Goal: Task Accomplishment & Management: Manage account settings

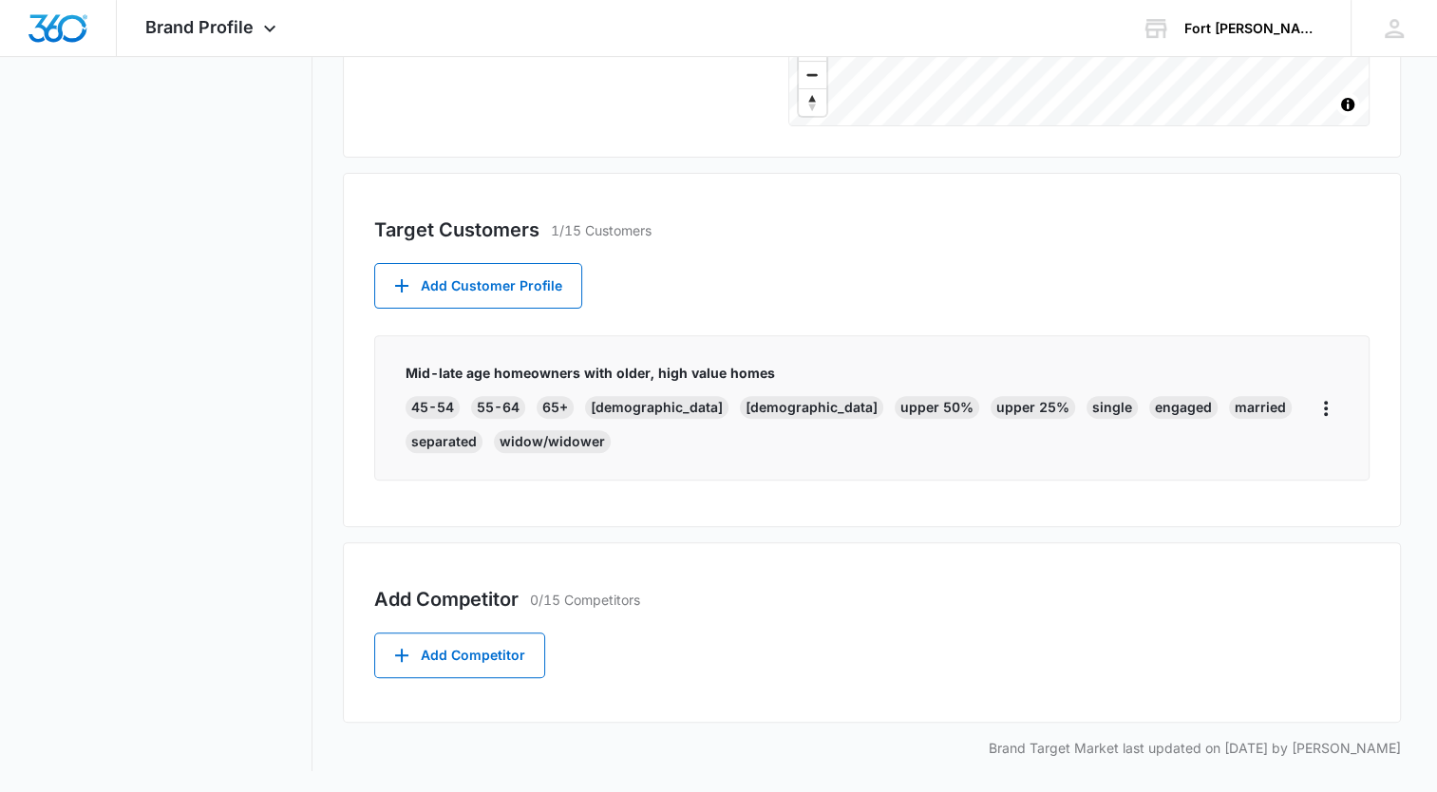
click at [254, 276] on nav "Brand Profile Getting Started Overview Brand Assets Objectives Platform Profile…" at bounding box center [174, 162] width 276 height 1220
click at [432, 653] on button "Add Competitor" at bounding box center [459, 656] width 171 height 46
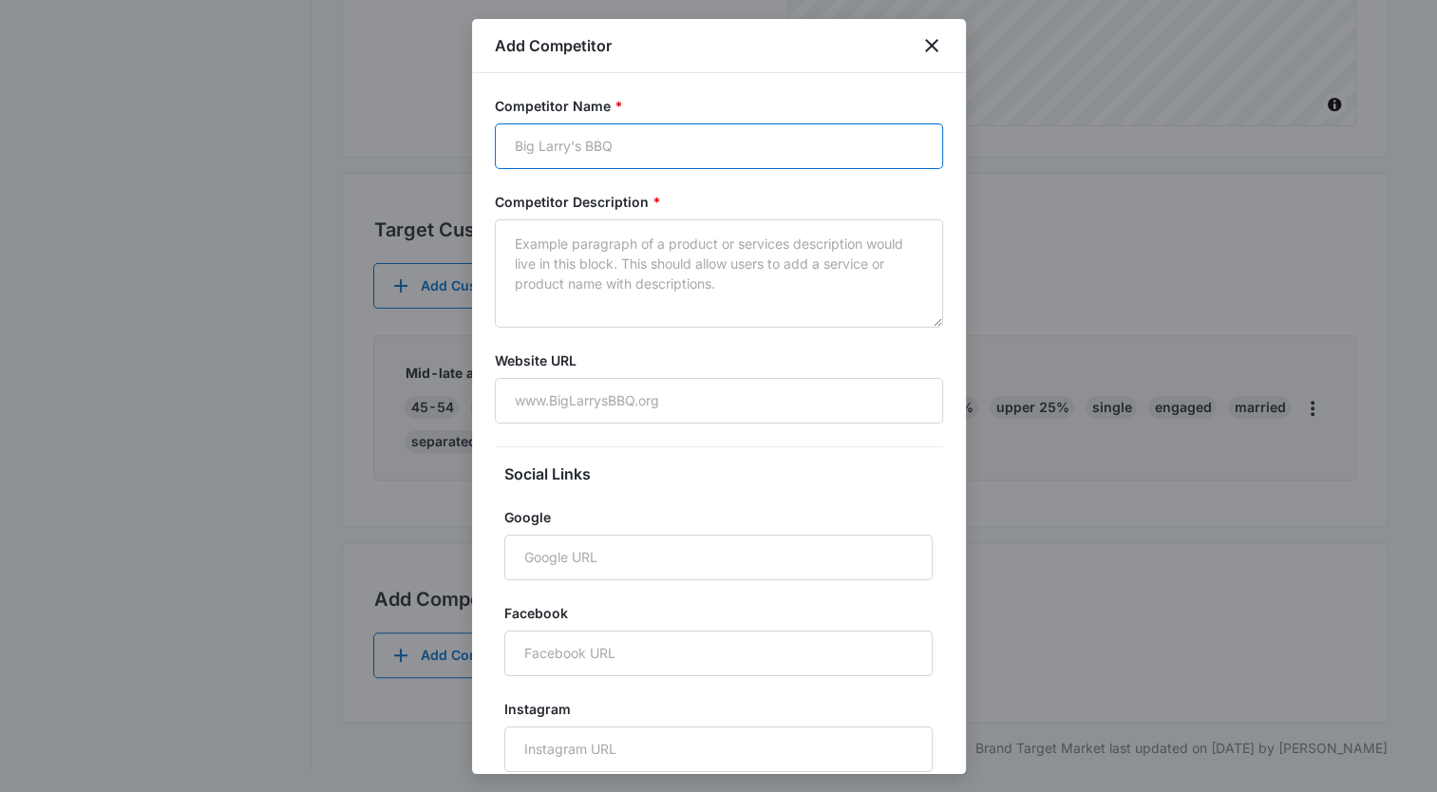
click at [641, 146] on input "Competitor Name *" at bounding box center [719, 147] width 448 height 46
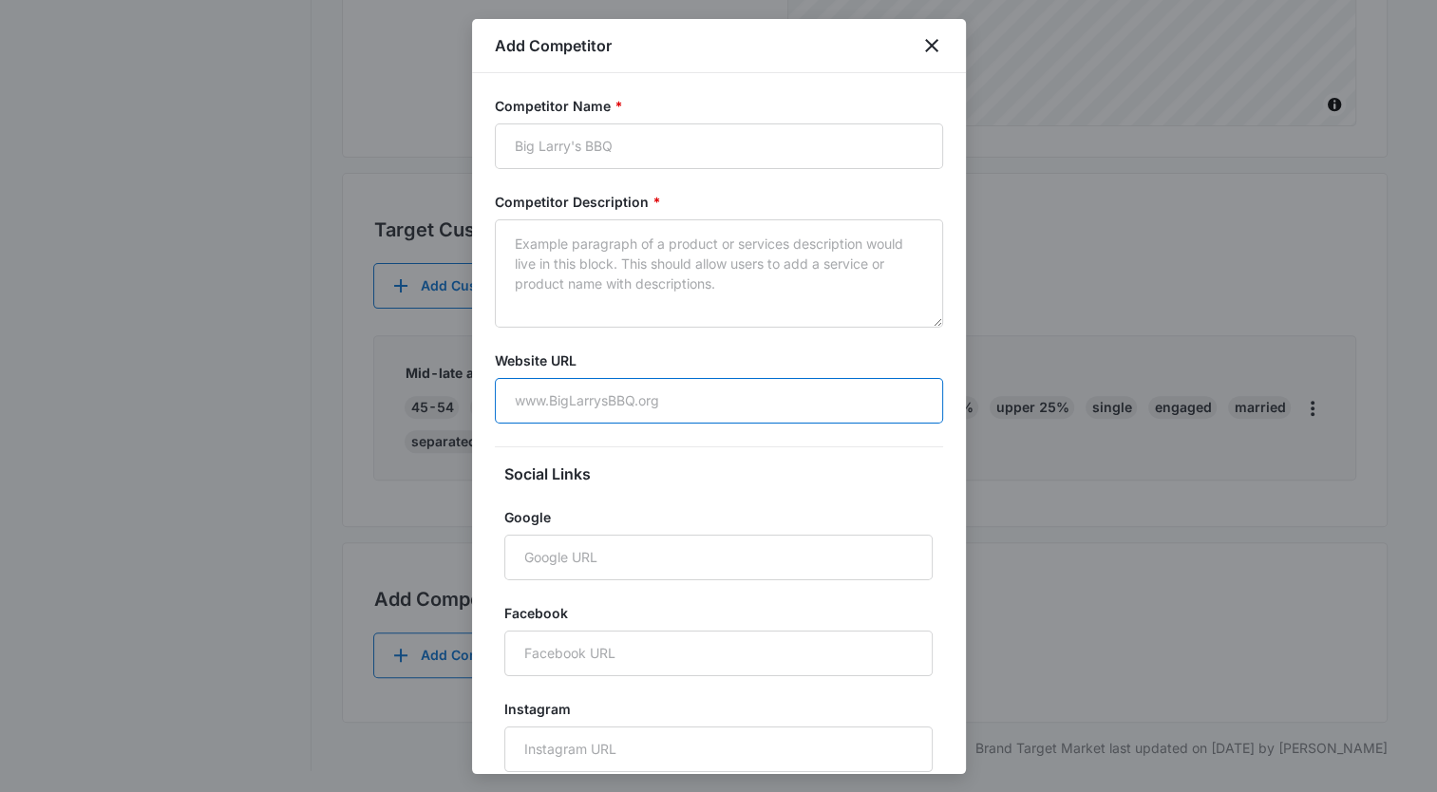
paste input "[URL][DOMAIN_NAME]"
type input "[URL][DOMAIN_NAME]"
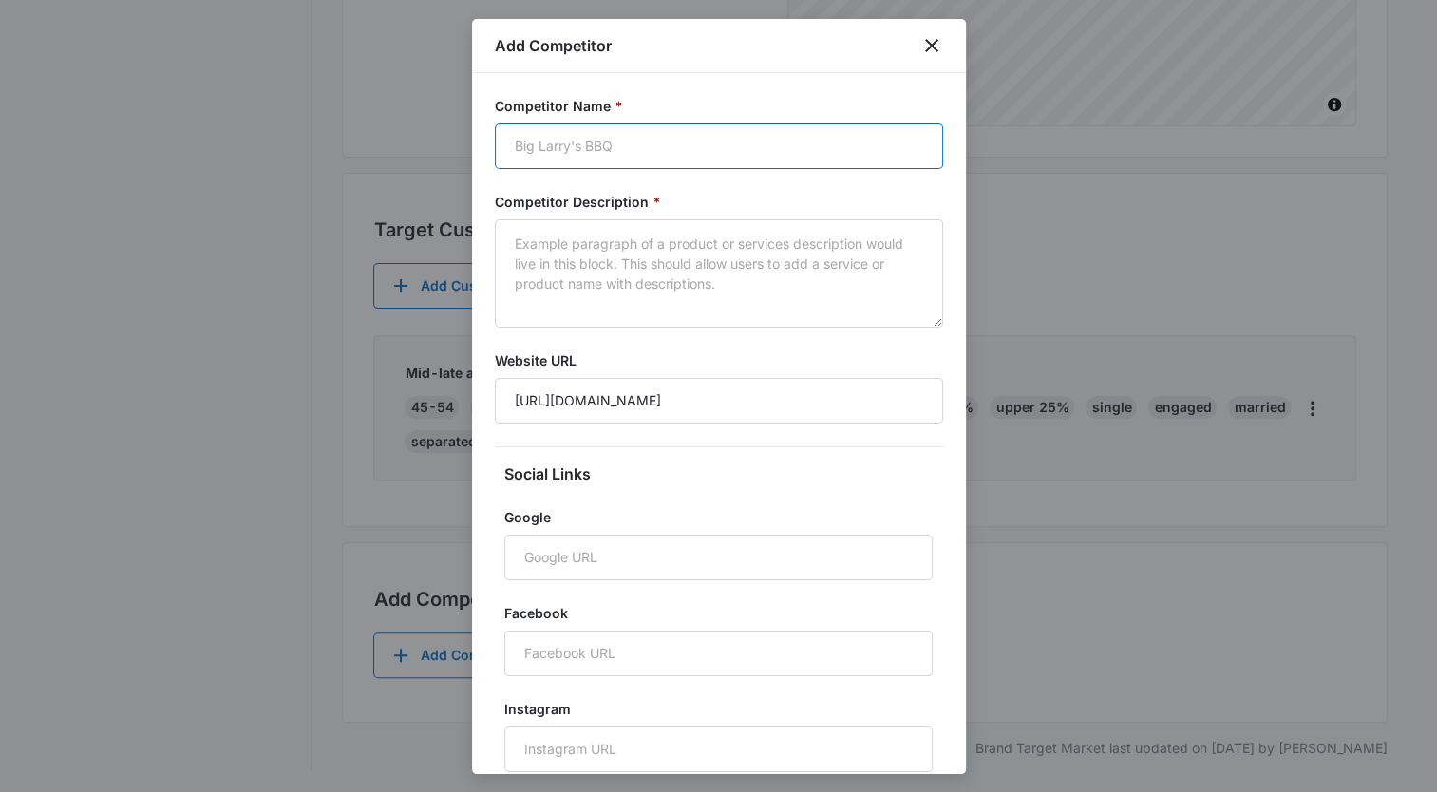
click at [623, 155] on input "Competitor Name *" at bounding box center [719, 147] width 448 height 46
click at [775, 150] on input "Competitor Name *" at bounding box center [719, 147] width 448 height 46
type input "s"
type input "Standard Roofing and Construction"
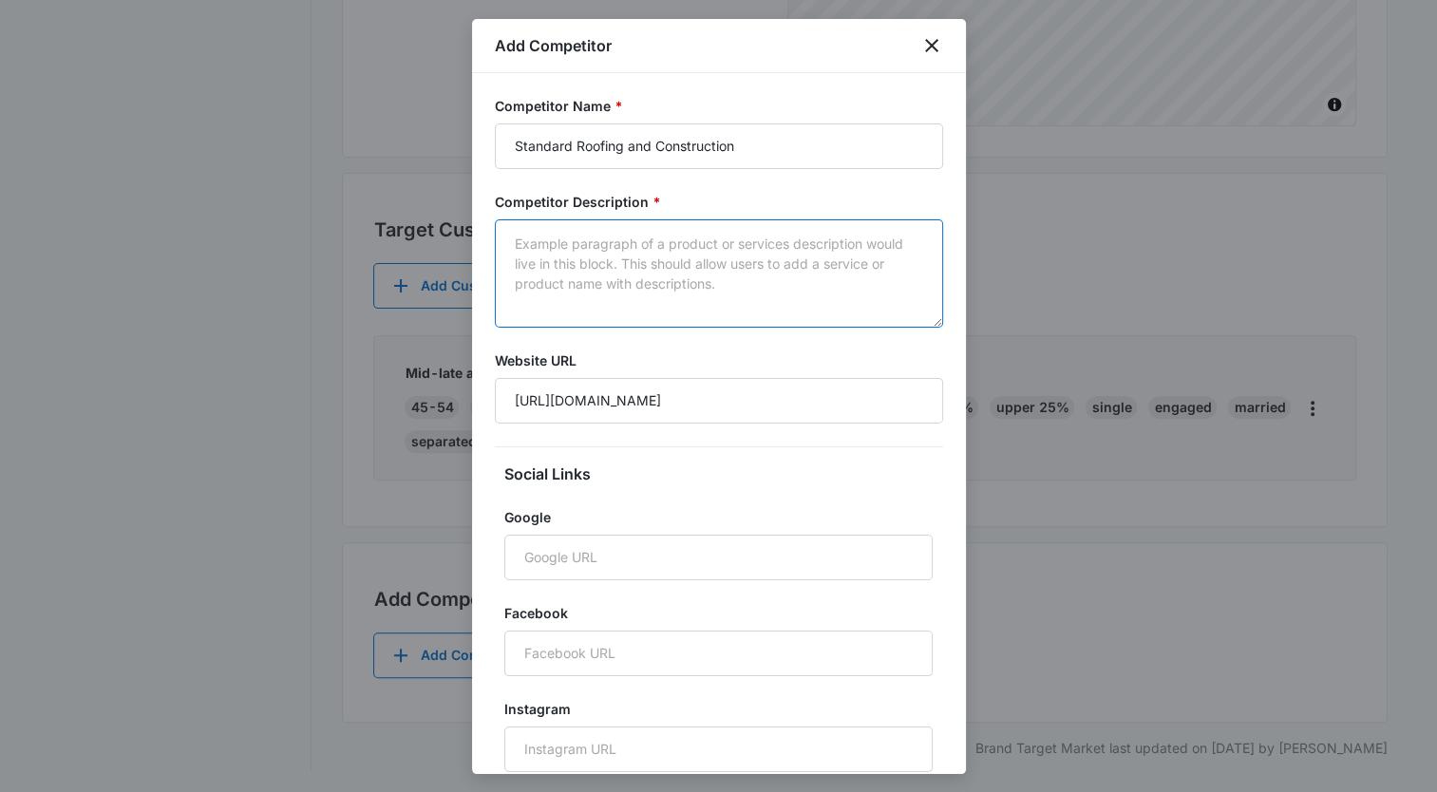
paste textarea "As a local business, we take pride in serving the communities of [GEOGRAPHIC_DA…"
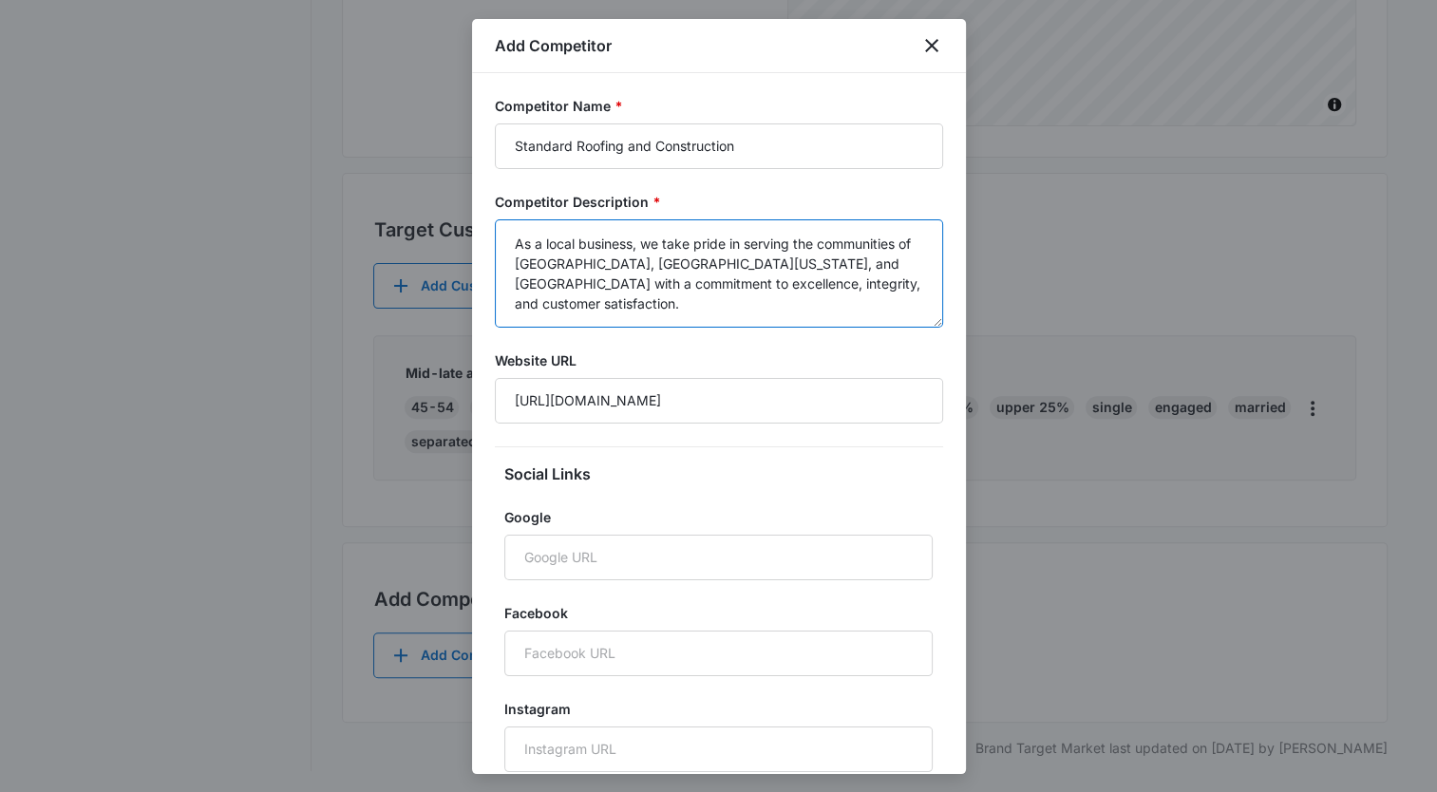
click at [517, 244] on textarea "As a local business, we take pride in serving the communities of [GEOGRAPHIC_DA…" at bounding box center [719, 273] width 448 height 108
click at [599, 314] on textarea ""As a local business, we take pride in serving the communities of [GEOGRAPHIC_D…" at bounding box center [719, 273] width 448 height 108
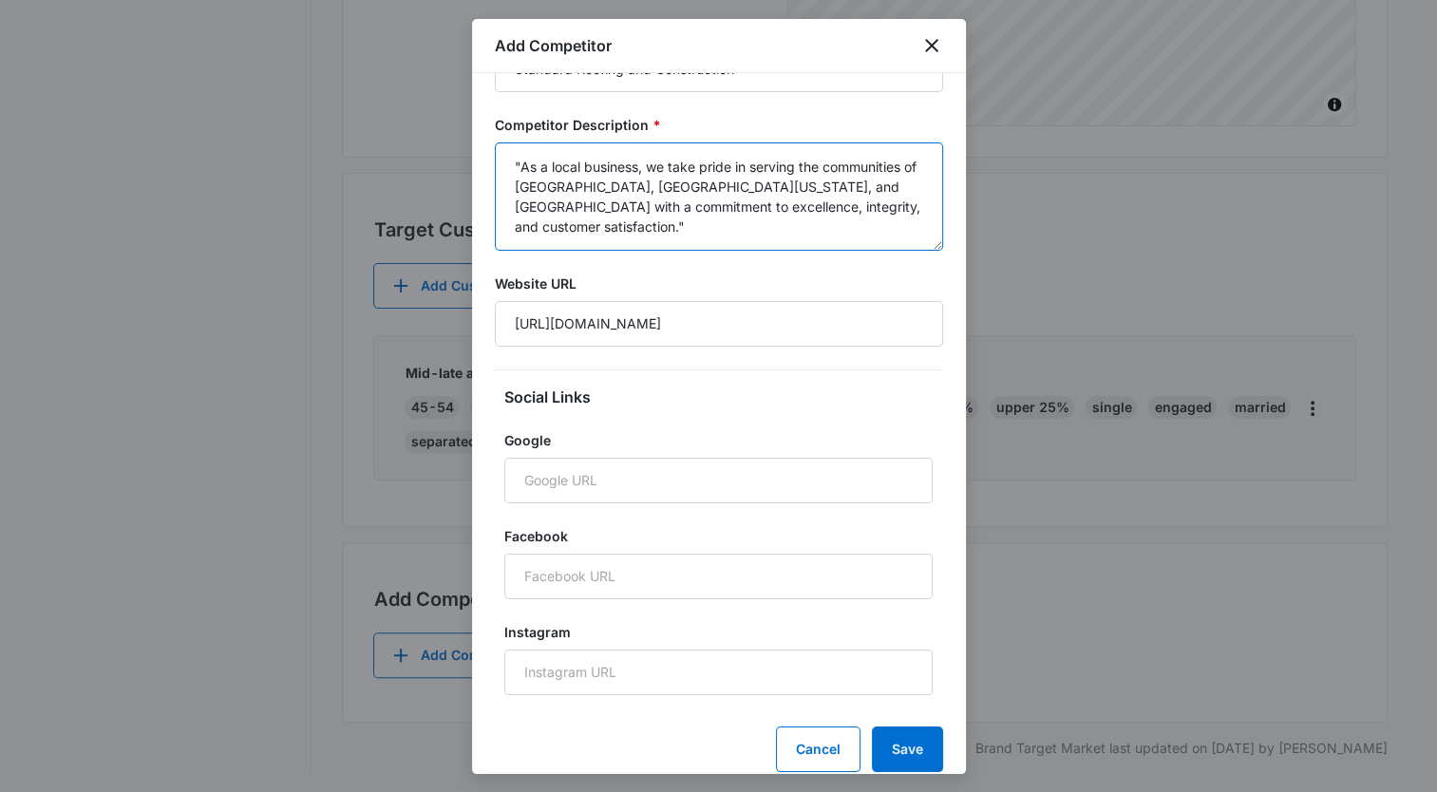
scroll to position [120, 0]
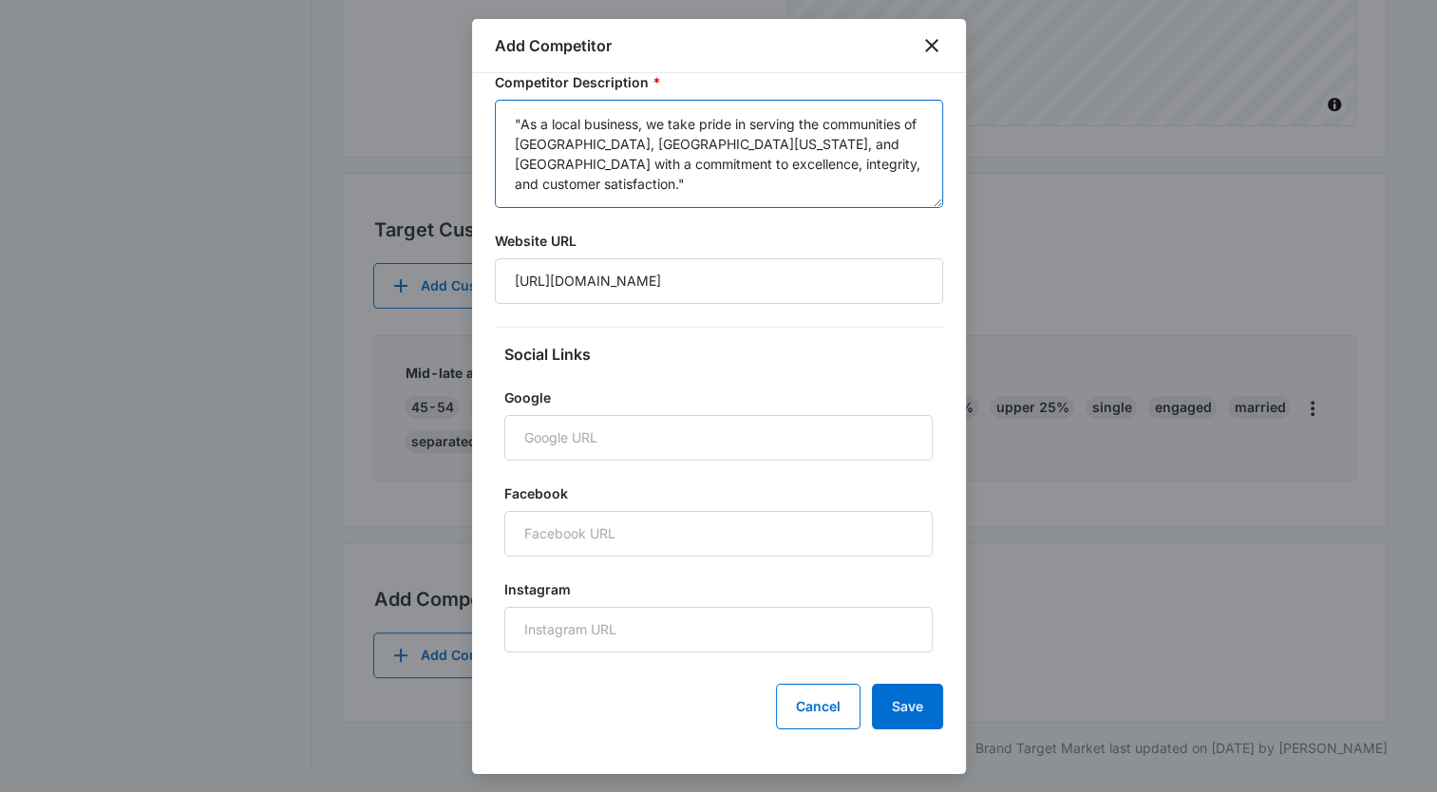
type textarea ""As a local business, we take pride in serving the communities of [GEOGRAPHIC_D…"
click at [901, 702] on button "Save" at bounding box center [907, 707] width 71 height 46
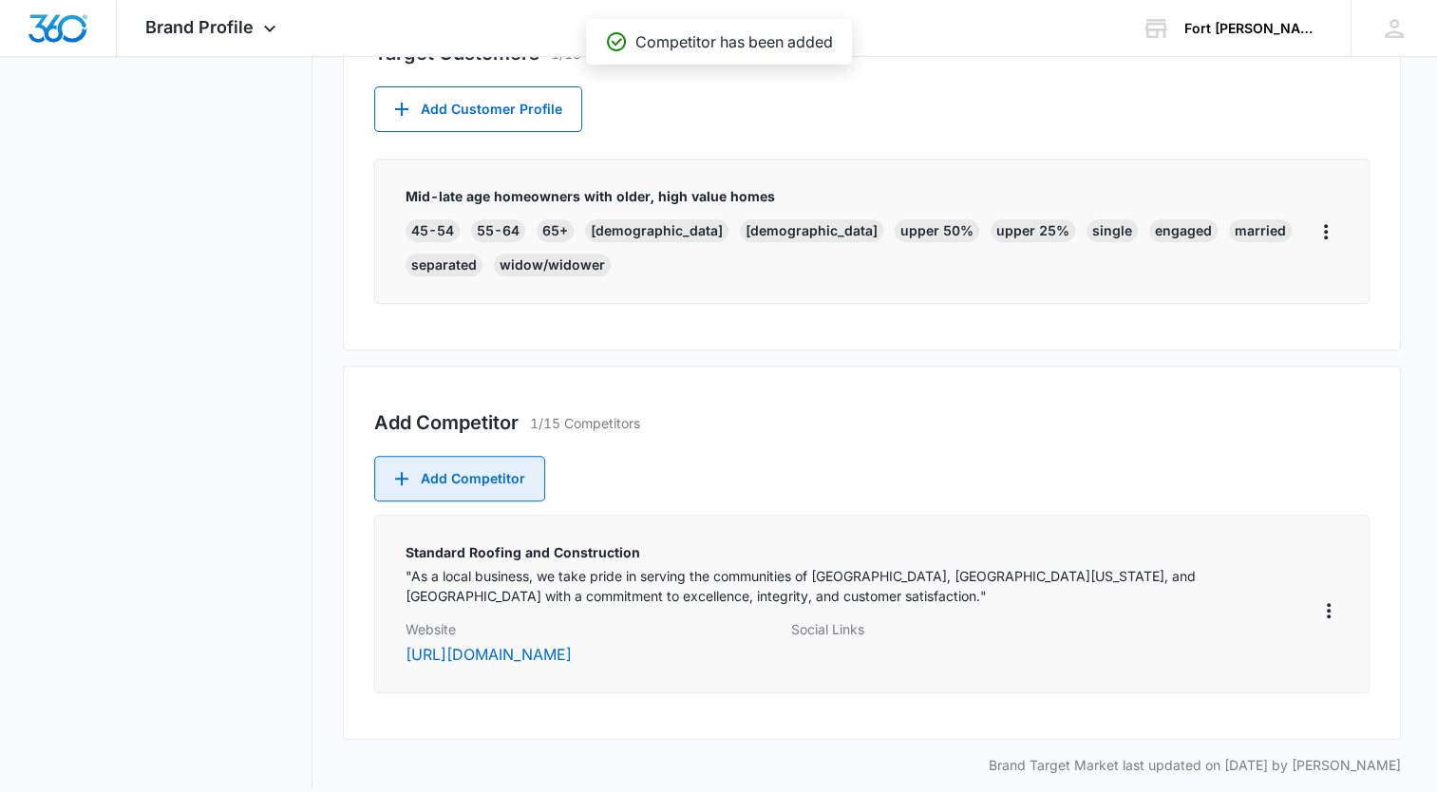
scroll to position [760, 0]
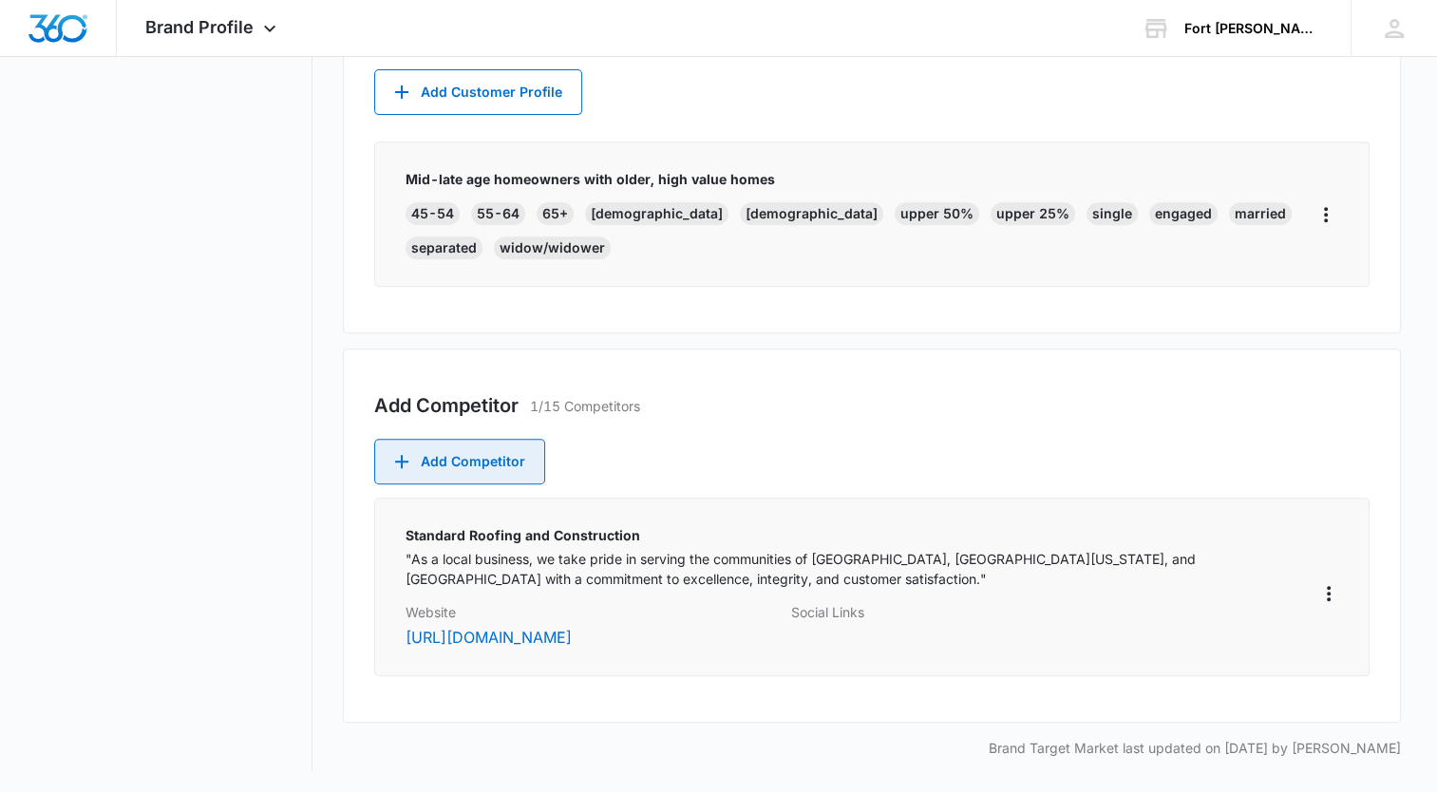
click at [513, 458] on button "Add Competitor" at bounding box center [459, 462] width 171 height 46
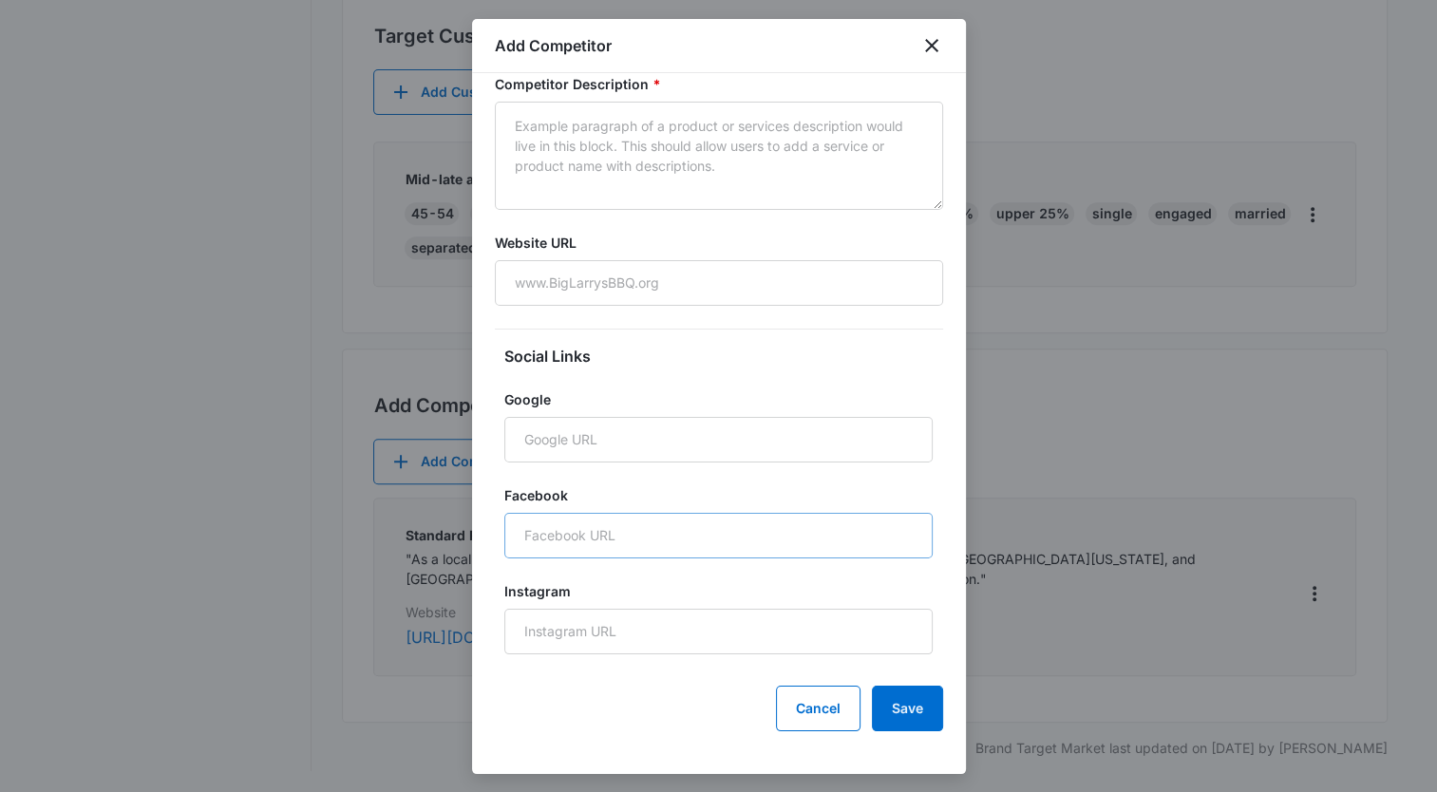
scroll to position [120, 0]
paste input "[URL][DOMAIN_NAME]"
type input "[URL][DOMAIN_NAME]"
paste input "[URL][DOMAIN_NAME]"
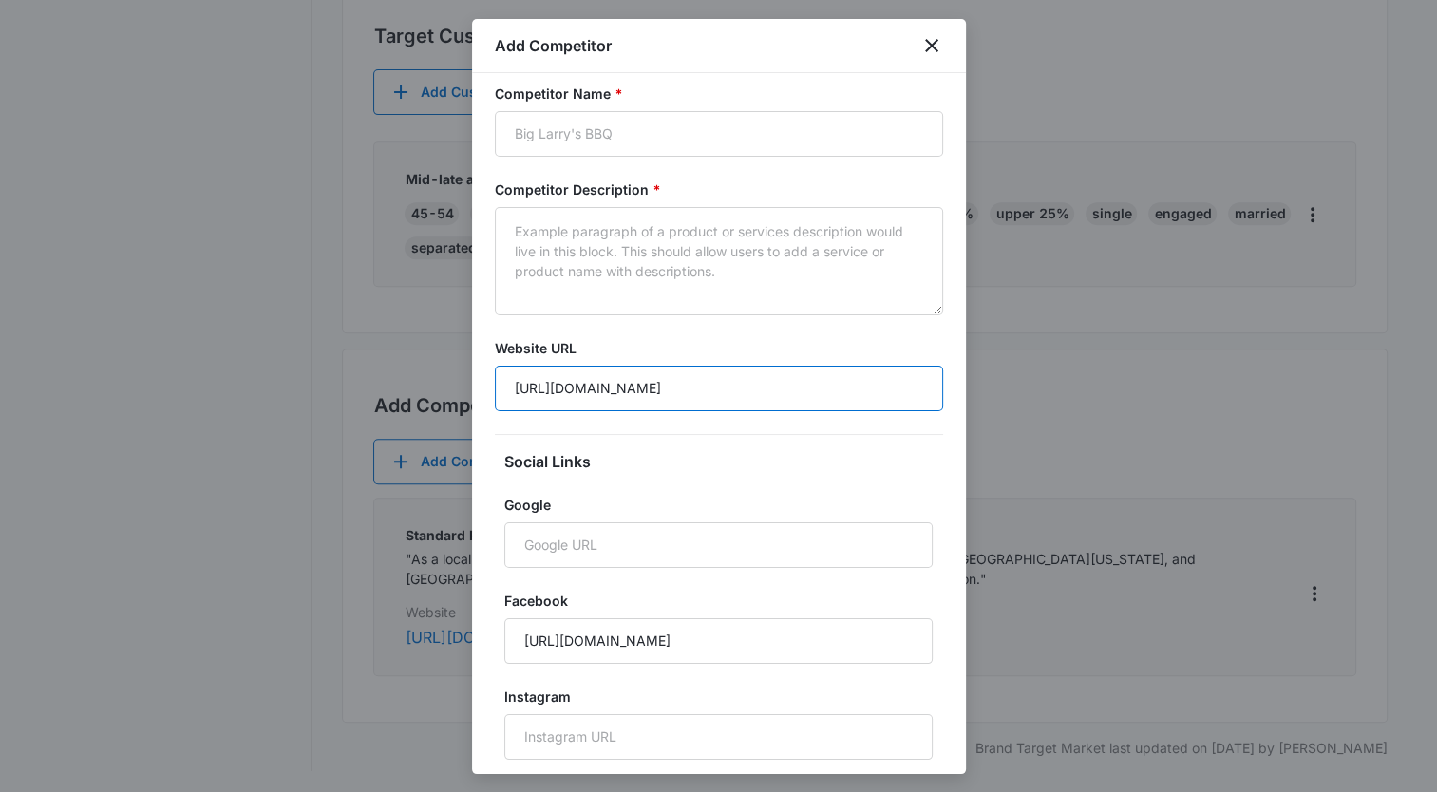
scroll to position [0, 0]
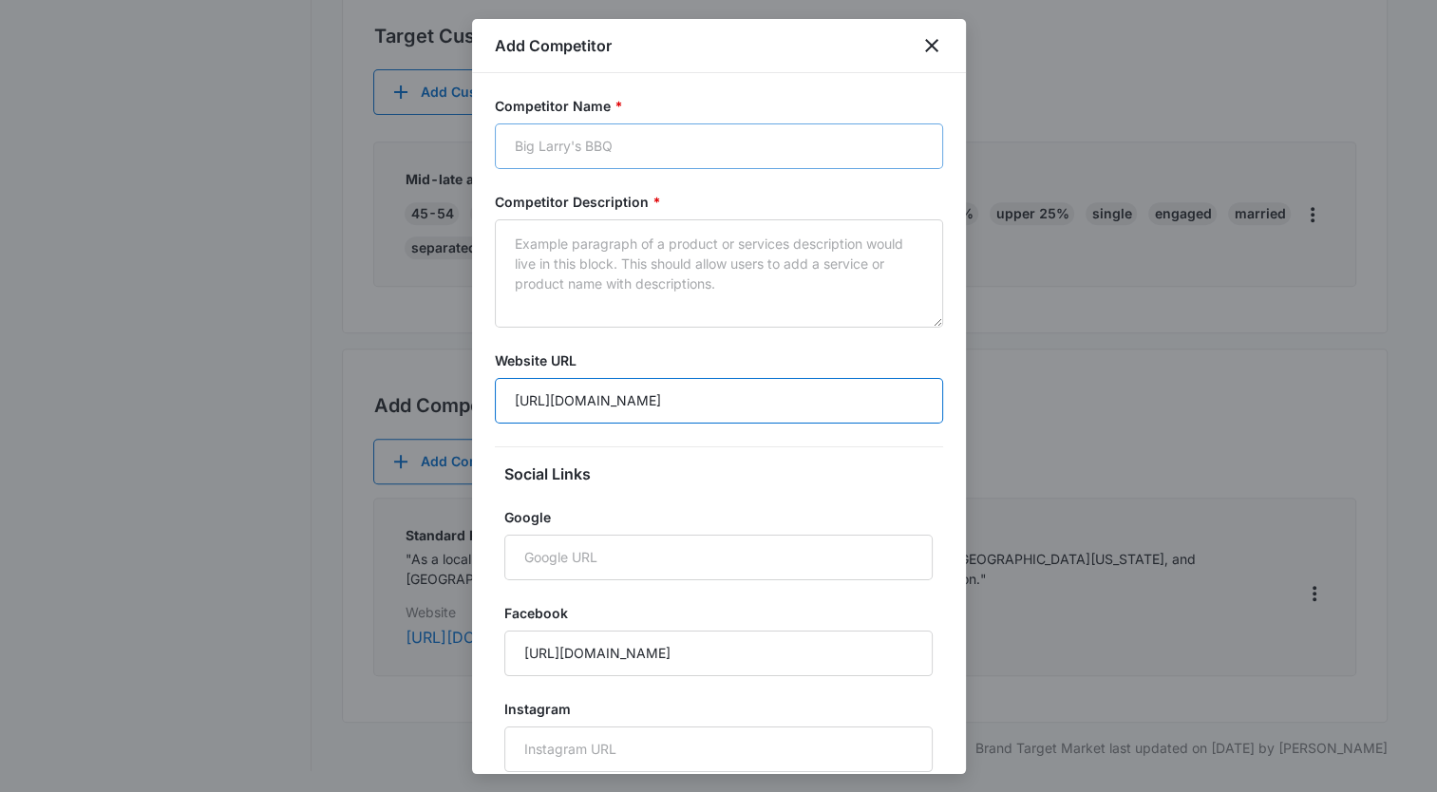
type input "[URL][DOMAIN_NAME]"
click at [629, 142] on input "Competitor Name *" at bounding box center [719, 147] width 448 height 46
type input "[PERSON_NAME] Seamless Guttering"
click at [595, 245] on textarea "Competitor Description *" at bounding box center [719, 273] width 448 height 108
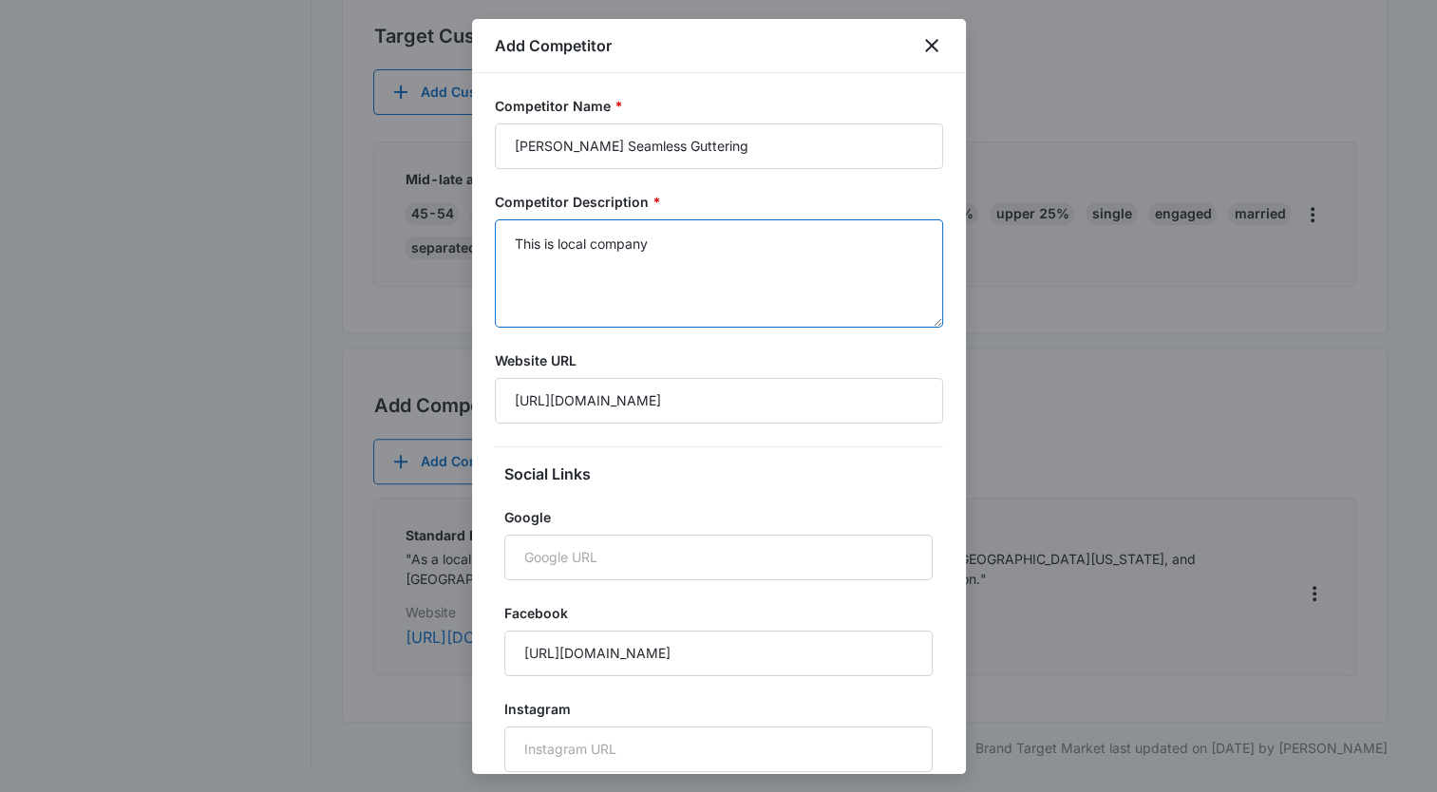
drag, startPoint x: 540, startPoint y: 238, endPoint x: 772, endPoint y: 264, distance: 234.3
click at [836, 272] on textarea "This is local company" at bounding box center [719, 273] width 448 height 108
drag, startPoint x: 651, startPoint y: 253, endPoint x: 445, endPoint y: 231, distance: 207.3
click at [445, 231] on body "Brand Profile Apps Reputation Websites Forms CRM Email Shop Payments POS Ads In…" at bounding box center [718, 17] width 1437 height 1554
paste textarea "[PERSON_NAME] Seamless Guttering is a seasoned, family-run player in your marke…"
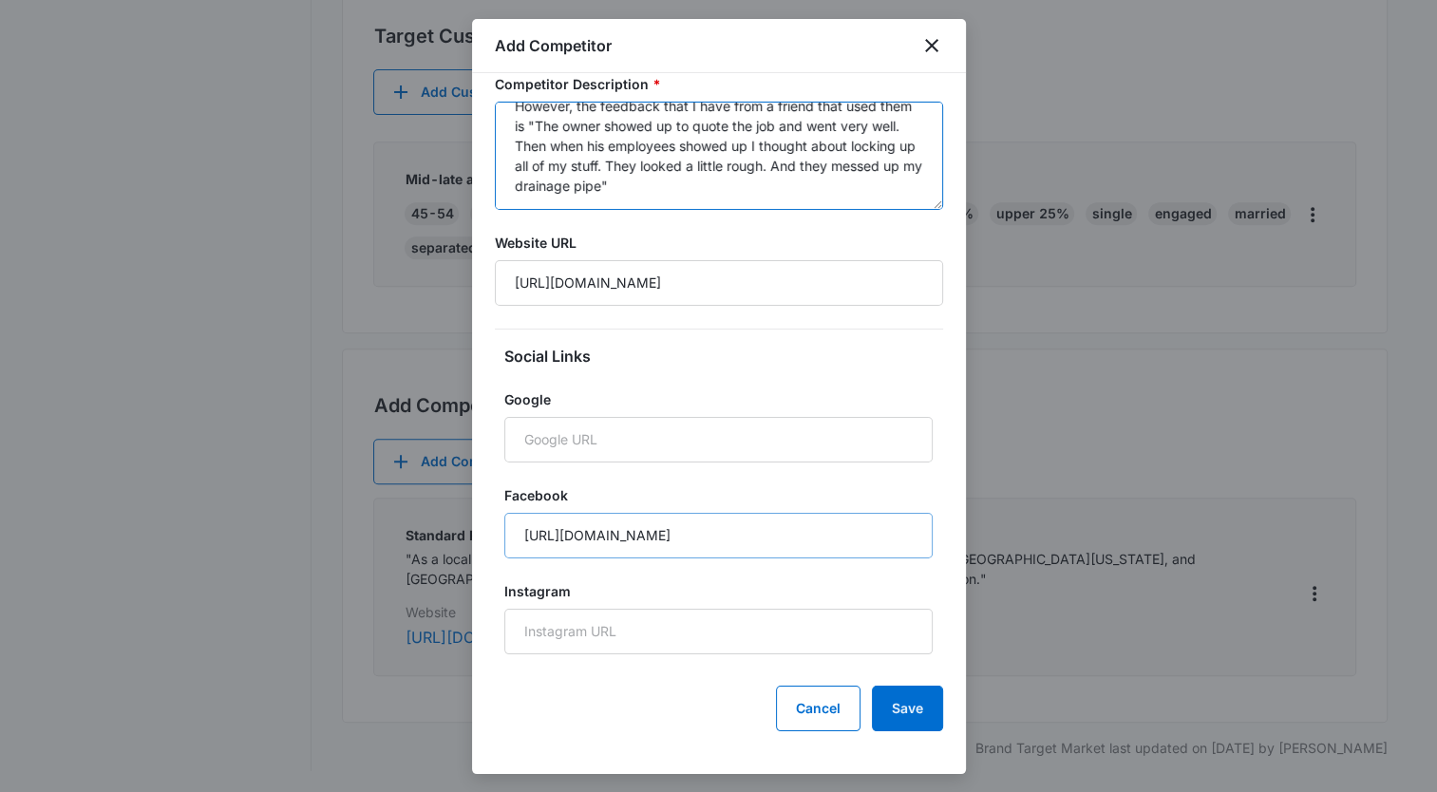
scroll to position [120, 0]
type textarea "[PERSON_NAME] Seamless Guttering is a seasoned, family-run player in your marke…"
click at [908, 703] on button "Save" at bounding box center [907, 707] width 71 height 46
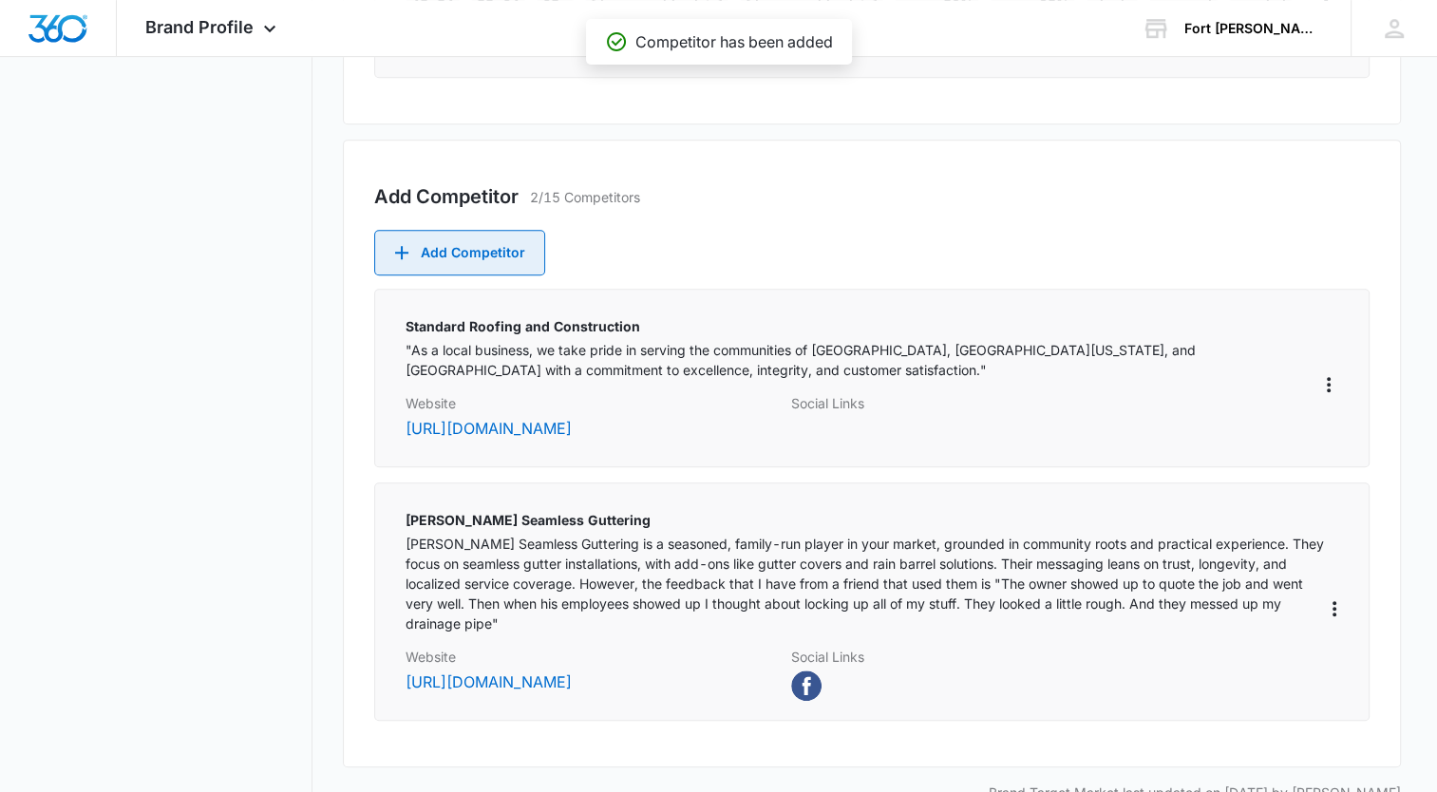
scroll to position [993, 0]
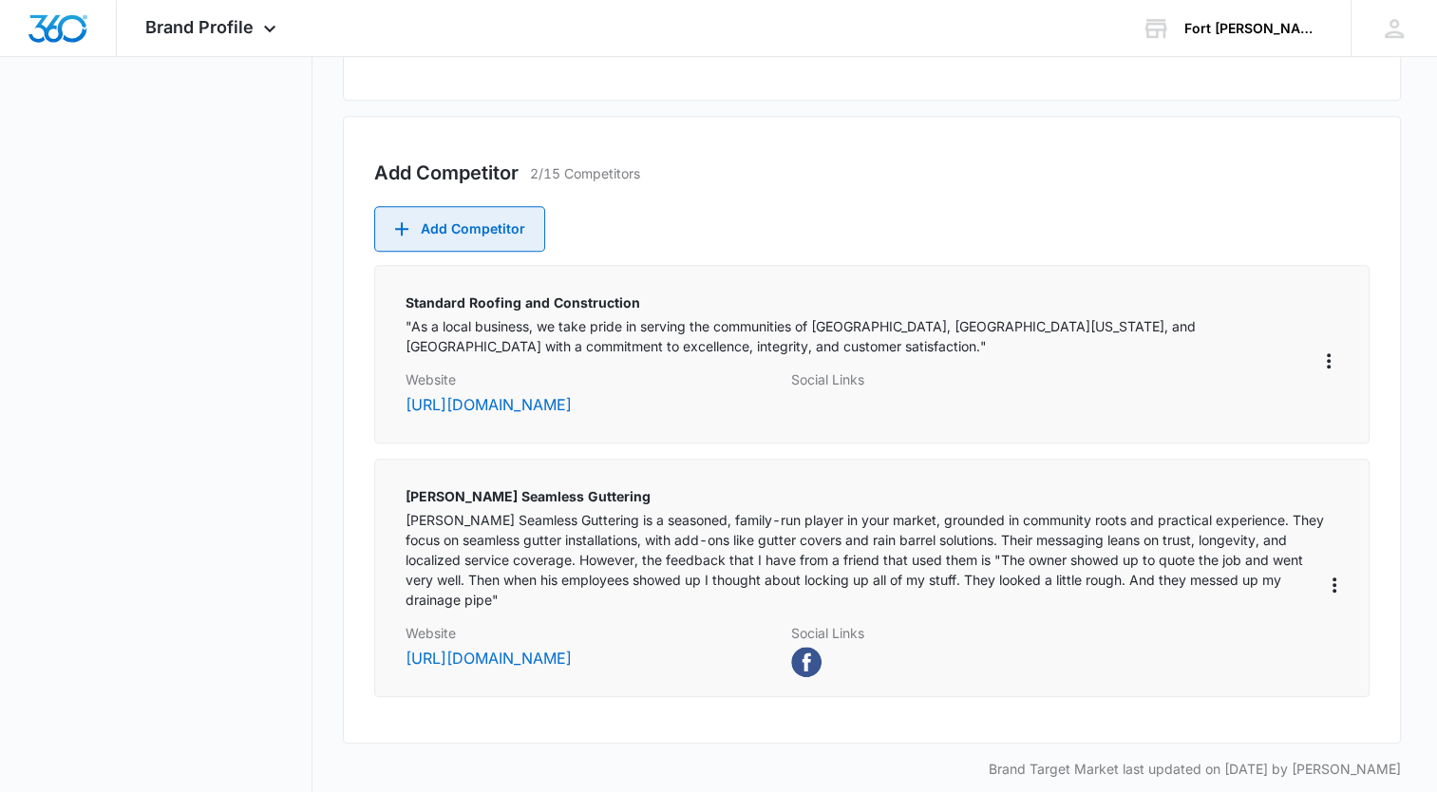
click at [485, 225] on button "Add Competitor" at bounding box center [459, 229] width 171 height 46
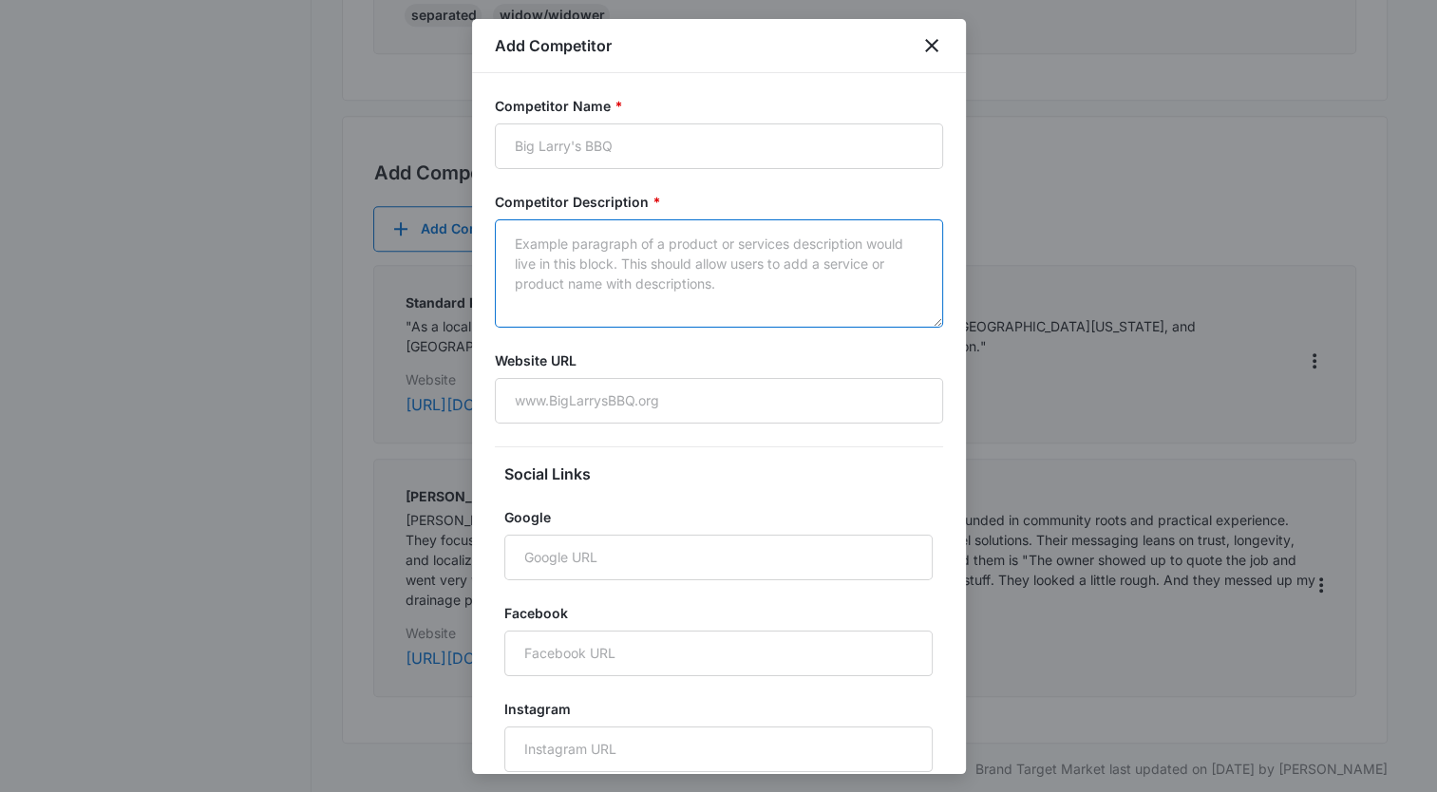
paste textarea "[PERSON_NAME] Gutter Cleaning & Pressure Washing is a versatile and customer-fo…"
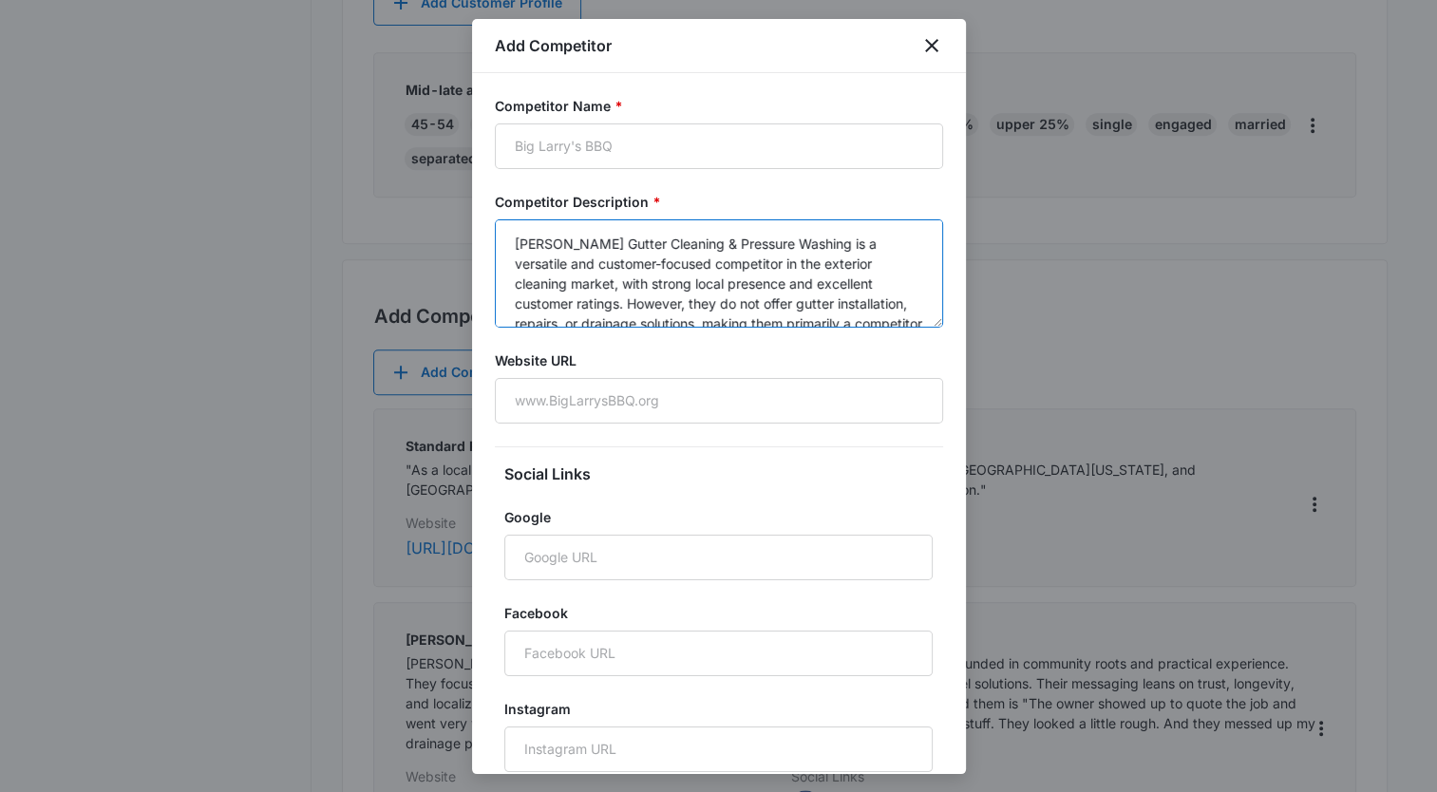
scroll to position [803, 0]
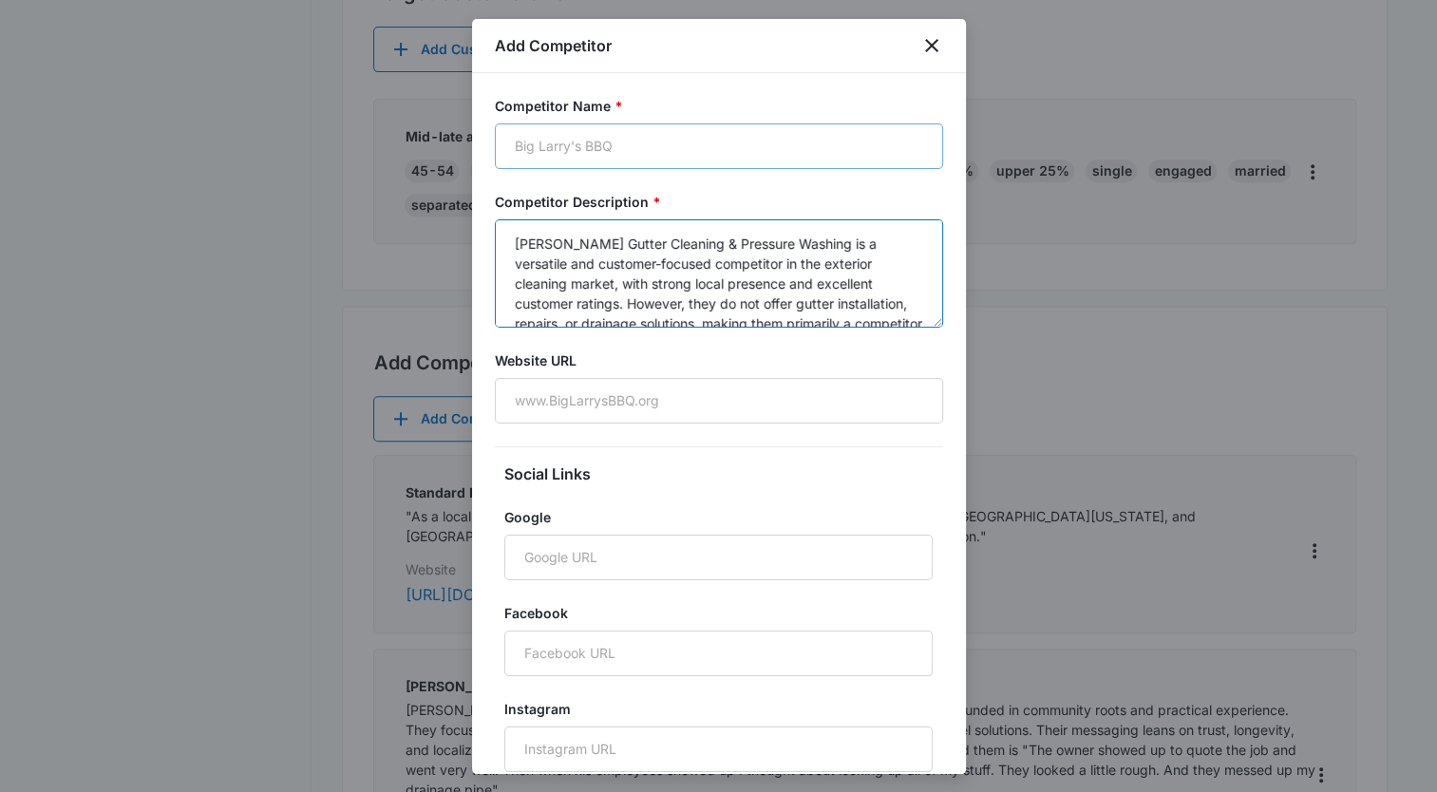
type textarea "[PERSON_NAME] Gutter Cleaning & Pressure Washing is a versatile and customer-fo…"
click at [623, 151] on input "Competitor Name *" at bounding box center [719, 147] width 448 height 46
type input "[PERSON_NAME] Powerwashing and Gutter Cleaning"
click at [813, 140] on input "[PERSON_NAME] Powerwashing and Gutter Cleaning" at bounding box center [719, 147] width 448 height 46
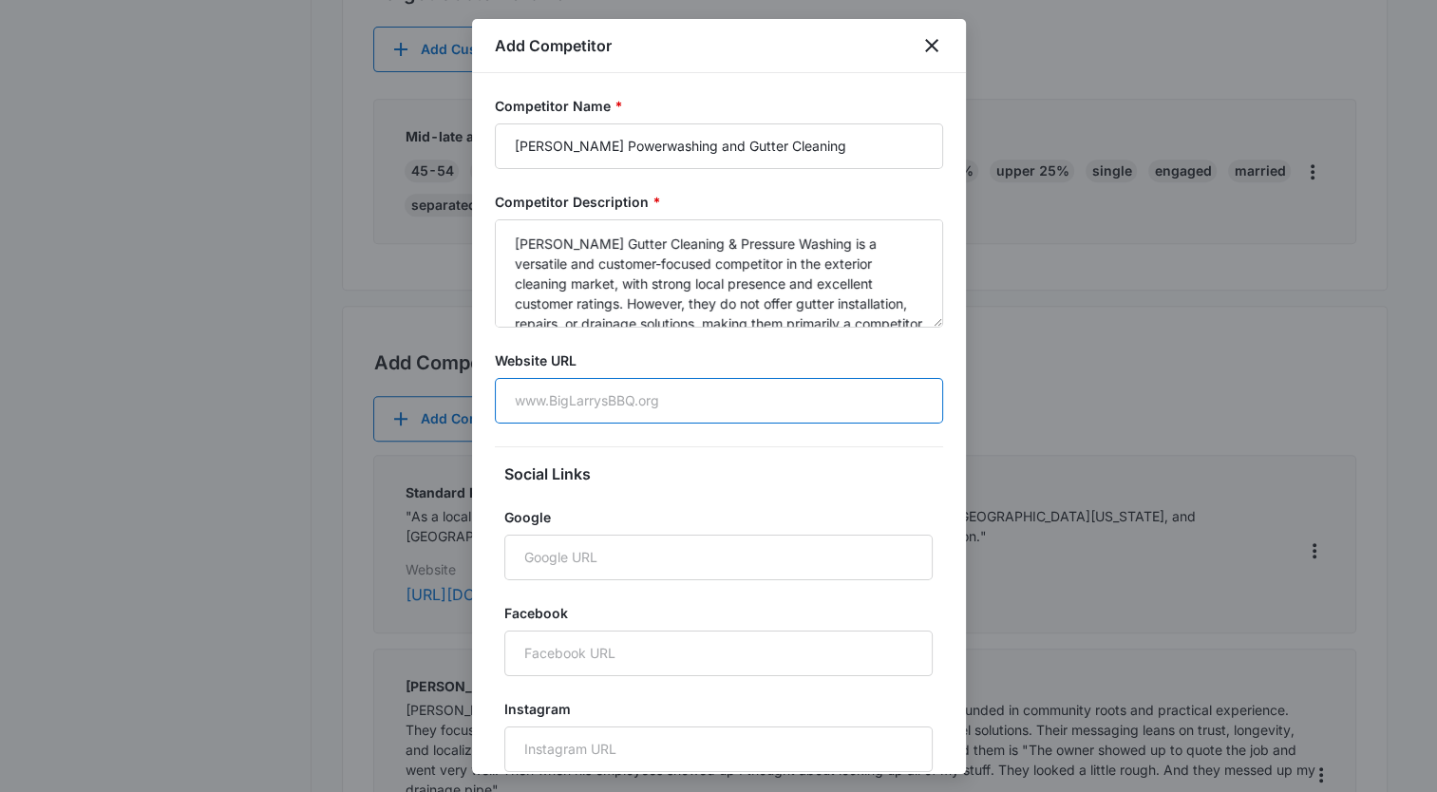
paste input "[URL][DOMAIN_NAME]"
type input "[URL][DOMAIN_NAME]"
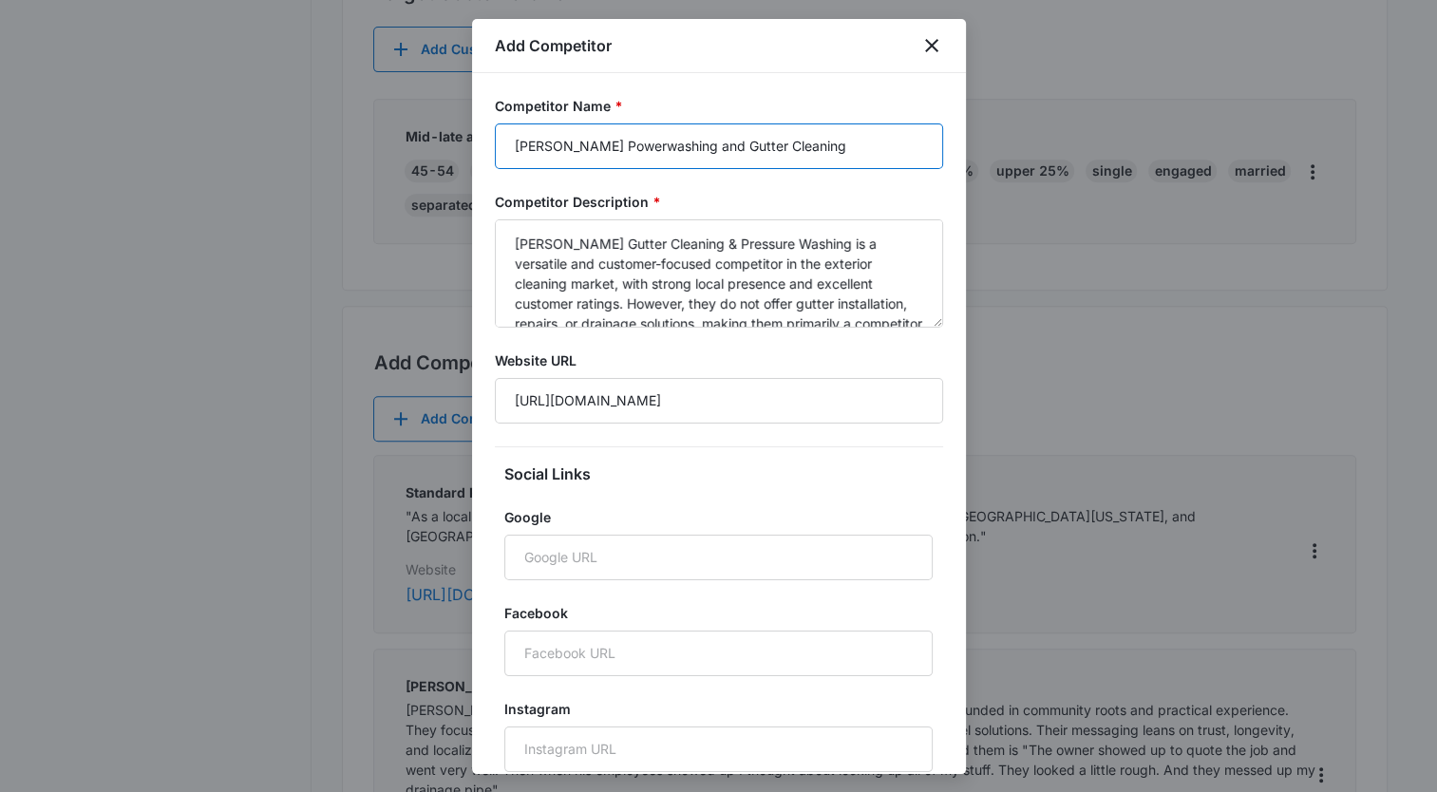
drag, startPoint x: 593, startPoint y: 558, endPoint x: 806, endPoint y: 136, distance: 472.5
click at [806, 136] on input "[PERSON_NAME] Powerwashing and Gutter Cleaning" at bounding box center [719, 147] width 448 height 46
drag, startPoint x: 813, startPoint y: 146, endPoint x: 582, endPoint y: 160, distance: 231.2
click at [581, 160] on input "[PERSON_NAME] Powerwashing and Gutter Cleaning" at bounding box center [719, 147] width 448 height 46
click at [721, 137] on input "[PERSON_NAME] Powerwashing and Gutter Cleaning" at bounding box center [719, 147] width 448 height 46
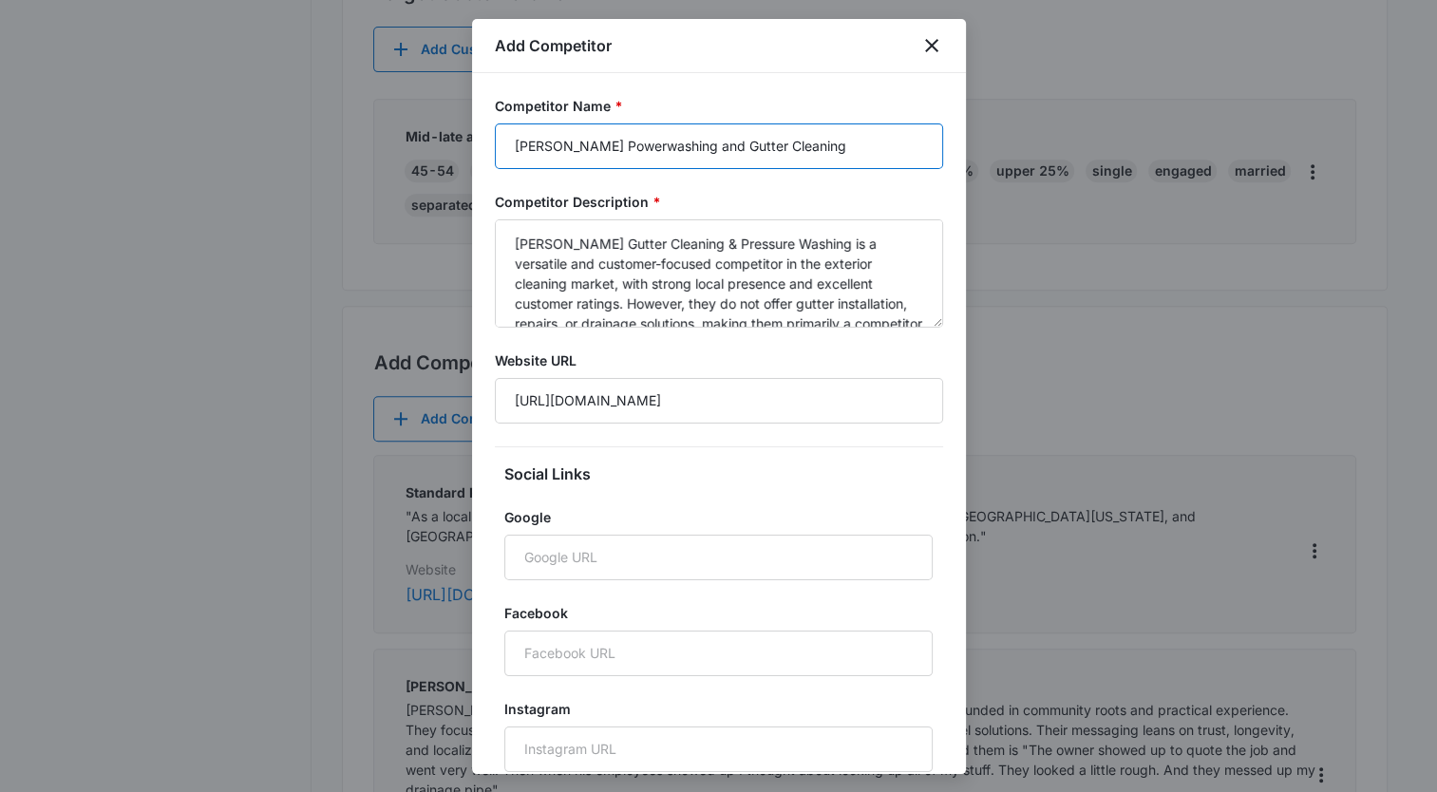
click at [698, 146] on input "[PERSON_NAME] Powerwashing and Gutter Cleaning" at bounding box center [719, 147] width 448 height 46
type input "[PERSON_NAME] Gutter Cleaning and Power Washing"
paste input "[URL][DOMAIN_NAME]"
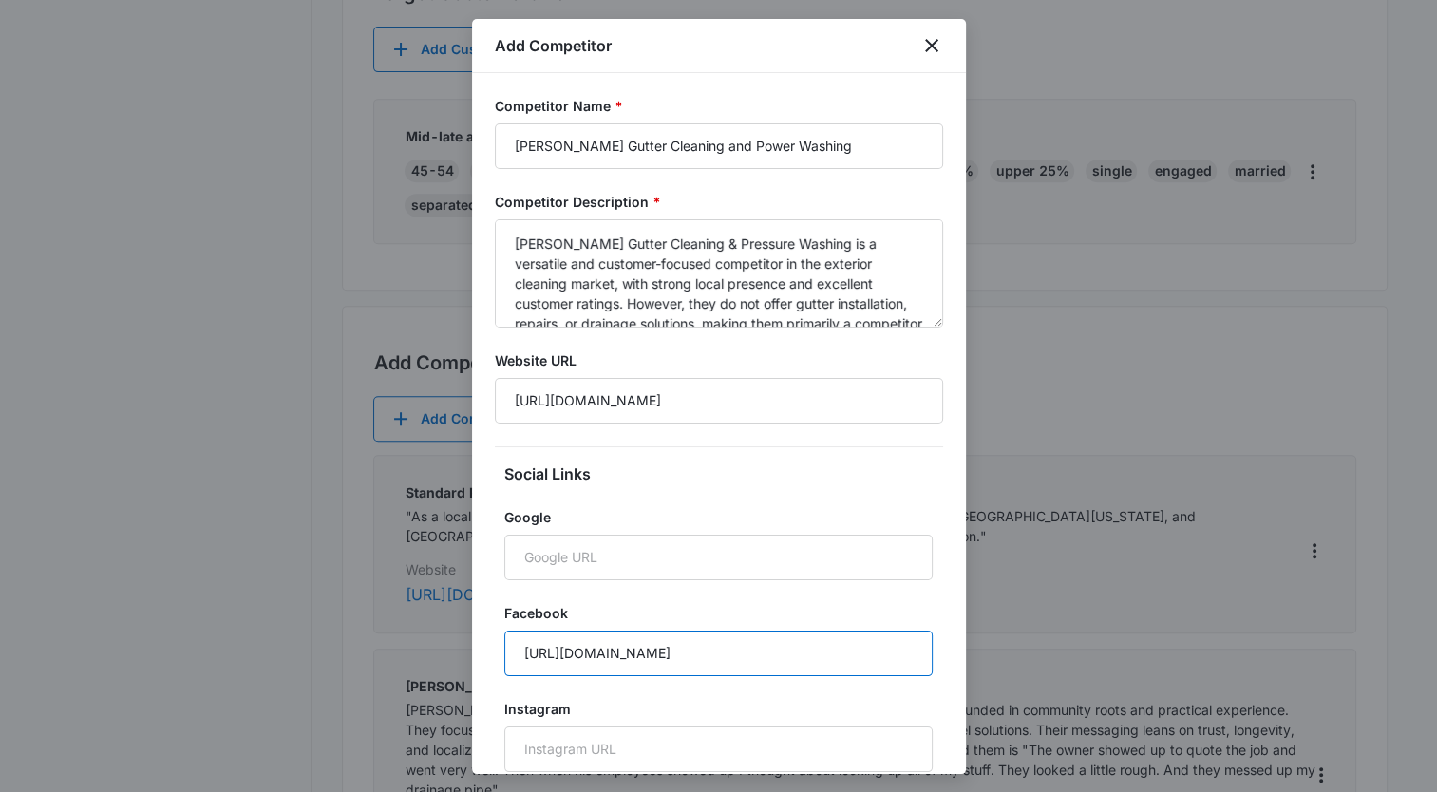
type input "[URL][DOMAIN_NAME]"
click at [1245, 335] on div at bounding box center [718, 396] width 1437 height 792
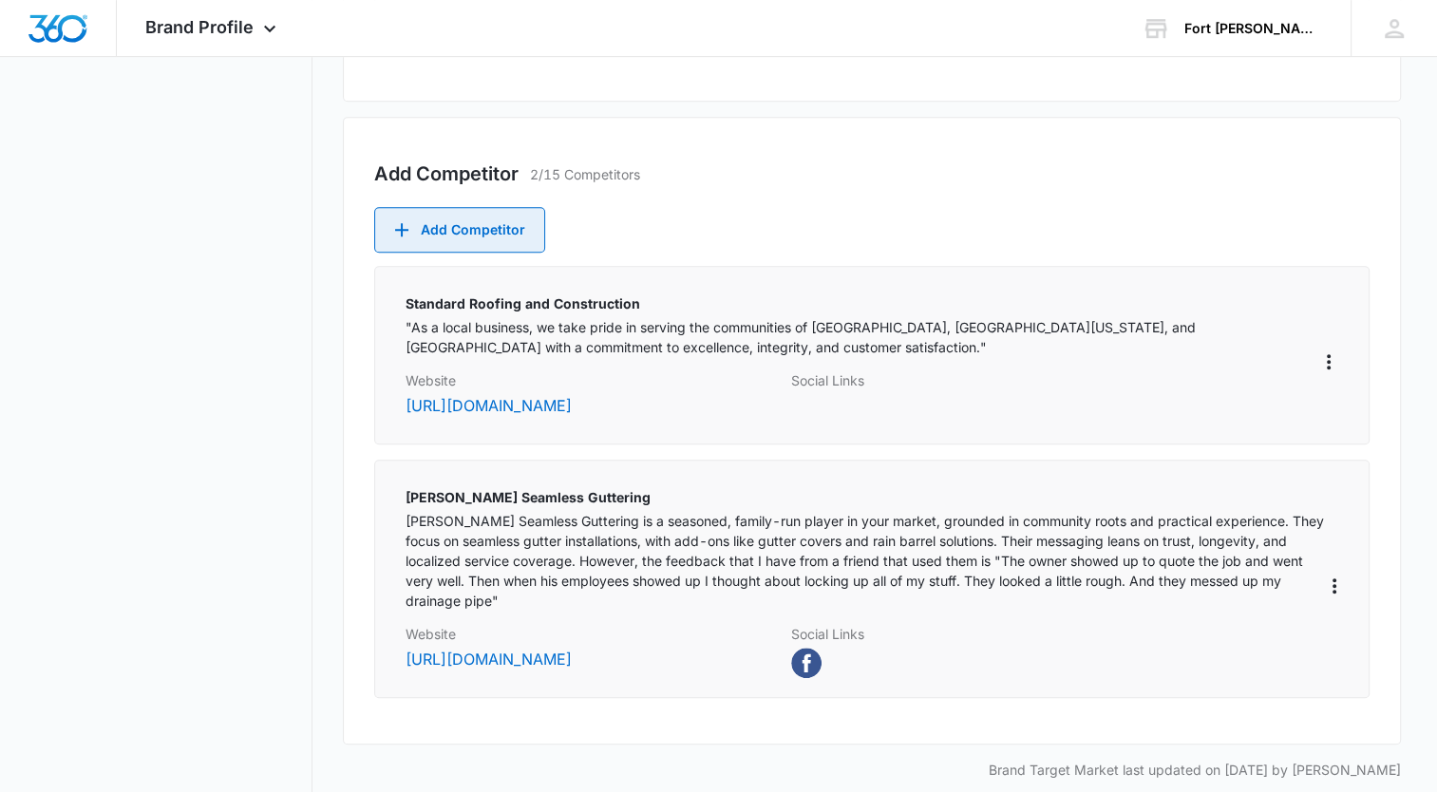
scroll to position [993, 0]
click at [467, 214] on button "Add Competitor" at bounding box center [459, 229] width 171 height 46
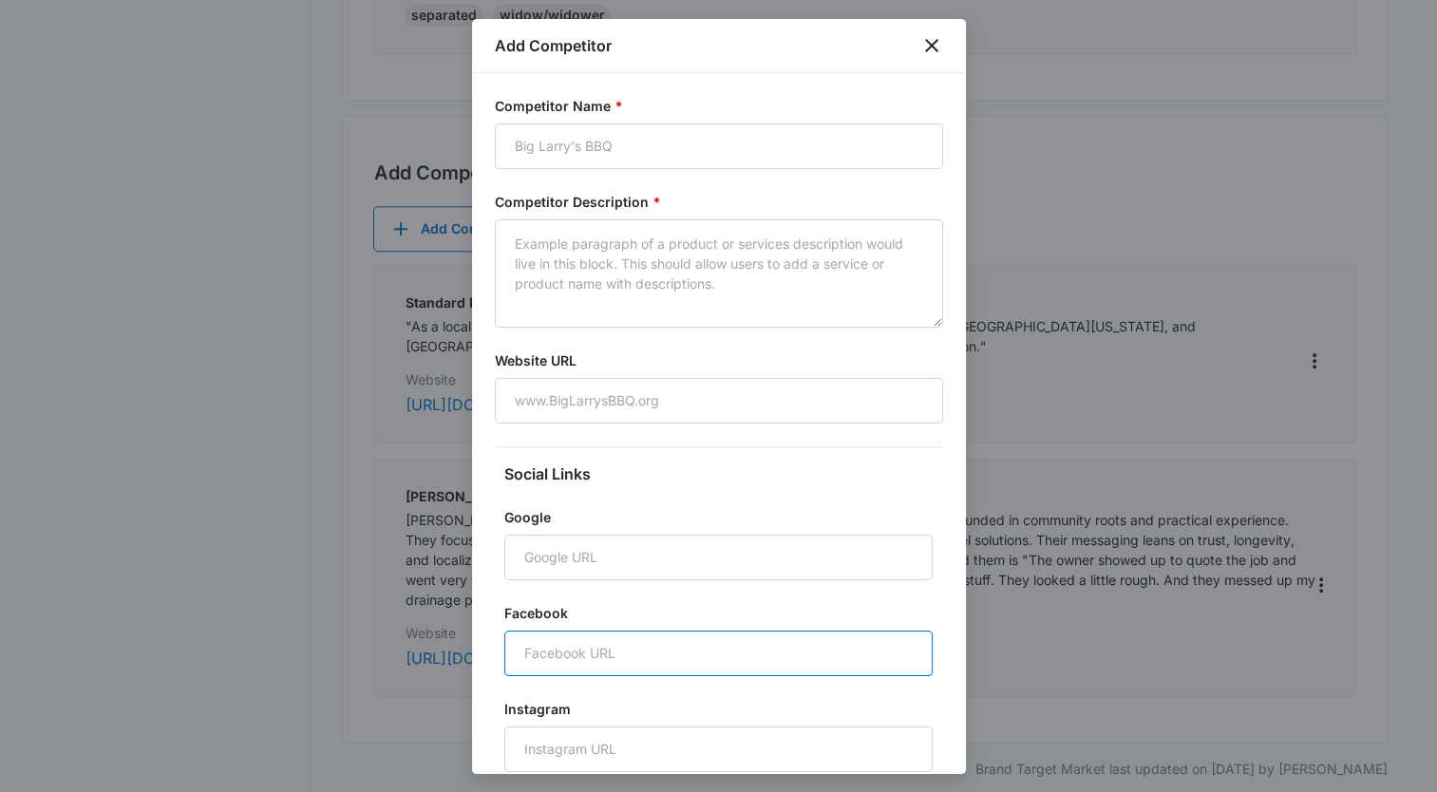
paste input "[URL][DOMAIN_NAME]"
type input "[URL][DOMAIN_NAME]"
paste input "[URL][DOMAIN_NAME]"
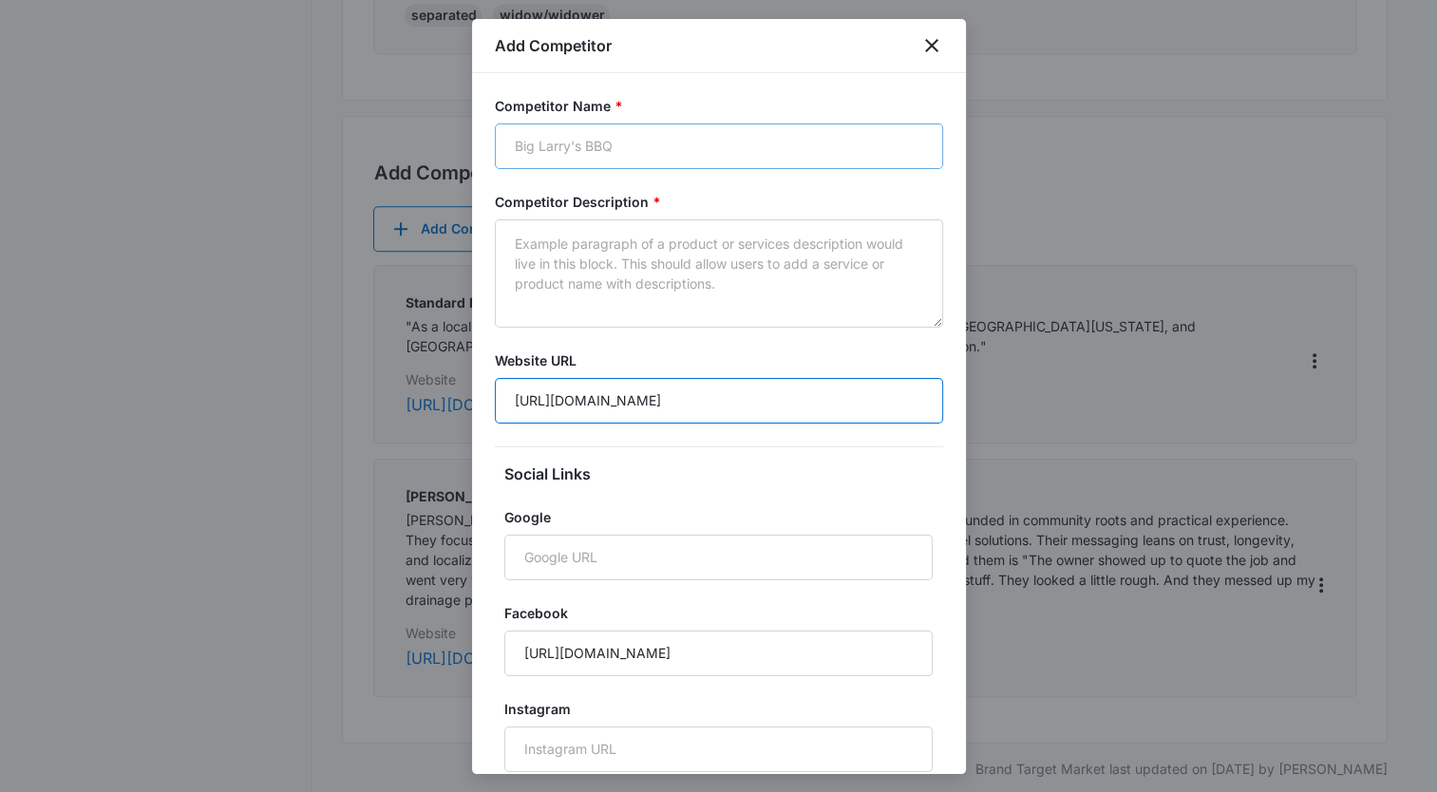
type input "[URL][DOMAIN_NAME]"
click at [616, 142] on input "Competitor Name *" at bounding box center [719, 147] width 448 height 46
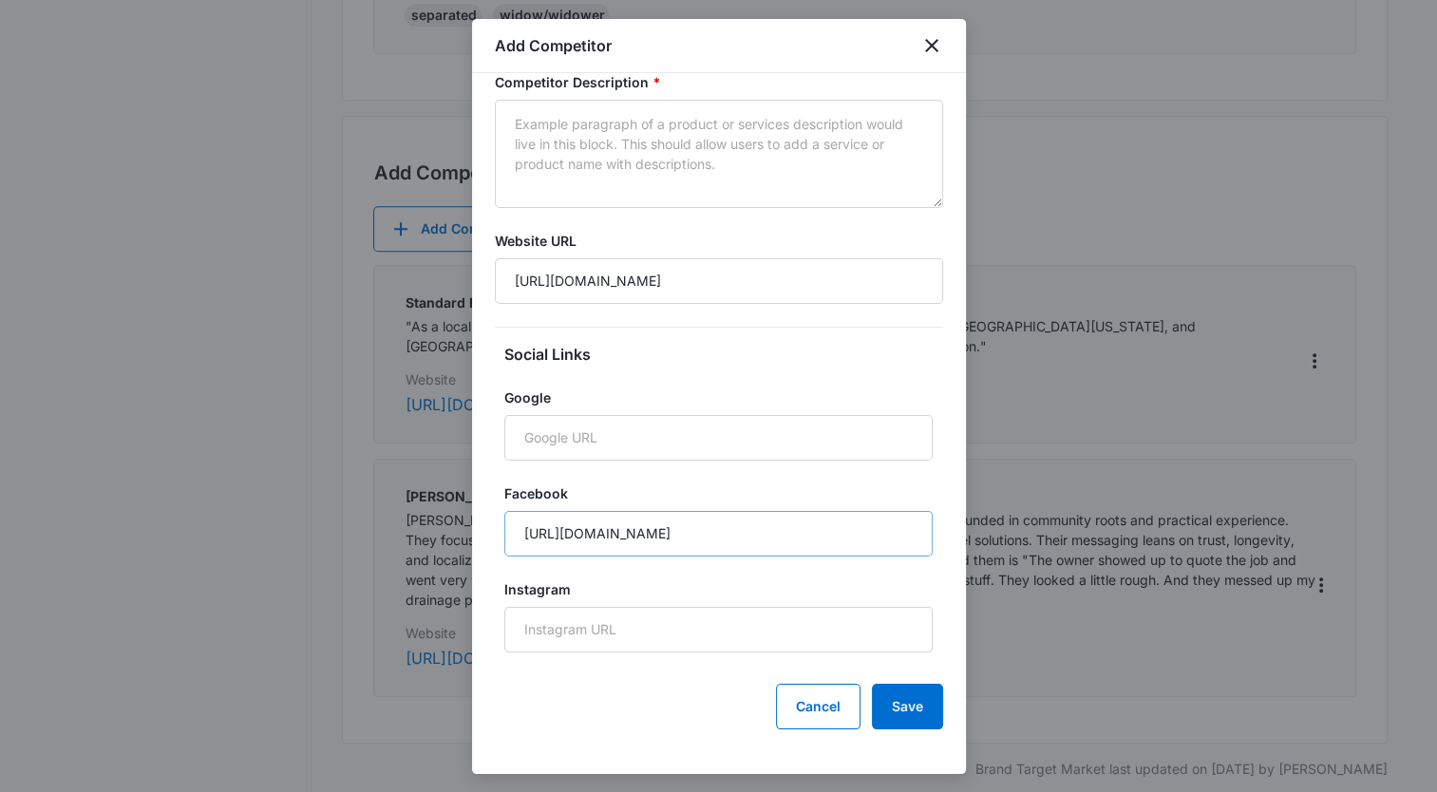
scroll to position [25, 0]
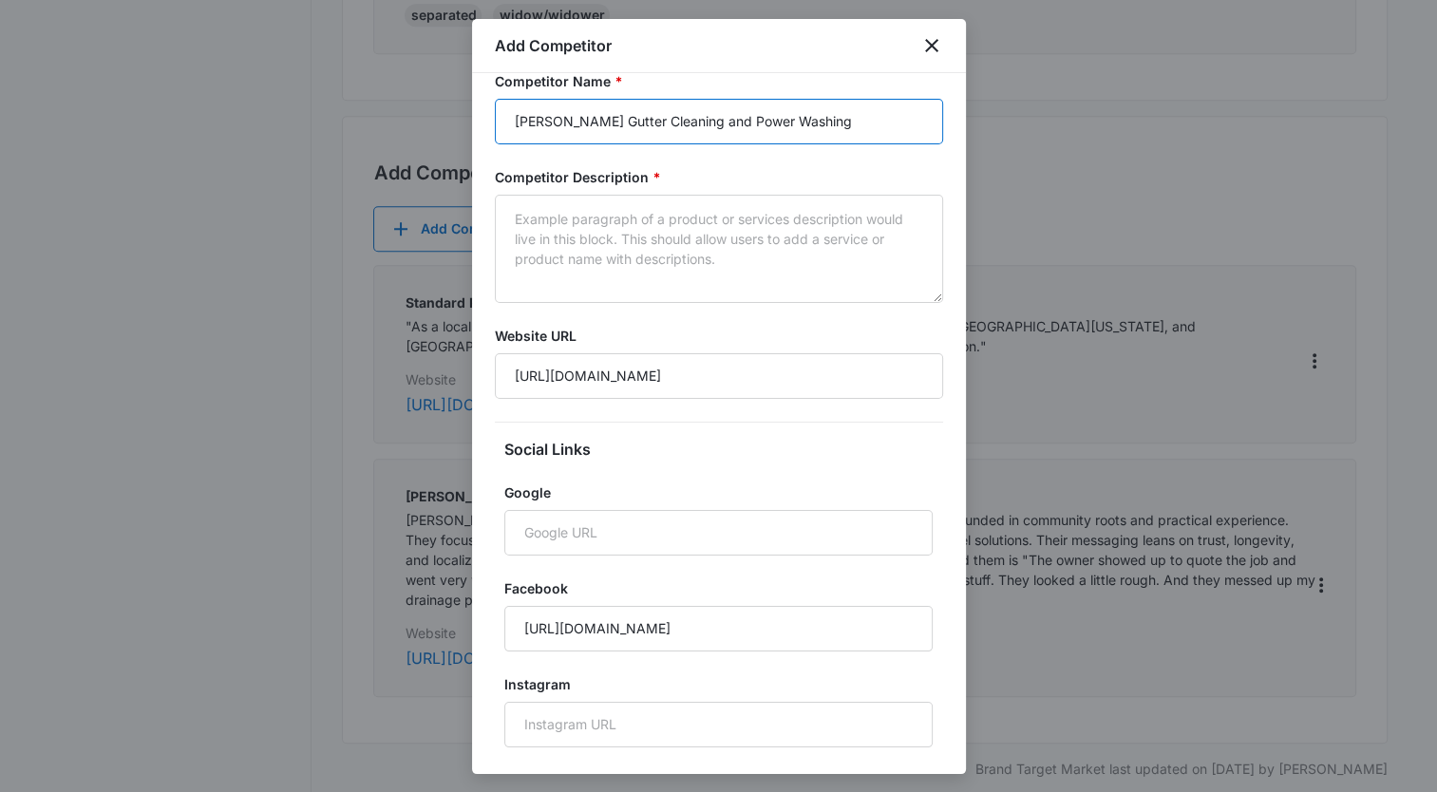
type input "[PERSON_NAME] Gutter Cleaning and Power Washing"
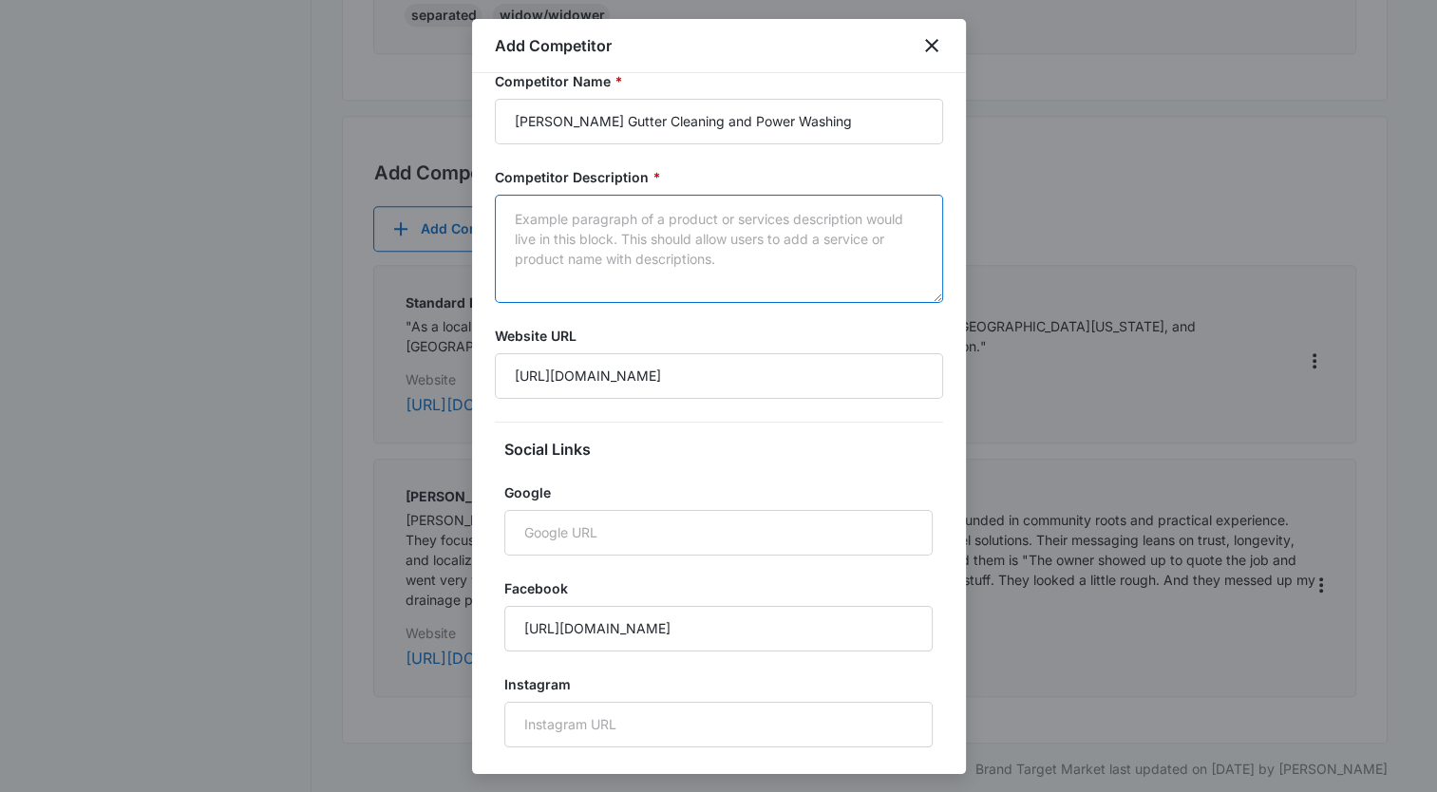
paste textarea "[PERSON_NAME] Gutter Cleaning & Pressure Washing is a versatile and customer-fo…"
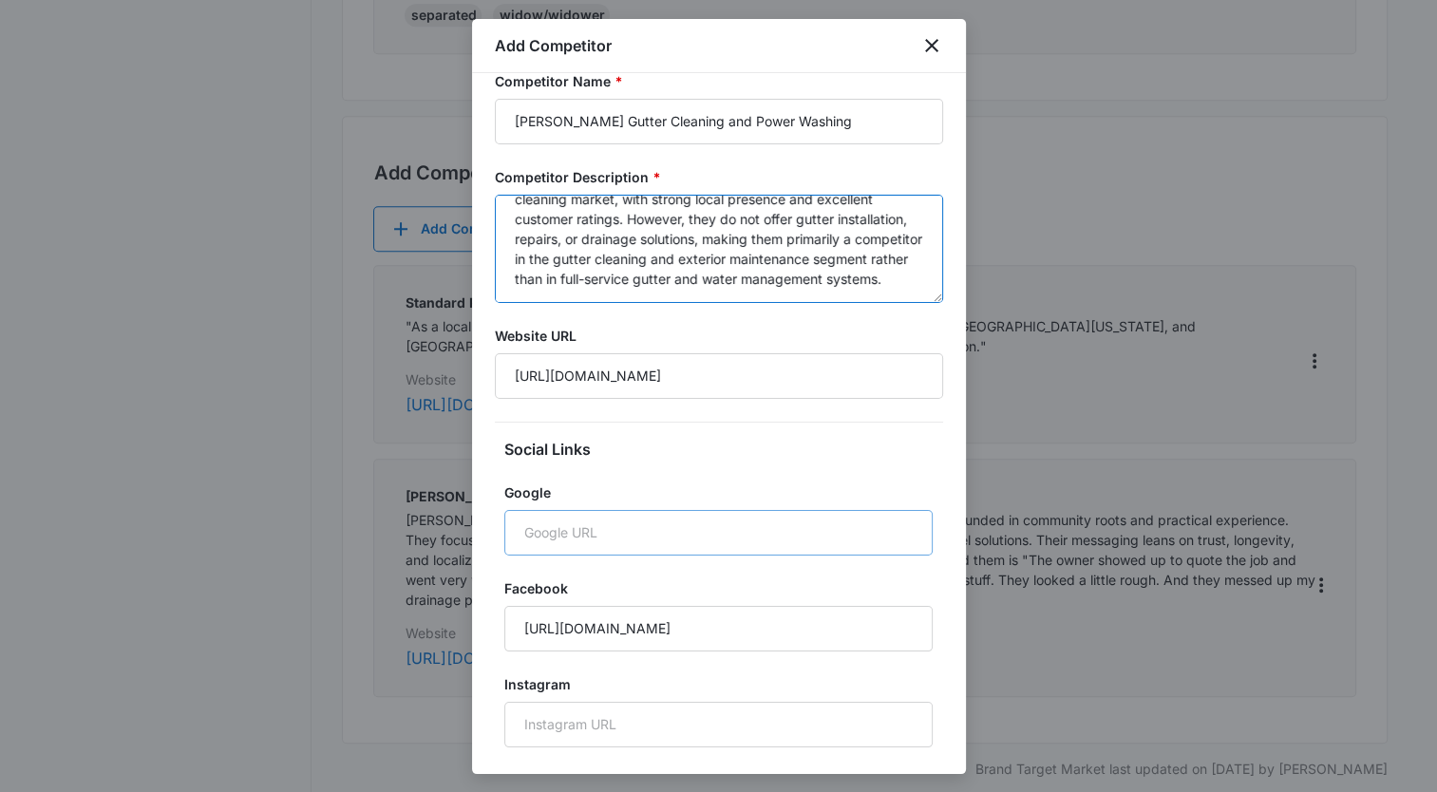
scroll to position [120, 0]
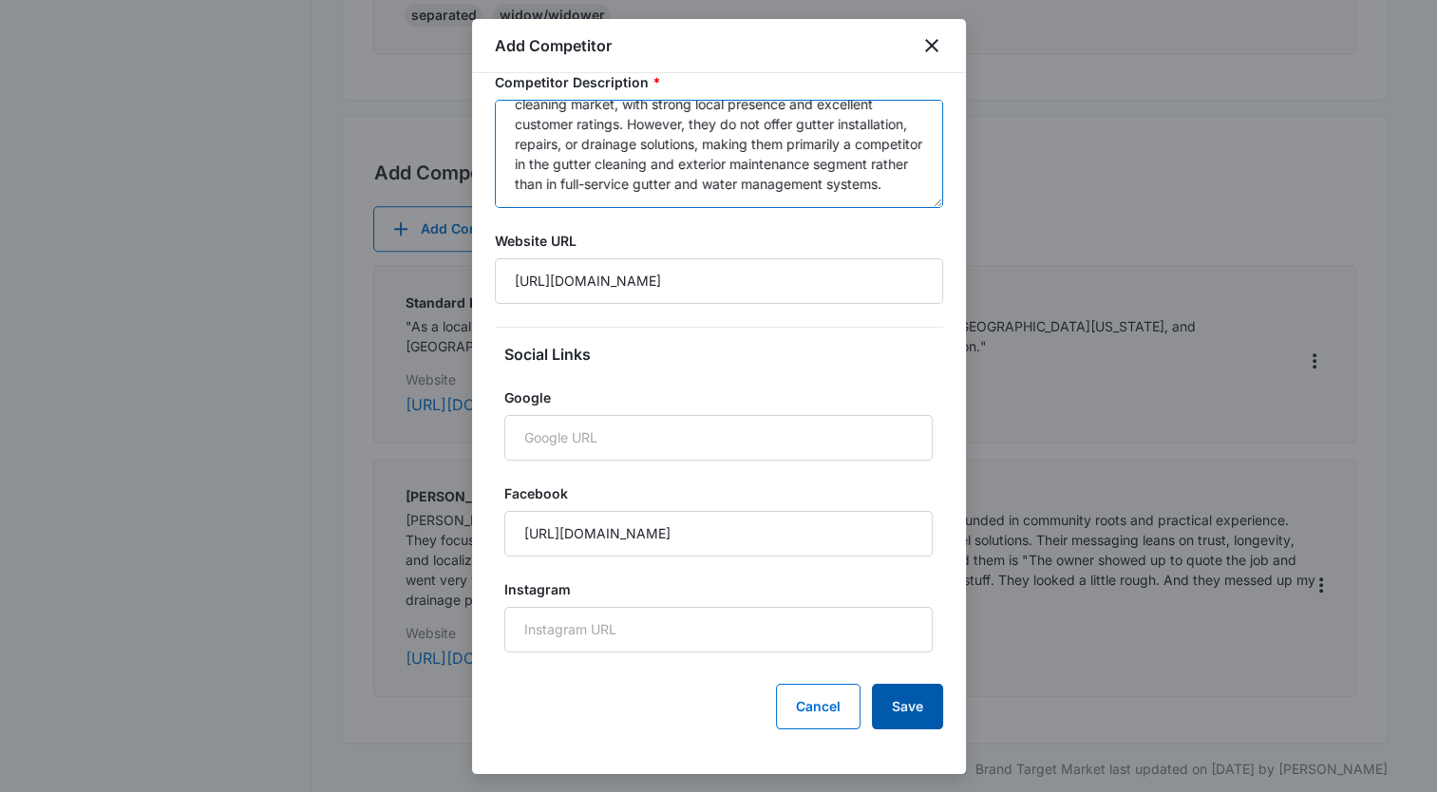
type textarea "[PERSON_NAME] Gutter Cleaning & Pressure Washing is a versatile and customer-fo…"
click at [877, 708] on button "Save" at bounding box center [907, 707] width 71 height 46
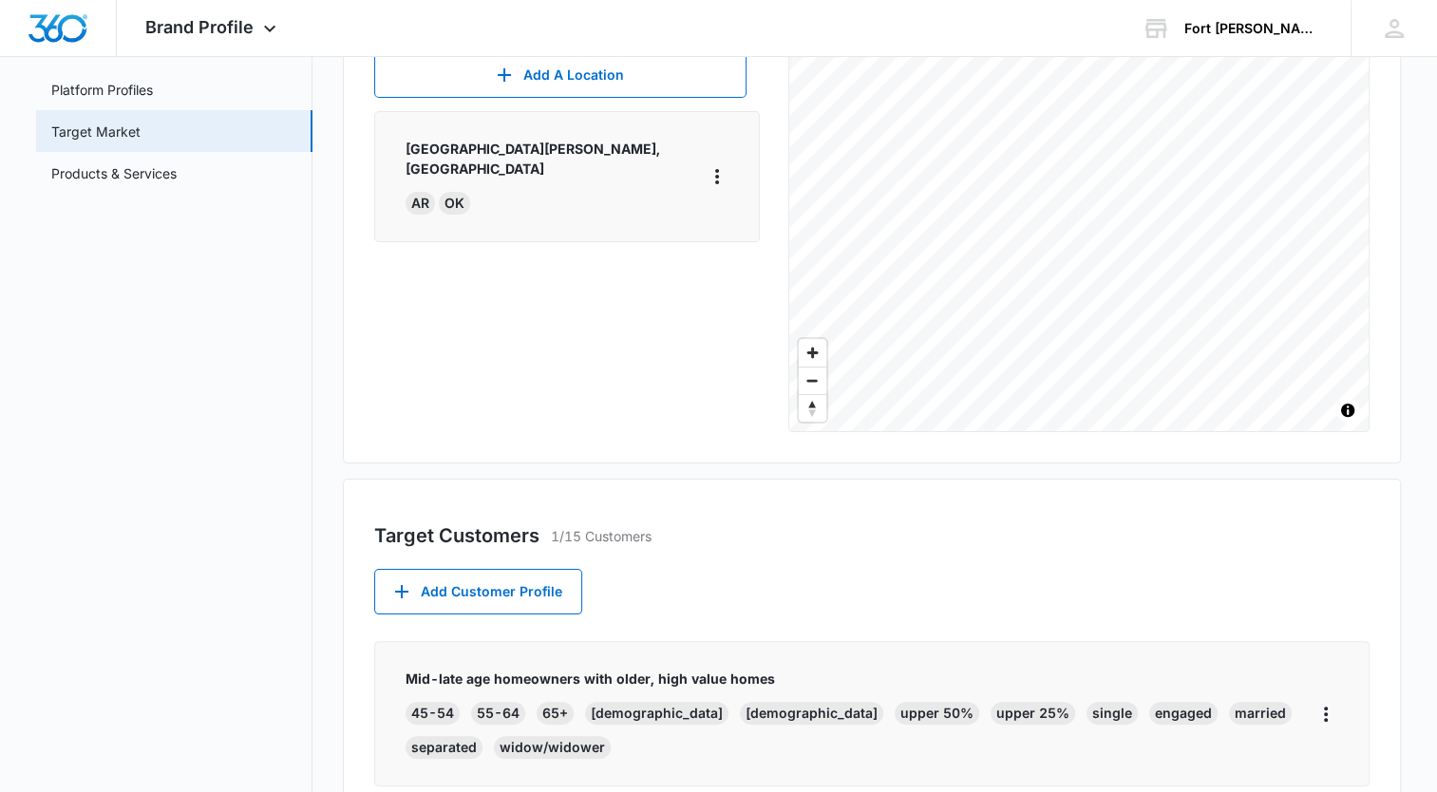
scroll to position [161, 0]
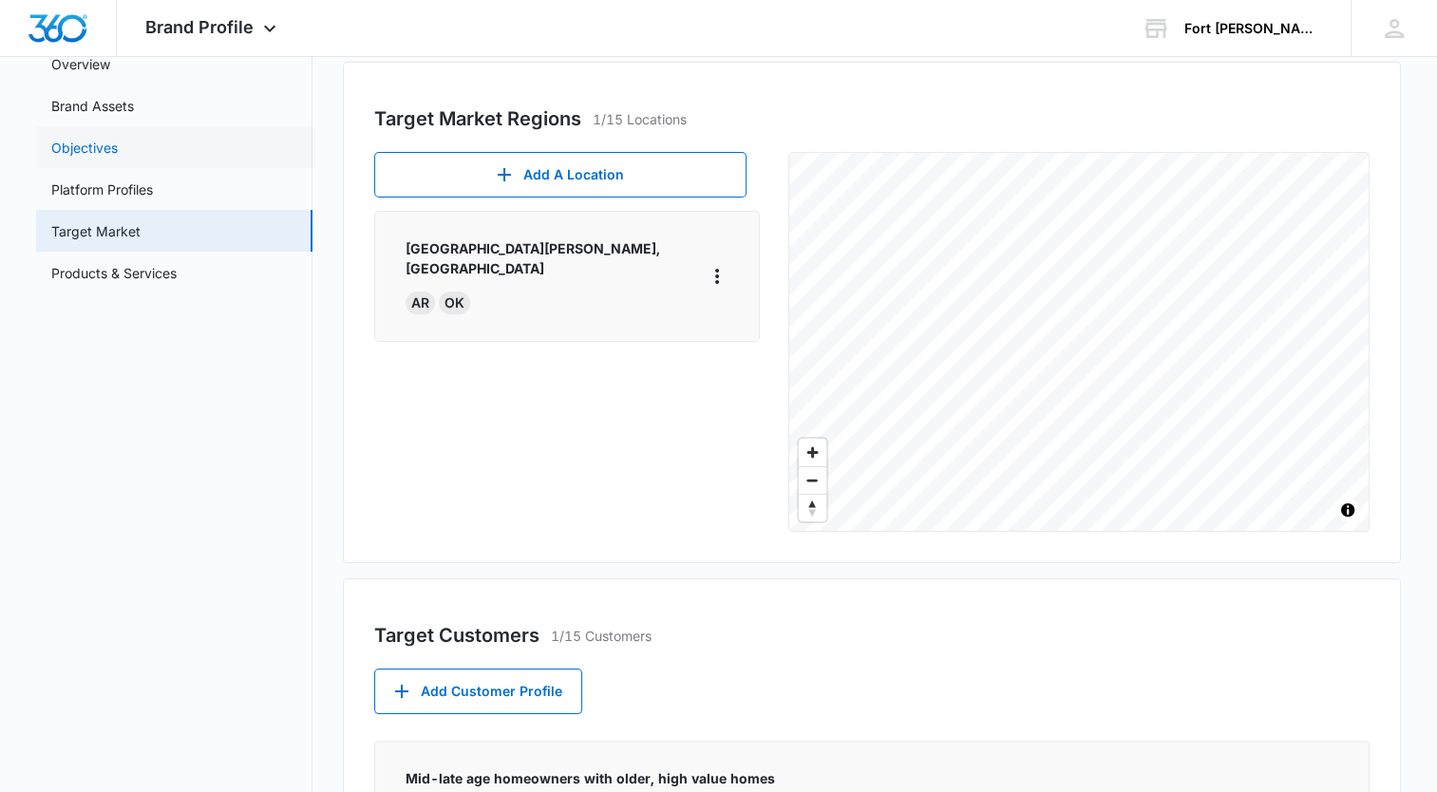
click at [118, 150] on link "Objectives" at bounding box center [84, 148] width 67 height 20
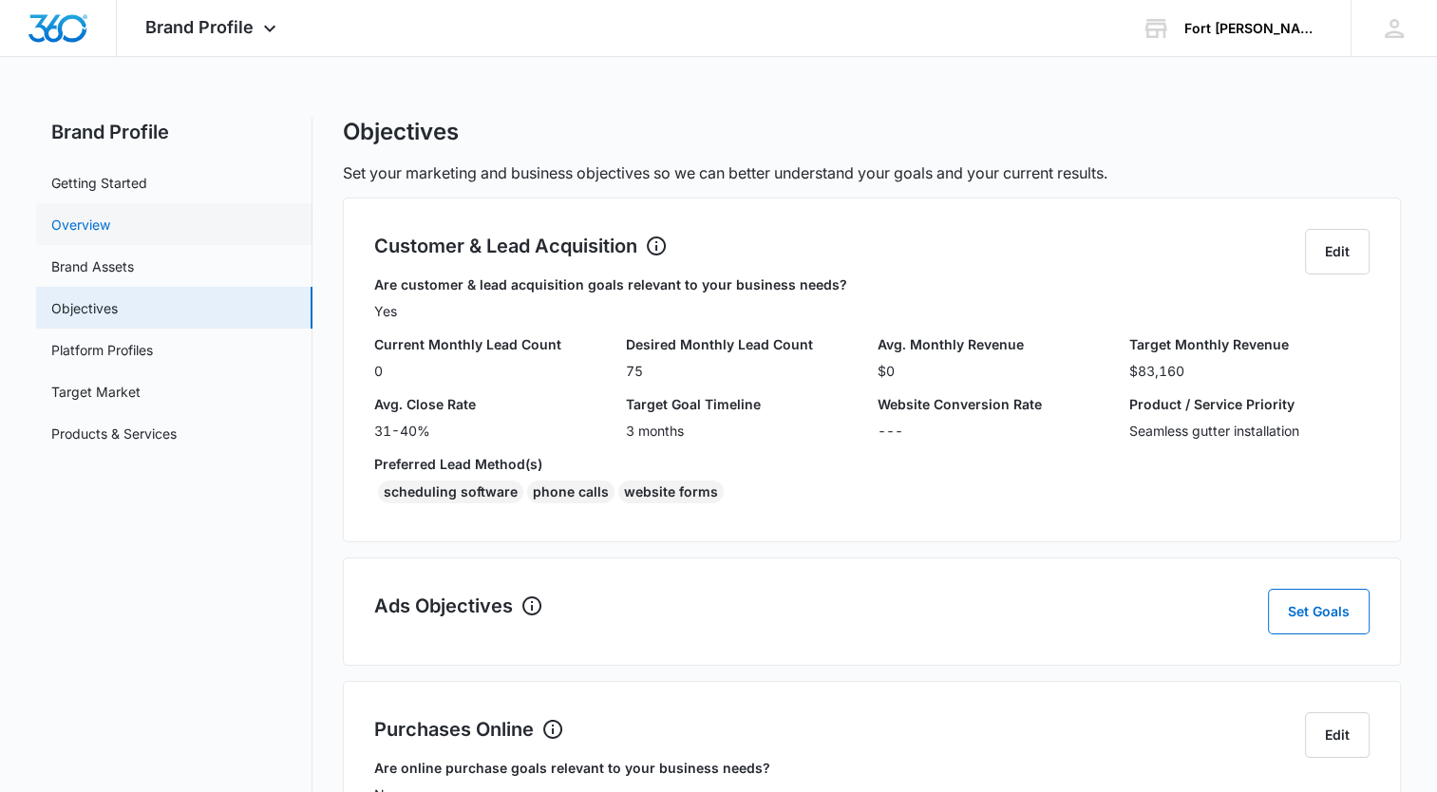
click at [72, 222] on link "Overview" at bounding box center [80, 225] width 59 height 20
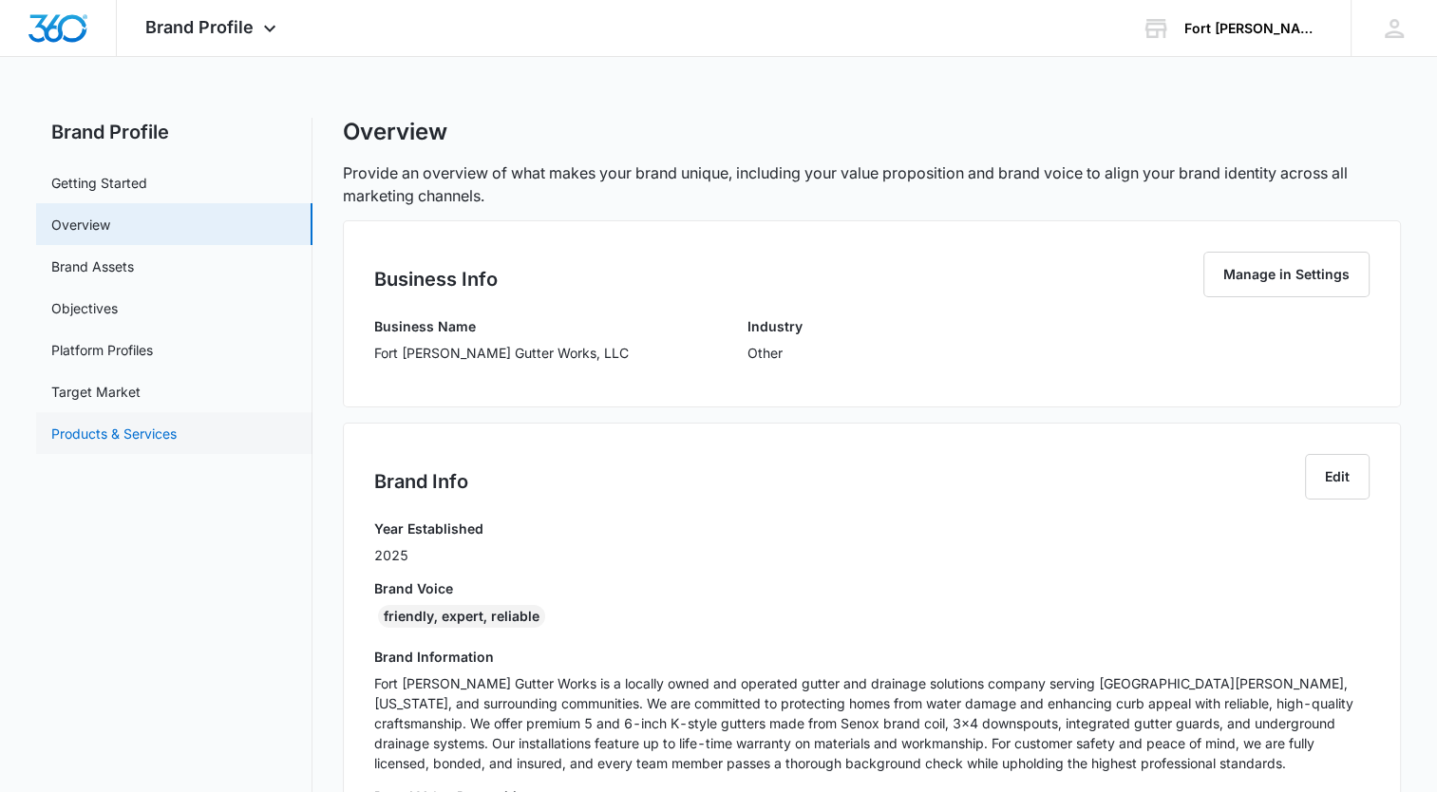
click at [126, 433] on link "Products & Services" at bounding box center [113, 434] width 125 height 20
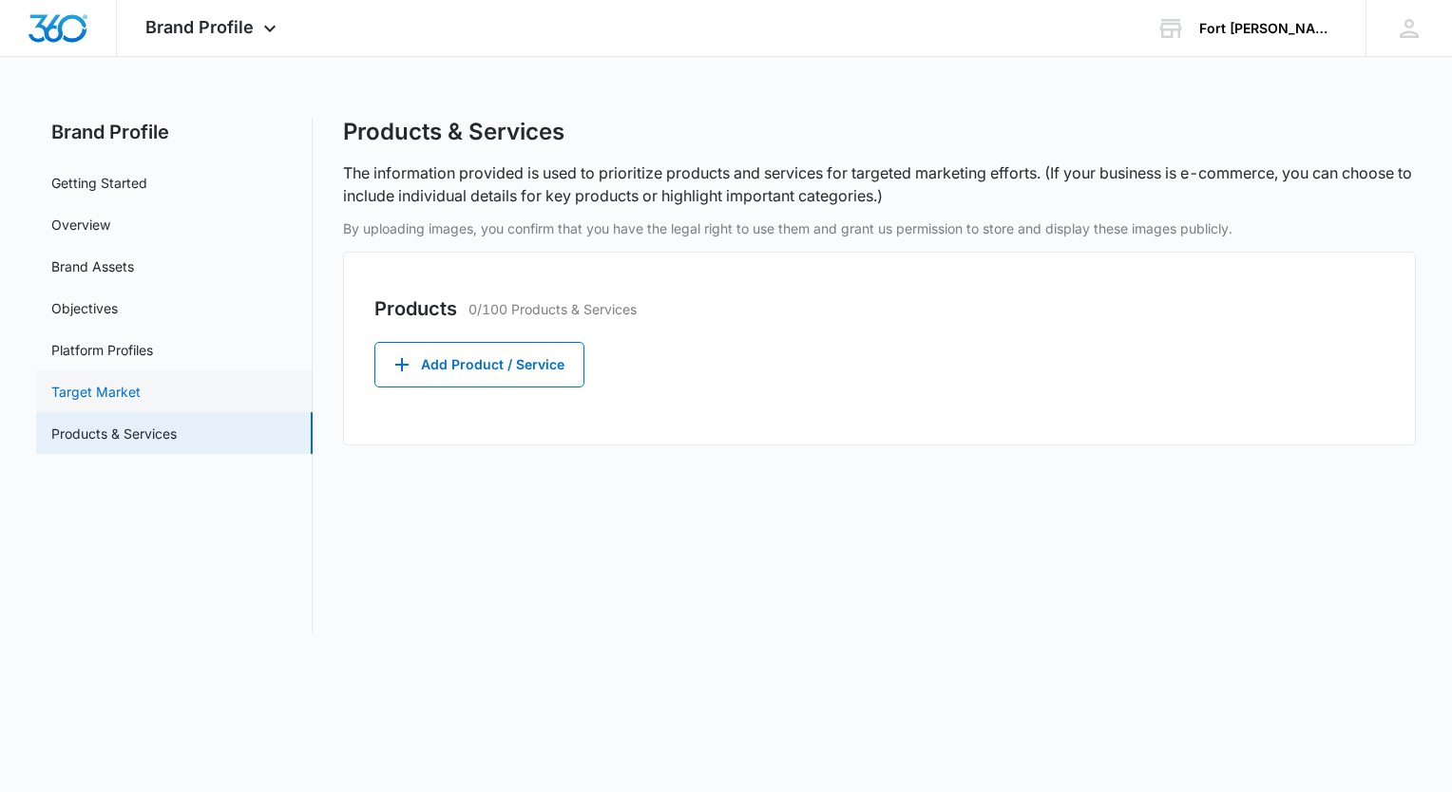
click at [92, 385] on link "Target Market" at bounding box center [95, 392] width 89 height 20
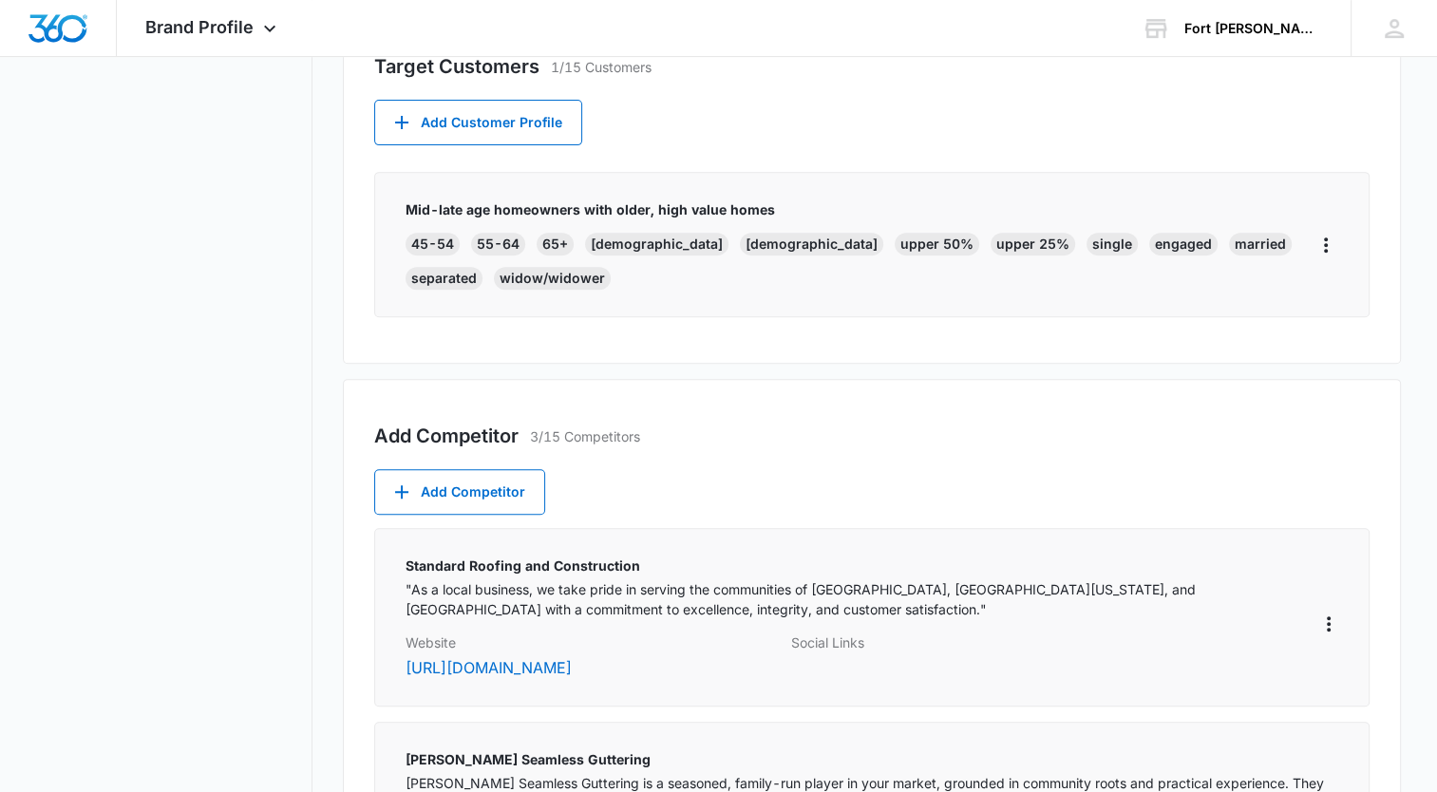
scroll to position [636, 0]
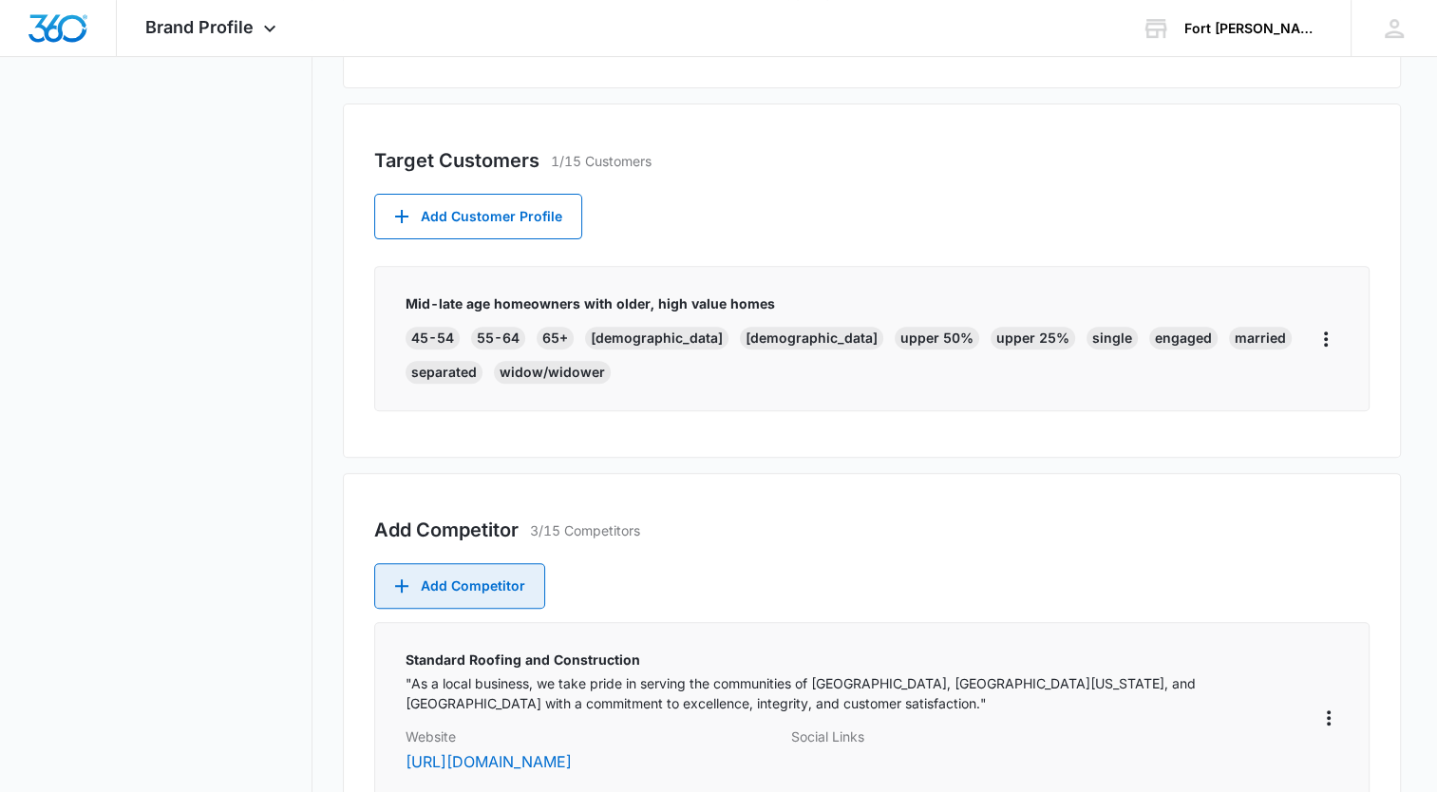
click at [500, 571] on button "Add Competitor" at bounding box center [459, 586] width 171 height 46
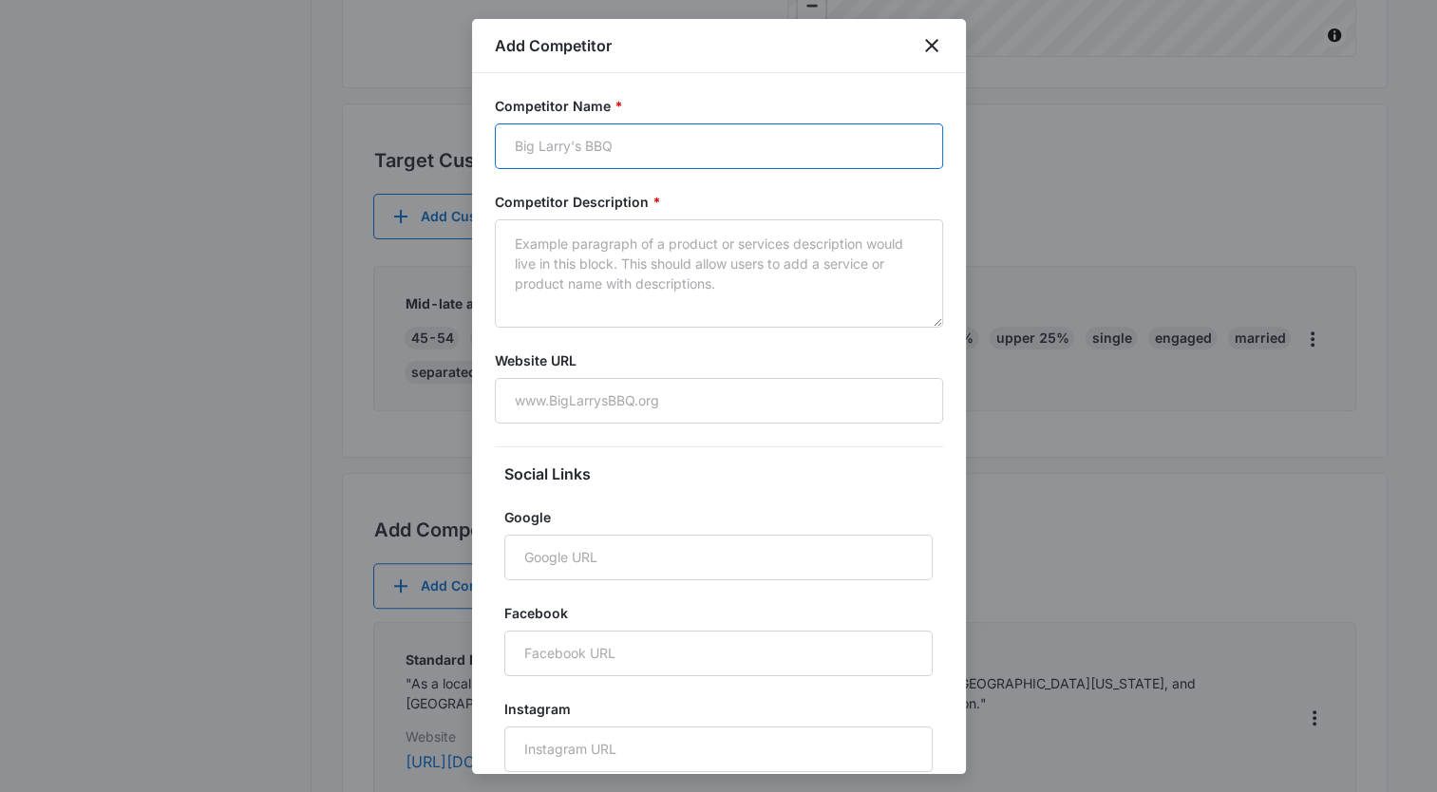
click at [654, 161] on input "Competitor Name *" at bounding box center [719, 147] width 448 height 46
type input "Aqua Flo Gutters and Insualtion"
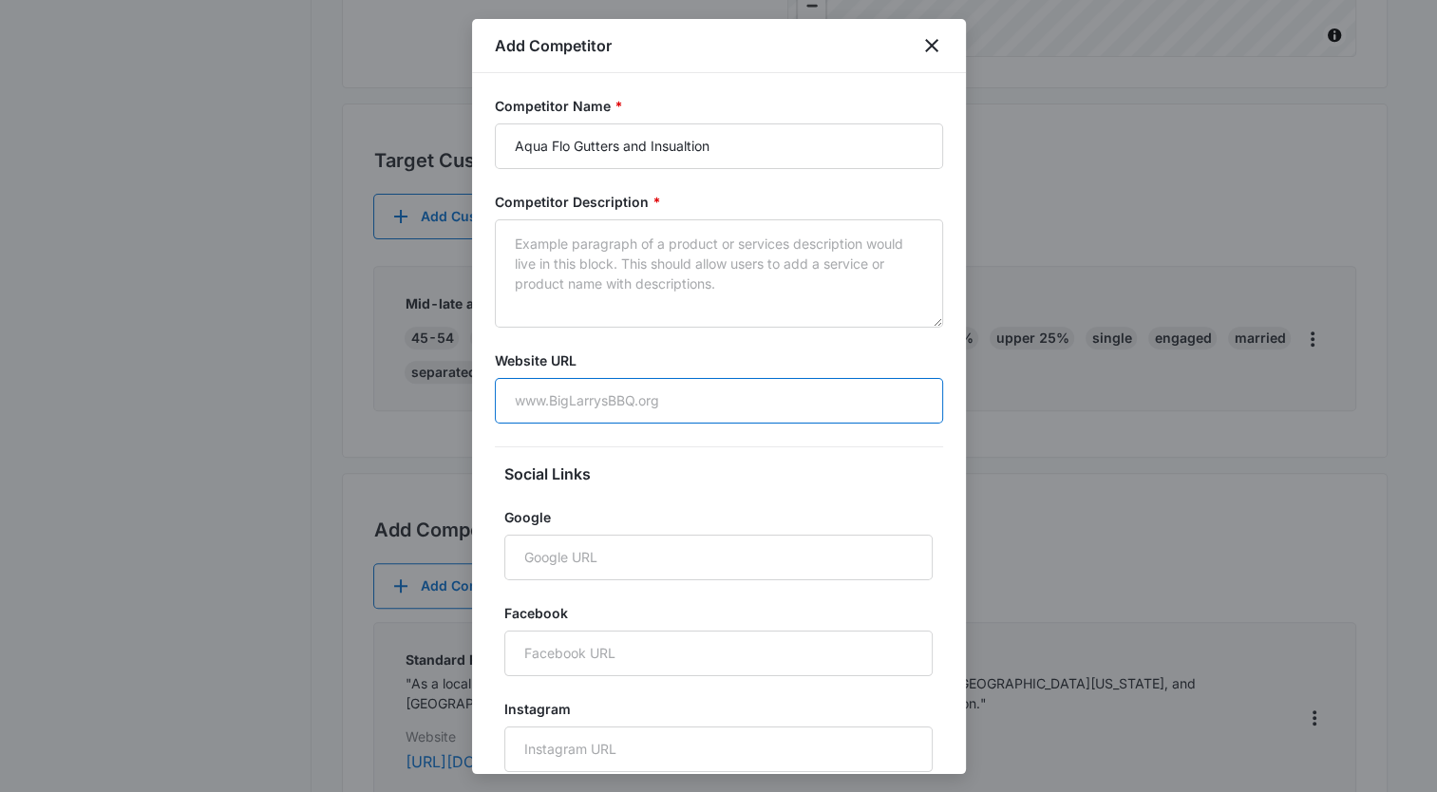
paste input "[URL][DOMAIN_NAME]"
type input "[URL][DOMAIN_NAME]"
paste input "[URL][DOMAIN_NAME]"
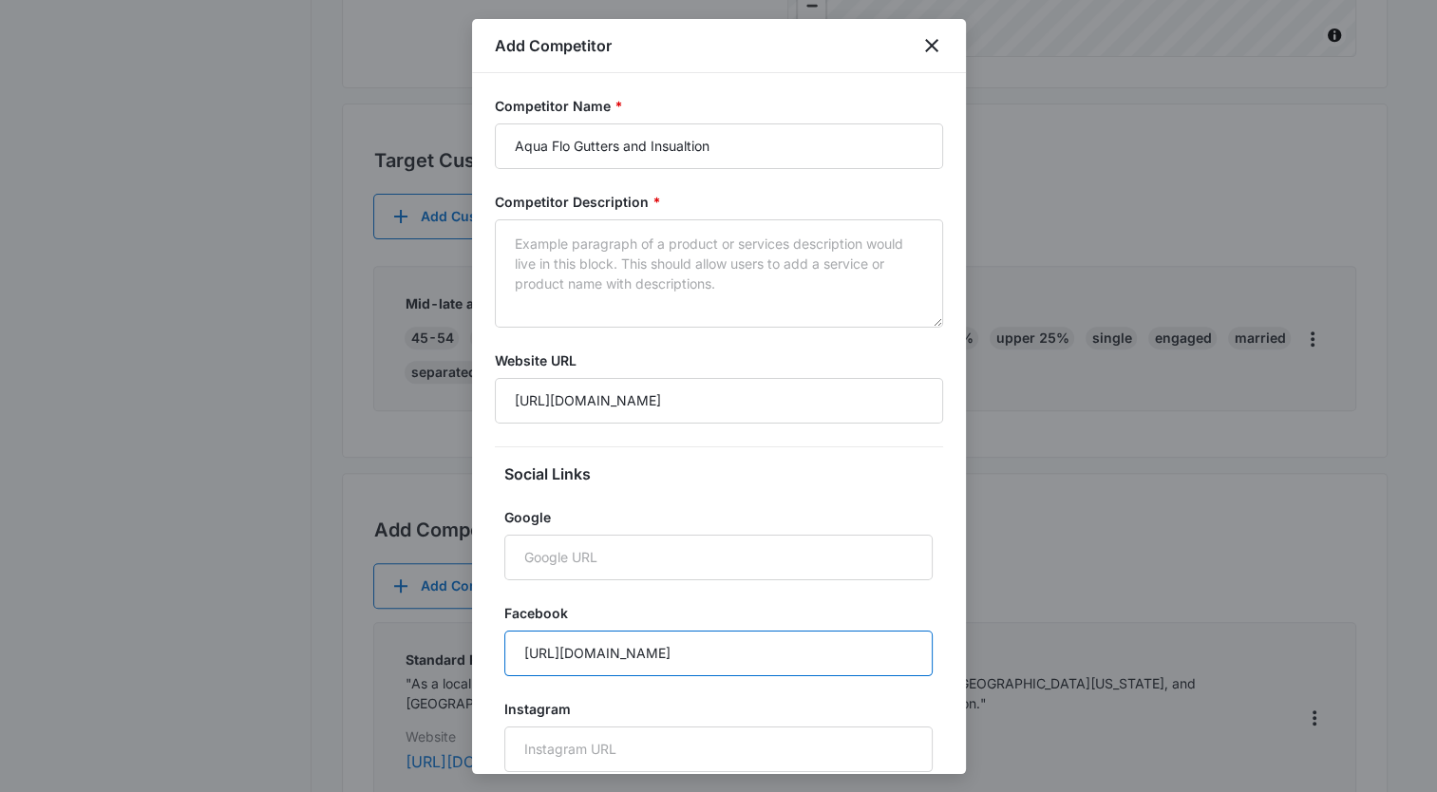
type input "[URL][DOMAIN_NAME]"
paste textarea "Aqua-Flo Guttering & Insulation, Inc., based in [GEOGRAPHIC_DATA], [US_STATE], …"
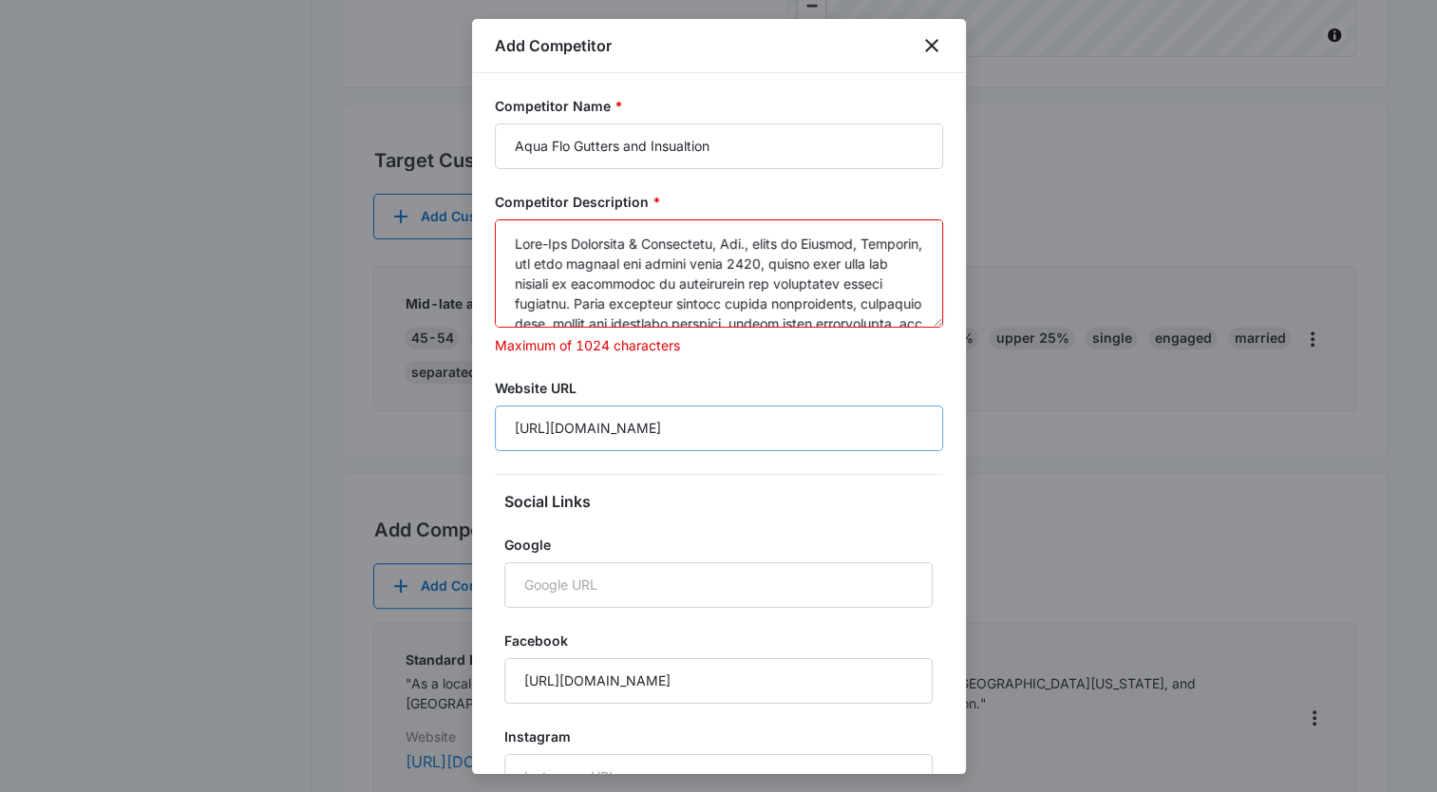
scroll to position [284, 0]
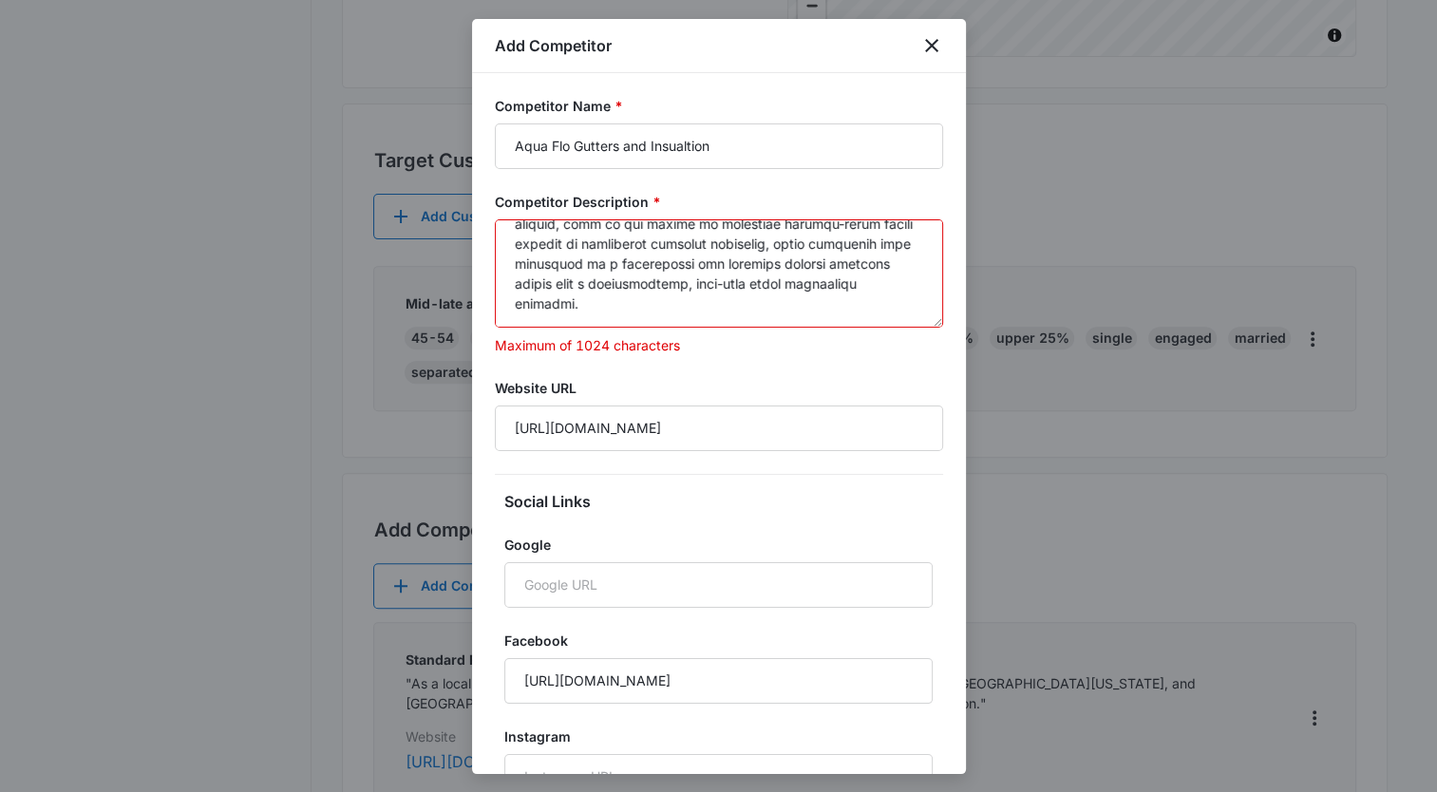
drag, startPoint x: 715, startPoint y: 306, endPoint x: 705, endPoint y: 314, distance: 13.5
click at [705, 314] on textarea "Competitor Description *" at bounding box center [719, 273] width 448 height 108
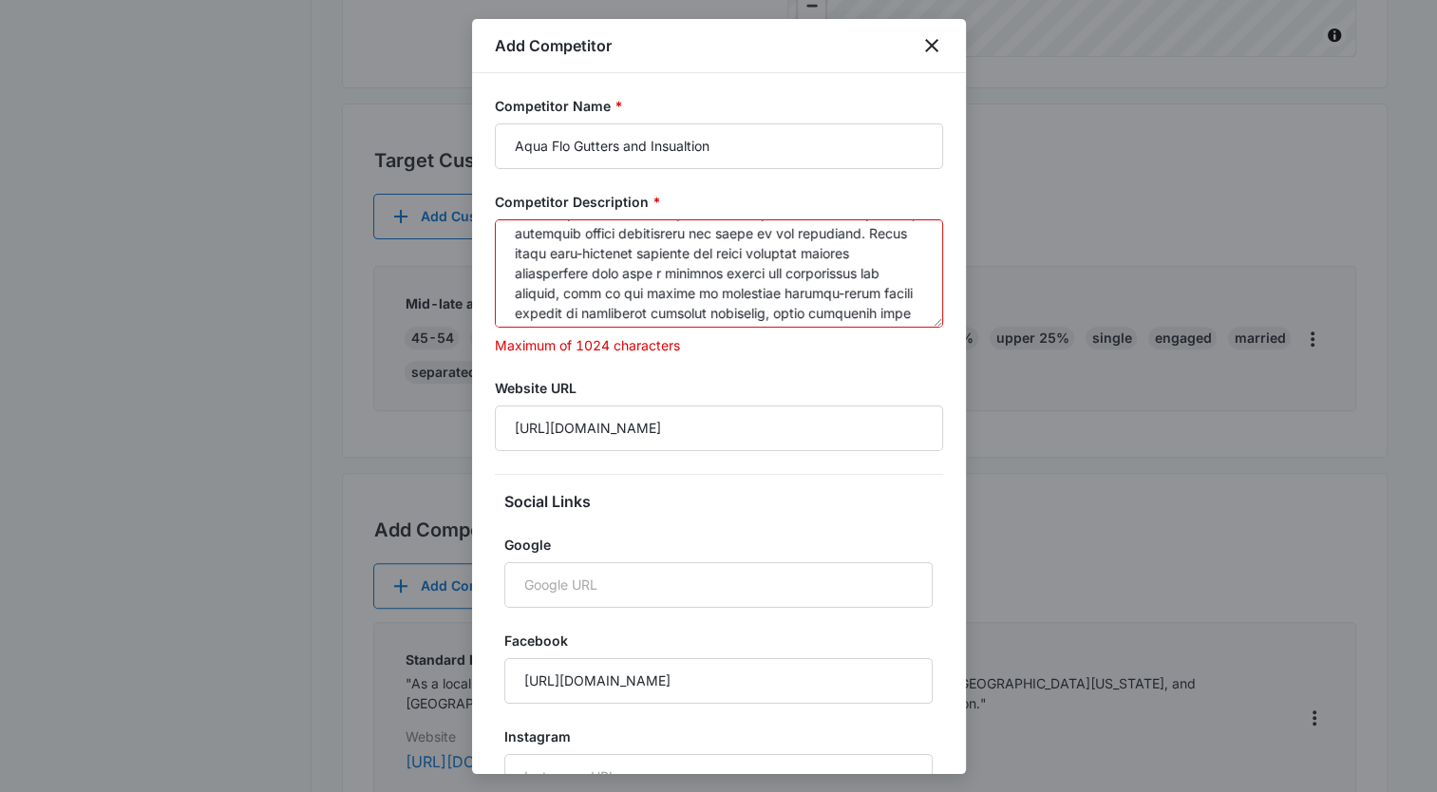
scroll to position [0, 0]
drag, startPoint x: 745, startPoint y: 296, endPoint x: 508, endPoint y: 200, distance: 255.6
click at [508, 200] on div "Competitor Description * Maximum of 1024 characters" at bounding box center [719, 273] width 448 height 163
paste textarea "in [GEOGRAPHIC_DATA], [GEOGRAPHIC_DATA], will be one of our tougher competitors…"
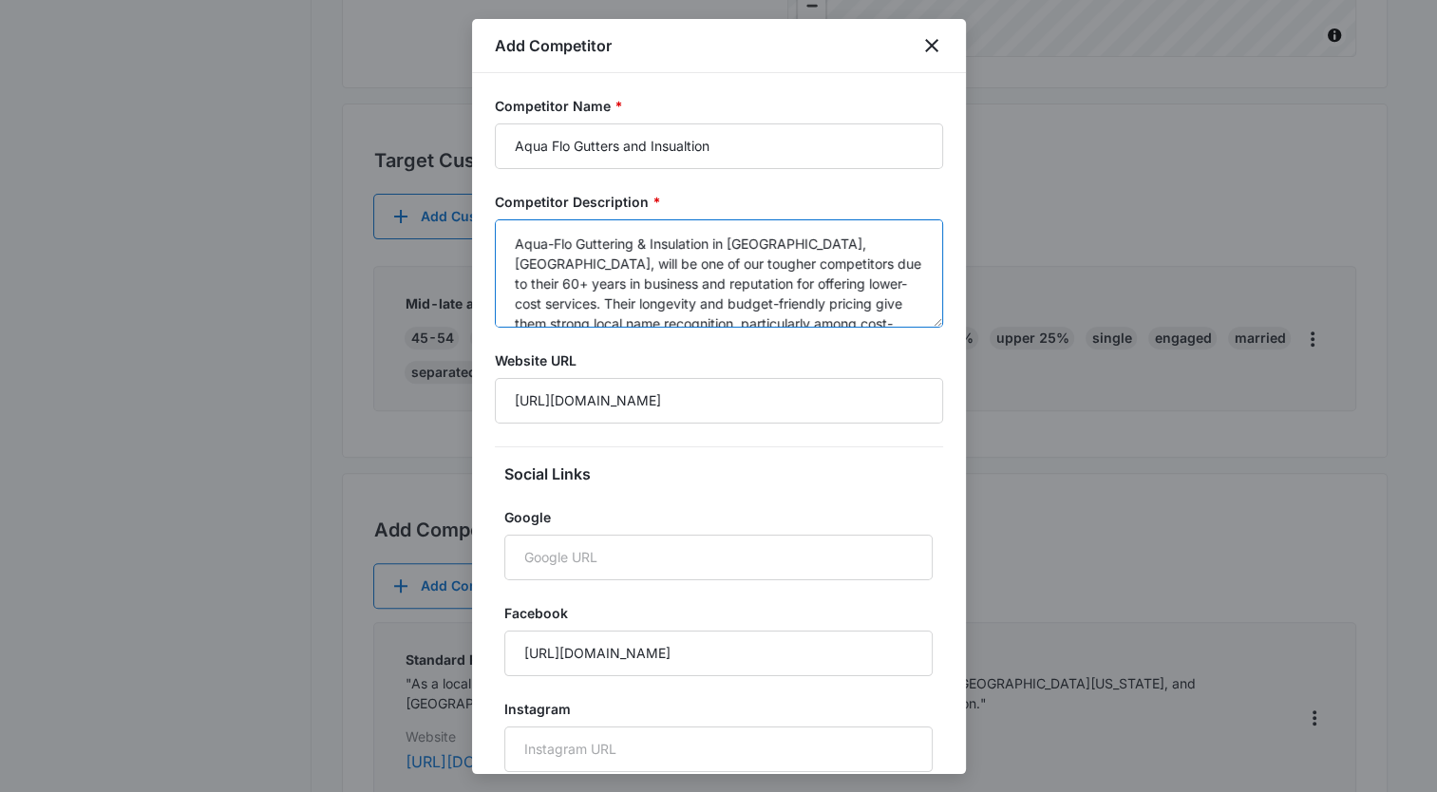
scroll to position [25, 0]
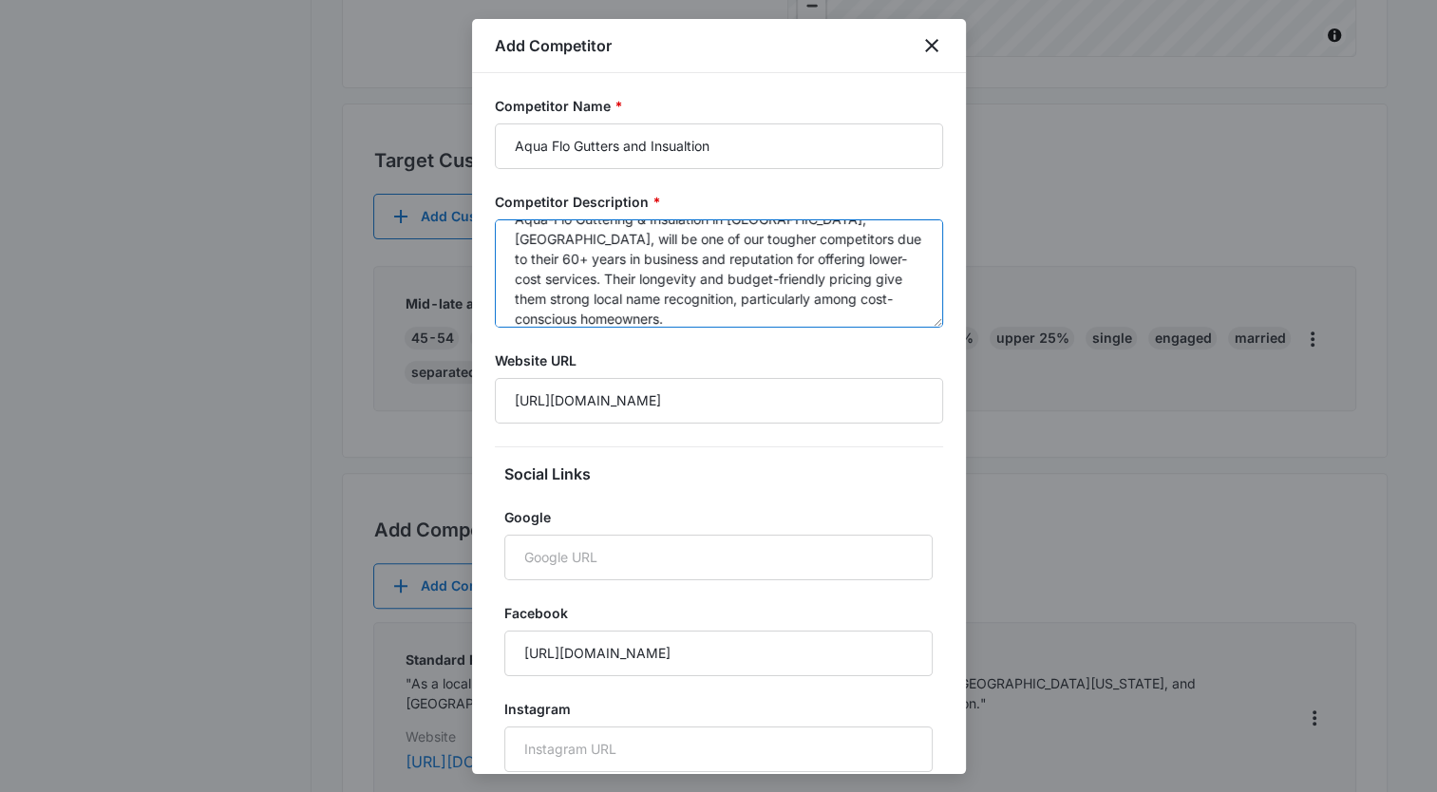
click at [679, 295] on textarea "Aqua-Flo Guttering & Insulation in [GEOGRAPHIC_DATA], [GEOGRAPHIC_DATA], will b…" at bounding box center [719, 273] width 448 height 108
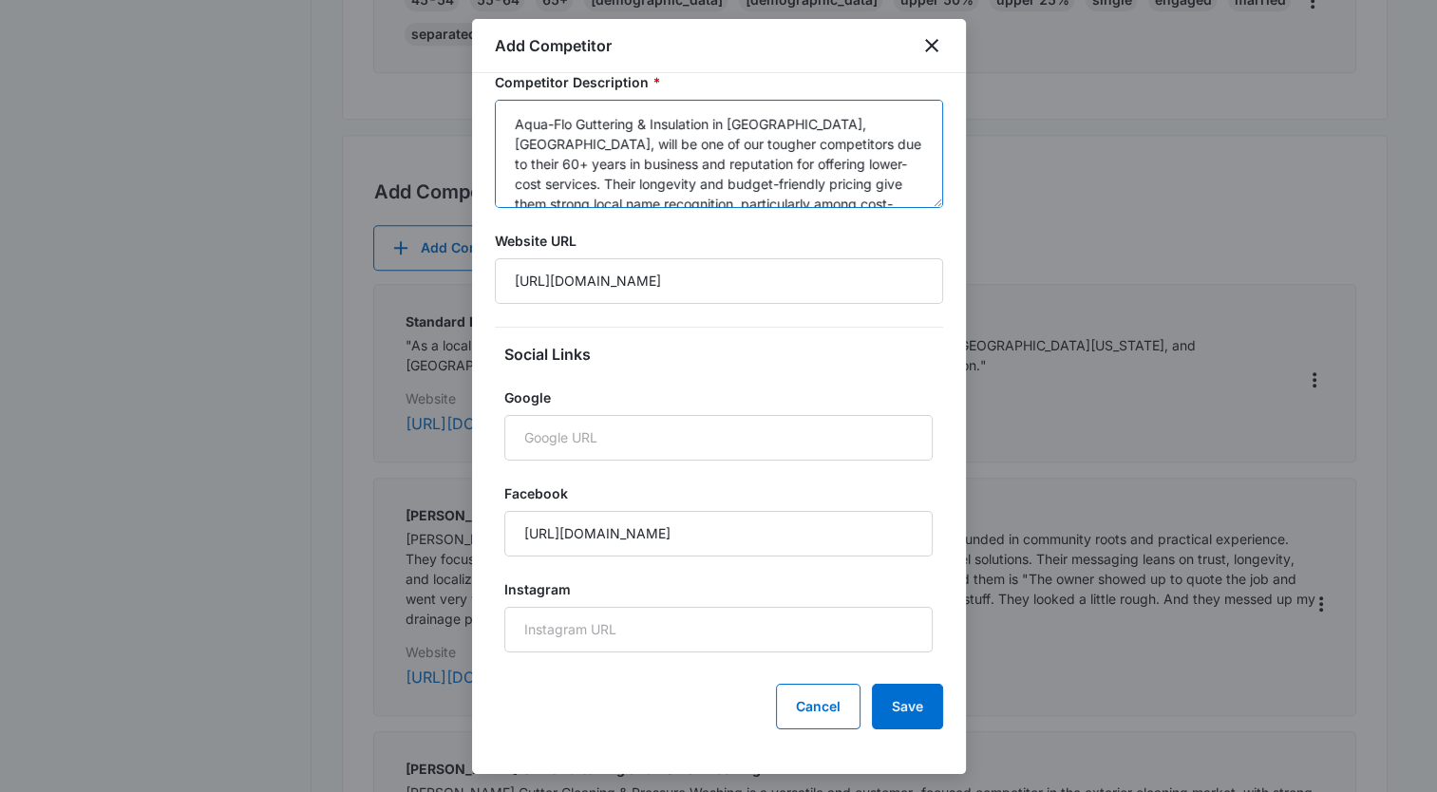
scroll to position [1016, 0]
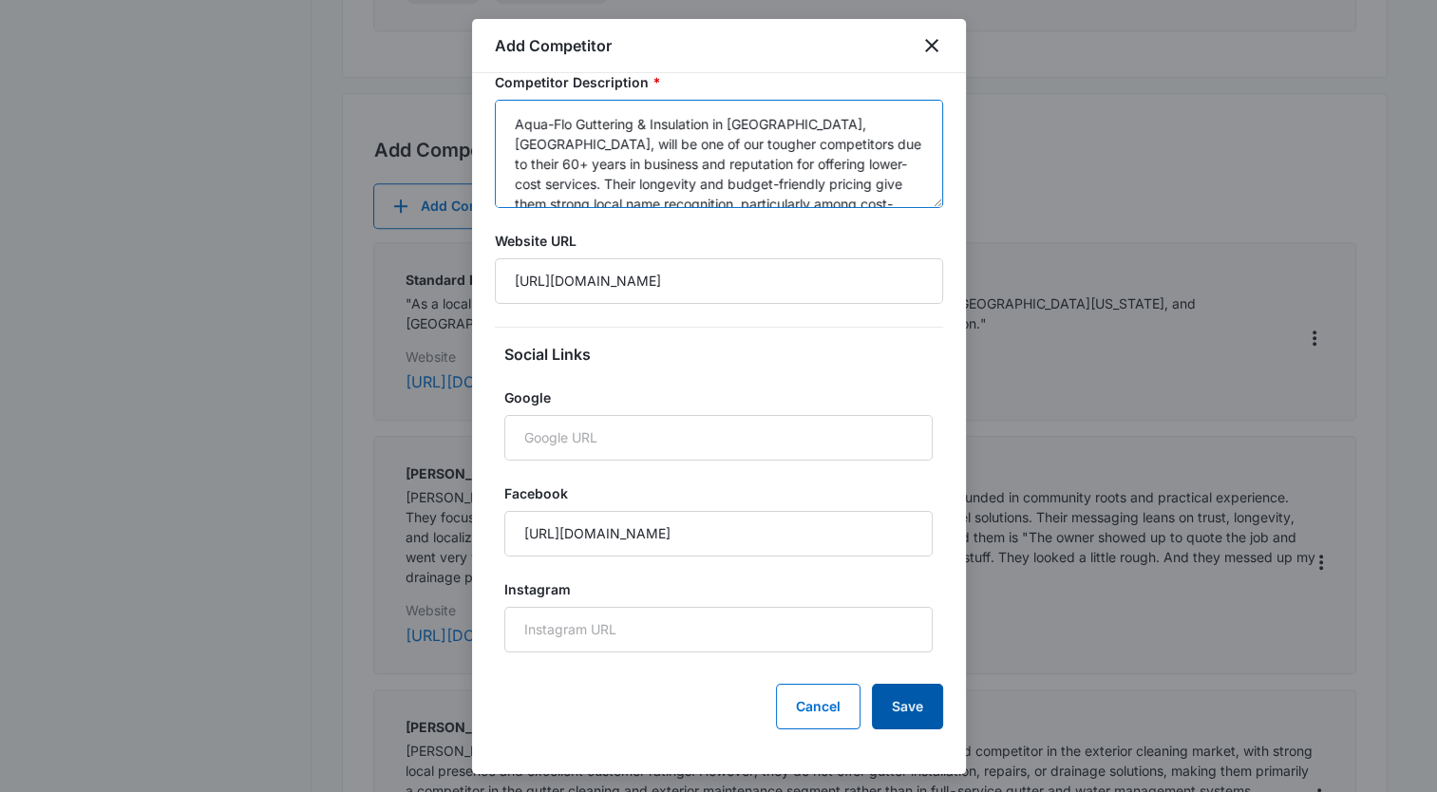
type textarea "Aqua-Flo Guttering & Insulation in [GEOGRAPHIC_DATA], [GEOGRAPHIC_DATA], will b…"
click at [885, 692] on button "Save" at bounding box center [907, 707] width 71 height 46
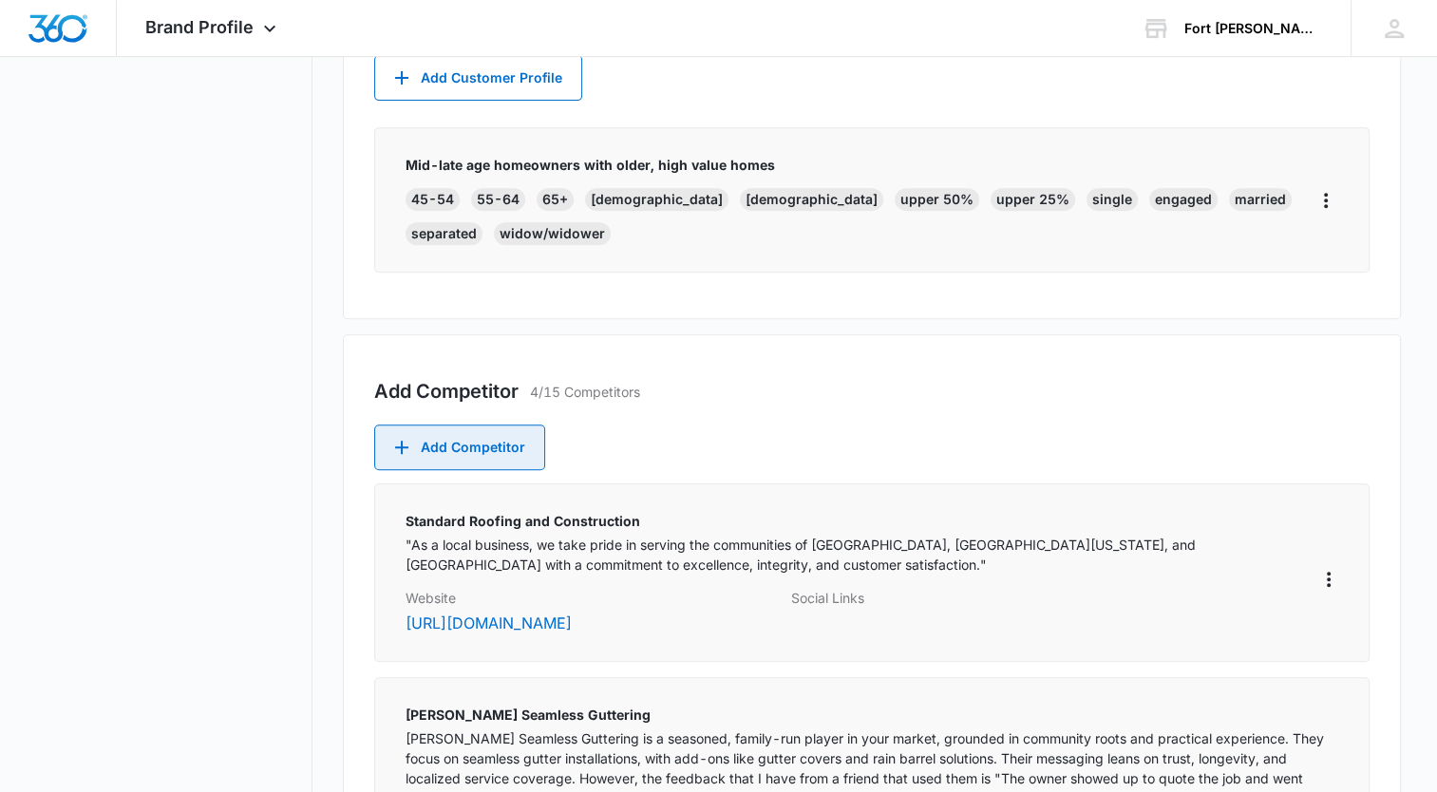
scroll to position [944, 0]
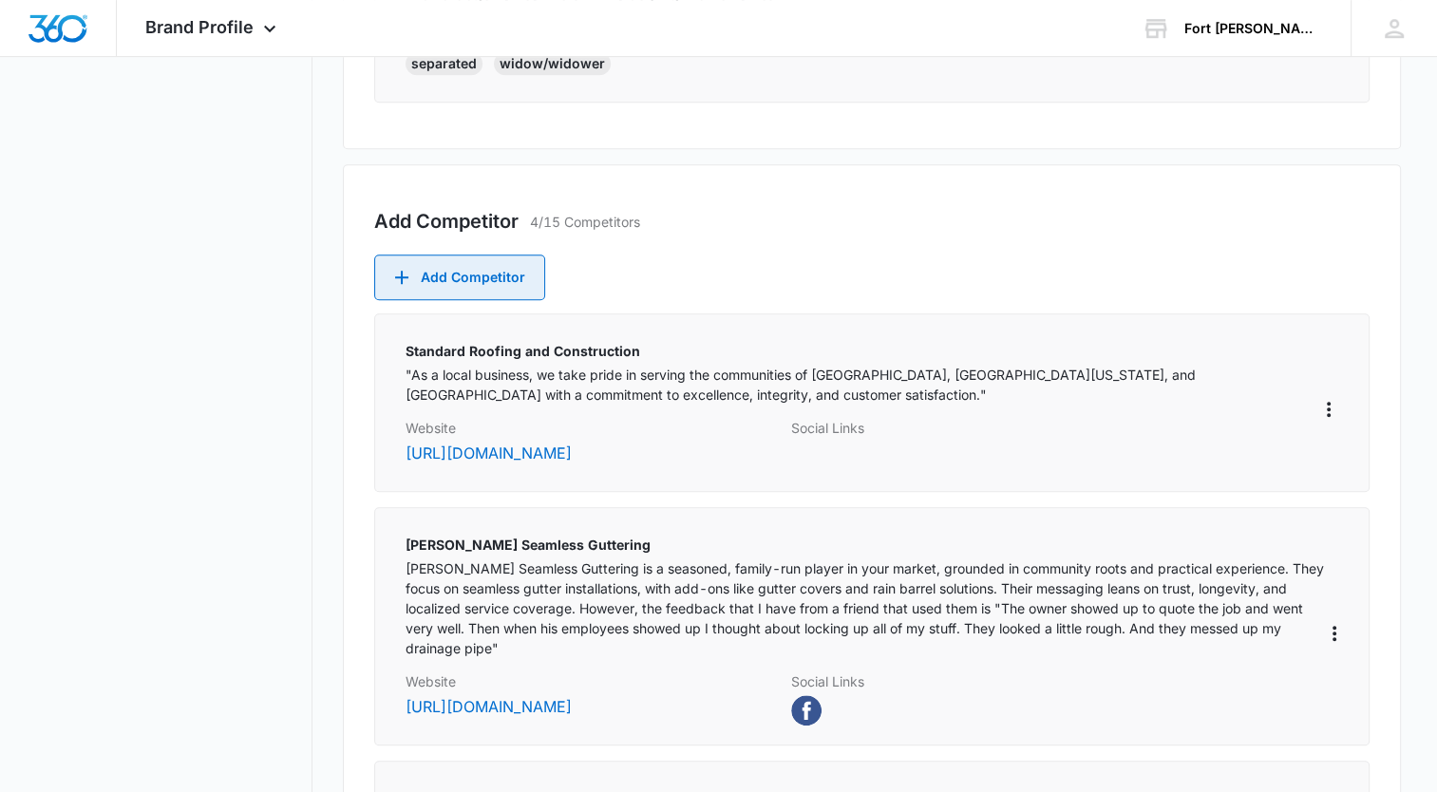
click at [472, 264] on button "Add Competitor" at bounding box center [459, 278] width 171 height 46
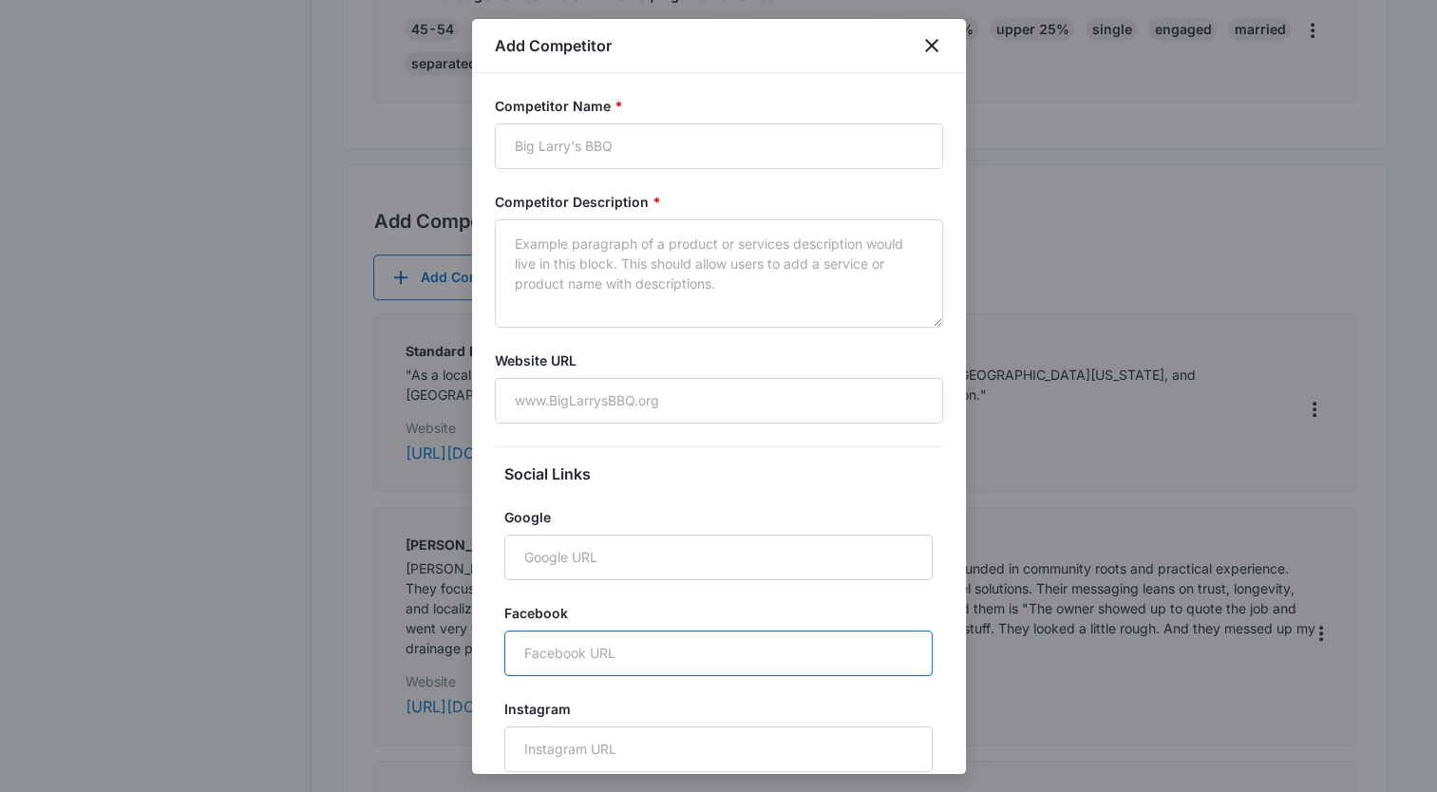
paste input "[URL][DOMAIN_NAME]"
type input "[URL][DOMAIN_NAME]"
paste input "[URL][DOMAIN_NAME]"
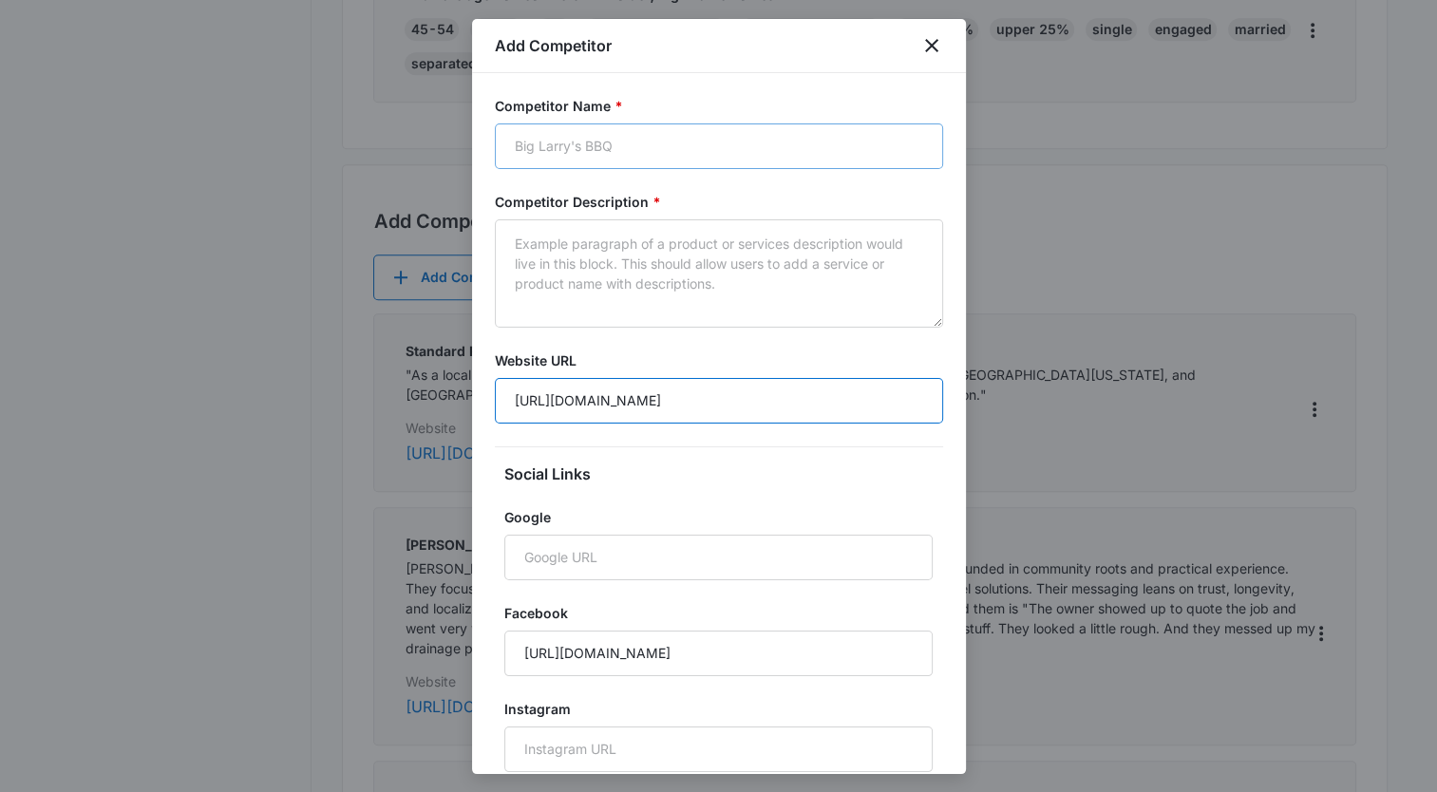
type input "[URL][DOMAIN_NAME]"
click at [650, 133] on input "Competitor Name *" at bounding box center [719, 147] width 448 height 46
type input "Gutter Guy"
drag, startPoint x: 644, startPoint y: 253, endPoint x: 664, endPoint y: 250, distance: 20.2
paste textarea "Gutter Guy ([GEOGRAPHIC_DATA], [GEOGRAPHIC_DATA]) is a local gutter and siding …"
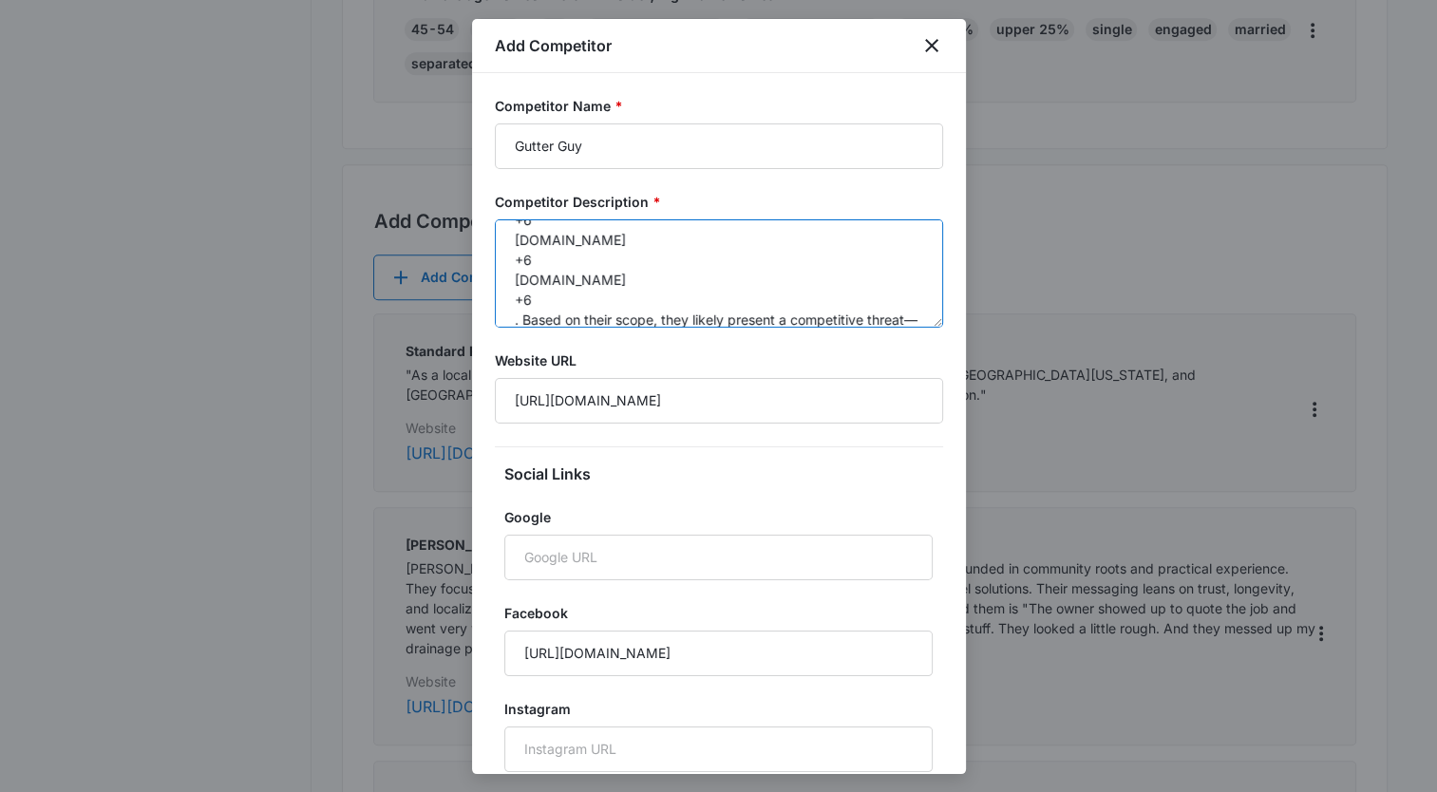
scroll to position [219, 0]
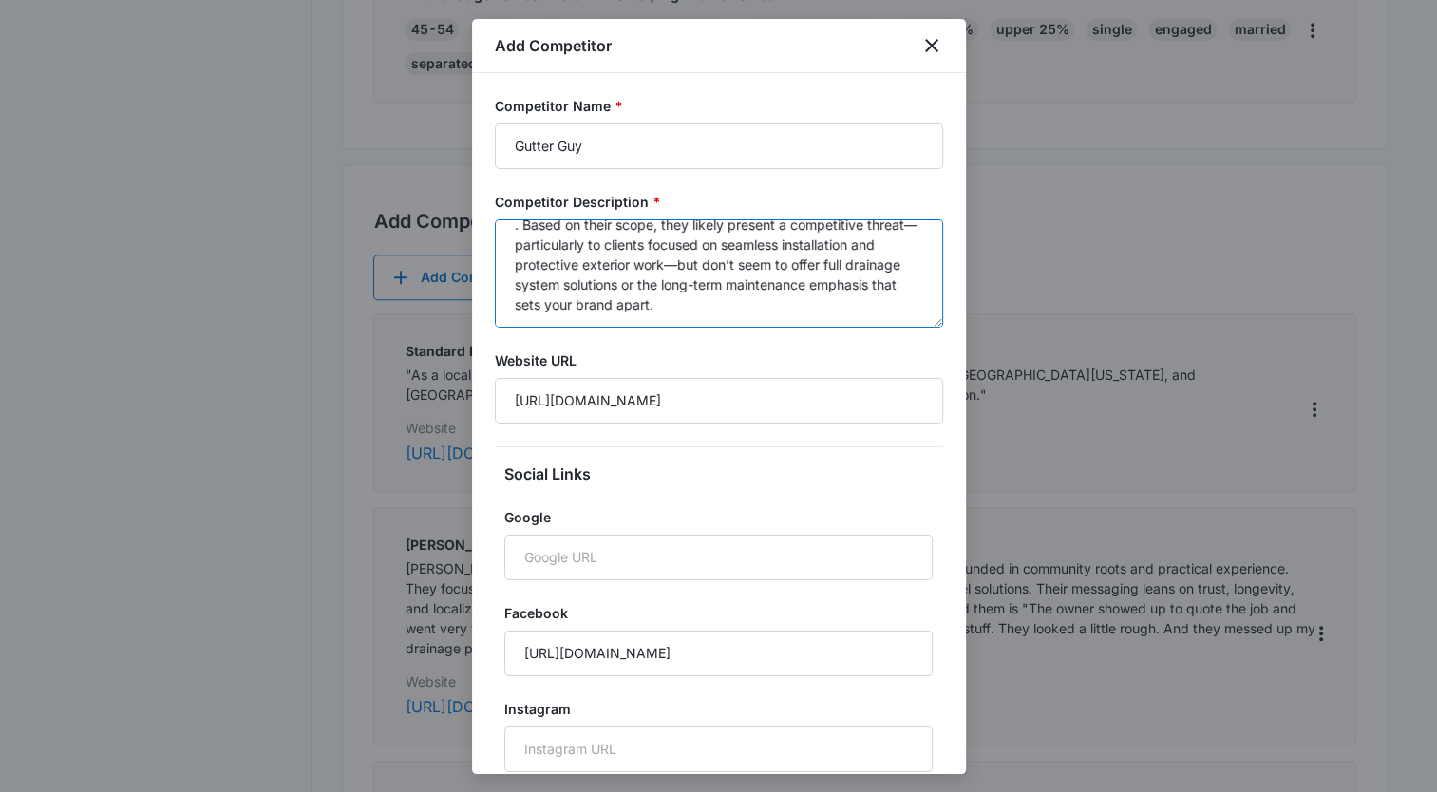
click at [523, 225] on textarea "Gutter Guy ([GEOGRAPHIC_DATA], [GEOGRAPHIC_DATA]) is a local gutter and siding …" at bounding box center [719, 273] width 448 height 108
drag, startPoint x: 543, startPoint y: 302, endPoint x: 504, endPoint y: 301, distance: 39.0
click at [504, 301] on textarea "Gutter Guy ([GEOGRAPHIC_DATA], [GEOGRAPHIC_DATA]) is a local gutter and siding …" at bounding box center [719, 273] width 448 height 108
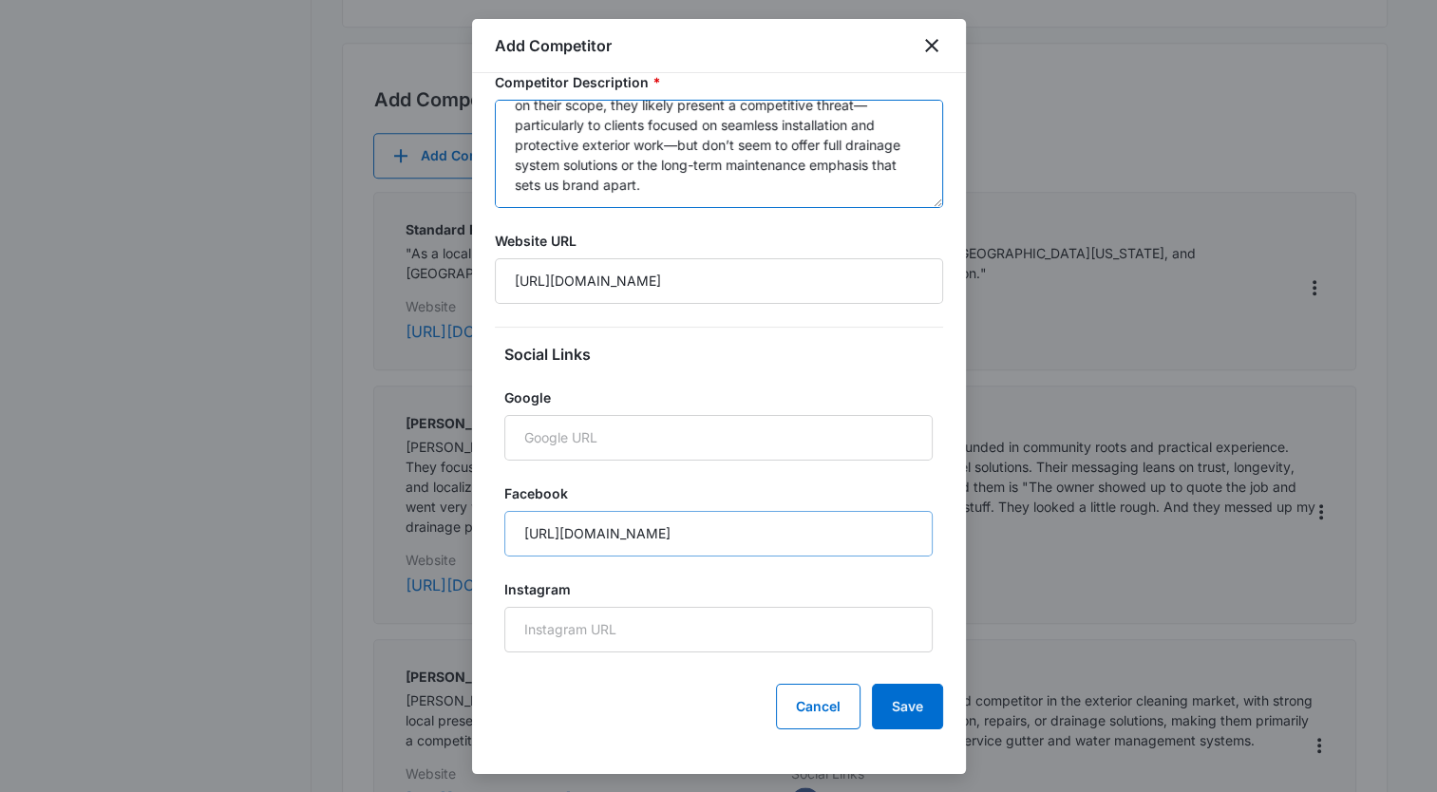
scroll to position [1134, 0]
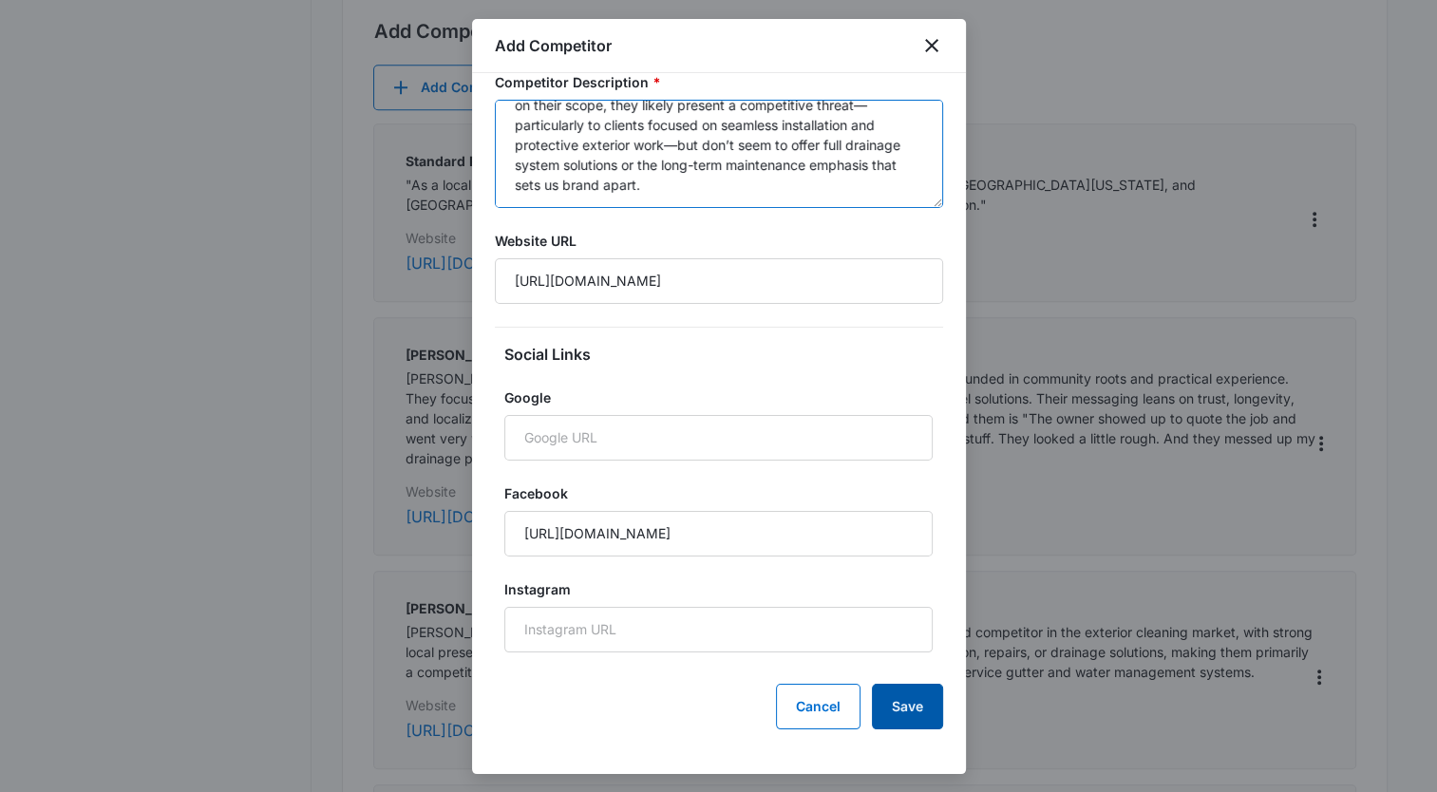
type textarea "Gutter Guy ([GEOGRAPHIC_DATA], [GEOGRAPHIC_DATA]) is a local gutter and siding …"
click at [891, 719] on button "Save" at bounding box center [907, 707] width 71 height 46
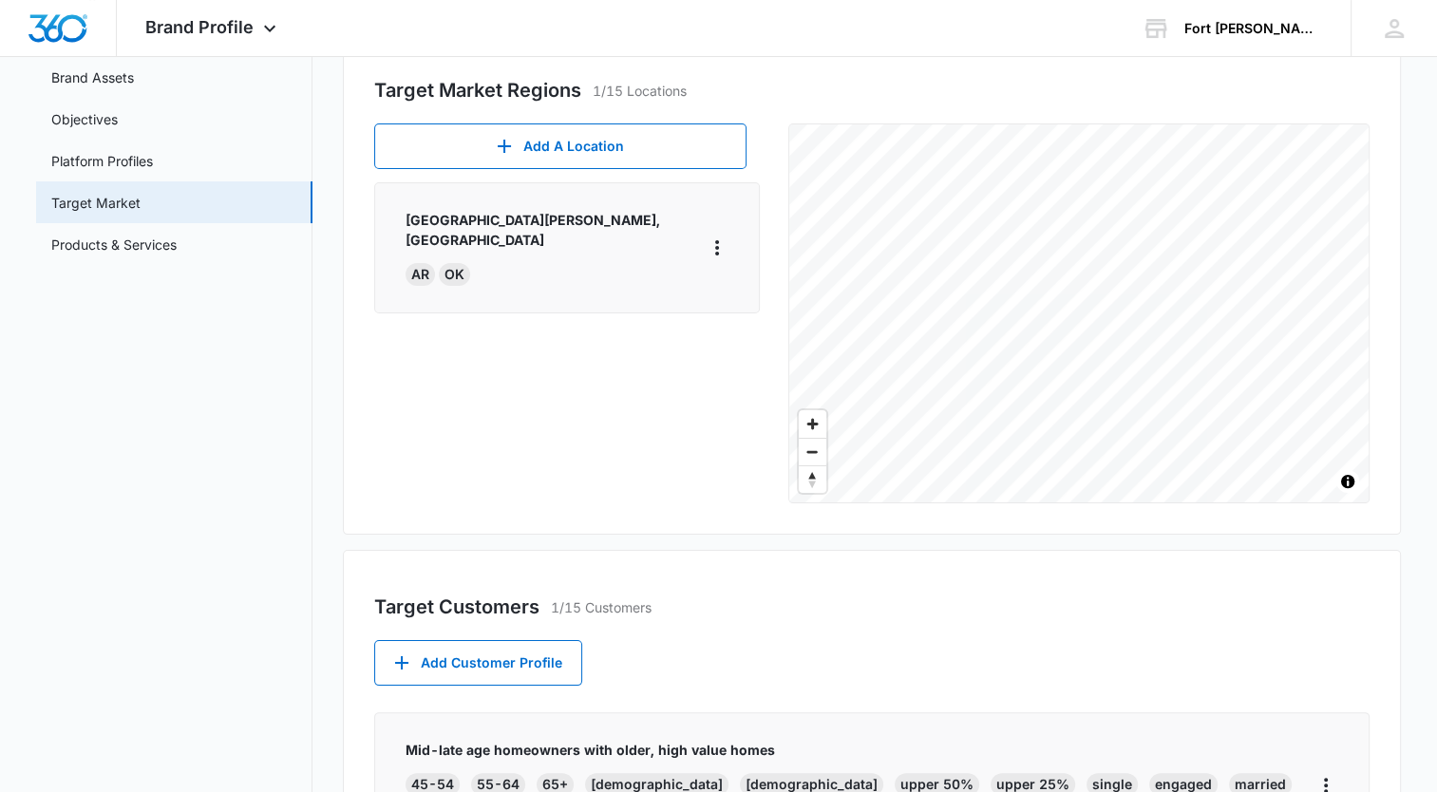
scroll to position [184, 0]
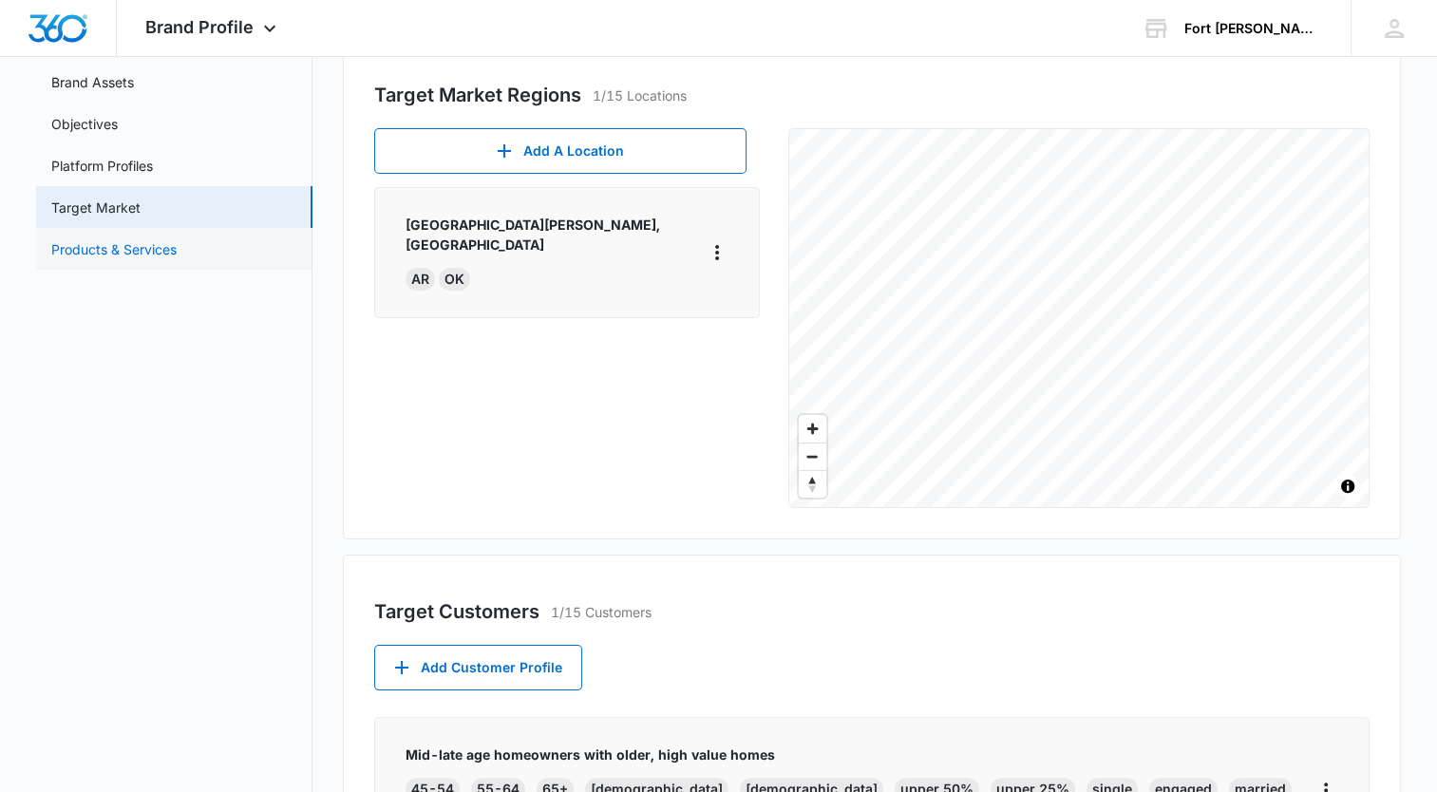
click at [105, 251] on link "Products & Services" at bounding box center [113, 249] width 125 height 20
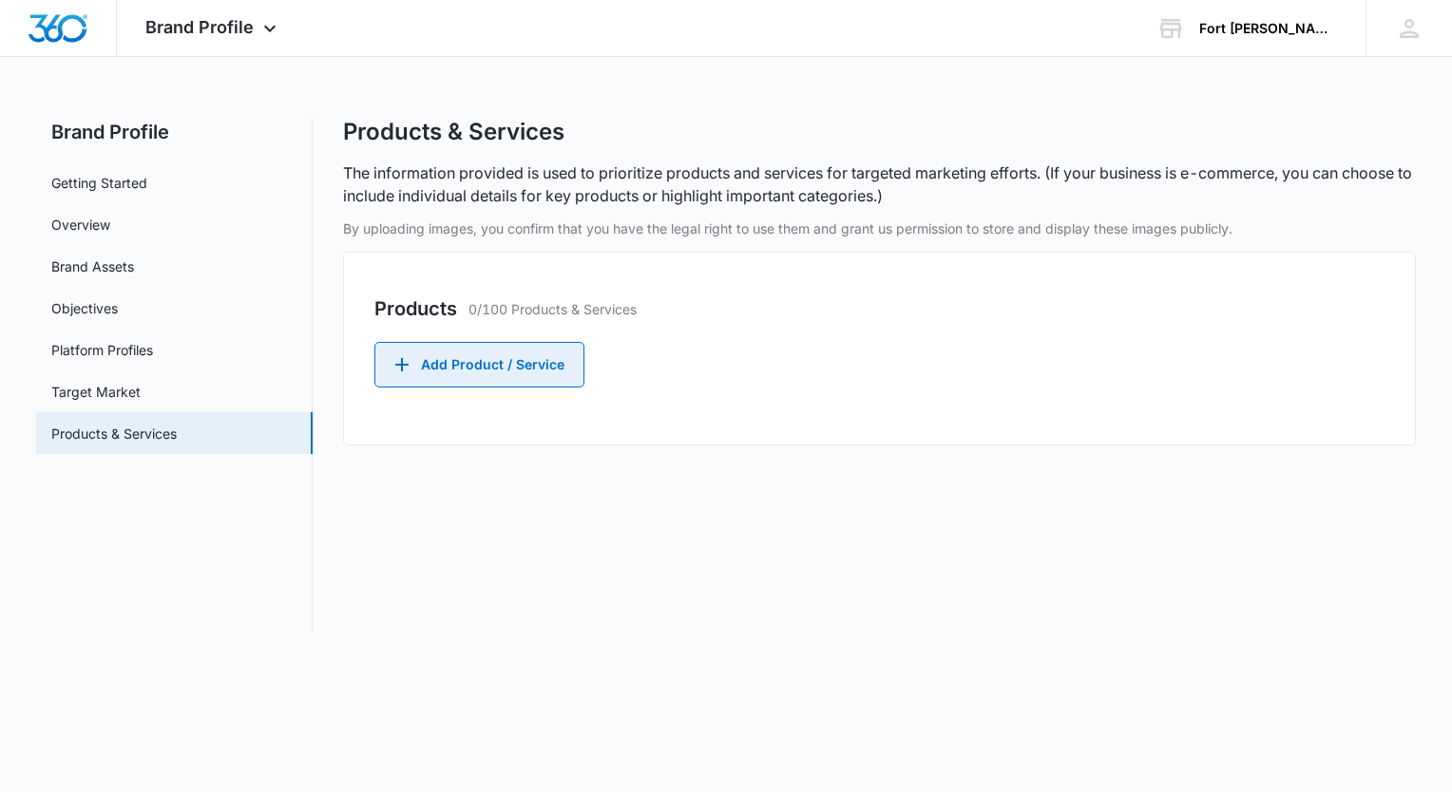
click at [537, 375] on button "Add Product / Service" at bounding box center [479, 365] width 210 height 46
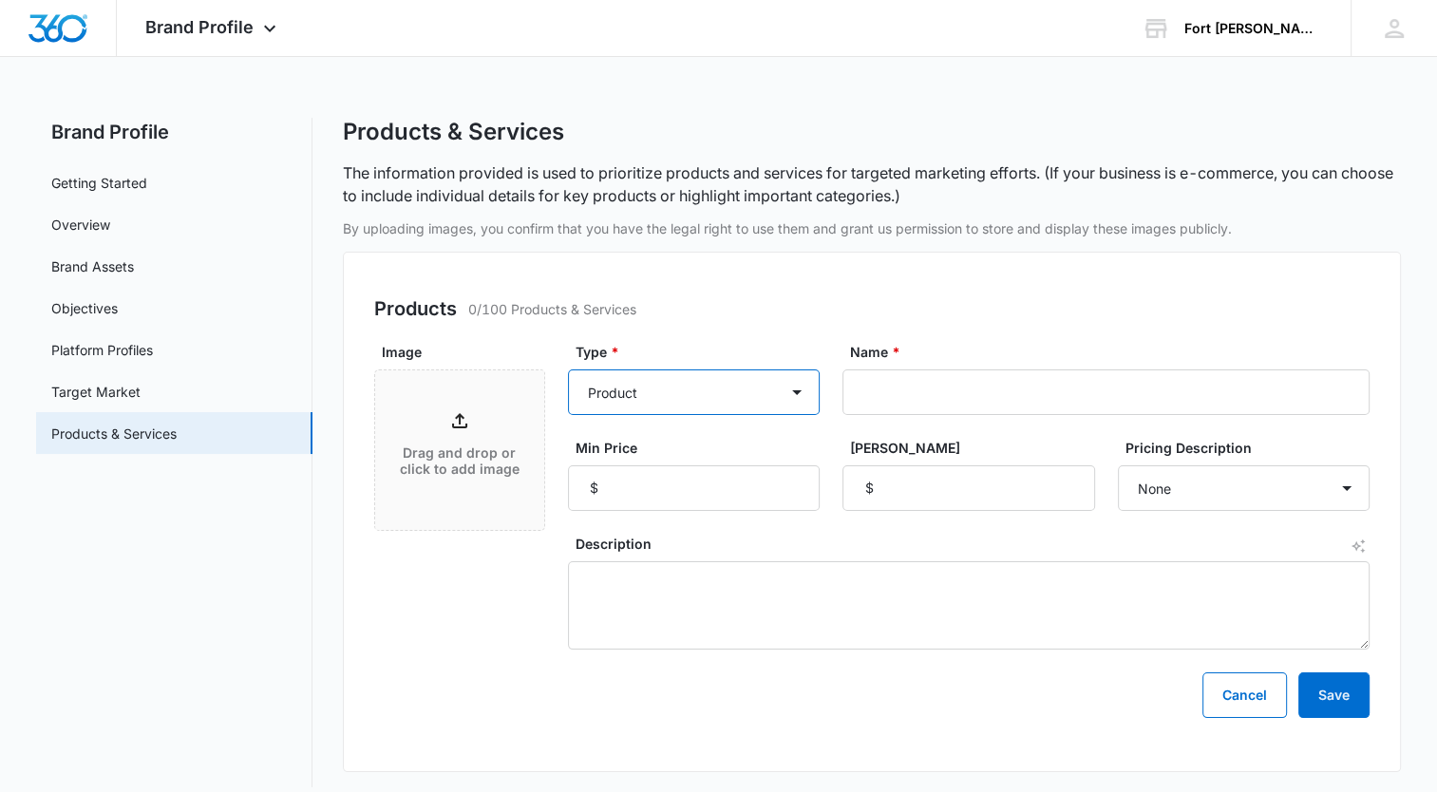
click at [794, 394] on select "Product Product category Service Service category" at bounding box center [694, 393] width 252 height 46
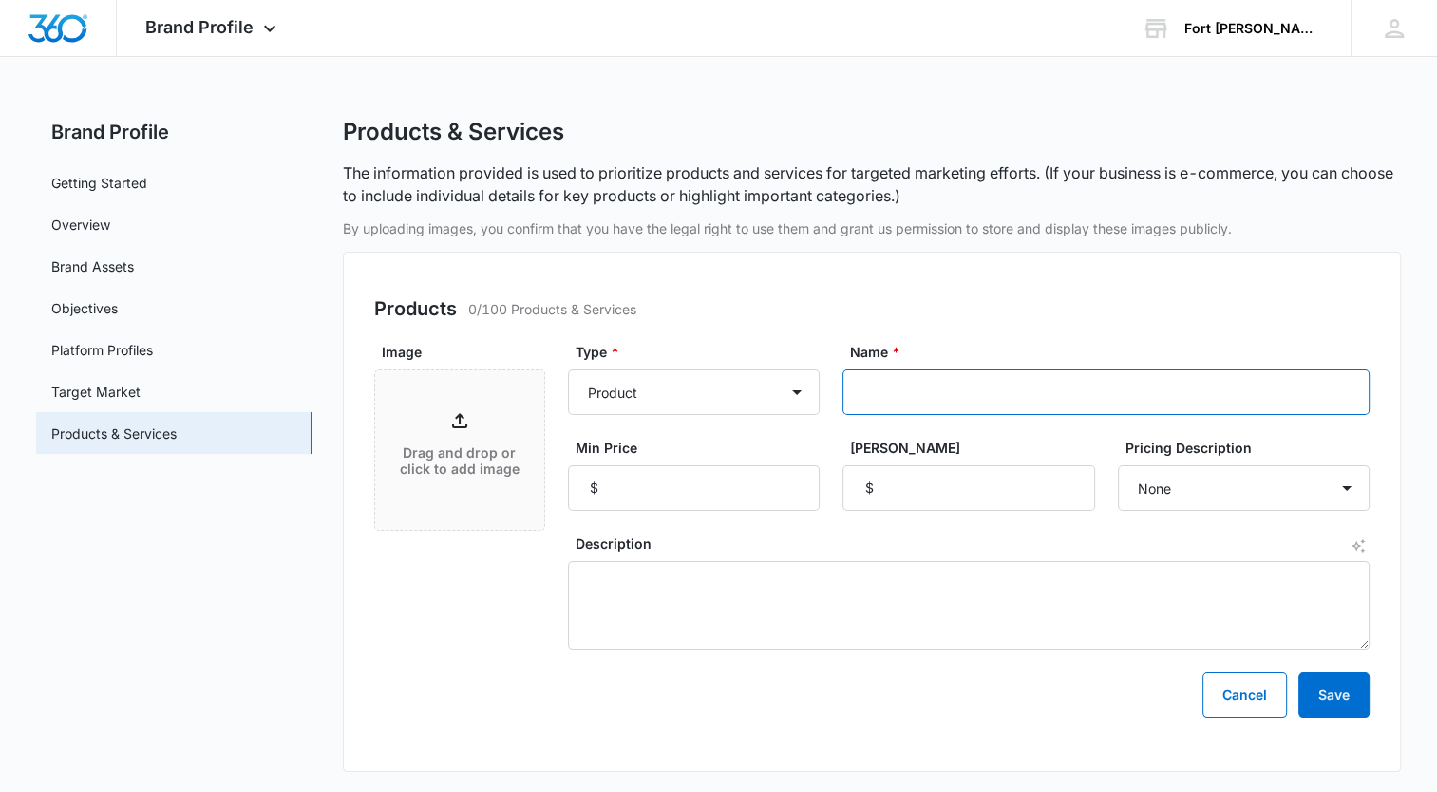
click at [848, 386] on input "Name *" at bounding box center [1106, 393] width 527 height 46
type input "Gutter Installation"
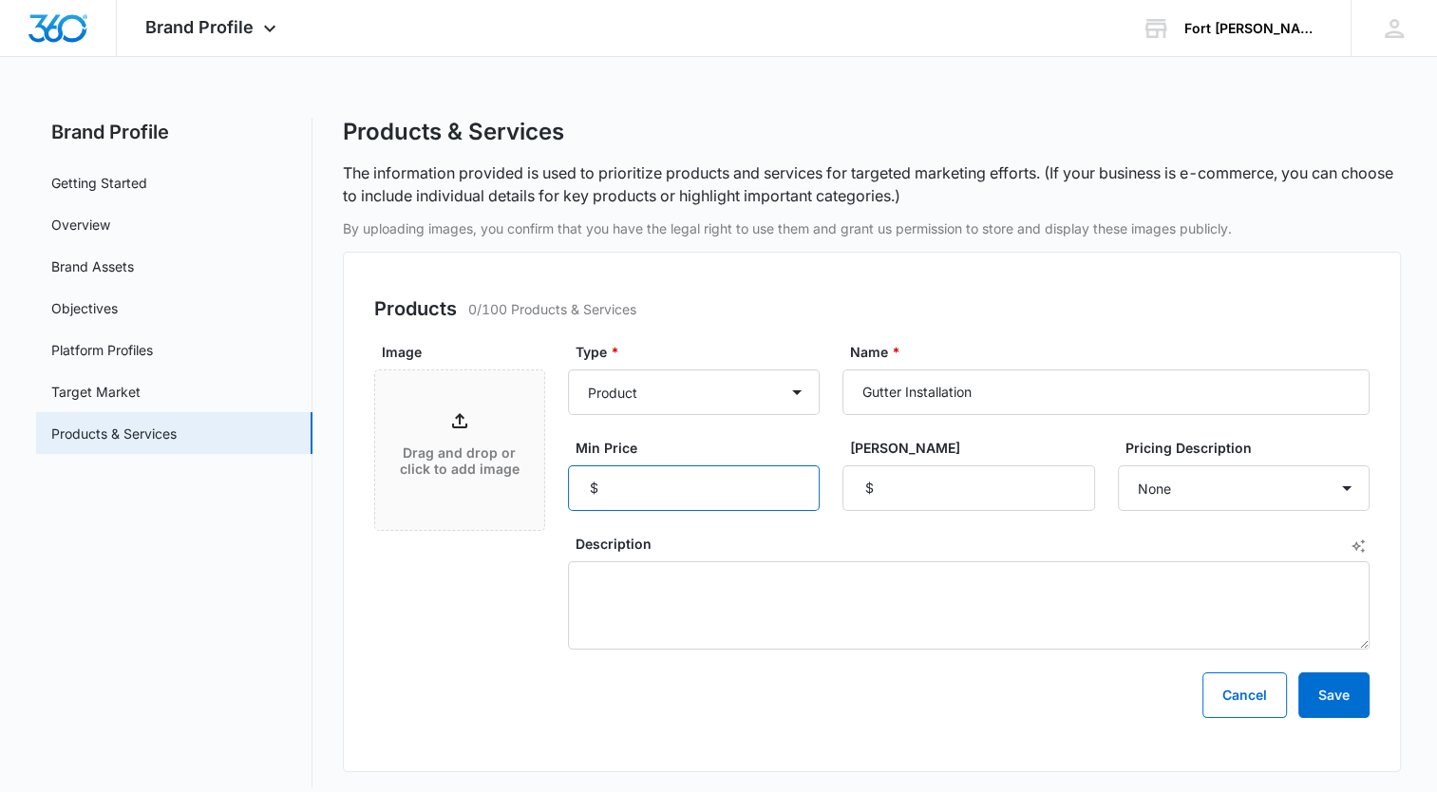
click at [713, 493] on input "Min Price" at bounding box center [694, 489] width 252 height 46
type input "1200"
click at [917, 491] on input "[PERSON_NAME]" at bounding box center [969, 489] width 252 height 46
click at [1345, 491] on select "None Each Per month Per year Per hour Per day" at bounding box center [1244, 489] width 252 height 46
select select "each"
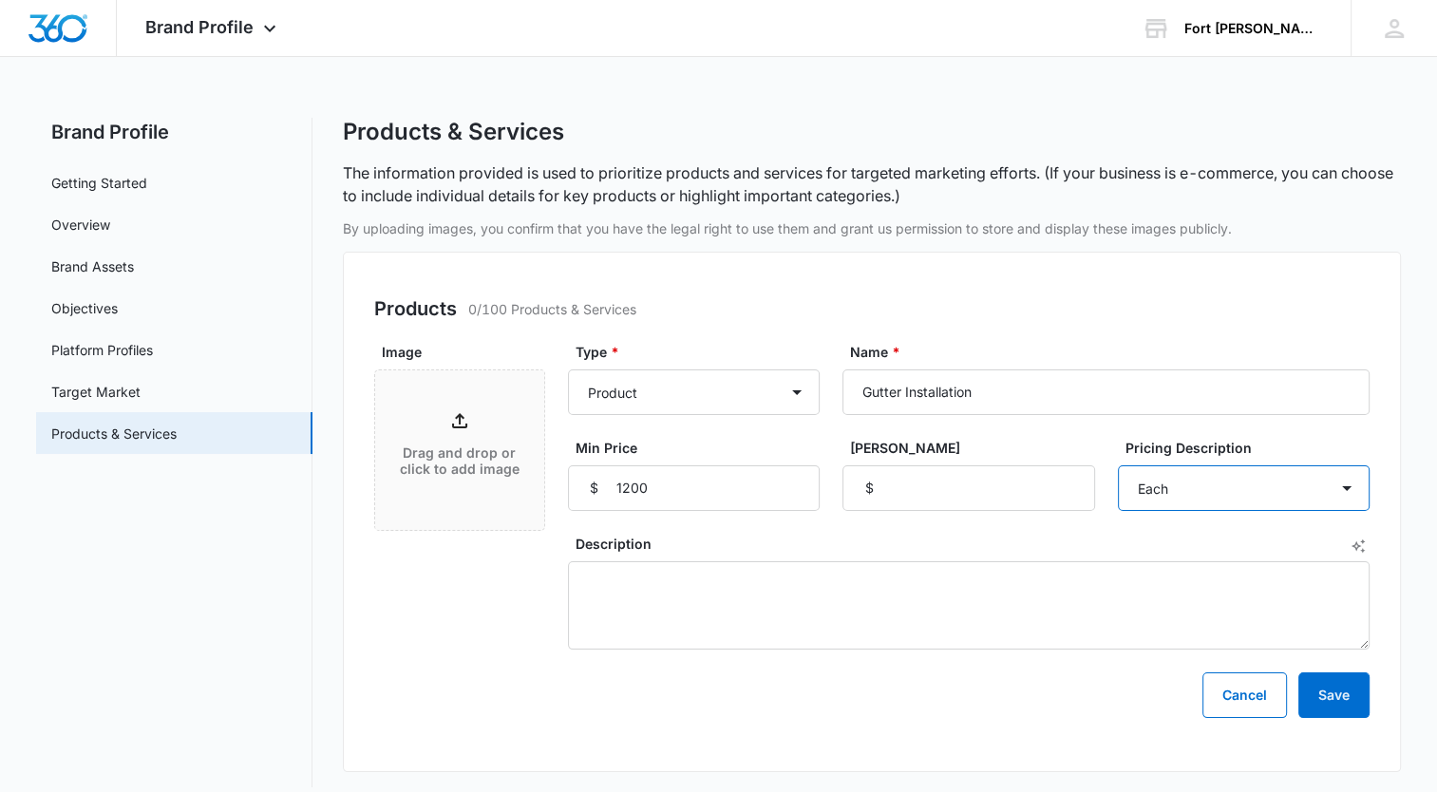
click at [1118, 466] on select "None Each Per month Per year Per hour Per day" at bounding box center [1244, 489] width 252 height 46
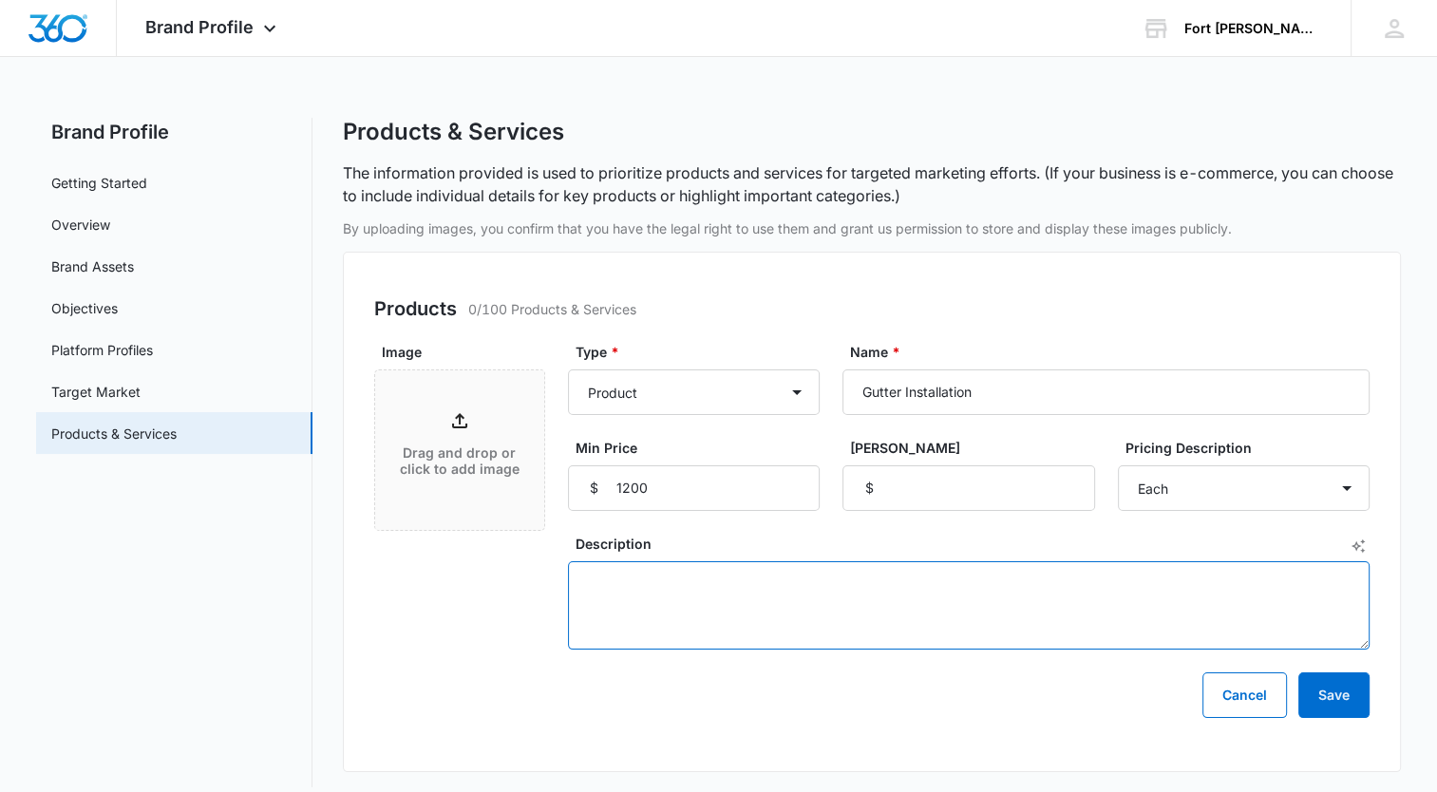
paste textarea "Premium 6-inch seamless K-style gutters made from .032 aluminum with 3x4 downsp…"
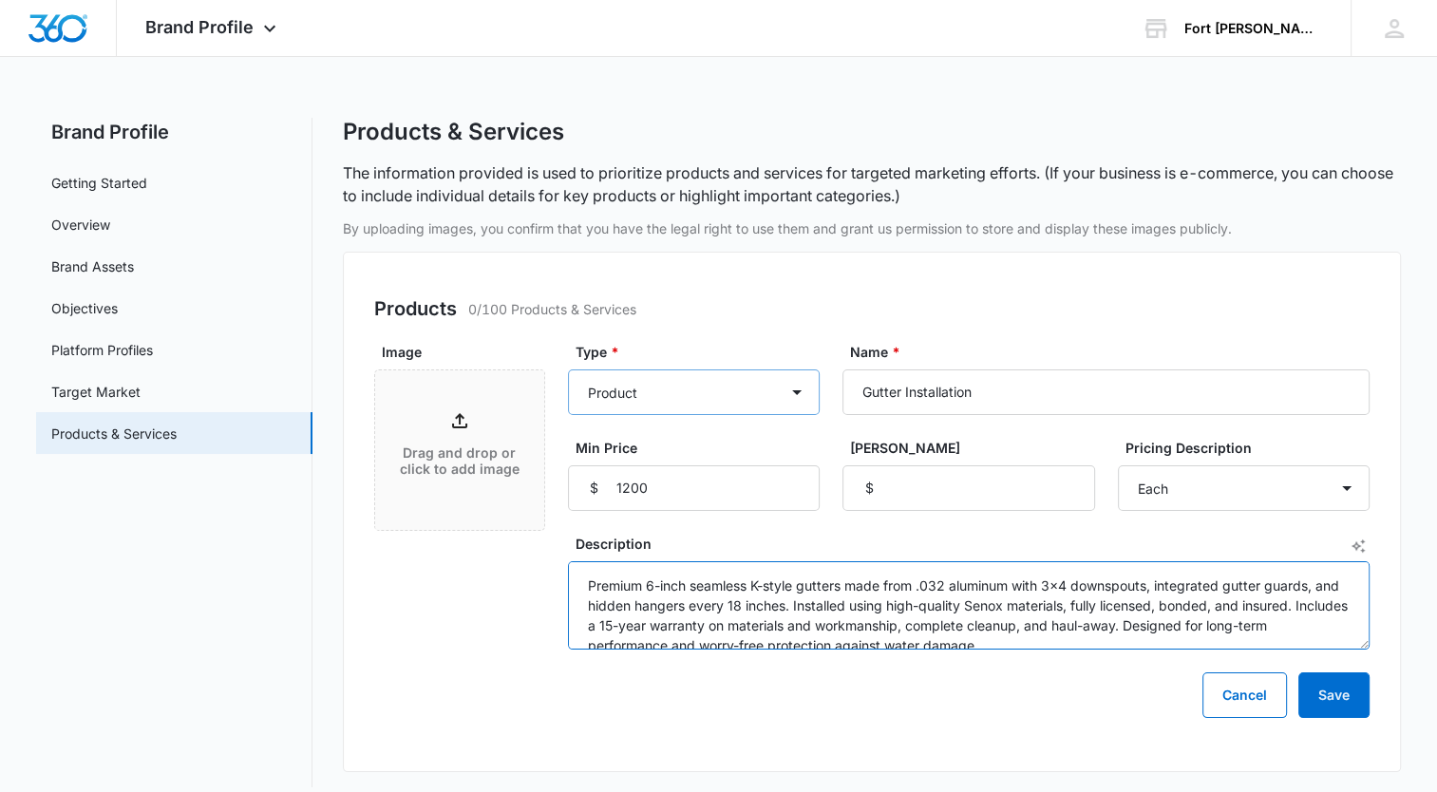
scroll to position [4, 0]
click at [650, 576] on textarea "Premium 6-inch seamless K-style gutters made from .032 aluminum with 3x4 downsp…" at bounding box center [969, 605] width 802 height 88
drag, startPoint x: 1054, startPoint y: 579, endPoint x: 969, endPoint y: 578, distance: 84.6
click at [965, 578] on textarea "Premium 5 and 6-inch seamless K-style gutters made from .032 aluminum with 3x4 …" at bounding box center [969, 605] width 802 height 88
click at [820, 599] on textarea "Premium 5 and 6-inch seamless K-style gutters made from Senox coil stock with 3…" at bounding box center [969, 605] width 802 height 88
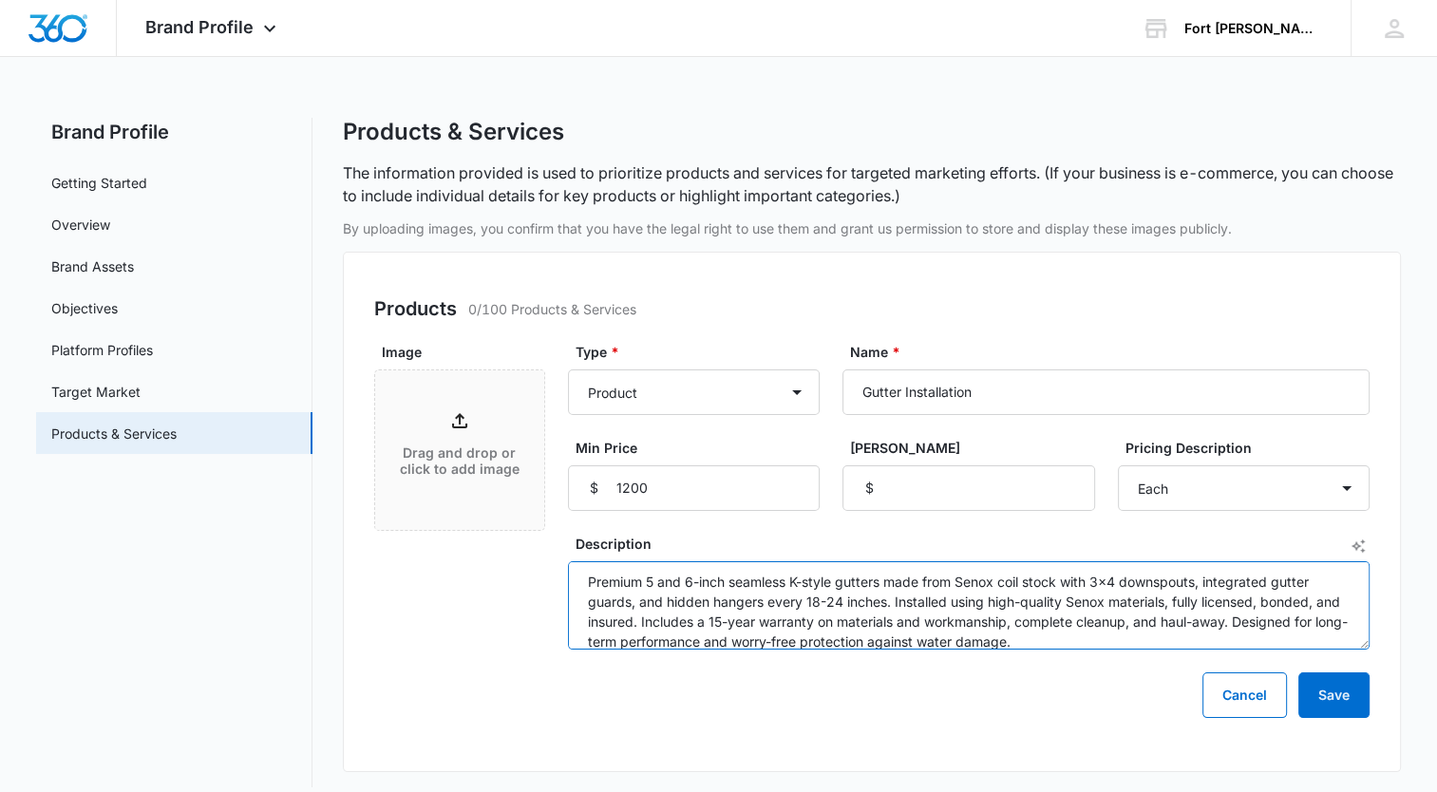
drag, startPoint x: 1178, startPoint y: 600, endPoint x: 934, endPoint y: 603, distance: 244.2
click at [934, 603] on textarea "Premium 5 and 6-inch seamless K-style gutters made from Senox coil stock with 3…" at bounding box center [969, 605] width 802 height 88
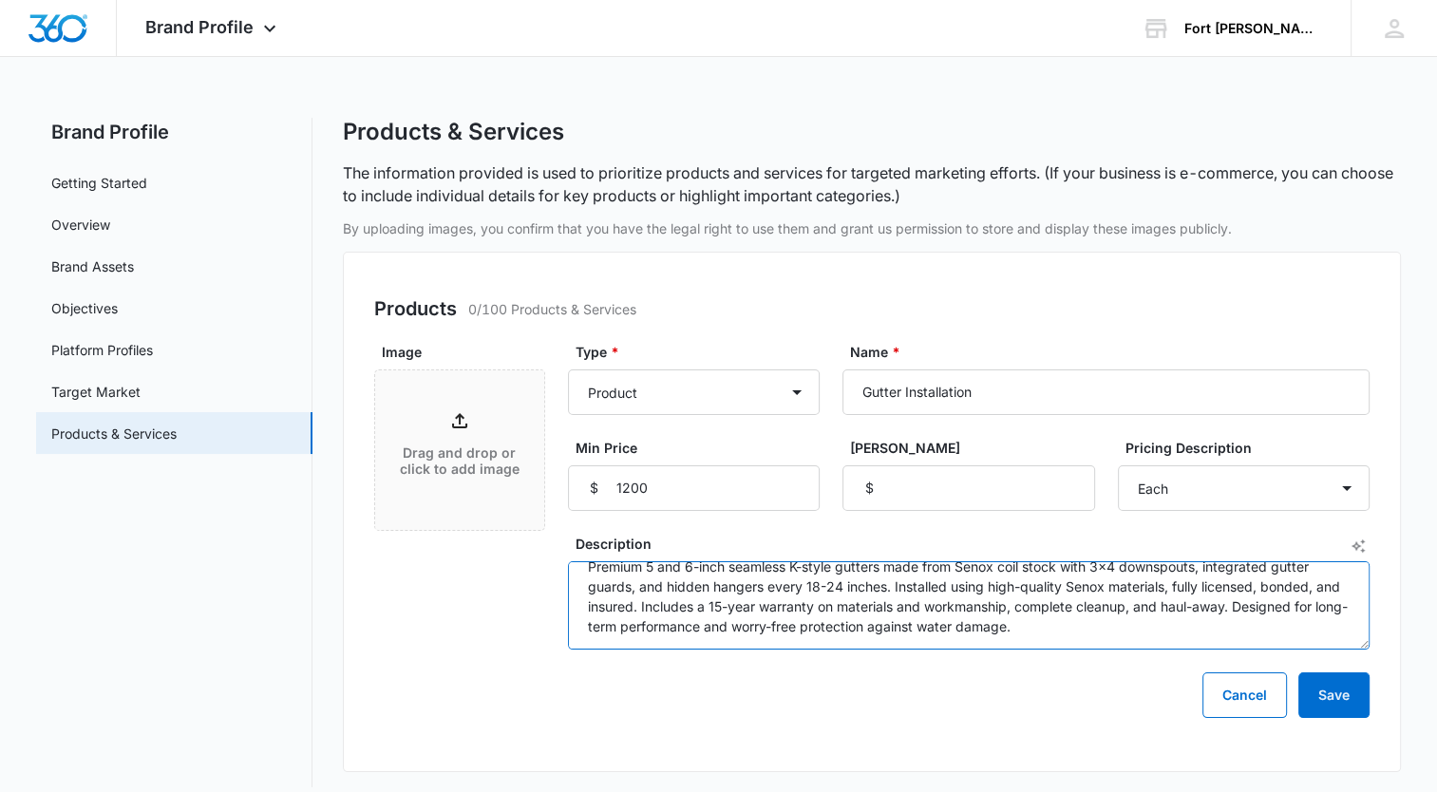
click at [1024, 629] on textarea "Premium 5 and 6-inch seamless K-style gutters made from Senox coil stock with 3…" at bounding box center [969, 605] width 802 height 88
drag, startPoint x: 666, startPoint y: 606, endPoint x: 891, endPoint y: 592, distance: 225.6
click at [891, 592] on textarea "Premium 5 and 6-inch seamless K-style gutters made from Senox coil stock with 3…" at bounding box center [969, 605] width 802 height 88
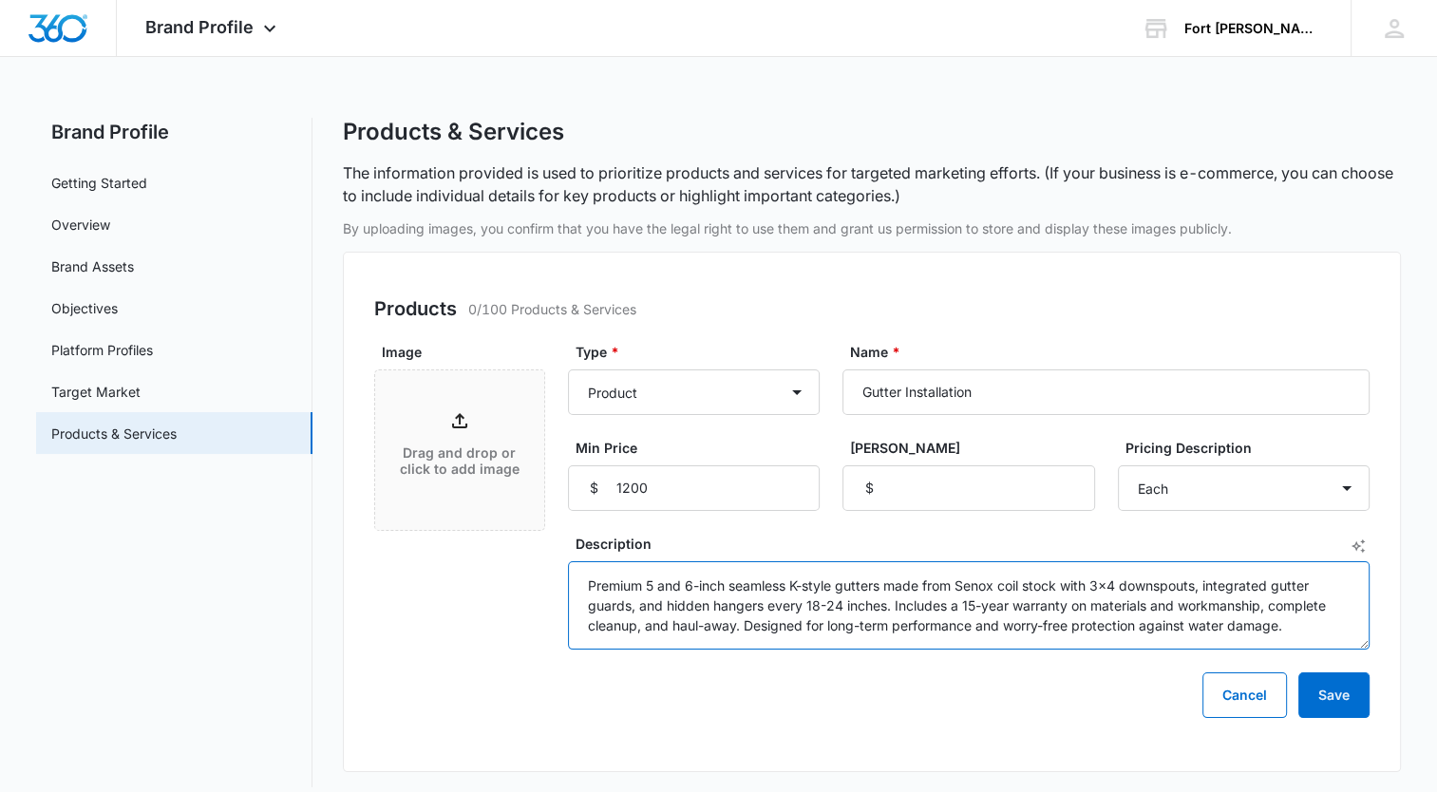
scroll to position [0, 0]
click at [1002, 610] on textarea "Premium 5 and 6-inch seamless K-style gutters made from Senox coil stock with 3…" at bounding box center [969, 605] width 802 height 88
click at [1011, 613] on textarea "Premium 5 and 6-inch seamless K-style gutters made from Senox coil stock with 3…" at bounding box center [969, 605] width 802 height 88
drag, startPoint x: 806, startPoint y: 627, endPoint x: 1330, endPoint y: 593, distance: 525.5
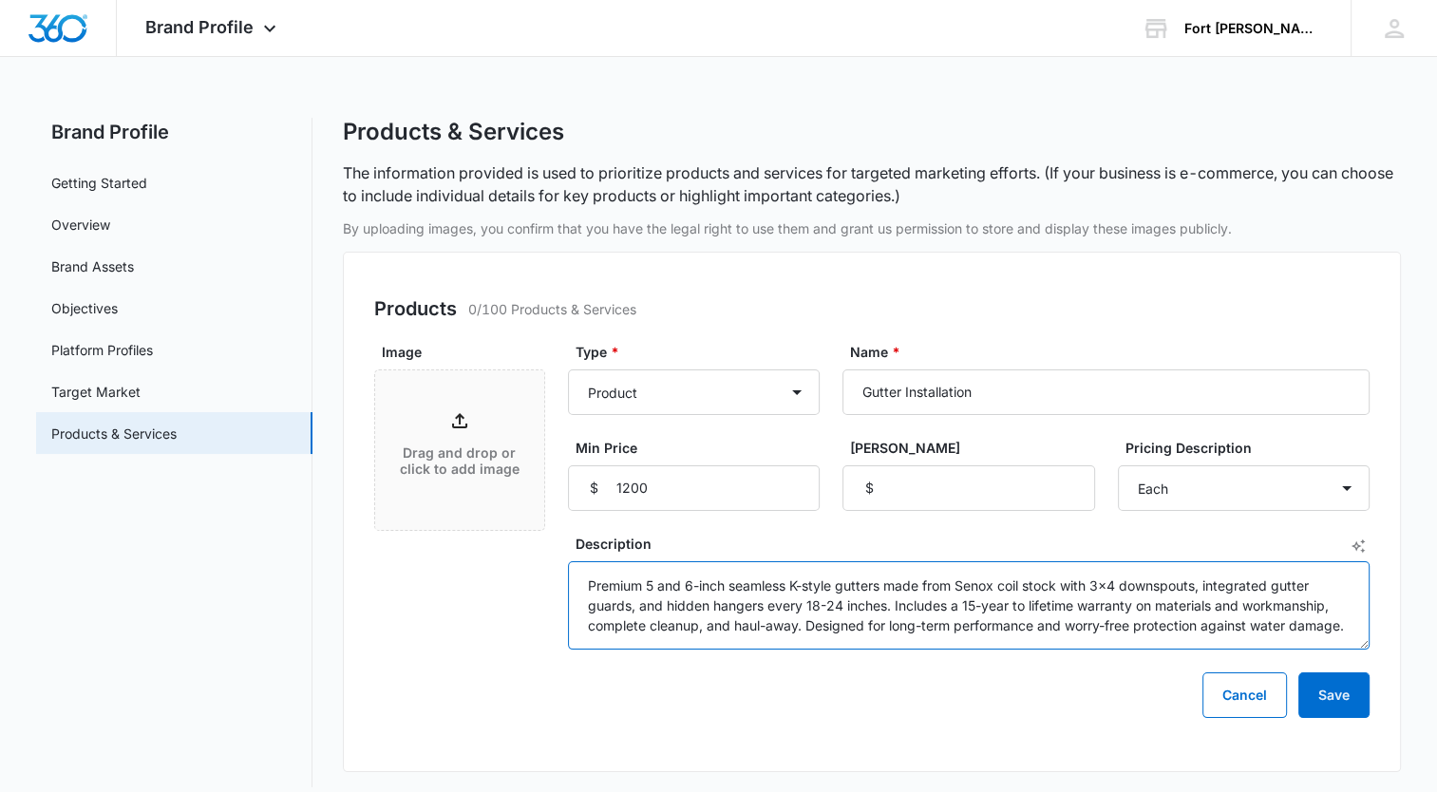
click at [1330, 593] on textarea "Premium 5 and 6-inch seamless K-style gutters made from Senox coil stock with 3…" at bounding box center [969, 605] width 802 height 88
type textarea "Premium 5 and 6-inch seamless K-style gutters made from Senox coil stock with 3…"
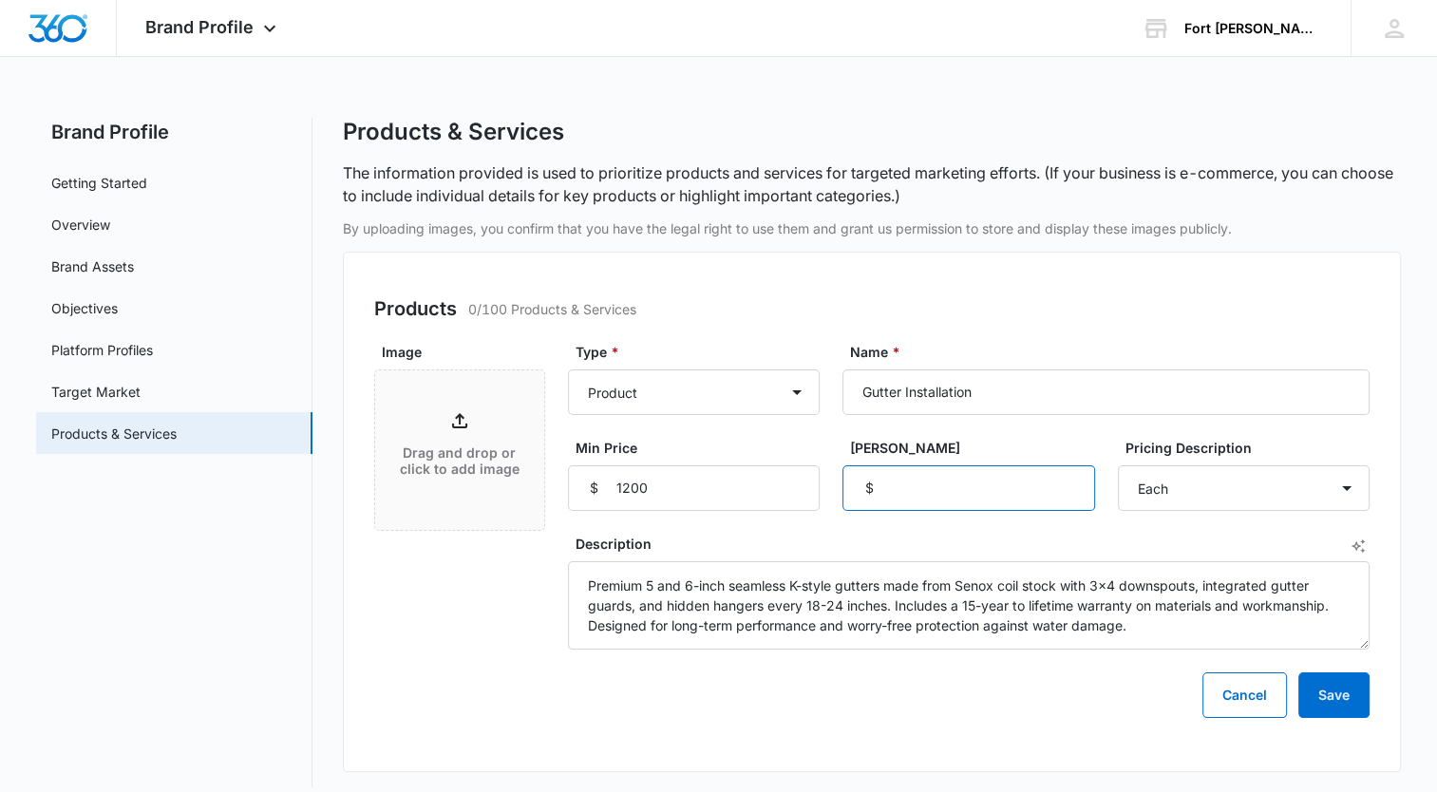
click at [1011, 479] on input "[PERSON_NAME]" at bounding box center [969, 489] width 252 height 46
click at [434, 438] on div "Drag and drop or click to add image" at bounding box center [459, 450] width 169 height 82
click at [1086, 283] on div "Products 0/100 Products & Services Image Drag and drop or click to add image Ty…" at bounding box center [872, 512] width 1058 height 521
click at [959, 500] on input "[PERSON_NAME]" at bounding box center [969, 489] width 252 height 46
type input "10000"
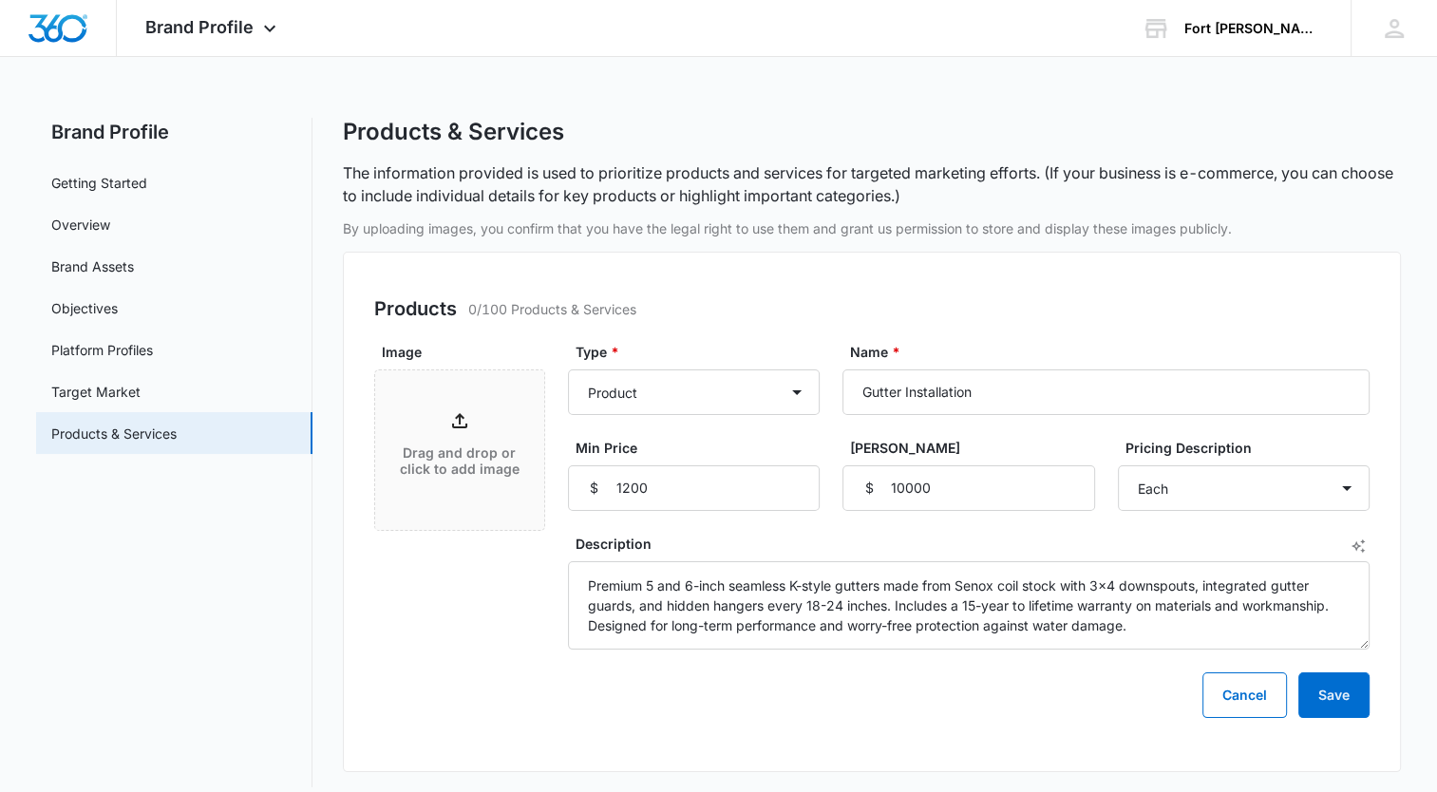
click at [1157, 428] on div "Type * Product Product category Service Service category Name * Gutter Installa…" at bounding box center [969, 426] width 802 height 169
click at [1332, 698] on button "Save" at bounding box center [1334, 696] width 71 height 46
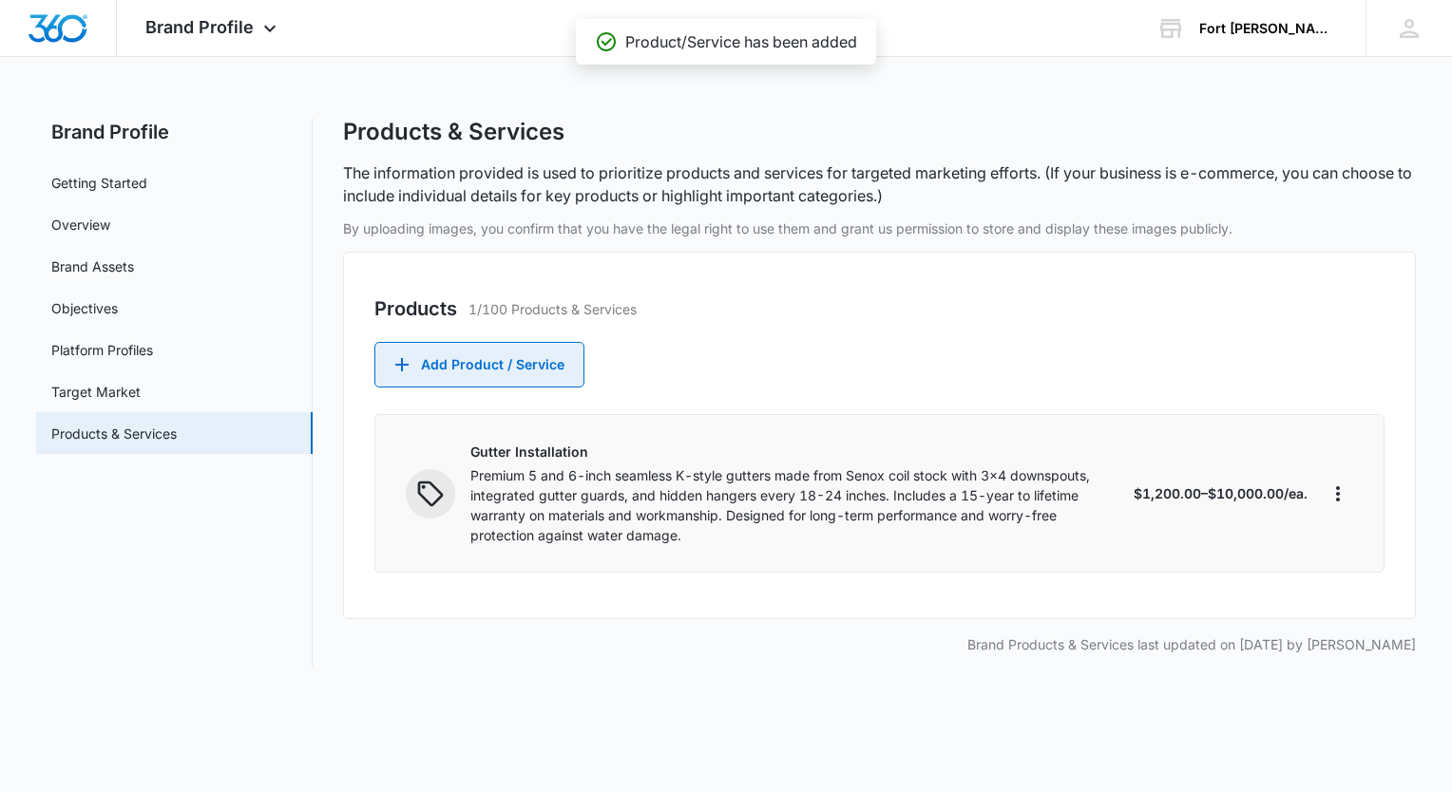
click at [523, 363] on button "Add Product / Service" at bounding box center [479, 365] width 210 height 46
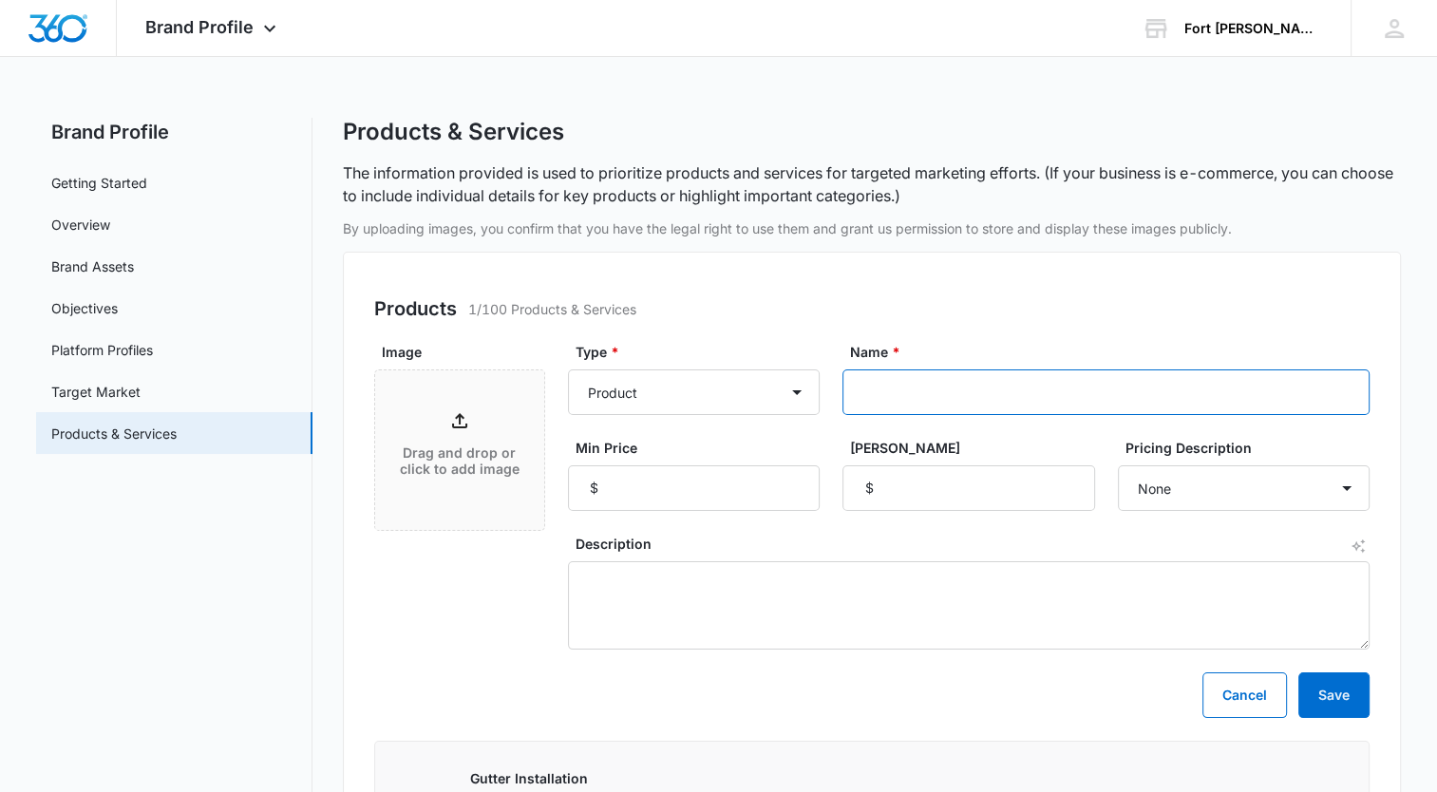
click at [886, 390] on input "Name *" at bounding box center [1106, 393] width 527 height 46
type input "Gutter Guards"
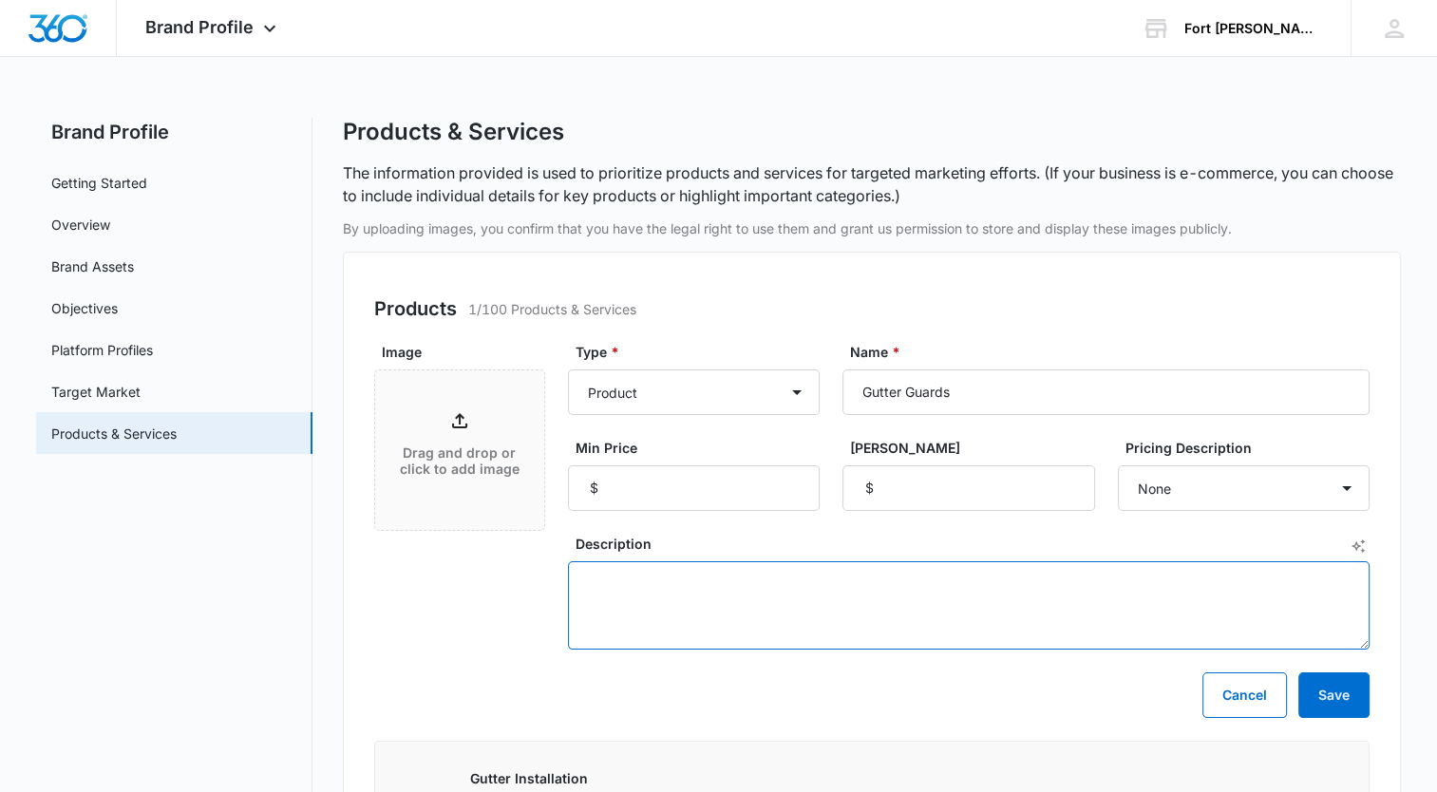
drag, startPoint x: 779, startPoint y: 588, endPoint x: 803, endPoint y: 573, distance: 28.2
paste textarea "Gutter guards are protective covers installed over gutters to prevent leaves, d…"
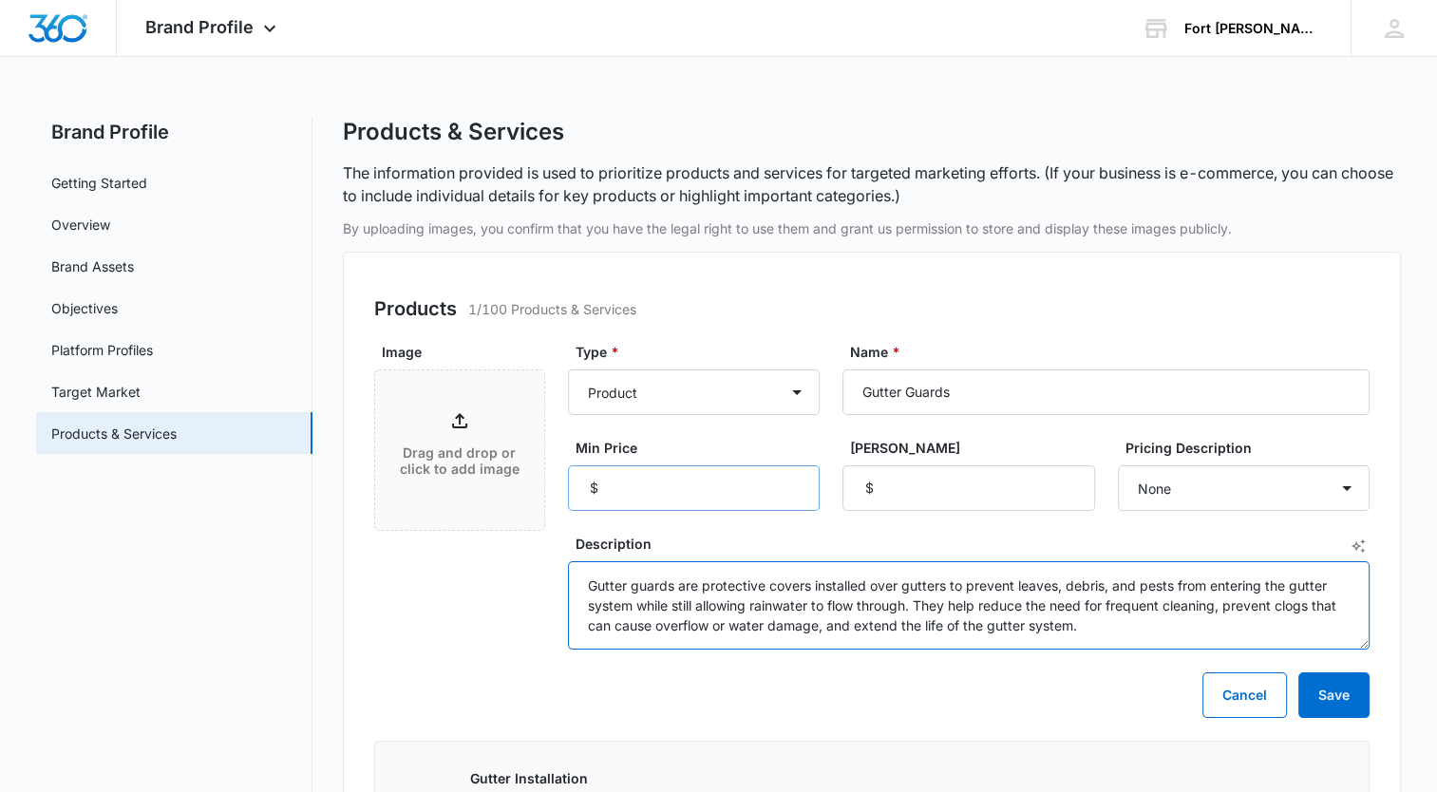
type textarea "Gutter guards are protective covers installed over gutters to prevent leaves, d…"
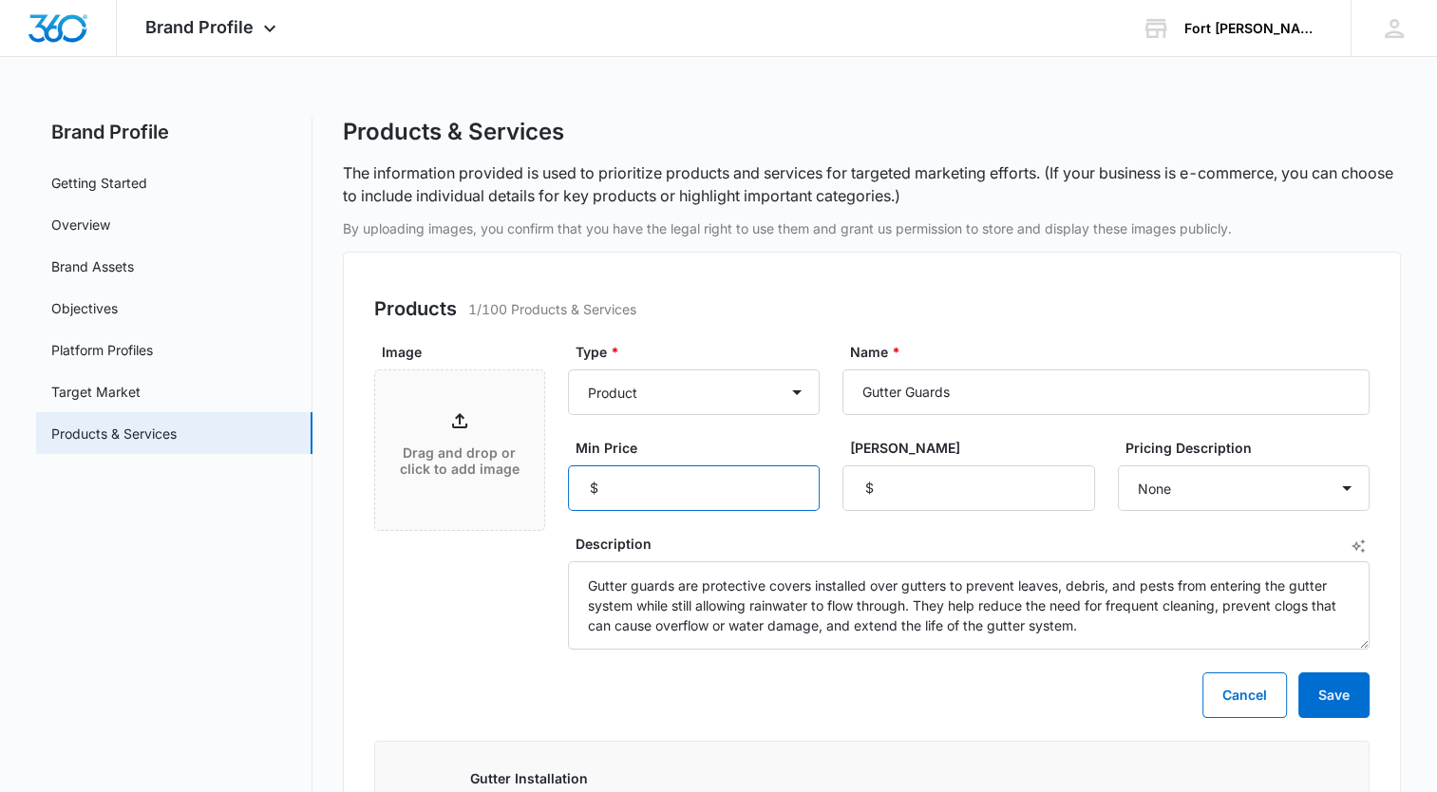
click at [762, 486] on input "Min Price" at bounding box center [694, 489] width 252 height 46
type input "1200"
drag, startPoint x: 894, startPoint y: 504, endPoint x: 848, endPoint y: 503, distance: 45.6
click at [896, 503] on input "[PERSON_NAME]" at bounding box center [969, 489] width 252 height 46
type input "10000"
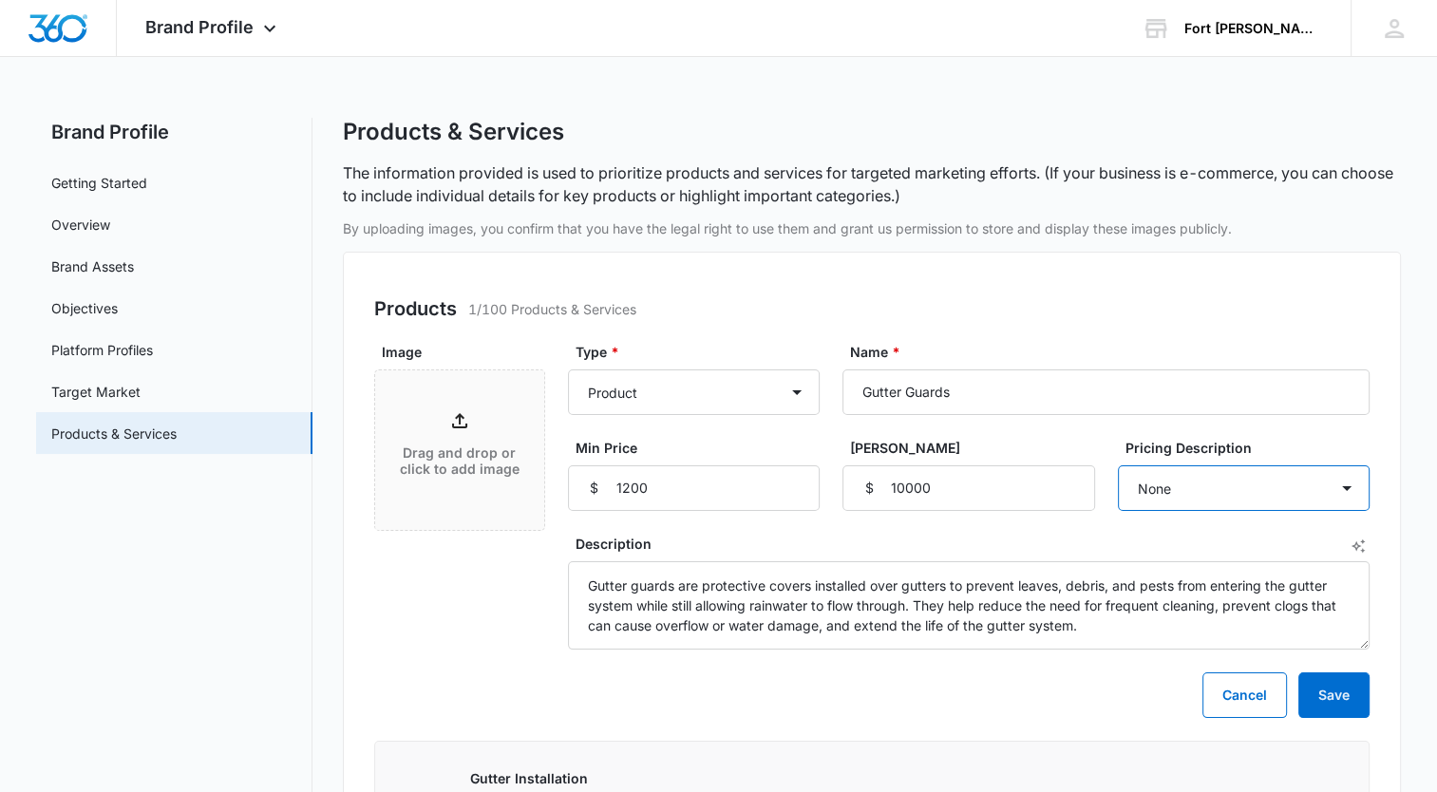
click at [1357, 477] on select "None Each Per month Per year Per hour Per day" at bounding box center [1244, 489] width 252 height 46
select select "each"
click at [1118, 466] on select "None Each Per month Per year Per hour Per day" at bounding box center [1244, 489] width 252 height 46
click at [1199, 550] on label "Description" at bounding box center [977, 544] width 802 height 20
click at [1199, 561] on textarea "Gutter guards are protective covers installed over gutters to prevent leaves, d…" at bounding box center [969, 605] width 802 height 88
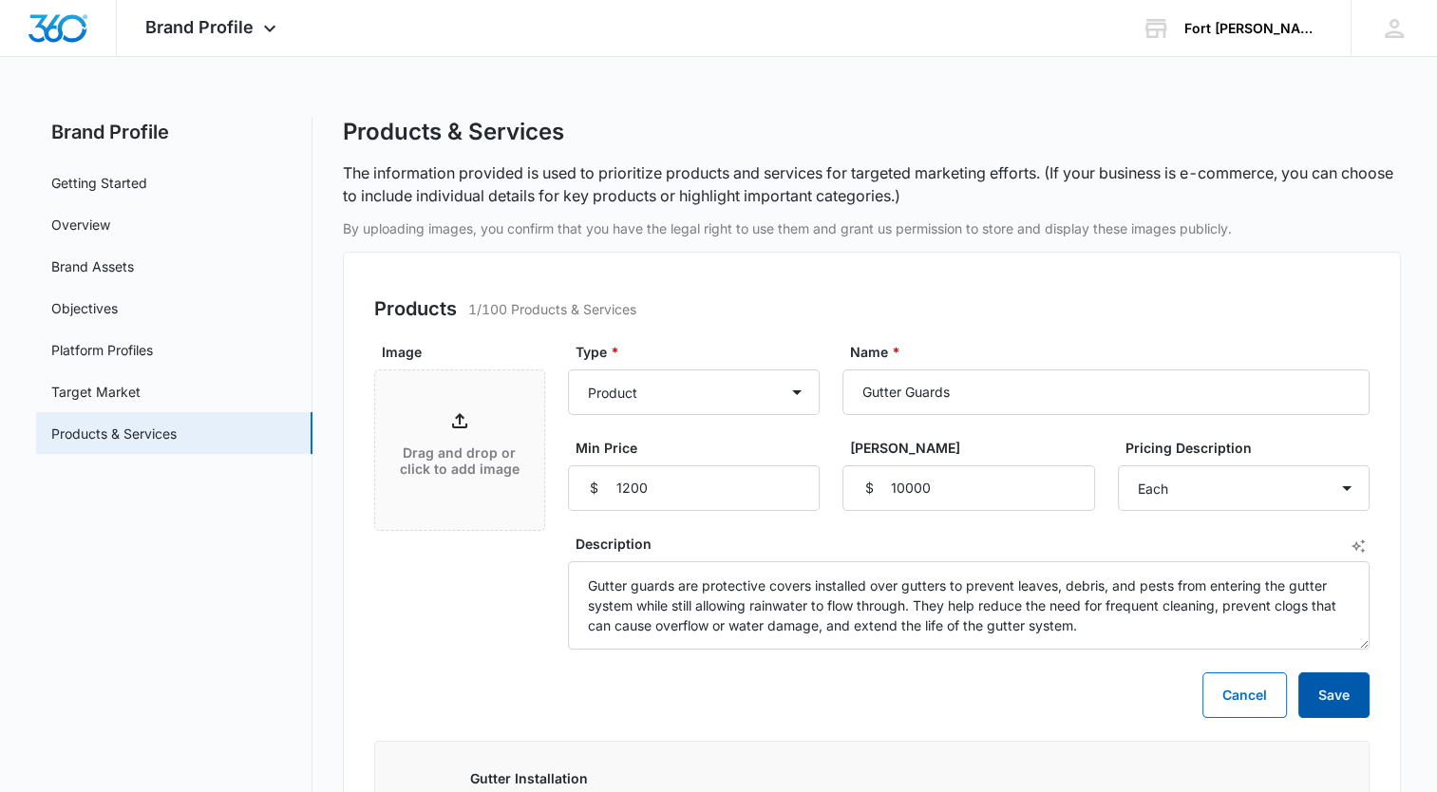
click at [1333, 690] on button "Save" at bounding box center [1334, 696] width 71 height 46
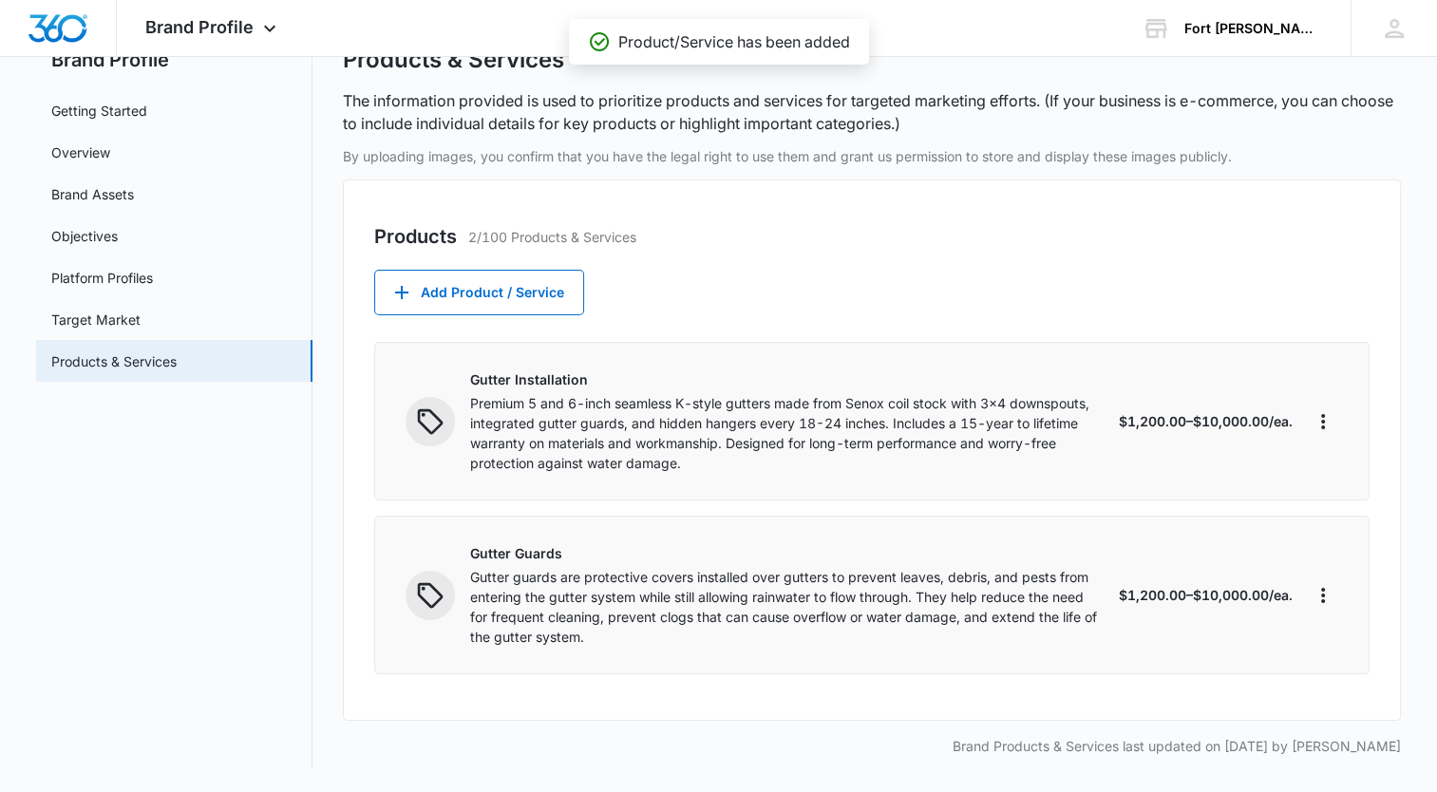
scroll to position [70, 0]
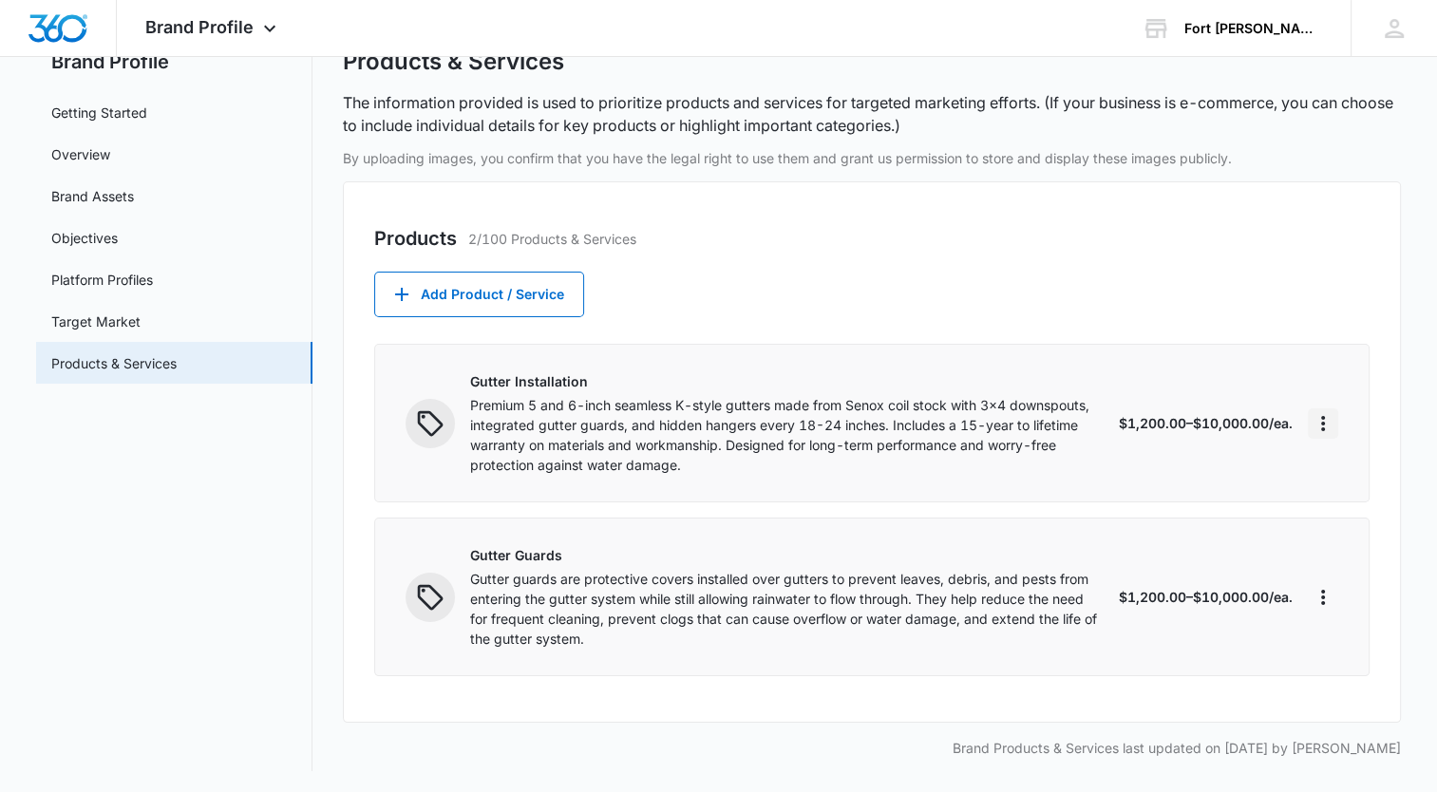
click at [1329, 420] on icon "More" at bounding box center [1323, 423] width 23 height 23
click at [1353, 472] on div "Edit" at bounding box center [1353, 475] width 40 height 13
select select "each"
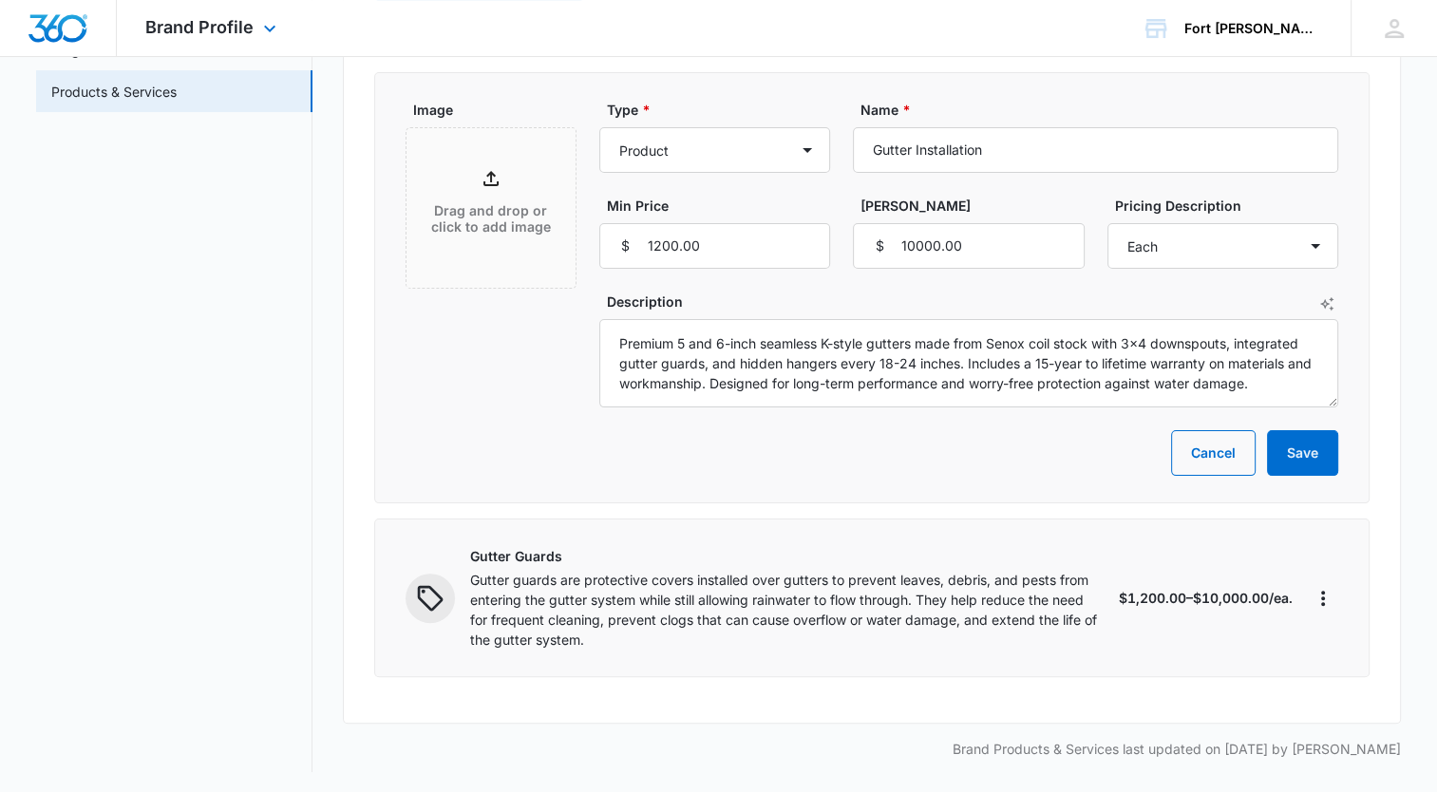
scroll to position [342, 0]
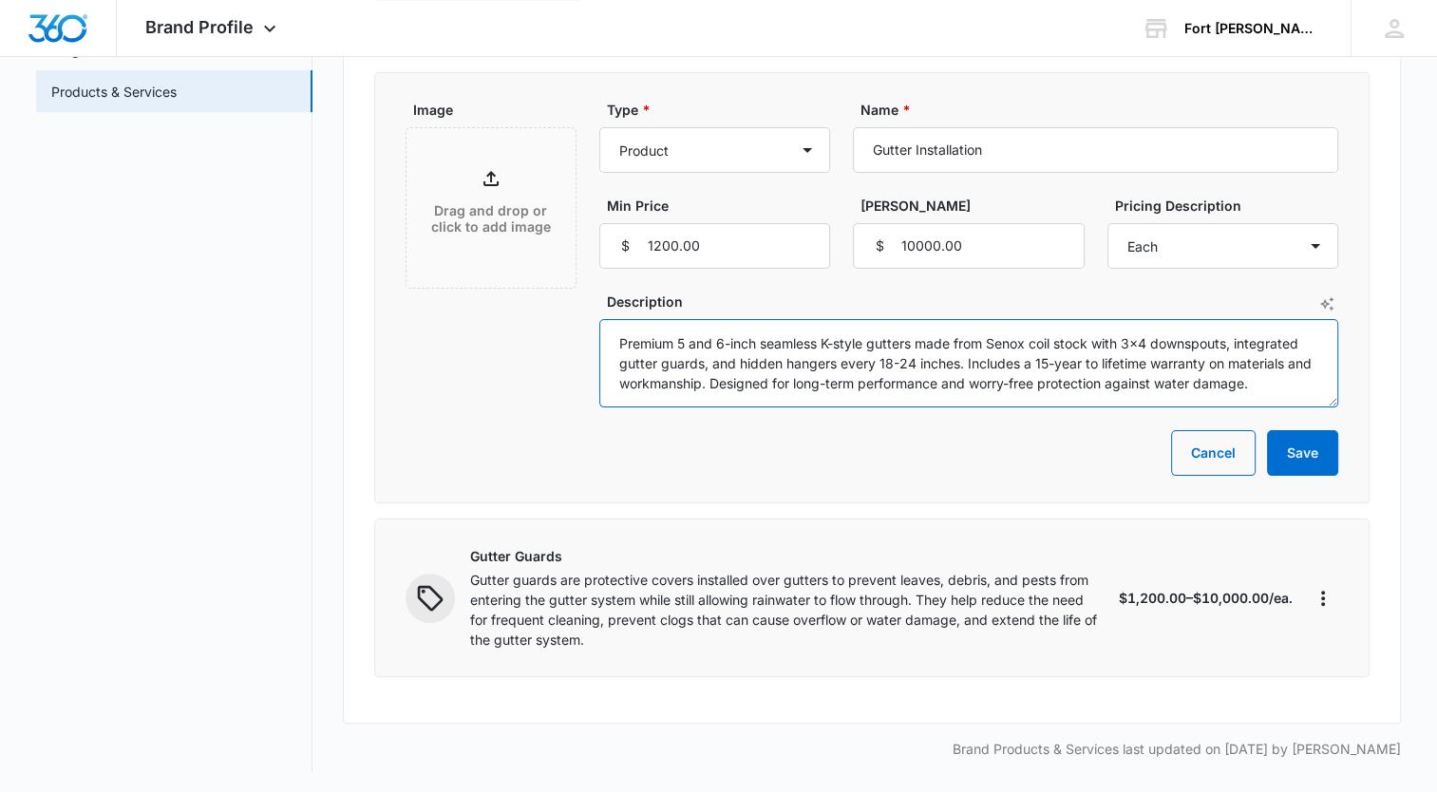
drag, startPoint x: 1183, startPoint y: 384, endPoint x: 610, endPoint y: 347, distance: 574.1
click at [610, 347] on textarea "Premium 5 and 6-inch seamless K-style gutters made from Senox coil stock with 3…" at bounding box center [968, 363] width 739 height 88
drag, startPoint x: 660, startPoint y: 371, endPoint x: 666, endPoint y: 345, distance: 26.3
paste textarea "Gutters are channels installed along the edges of a roof to collect and direct …"
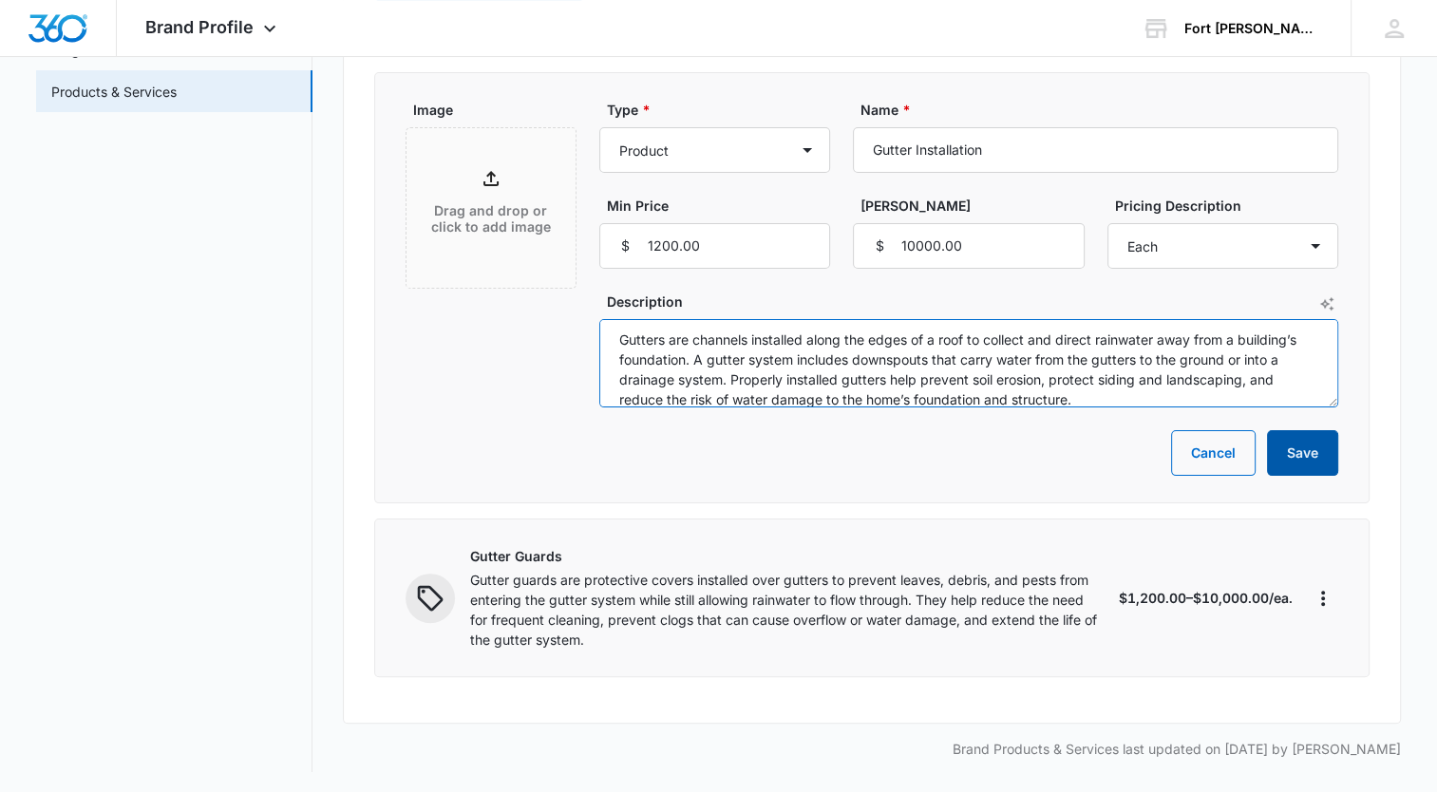
type textarea "Gutters are channels installed along the edges of a roof to collect and direct …"
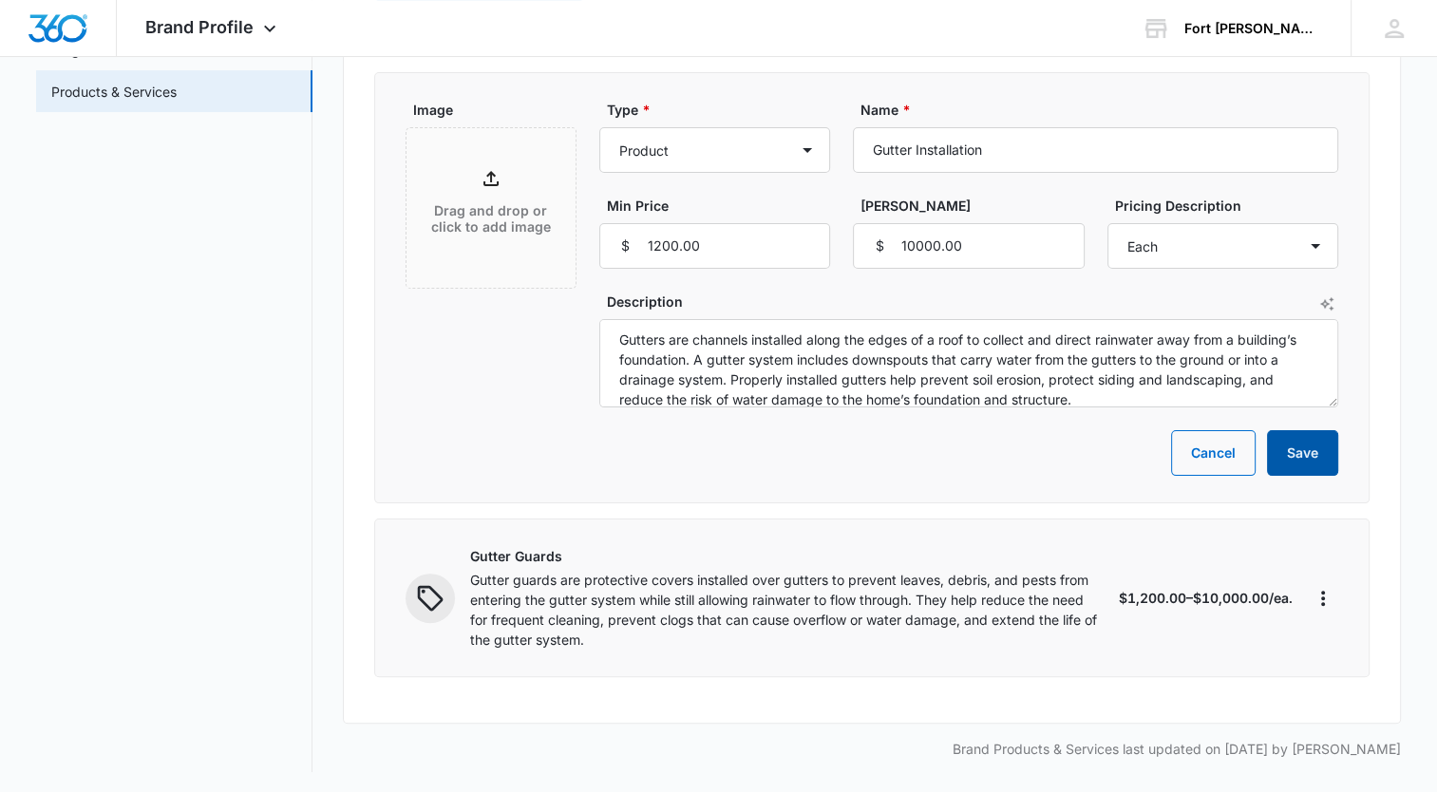
click at [1307, 447] on button "Save" at bounding box center [1302, 453] width 71 height 46
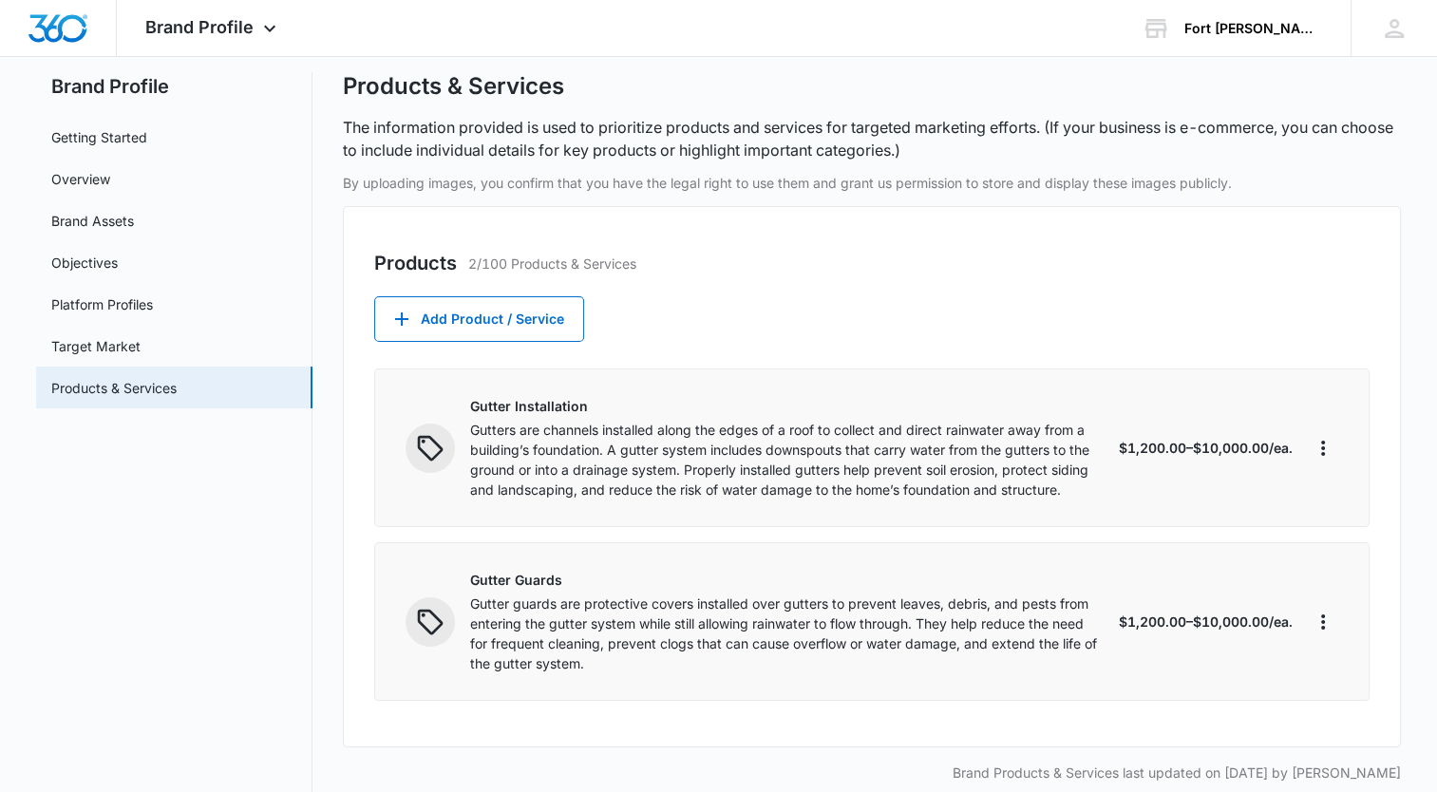
scroll to position [70, 0]
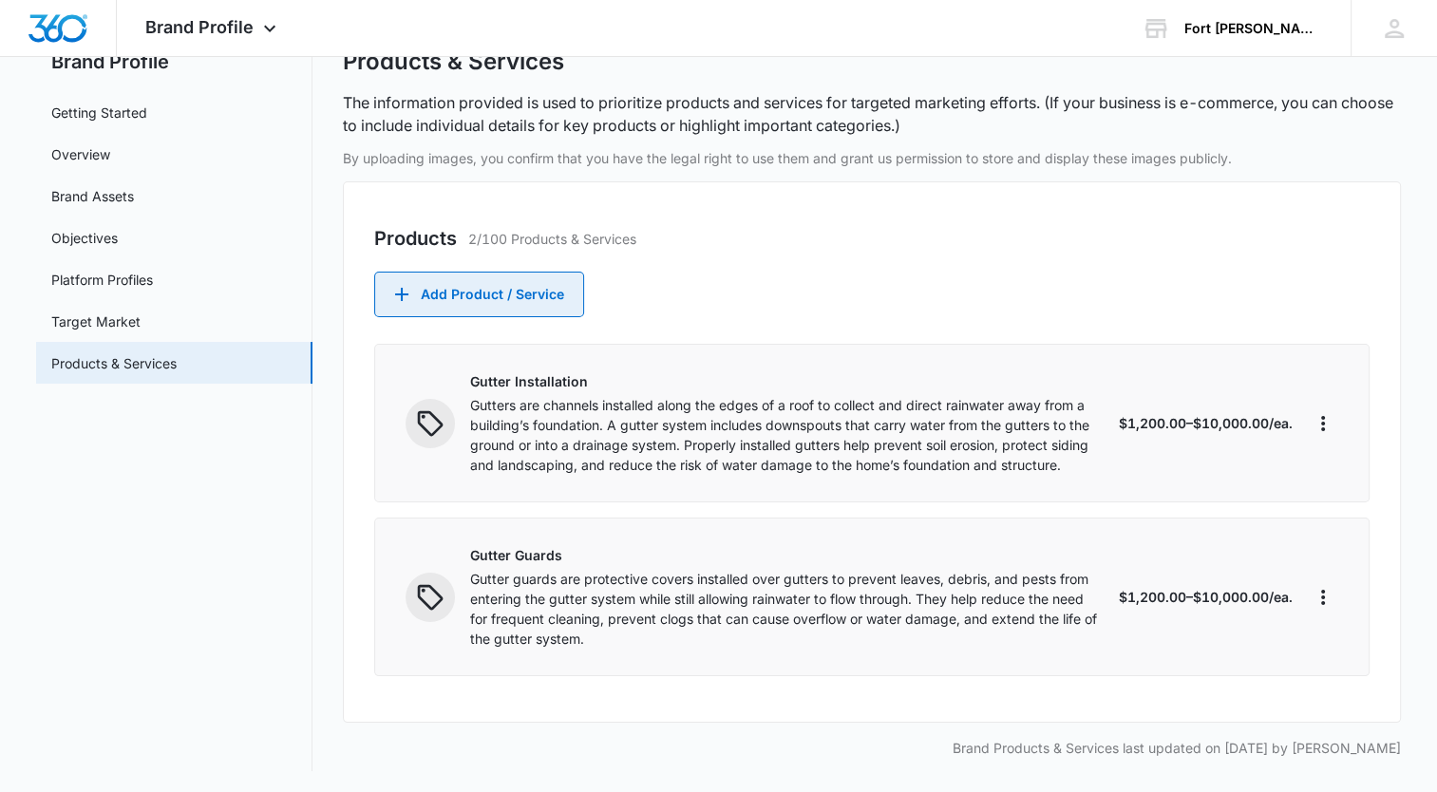
click at [528, 303] on button "Add Product / Service" at bounding box center [479, 295] width 210 height 46
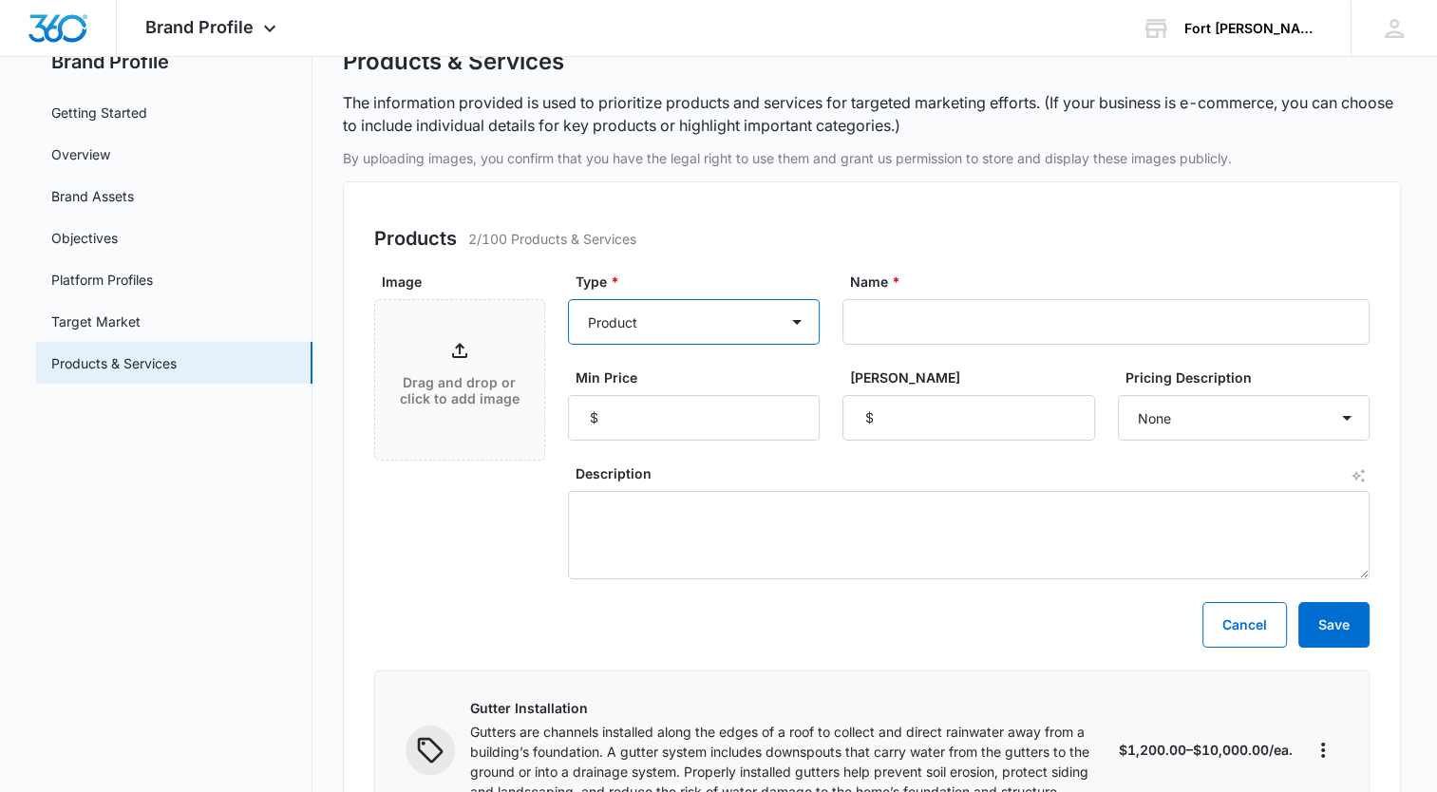
click at [799, 316] on select "Product Product category Service Service category" at bounding box center [694, 322] width 252 height 46
select select "service"
click at [568, 299] on select "Product Product category Service Service category" at bounding box center [694, 322] width 252 height 46
click at [883, 325] on input "Name *" at bounding box center [1106, 322] width 527 height 46
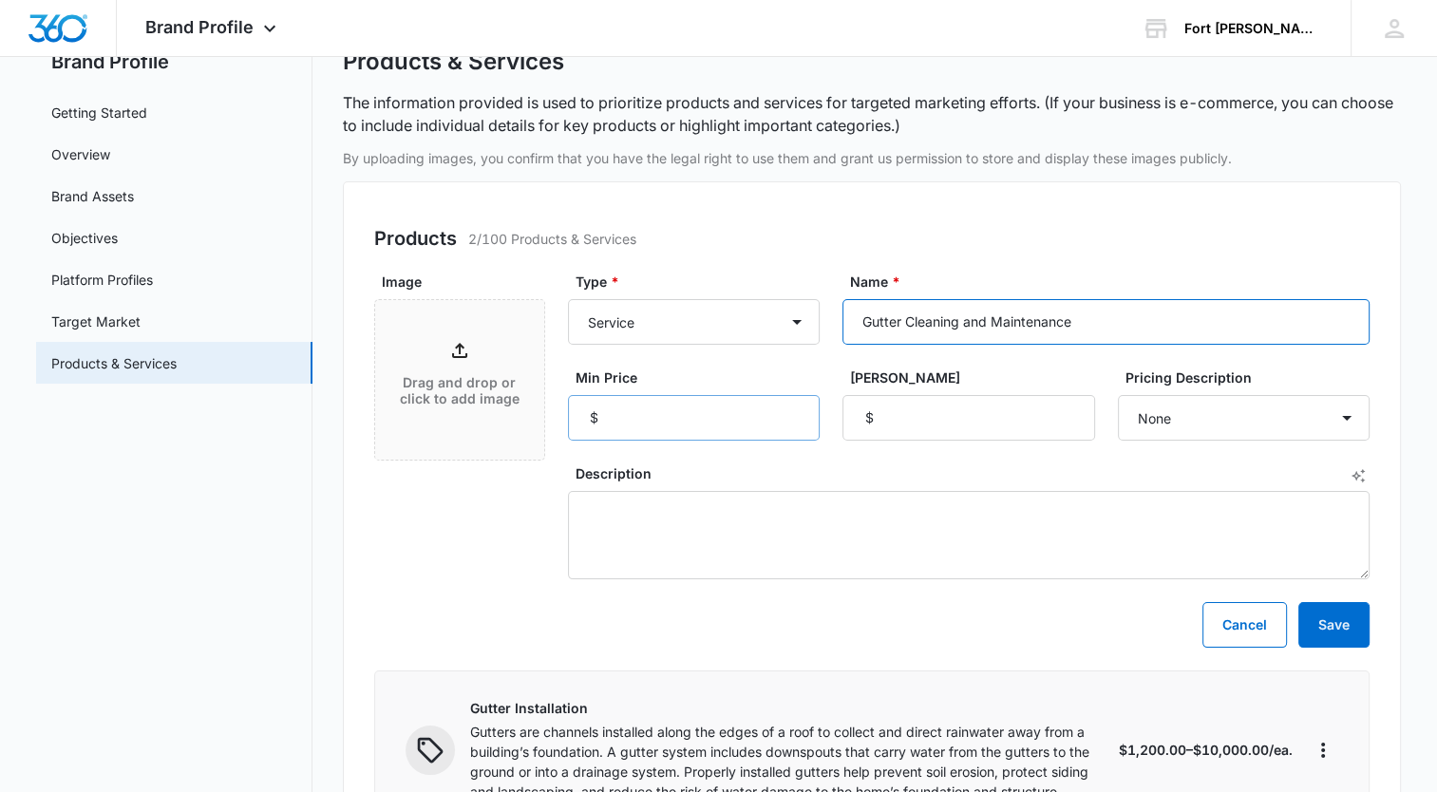
type input "Gutter Cleaning and Maintenance"
click at [737, 409] on input "Min Price" at bounding box center [694, 418] width 252 height 46
type input "199"
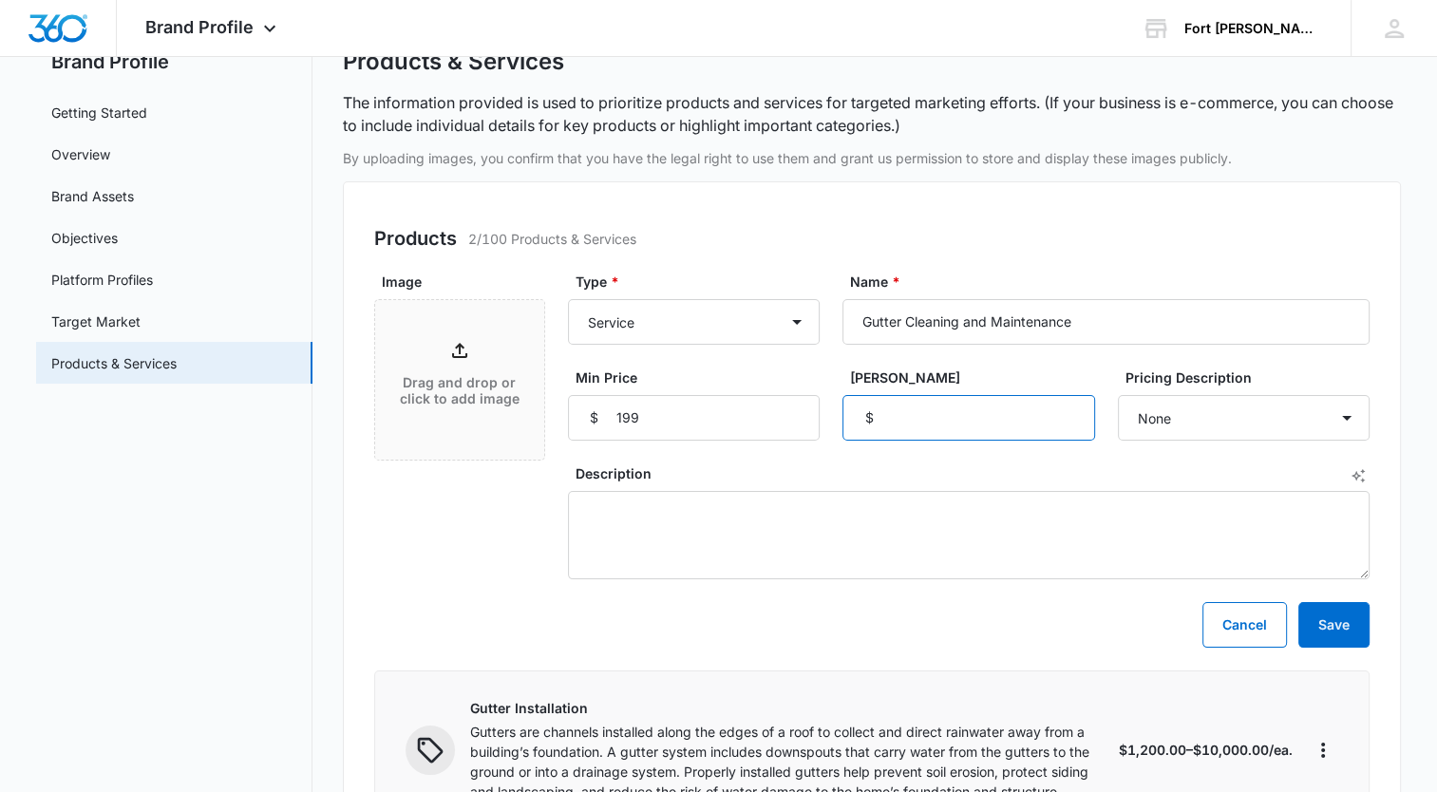
click at [897, 421] on input "[PERSON_NAME]" at bounding box center [969, 418] width 252 height 46
type input "899"
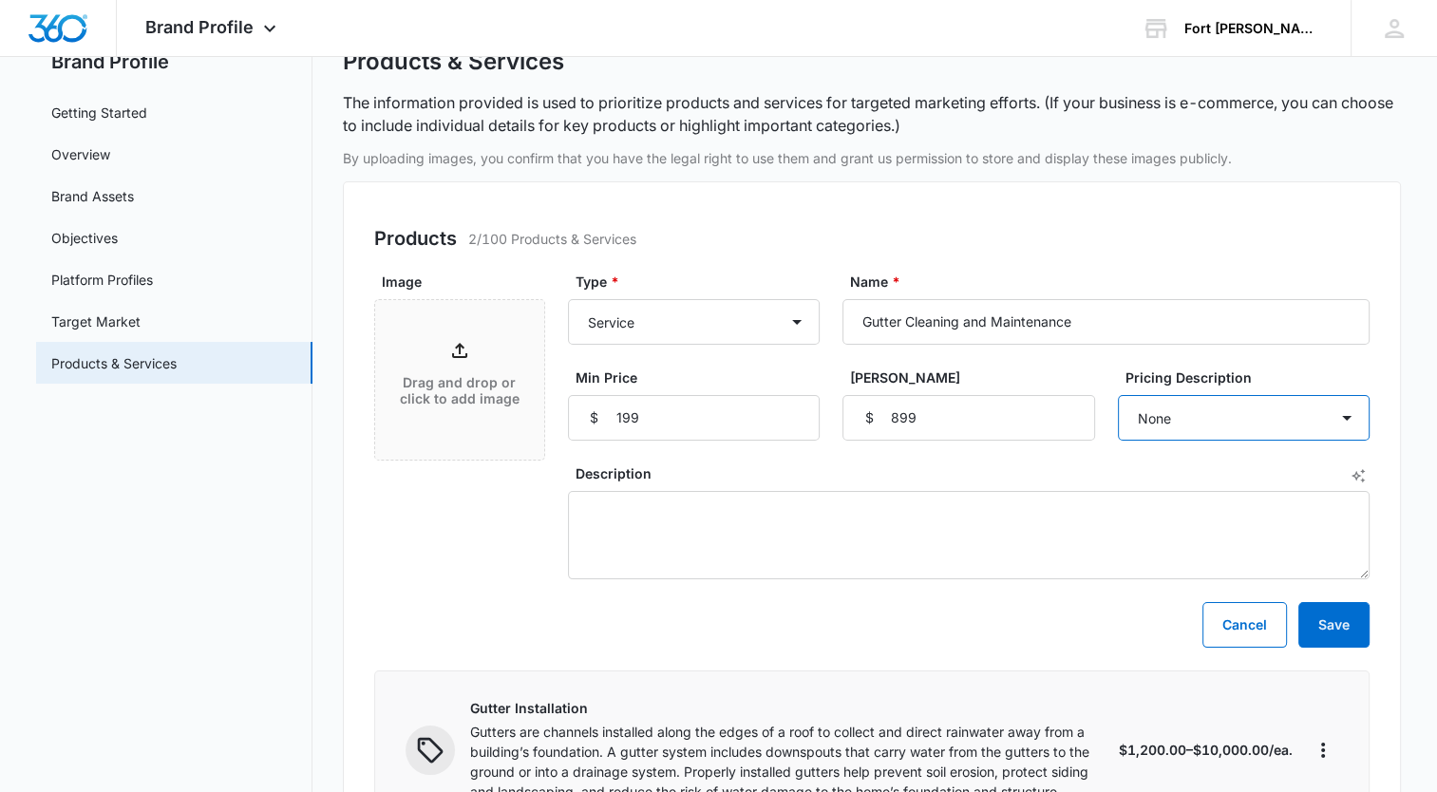
click at [1351, 415] on select "None Each Per month Per year Per hour Per day" at bounding box center [1244, 418] width 252 height 46
select select "each"
click at [1118, 395] on select "None Each Per month Per year Per hour Per day" at bounding box center [1244, 418] width 252 height 46
click at [1139, 449] on div "Type * Product Product category Service Service category Name * Gutter Cleaning…" at bounding box center [969, 426] width 802 height 308
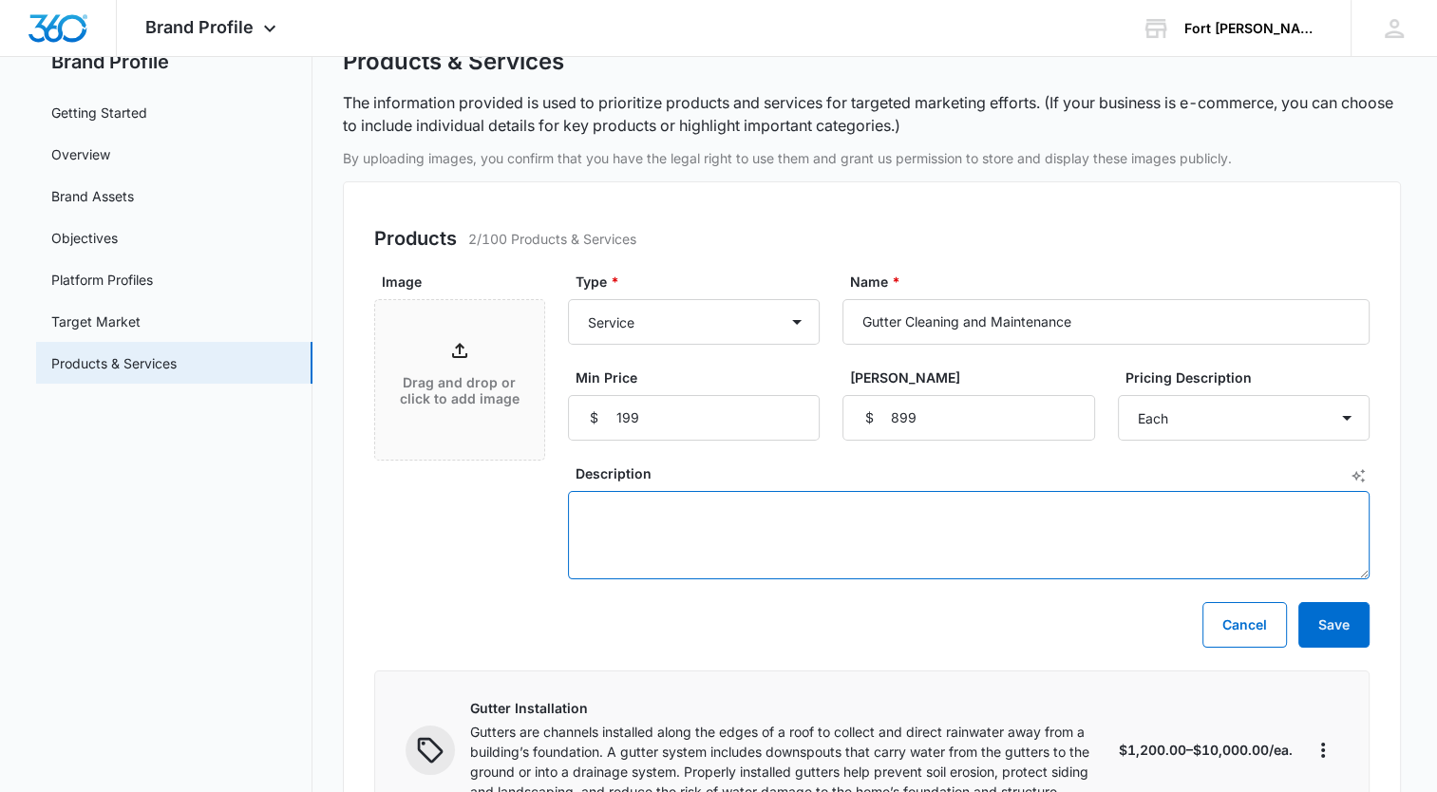
paste textarea "Gutter cleaning is the process of removing leaves, debris, and other blockages …"
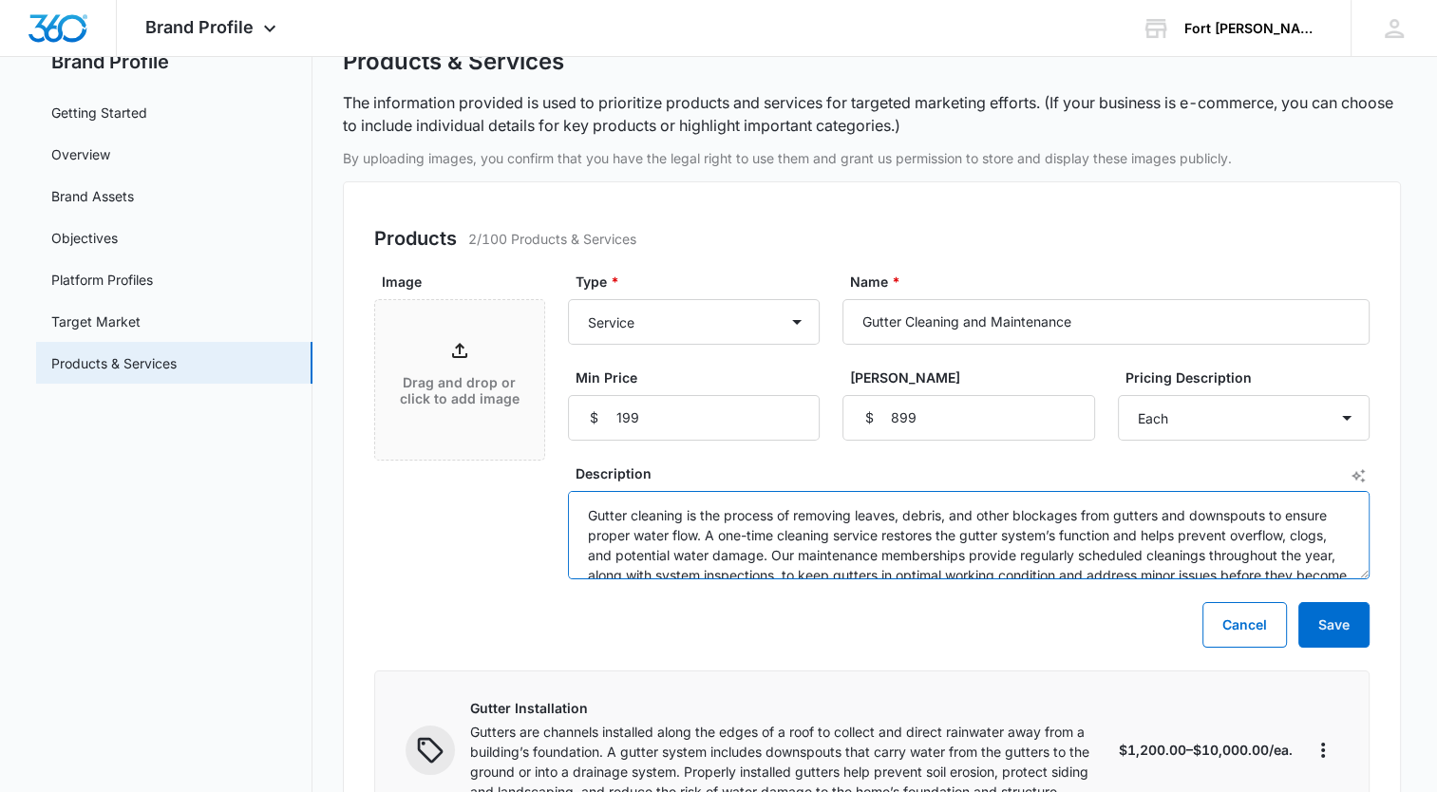
scroll to position [39, 0]
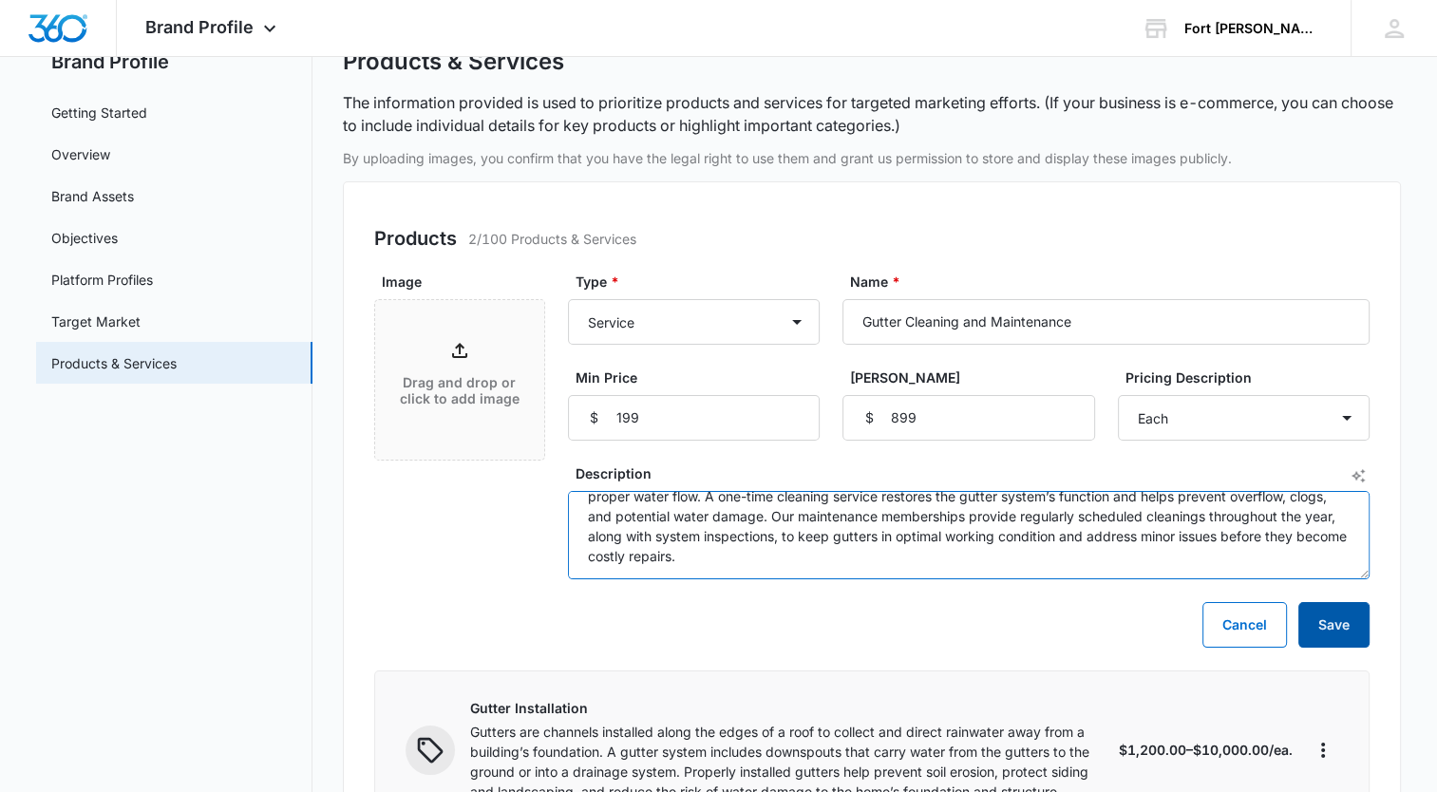
type textarea "Gutter cleaning is the process of removing leaves, debris, and other blockages …"
click at [1337, 625] on button "Save" at bounding box center [1334, 625] width 71 height 46
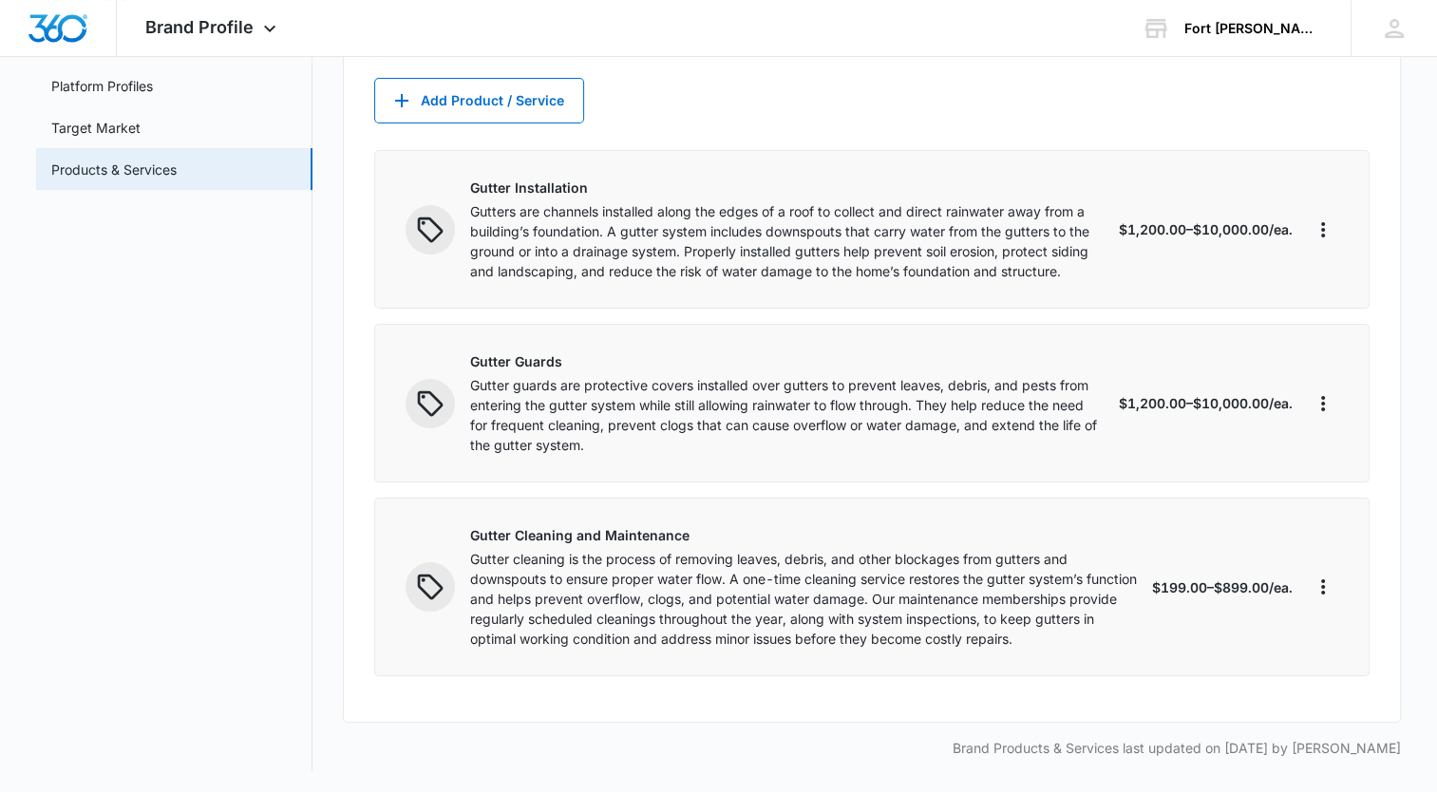
scroll to position [0, 0]
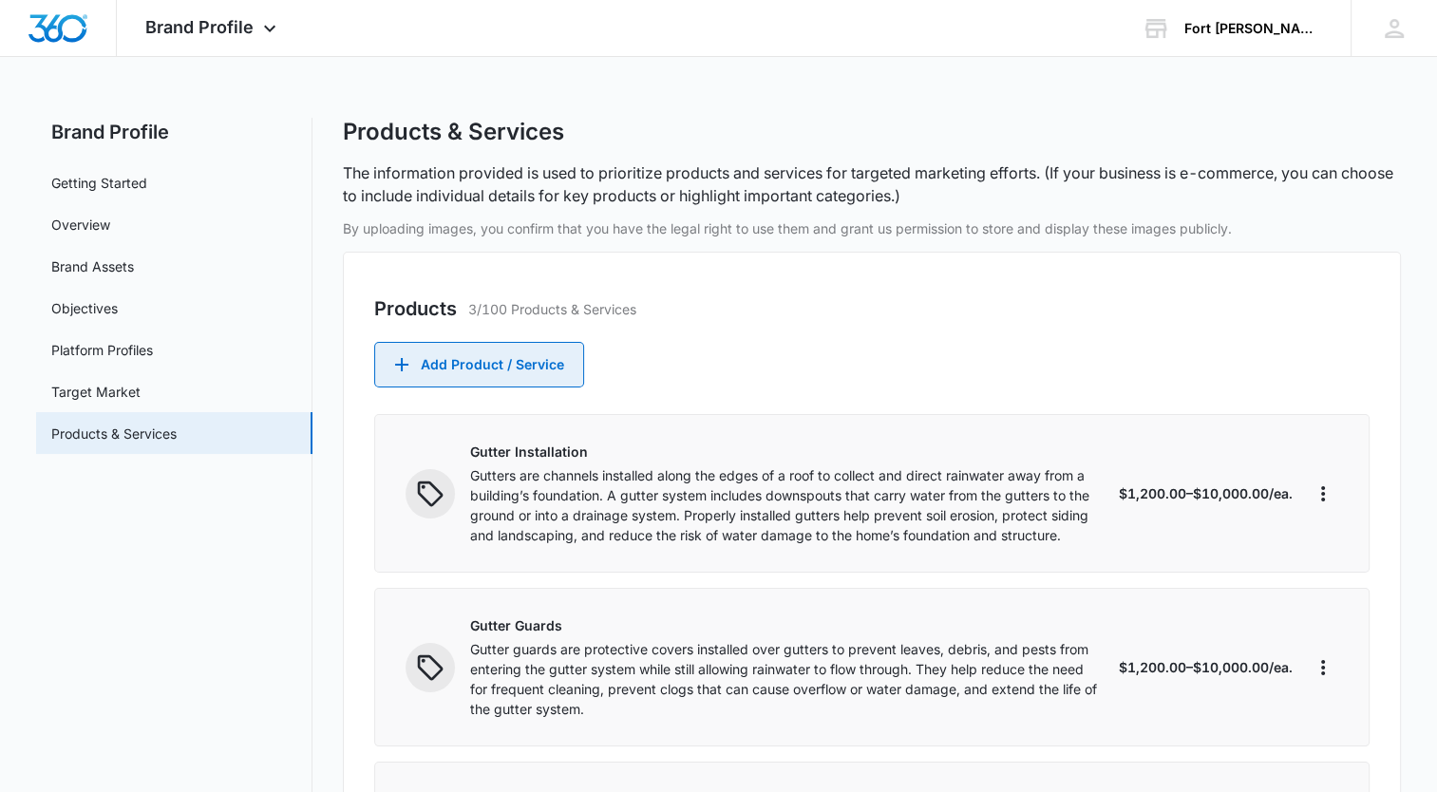
click at [494, 363] on button "Add Product / Service" at bounding box center [479, 365] width 210 height 46
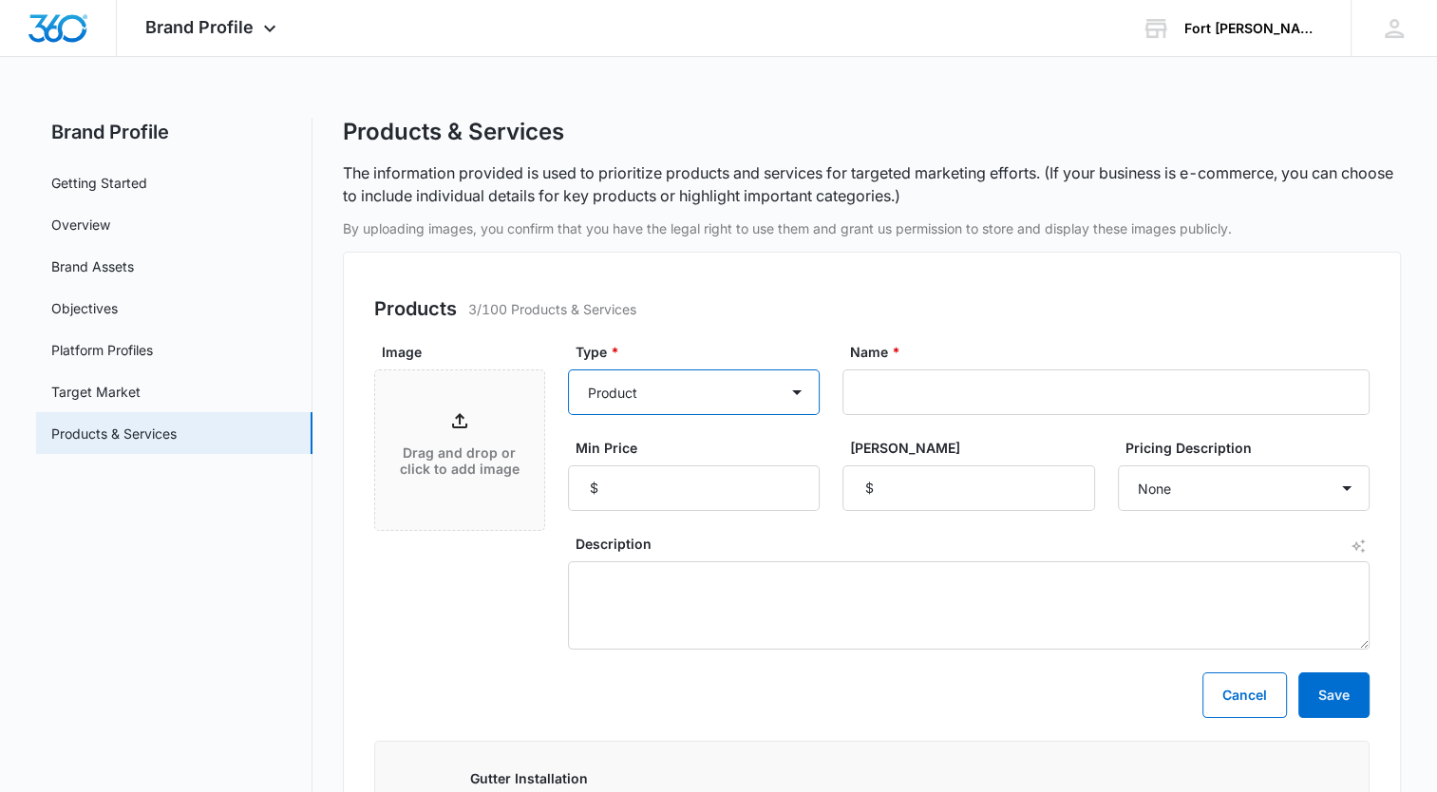
click at [798, 386] on select "Product Product category Service Service category" at bounding box center [694, 393] width 252 height 46
click at [568, 370] on select "Product Product category Service Service category" at bounding box center [694, 393] width 252 height 46
click at [799, 396] on select "Product Product category Service Service category" at bounding box center [694, 393] width 252 height 46
drag, startPoint x: 799, startPoint y: 396, endPoint x: 818, endPoint y: 395, distance: 19.0
click at [799, 396] on select "Product Product category Service Service category" at bounding box center [694, 393] width 252 height 46
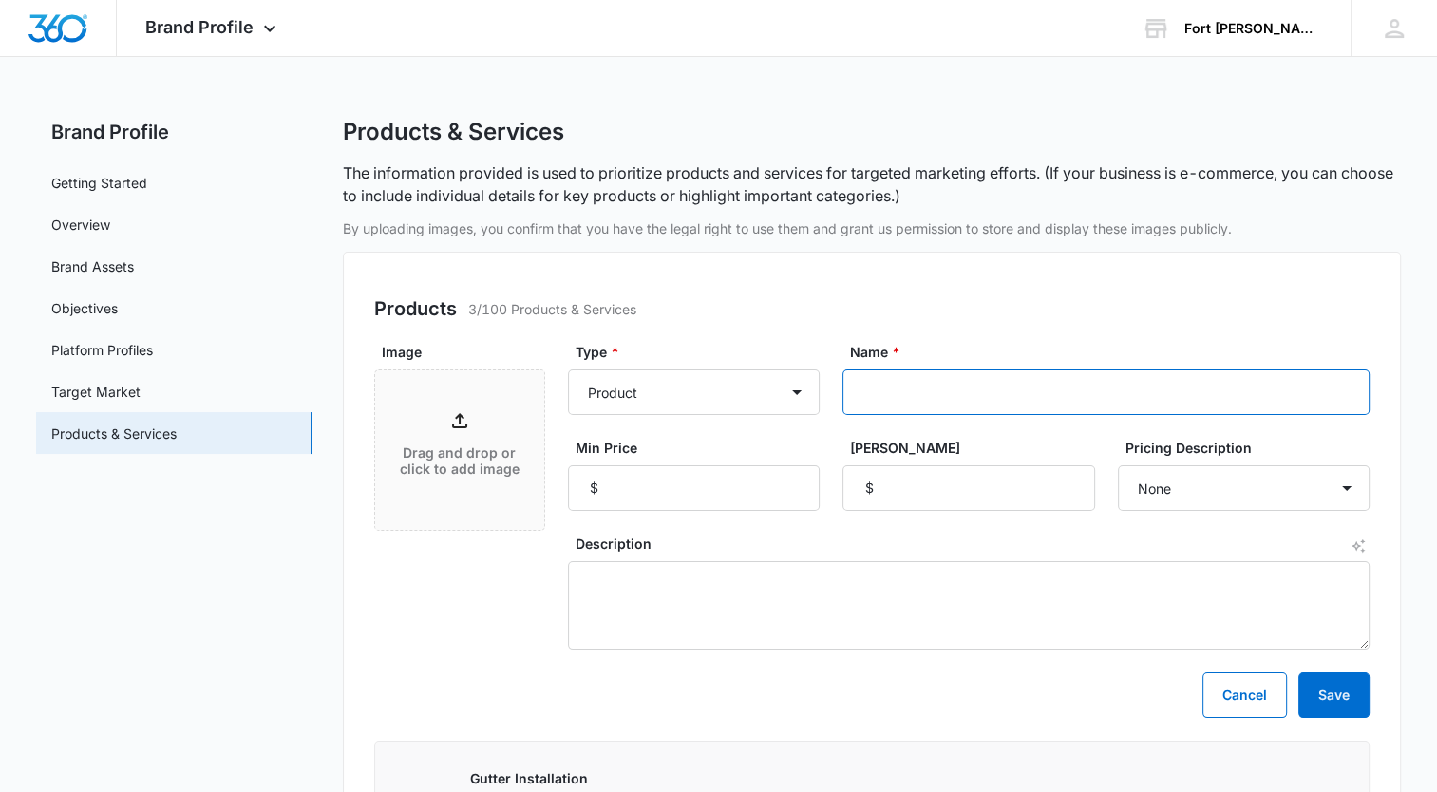
click at [845, 393] on input "Name *" at bounding box center [1106, 393] width 527 height 46
type input "Drainage Solutions"
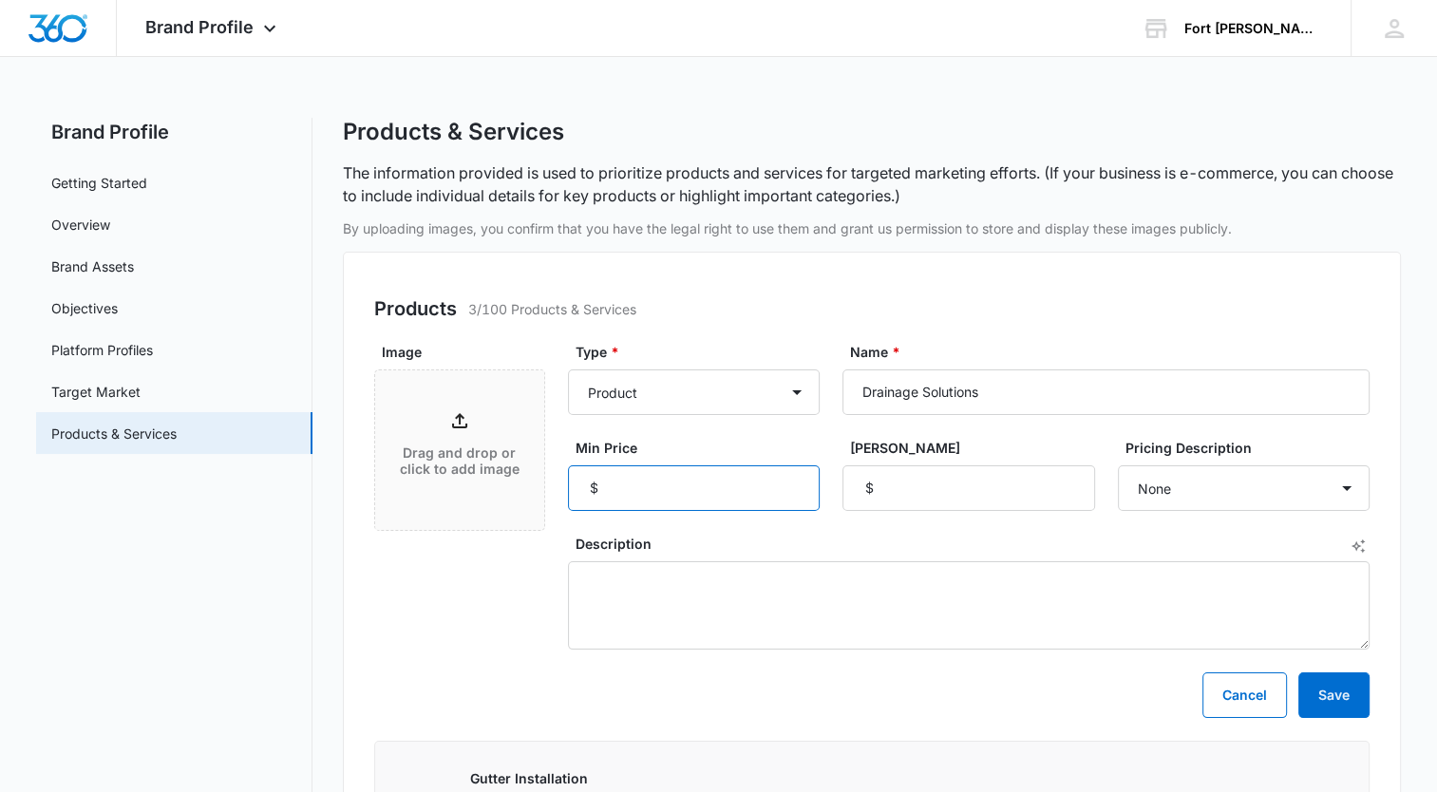
click at [730, 485] on input "Min Price" at bounding box center [694, 489] width 252 height 46
type input "500"
click at [924, 484] on input "[PERSON_NAME]" at bounding box center [969, 489] width 252 height 46
type input "10000"
drag, startPoint x: 1359, startPoint y: 488, endPoint x: 1338, endPoint y: 488, distance: 21.9
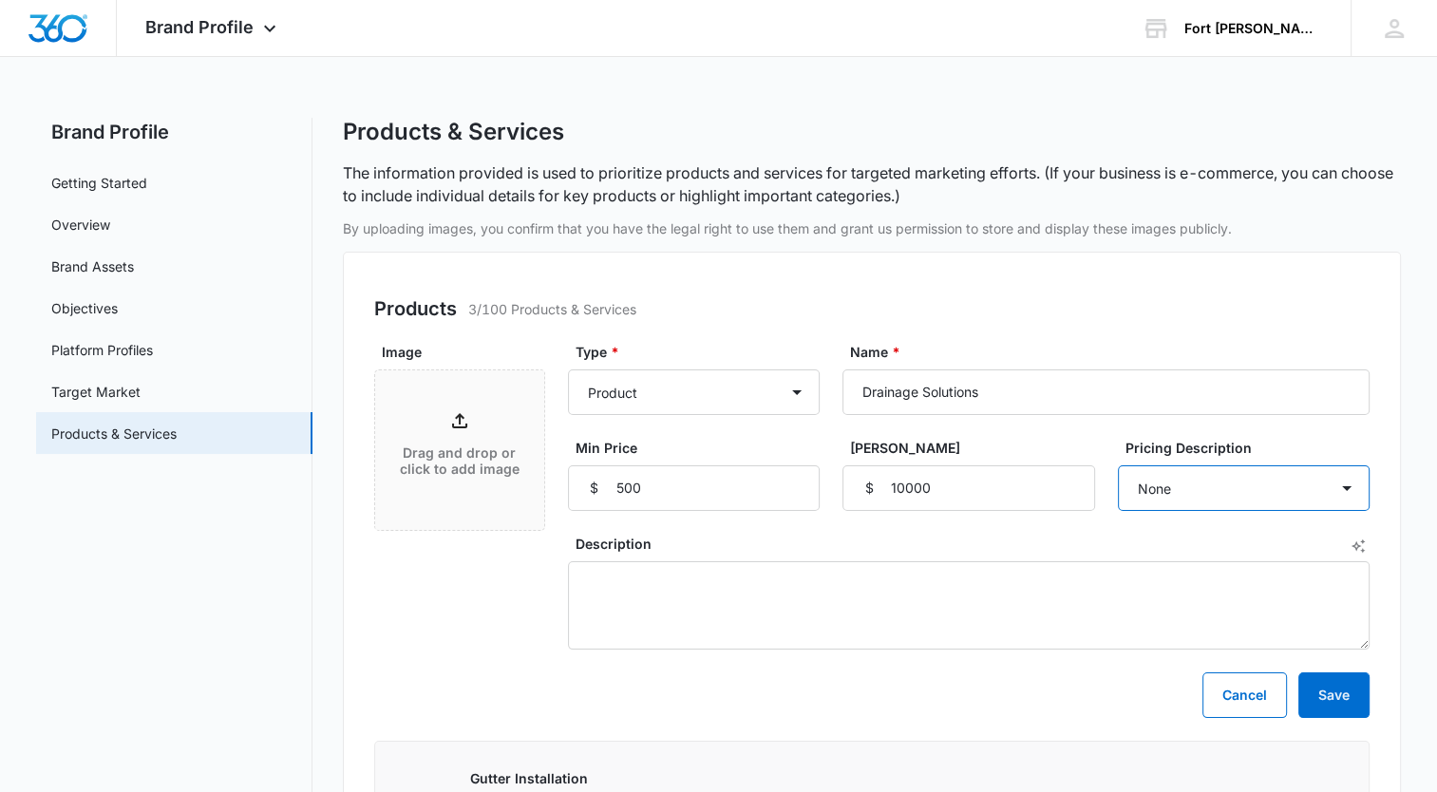
click at [1359, 488] on select "None Each Per month Per year Per hour Per day" at bounding box center [1244, 489] width 252 height 46
select select "each"
click at [1118, 466] on select "None Each Per month Per year Per hour Per day" at bounding box center [1244, 489] width 252 height 46
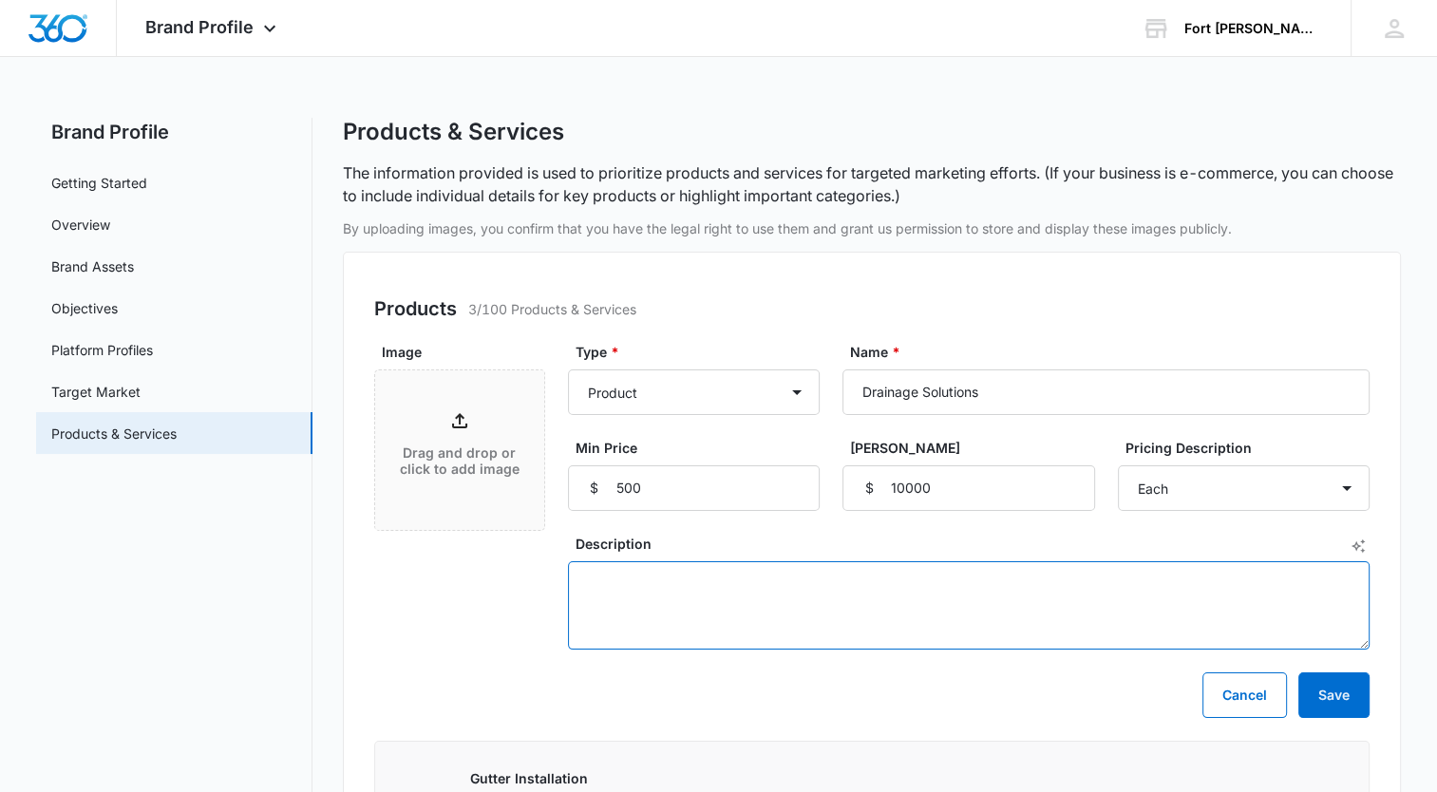
paste textarea "Drainage solutions are systems designed to move rainwater away from a home’s fo…"
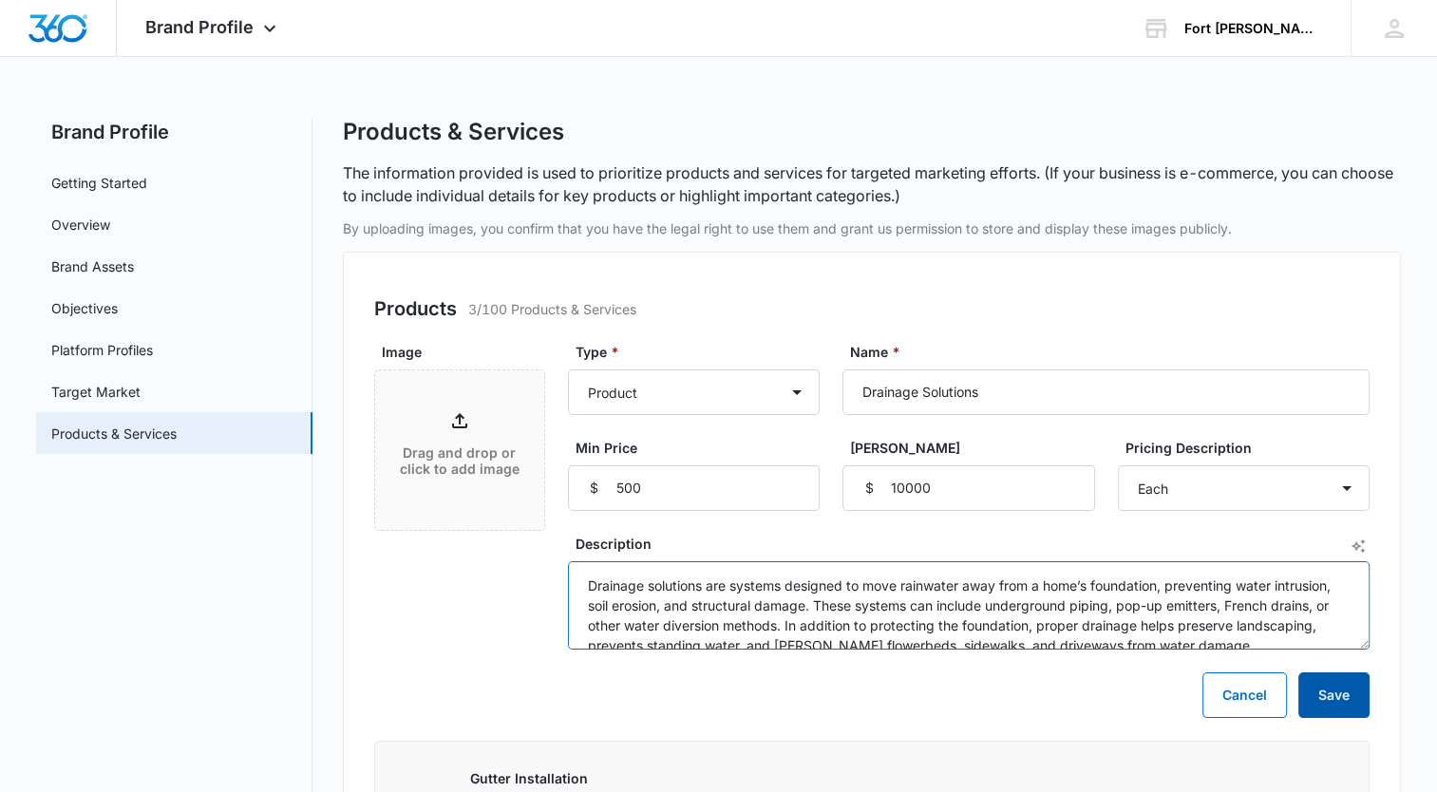
type textarea "Drainage solutions are systems designed to move rainwater away from a home’s fo…"
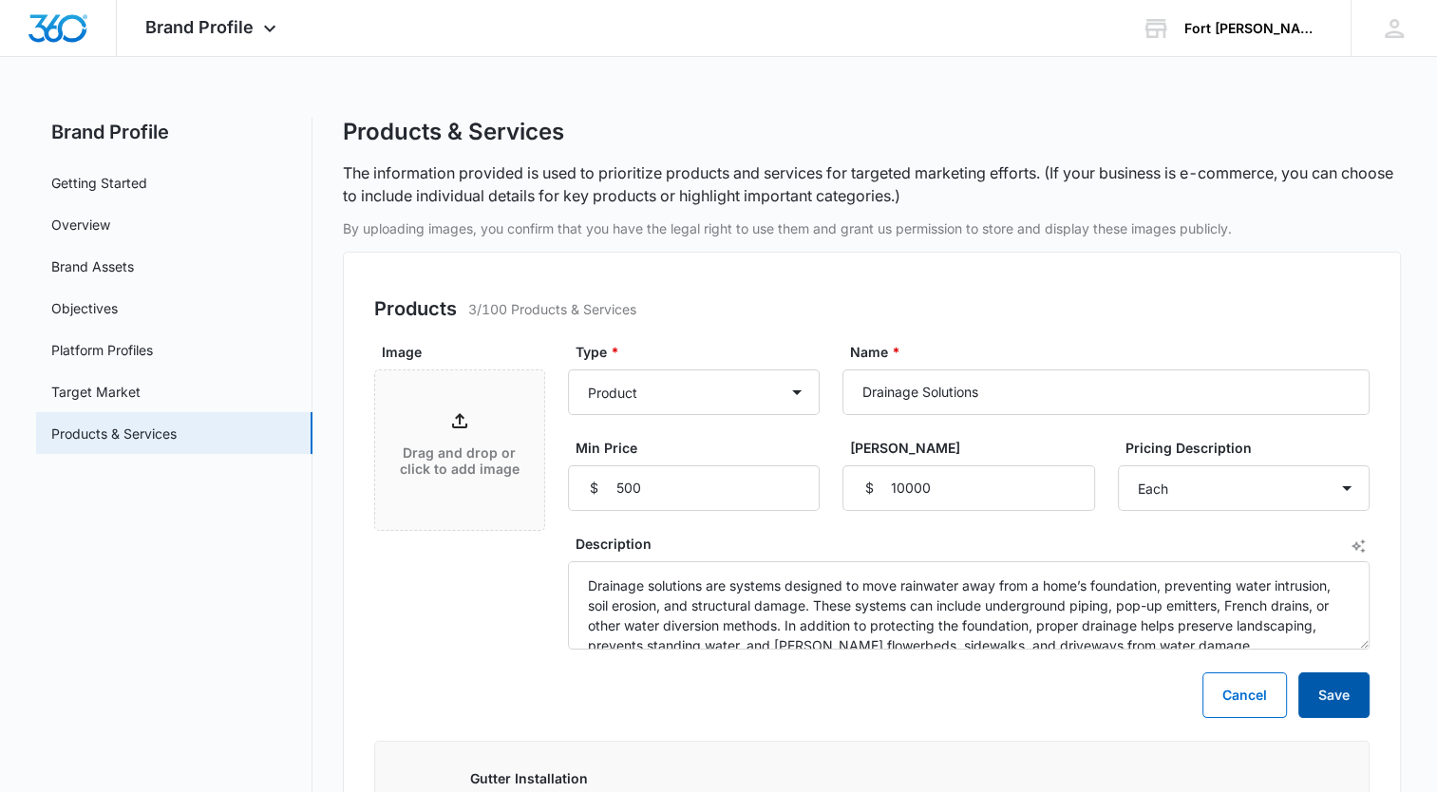
click at [1337, 696] on button "Save" at bounding box center [1334, 696] width 71 height 46
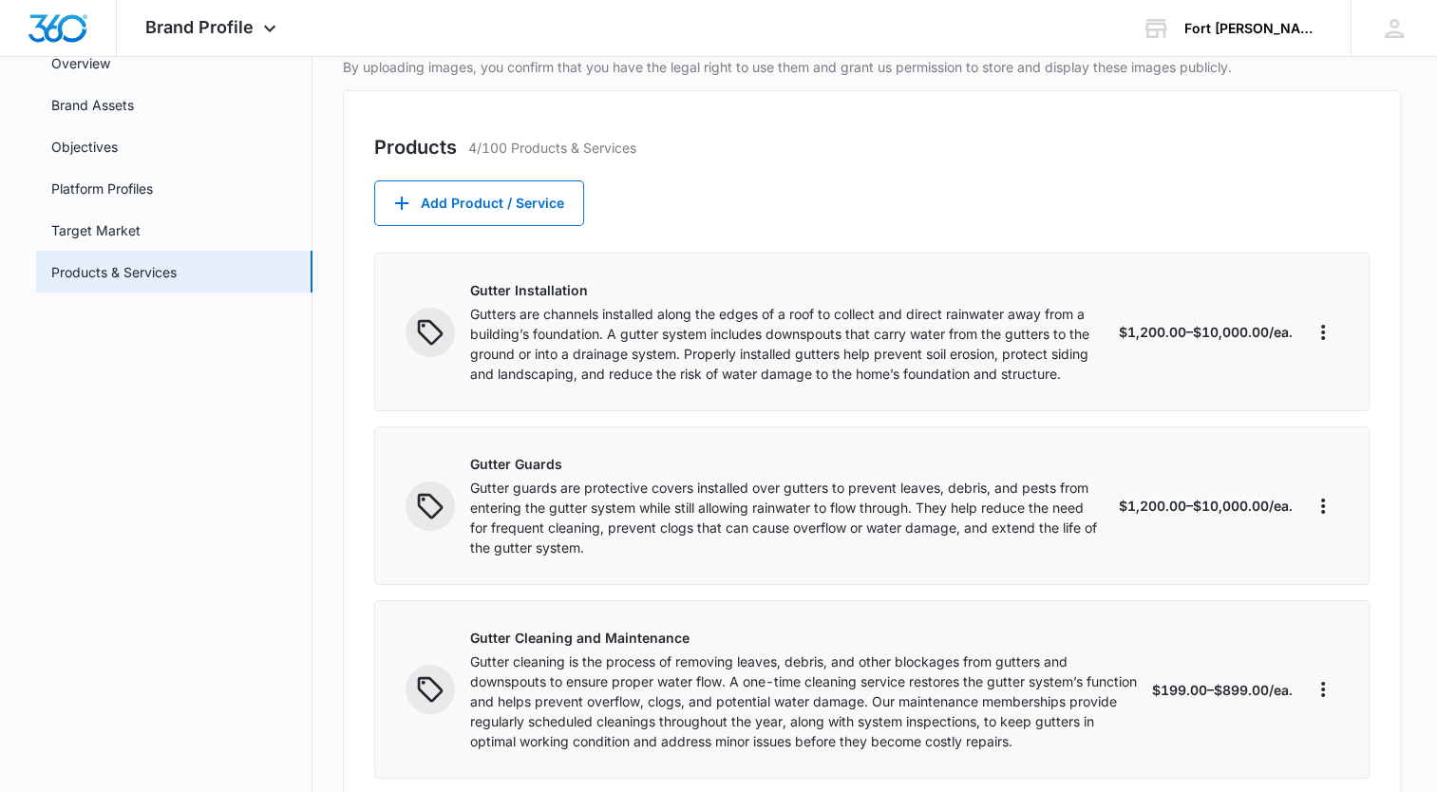
scroll to position [362, 0]
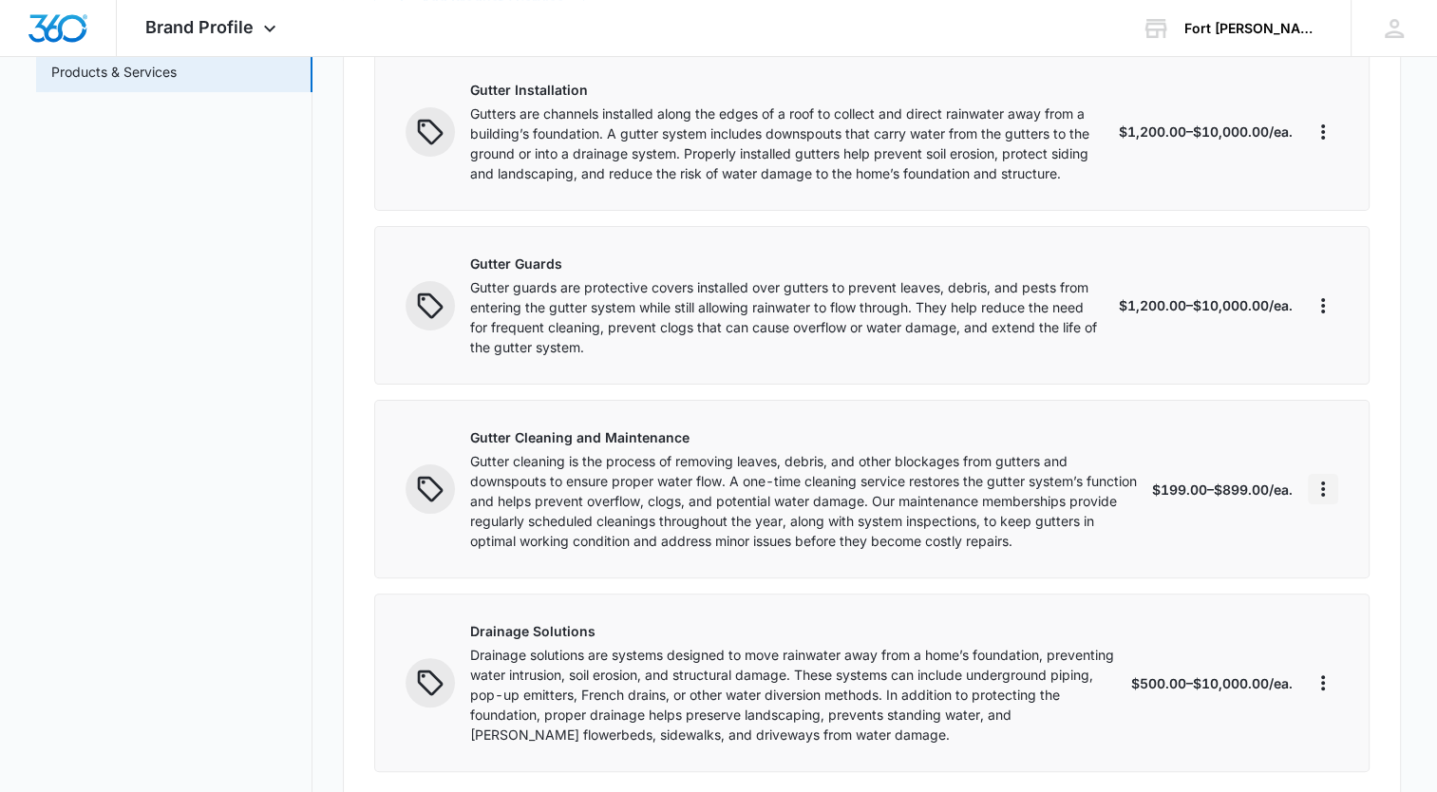
click at [1321, 483] on icon "More" at bounding box center [1323, 489] width 23 height 23
click at [1345, 536] on div "Edit" at bounding box center [1353, 541] width 40 height 13
select select "service"
select select "each"
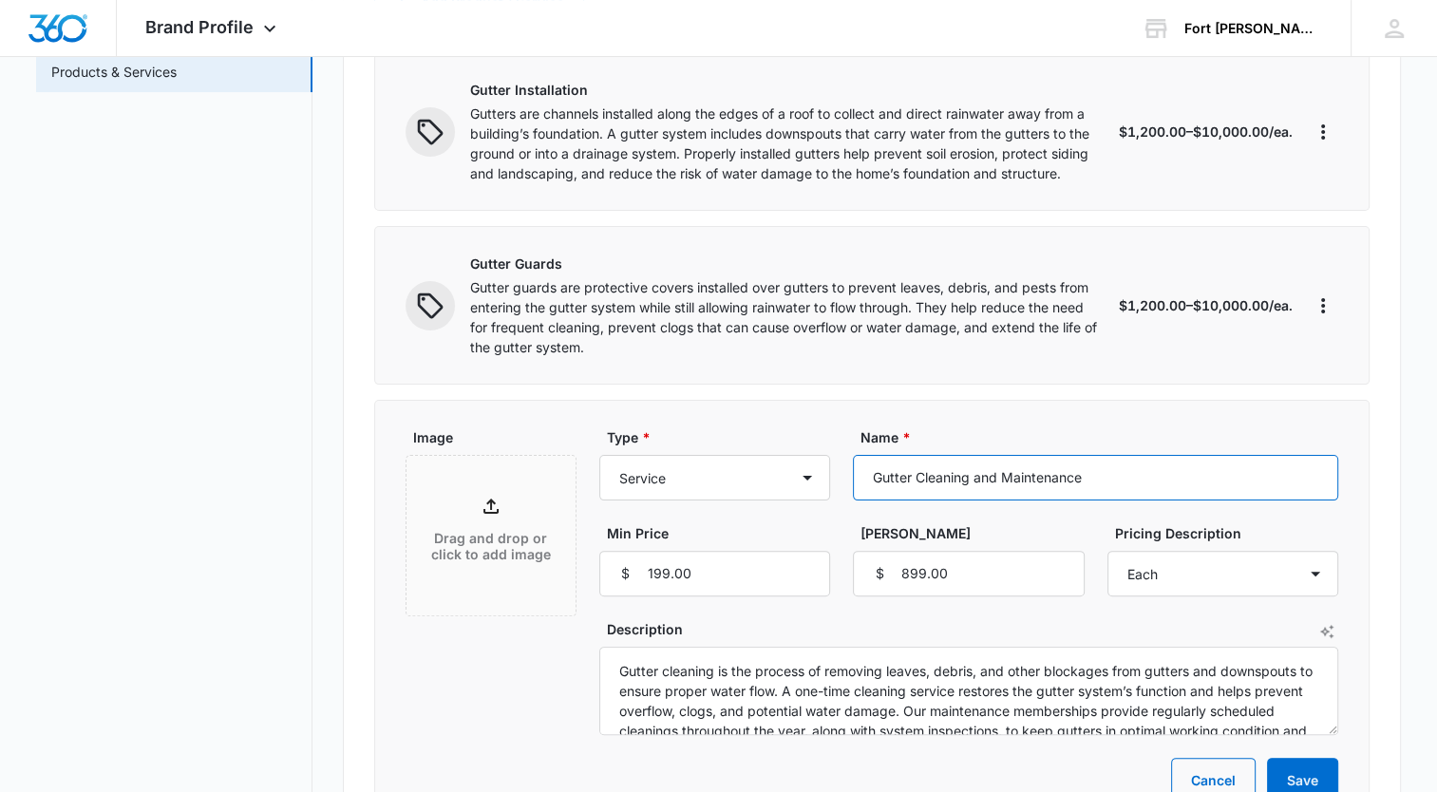
drag, startPoint x: 1068, startPoint y: 479, endPoint x: 1028, endPoint y: 476, distance: 40.0
click at [978, 471] on input "Gutter Cleaning and Maintenance" at bounding box center [1095, 478] width 485 height 46
type input "Gutter Cleaning"
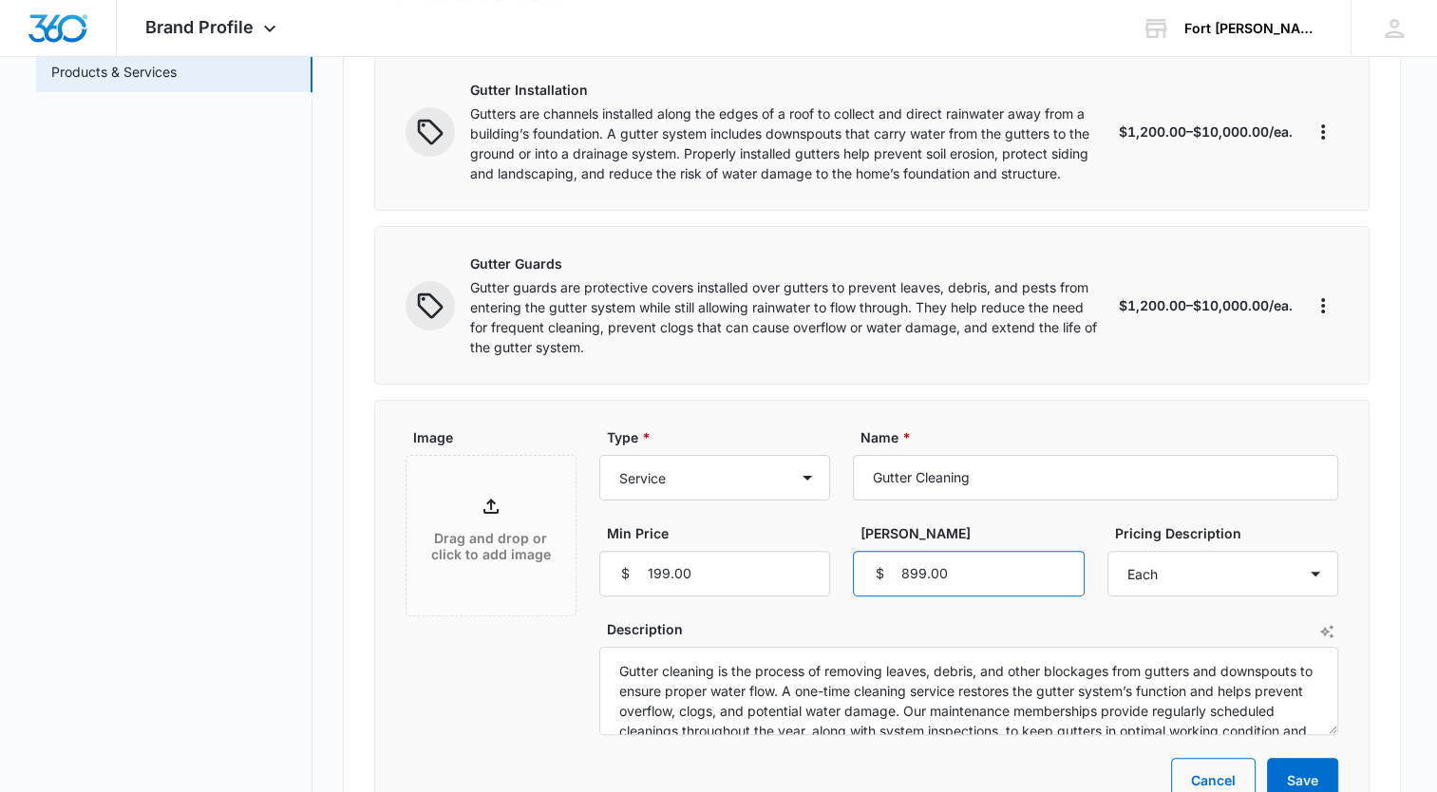
drag, startPoint x: 941, startPoint y: 579, endPoint x: 901, endPoint y: 576, distance: 41.0
click at [901, 576] on input "899.00" at bounding box center [968, 574] width 231 height 46
type input "399"
click at [1295, 510] on div "Type * Product Product category Service Service category Name * Gutter Cleaning…" at bounding box center [968, 512] width 739 height 169
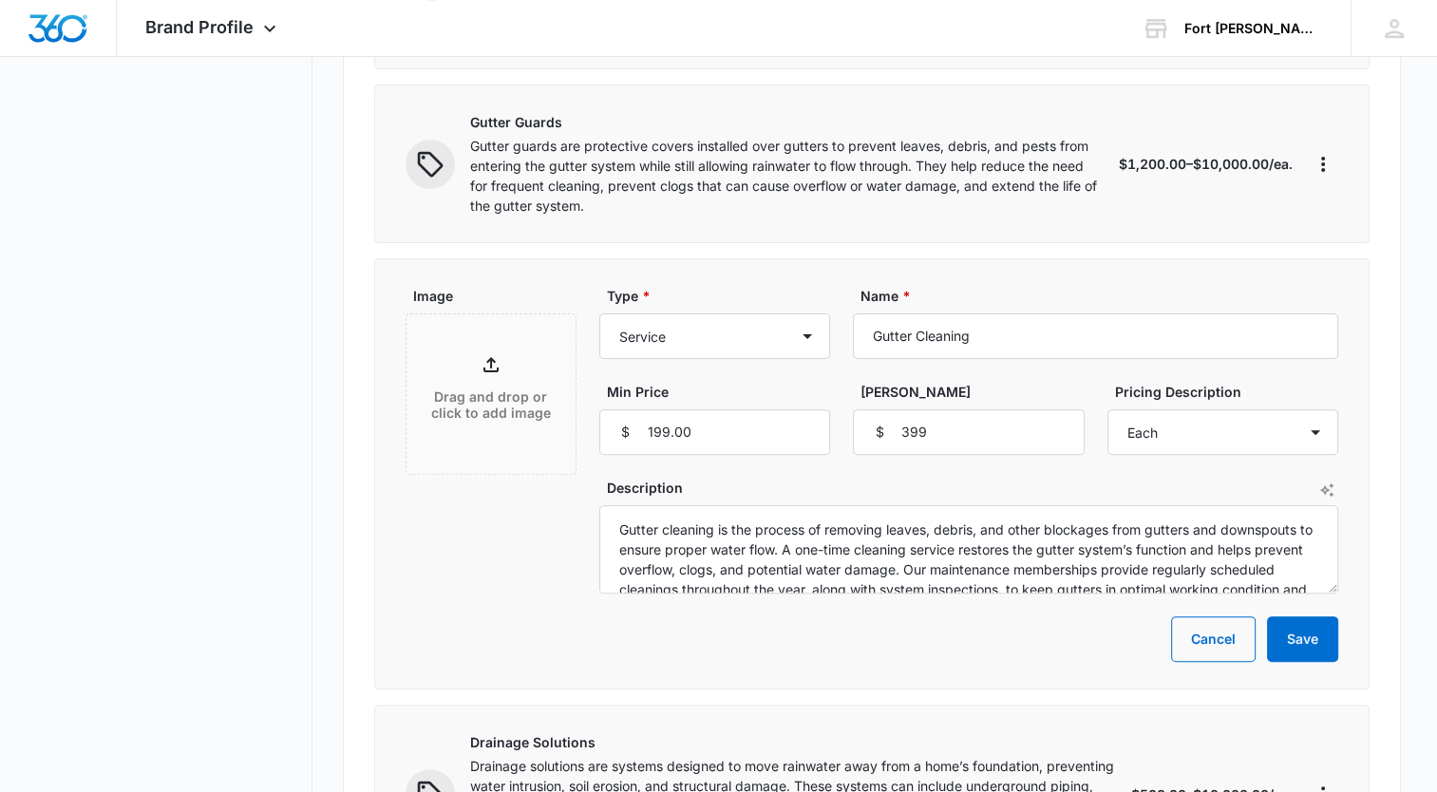
scroll to position [552, 0]
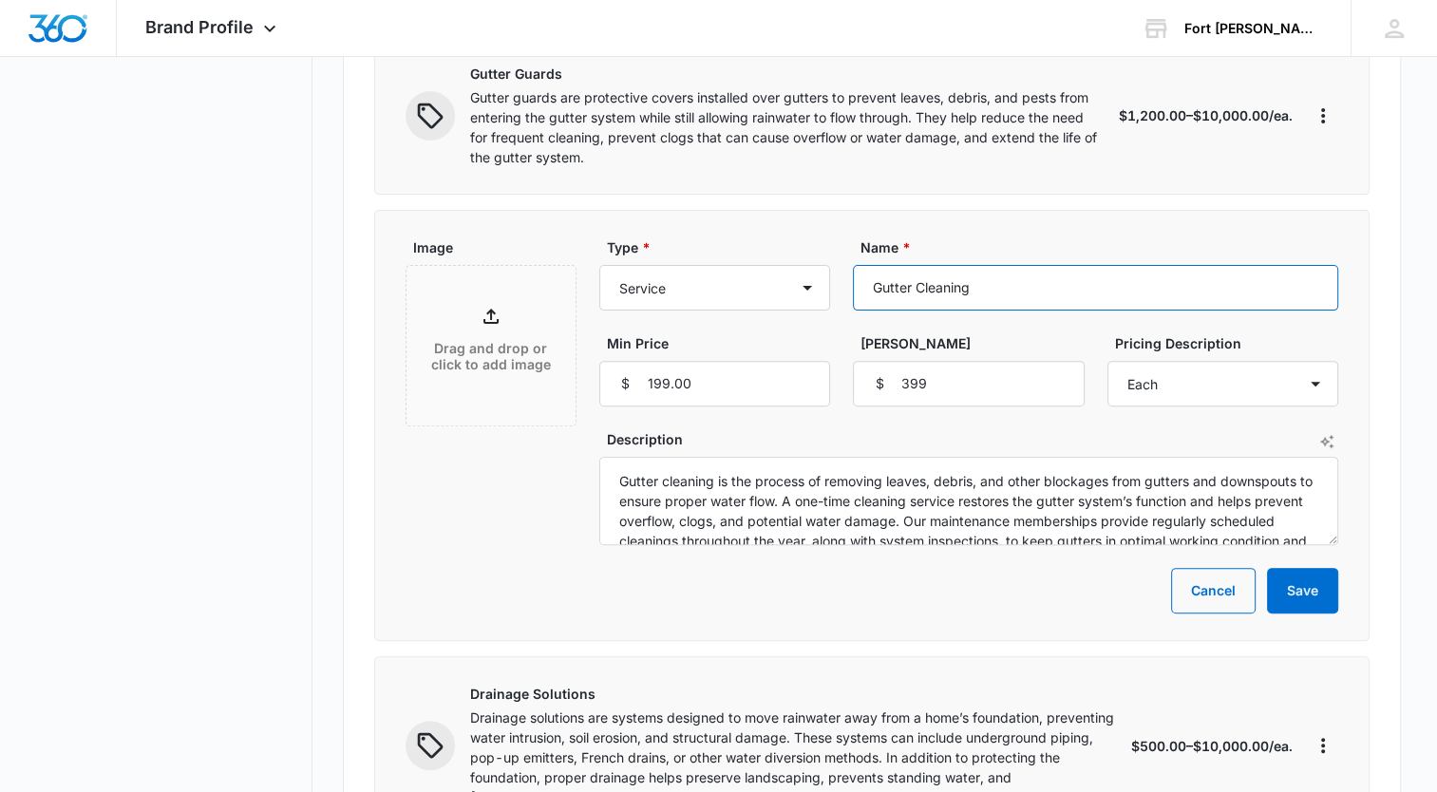
click at [998, 281] on input "Gutter Cleaning" at bounding box center [1095, 288] width 485 height 46
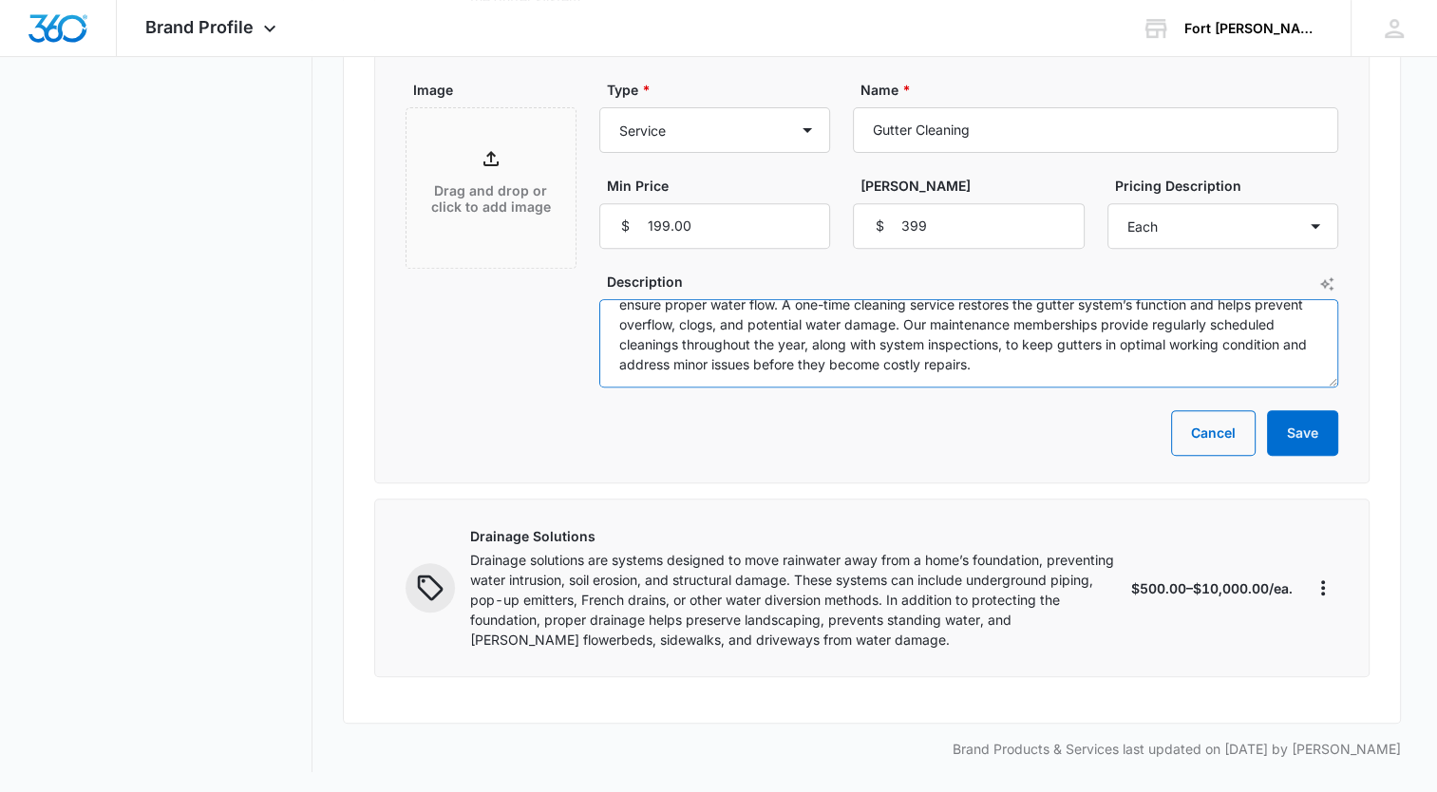
scroll to position [0, 0]
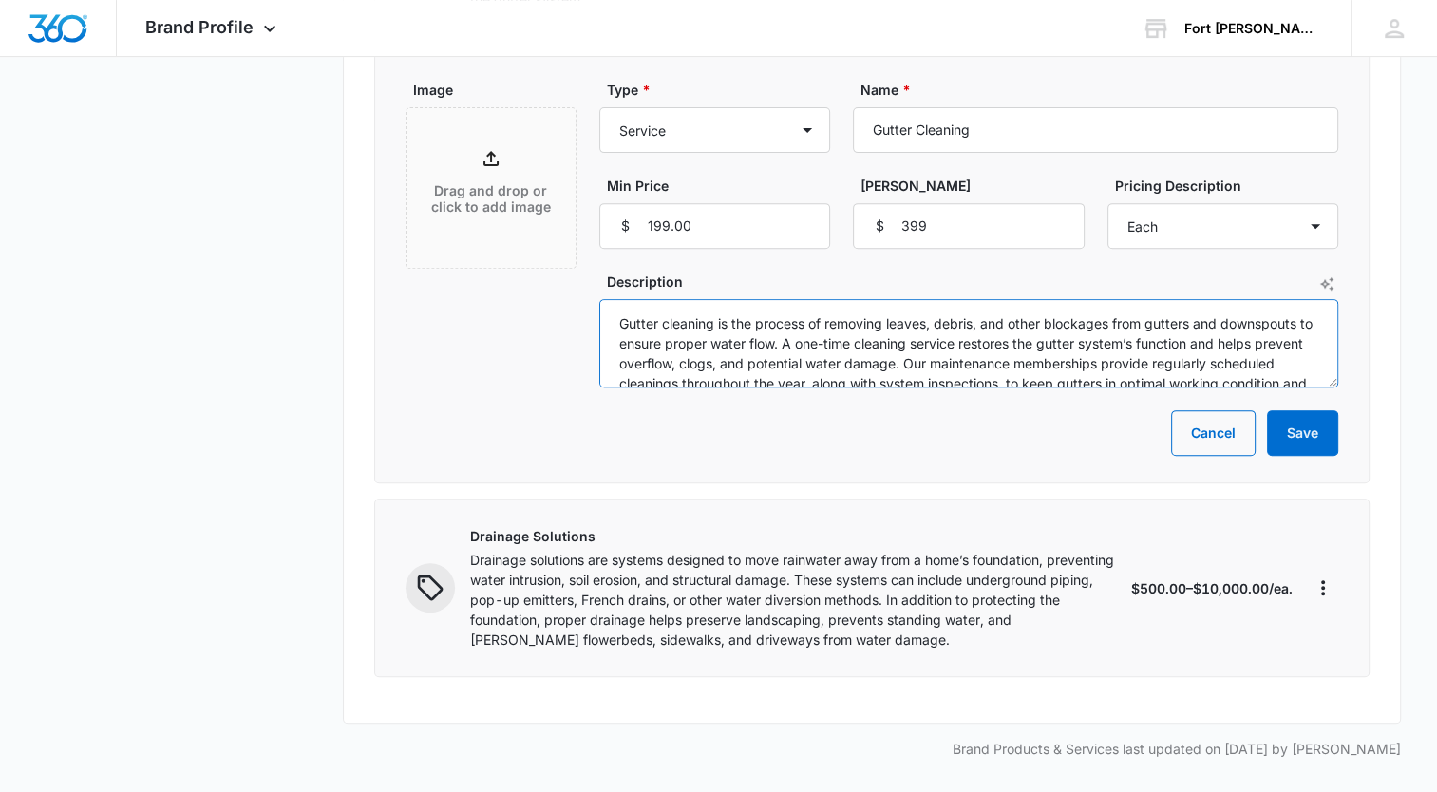
drag, startPoint x: 968, startPoint y: 328, endPoint x: 590, endPoint y: 288, distance: 380.2
click at [590, 288] on div "Image Drag and drop or click to add image Type * Product Product category Servi…" at bounding box center [872, 234] width 933 height 308
paste textarea "restore proper water flow. A one-time cleaning helps prevent clogs, overflow, a…"
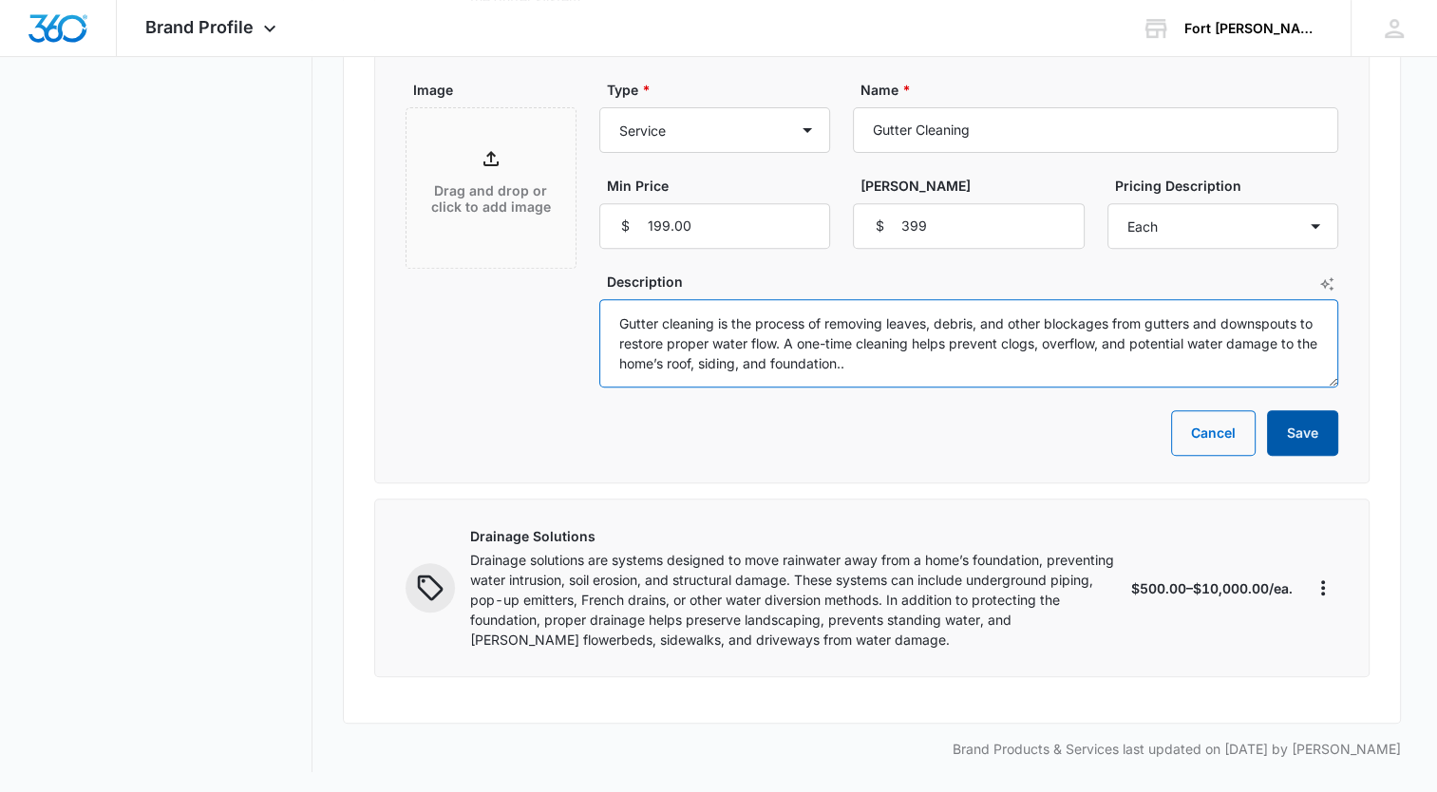
type textarea "Gutter cleaning is the process of removing leaves, debris, and other blockages …"
click at [1315, 435] on button "Save" at bounding box center [1302, 433] width 71 height 46
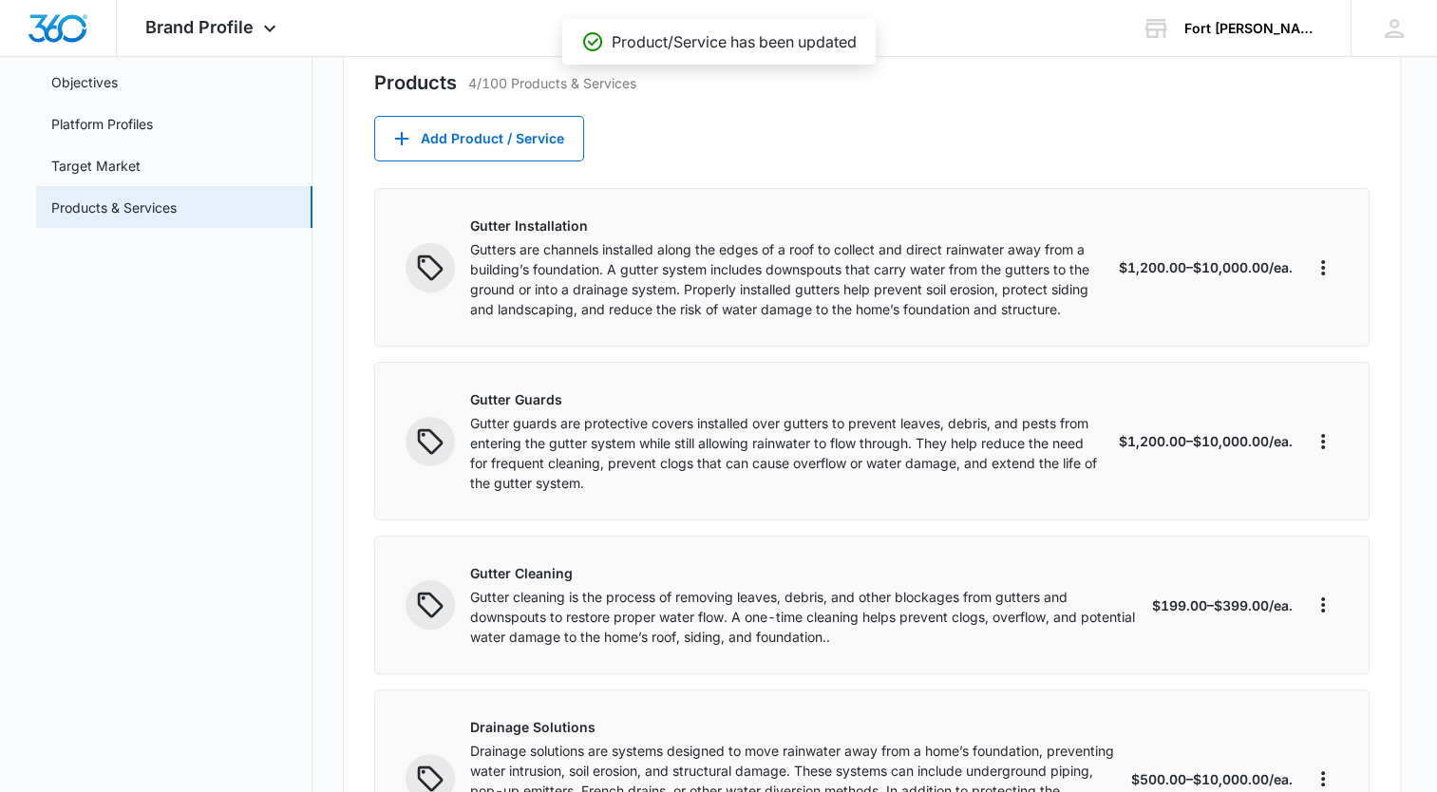
scroll to position [38, 0]
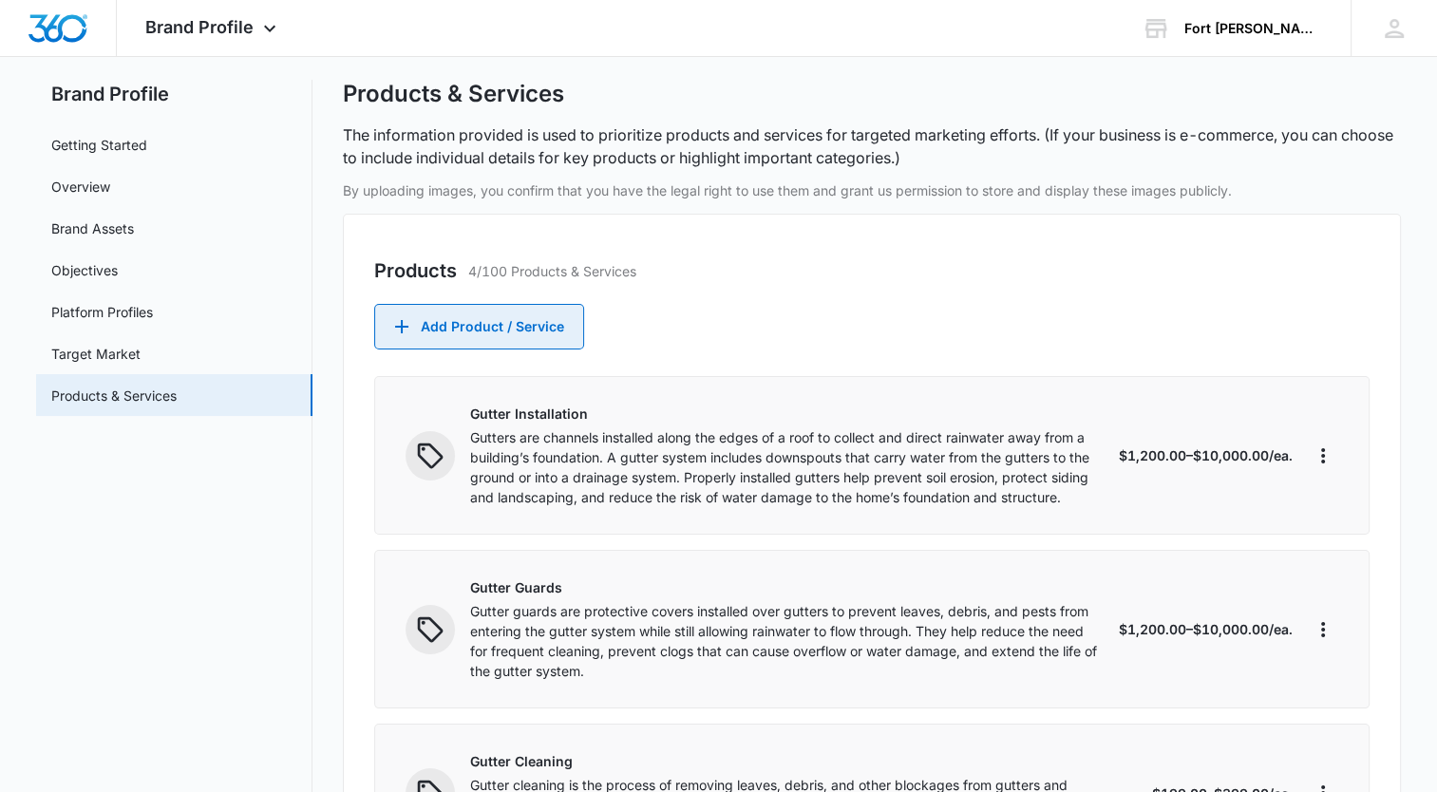
click at [521, 336] on button "Add Product / Service" at bounding box center [479, 327] width 210 height 46
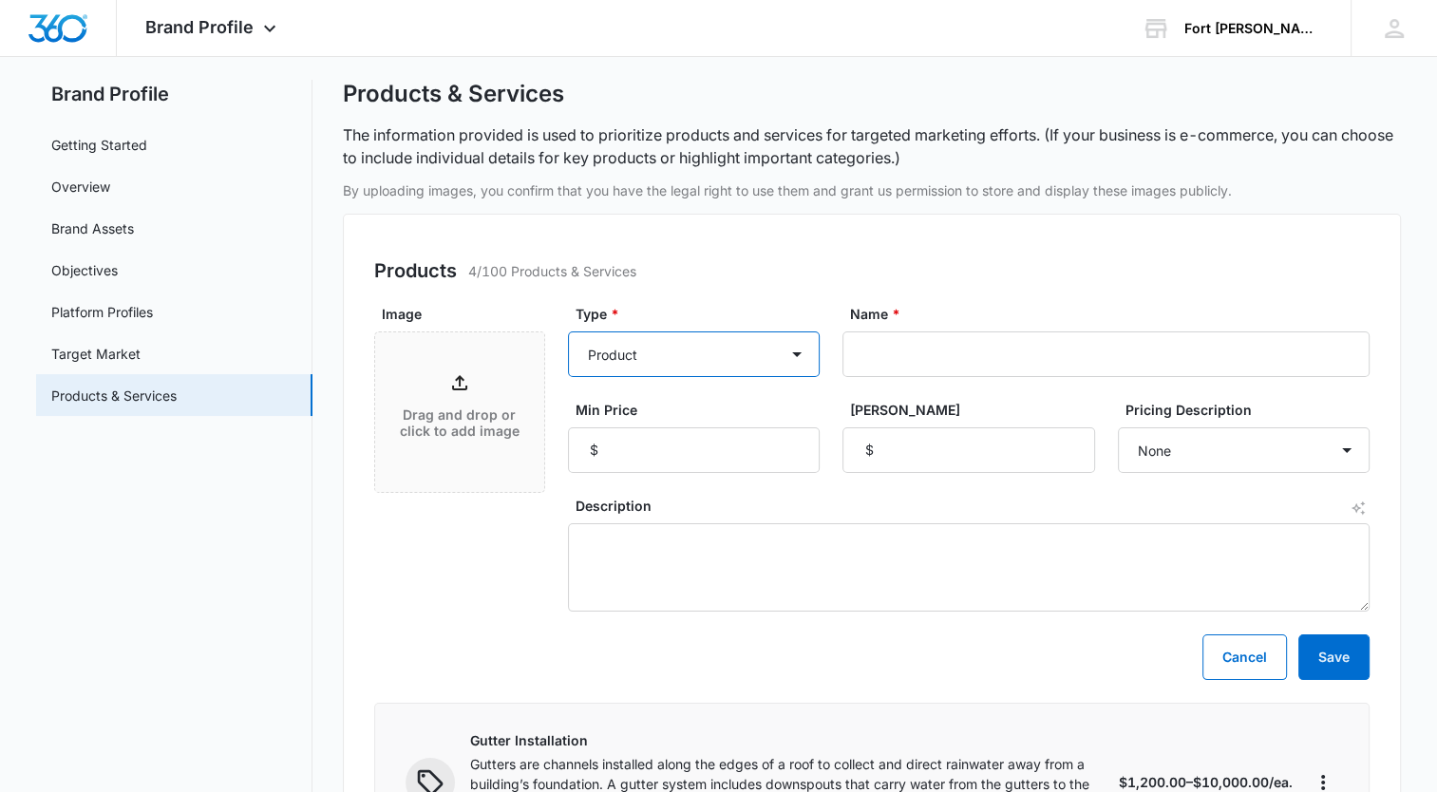
click at [802, 357] on select "Product Product category Service Service category" at bounding box center [694, 355] width 252 height 46
select select "service"
click at [568, 332] on select "Product Product category Service Service category" at bounding box center [694, 355] width 252 height 46
click at [905, 352] on input "Name *" at bounding box center [1106, 355] width 527 height 46
type input "Cleaning and Maintenance Memberships"
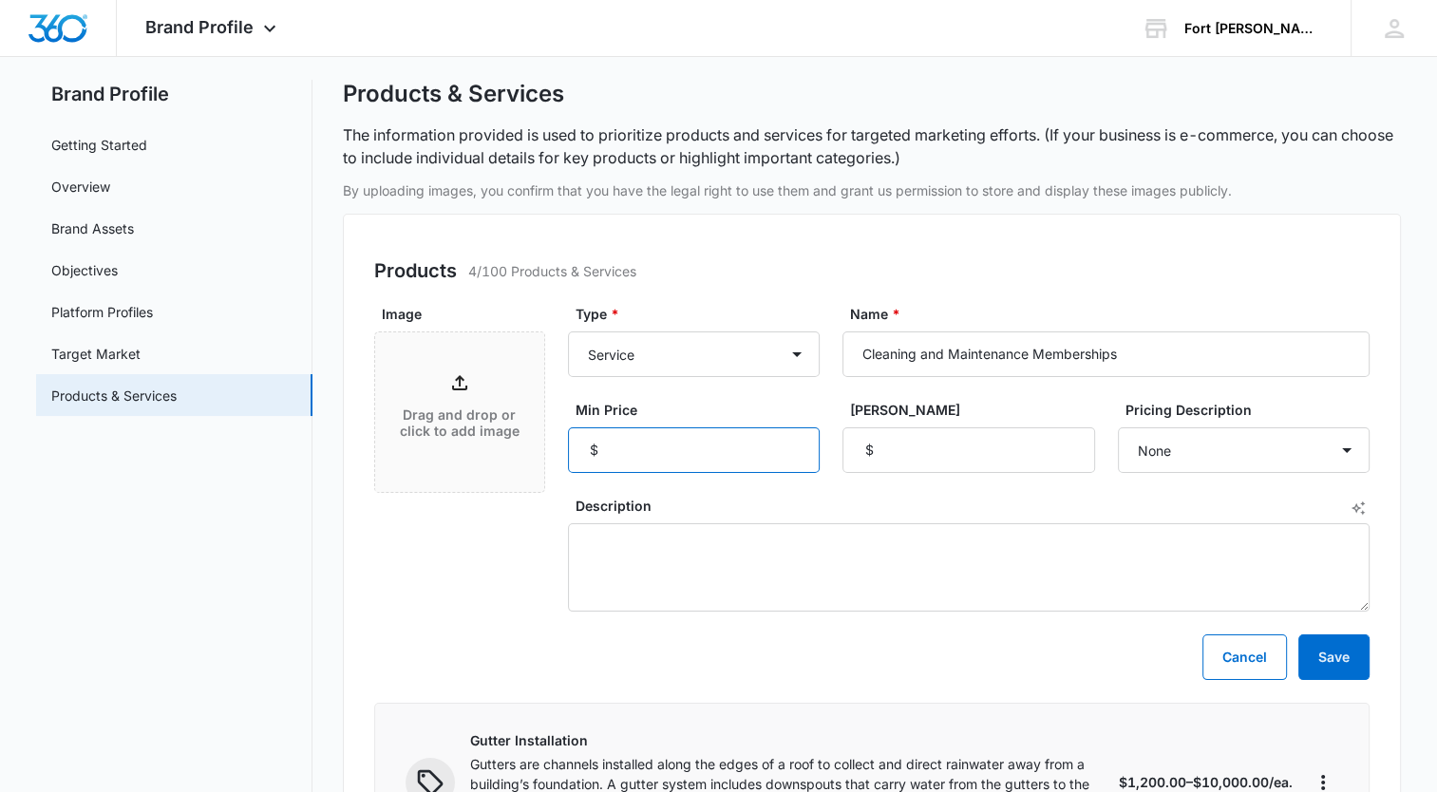
click at [764, 431] on input "Min Price" at bounding box center [694, 451] width 252 height 46
type input "199"
click at [904, 456] on input "[PERSON_NAME]" at bounding box center [969, 451] width 252 height 46
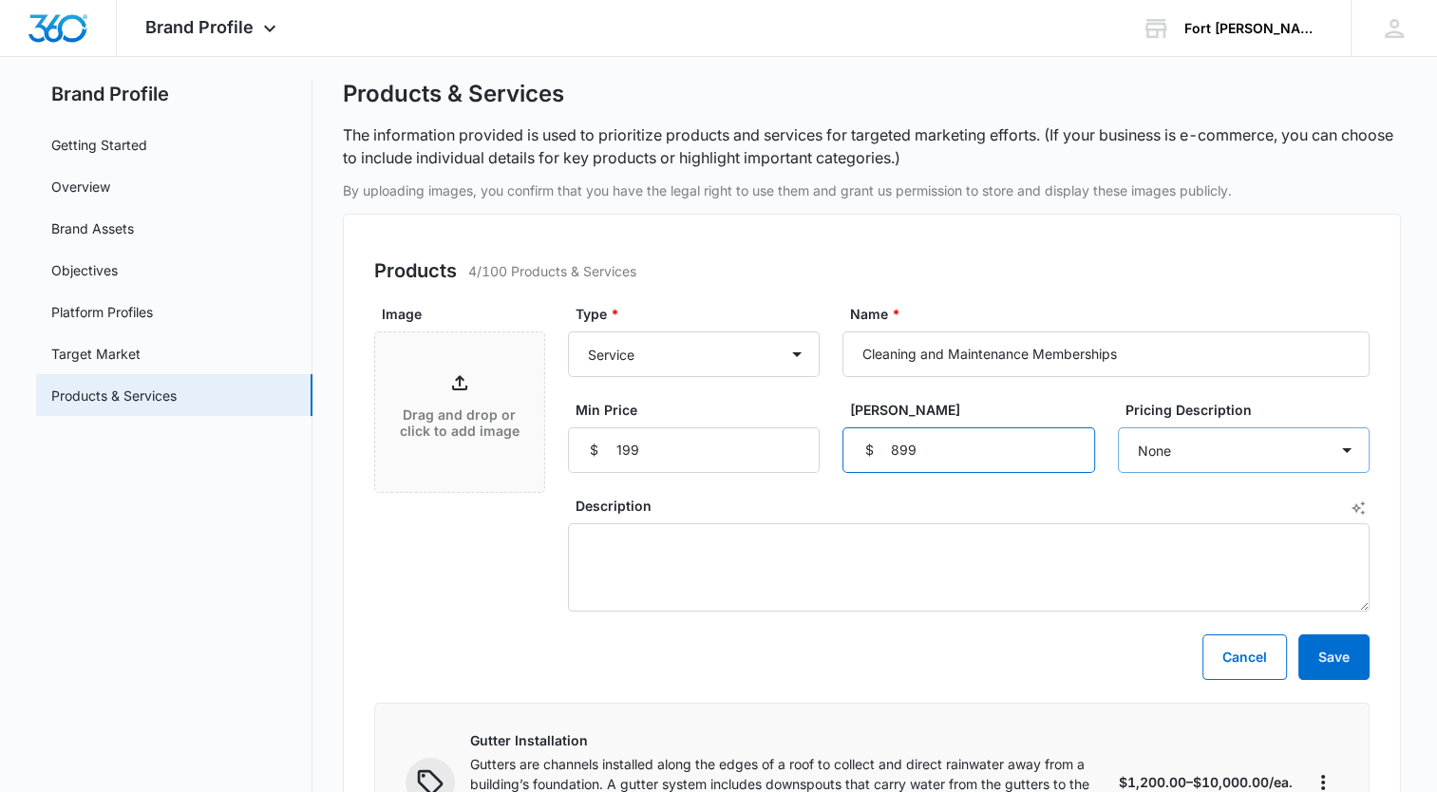
type input "899"
click at [1353, 444] on select "None Each Per month Per year Per hour Per day" at bounding box center [1244, 451] width 252 height 46
select select "per year"
click at [1118, 428] on select "None Each Per month Per year Per hour Per day" at bounding box center [1244, 451] width 252 height 46
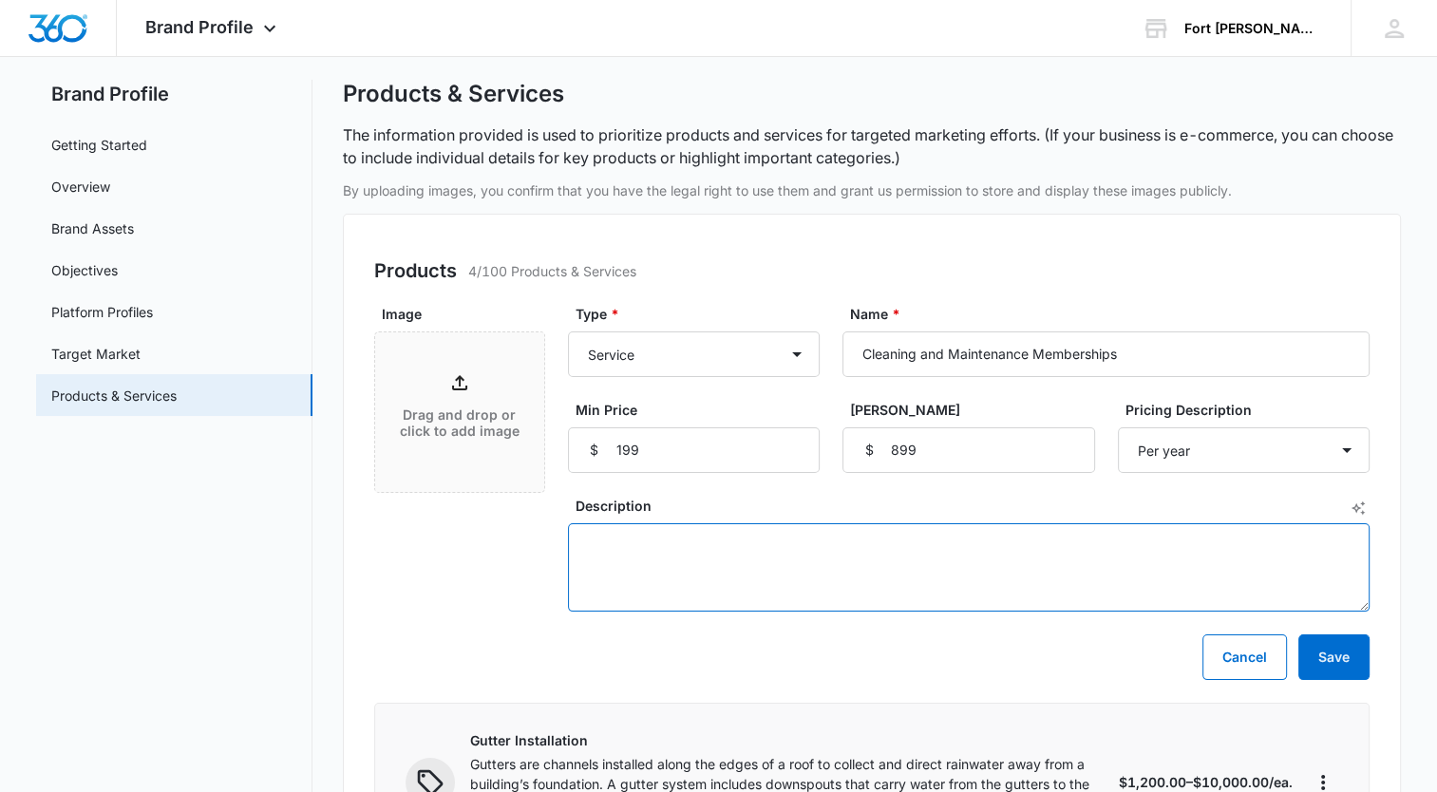
paste textarea "Our maintenance membership provides regularly scheduled gutter cleanings throug…"
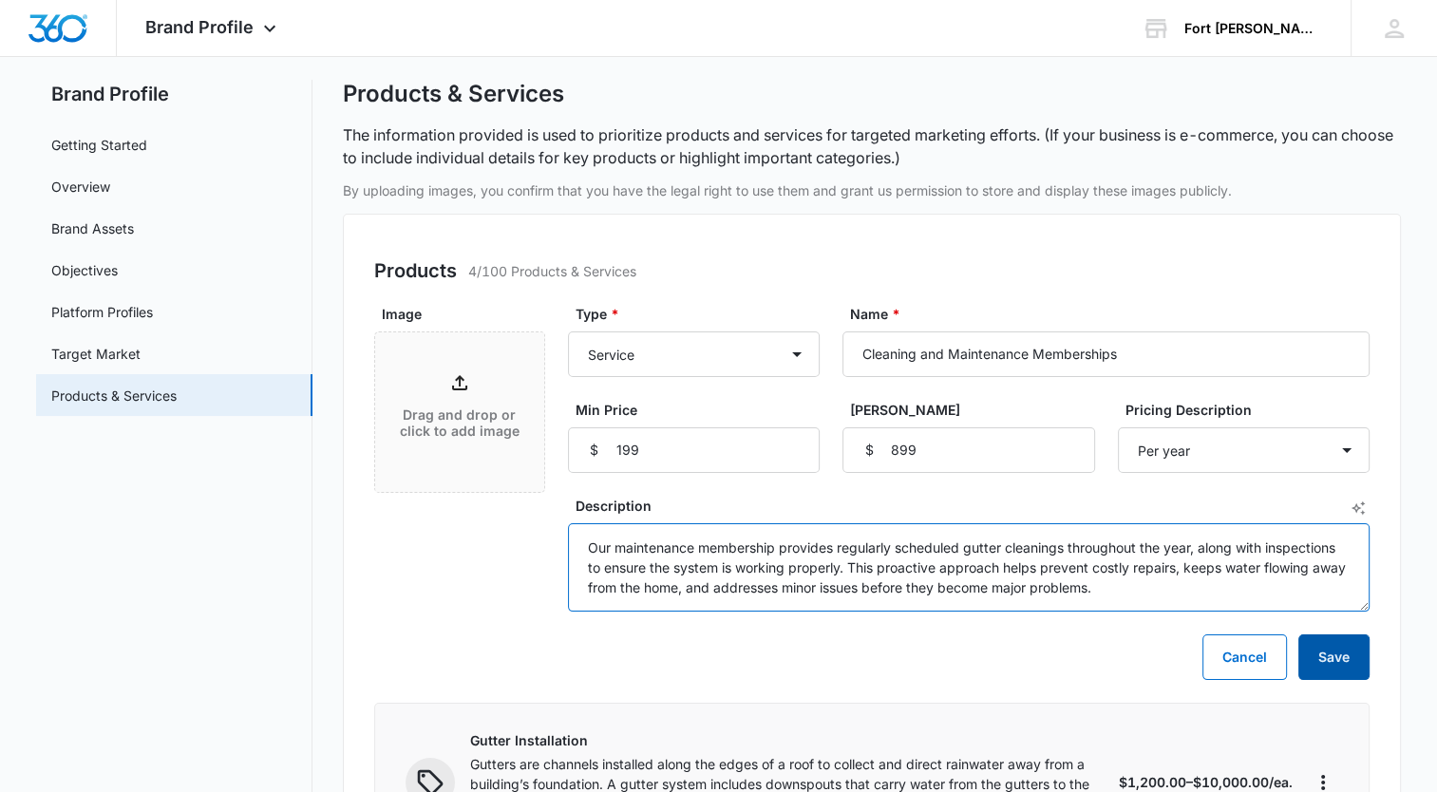
type textarea "Our maintenance membership provides regularly scheduled gutter cleanings throug…"
click at [1354, 648] on button "Save" at bounding box center [1334, 658] width 71 height 46
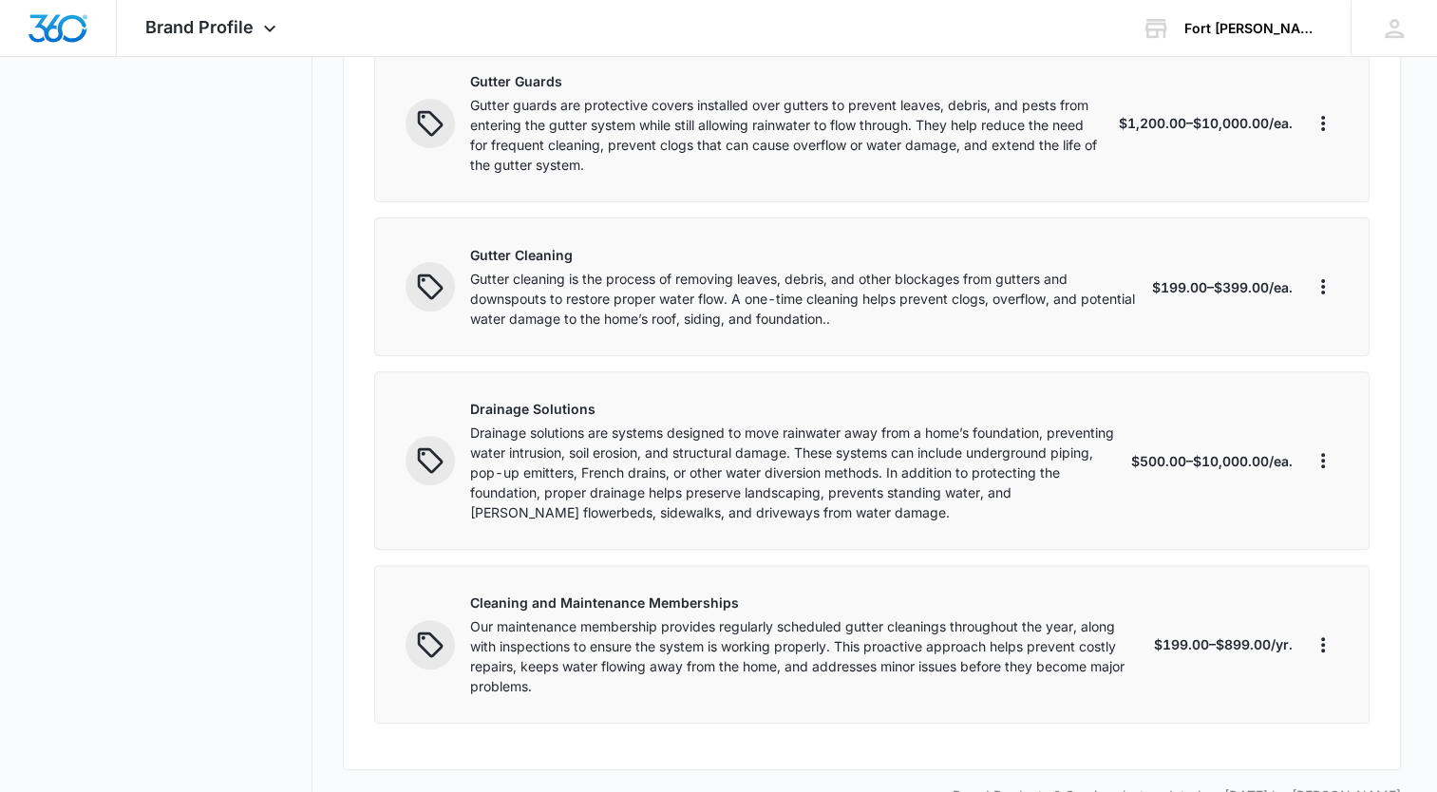
scroll to position [591, 0]
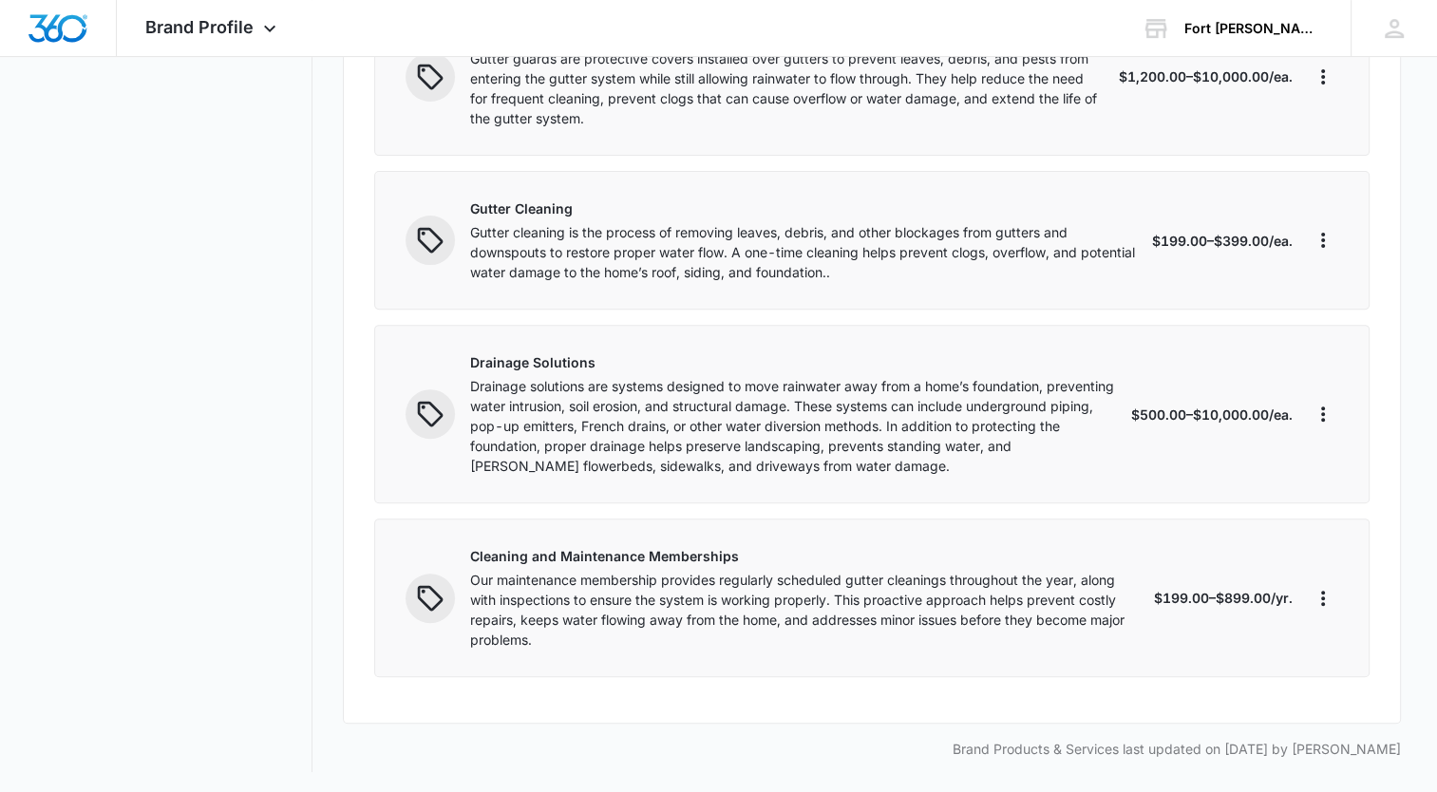
drag, startPoint x: 909, startPoint y: 217, endPoint x: 903, endPoint y: 477, distance: 260.4
click at [903, 477] on div "Products 5/100 Products & Services Add Product / Service Gutter Installation Gu…" at bounding box center [872, 192] width 1058 height 1063
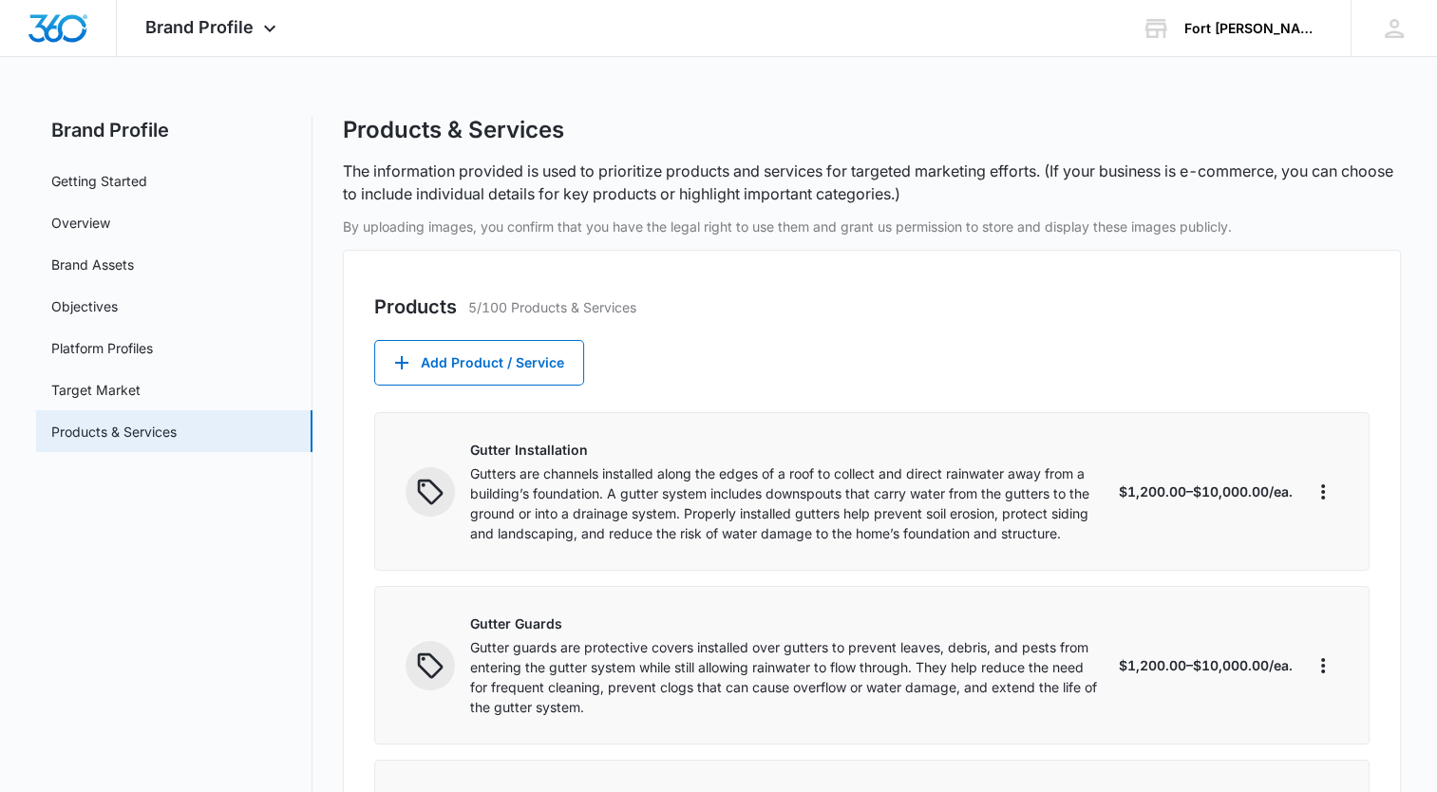
scroll to position [0, 0]
click at [137, 175] on link "Getting Started" at bounding box center [99, 183] width 96 height 20
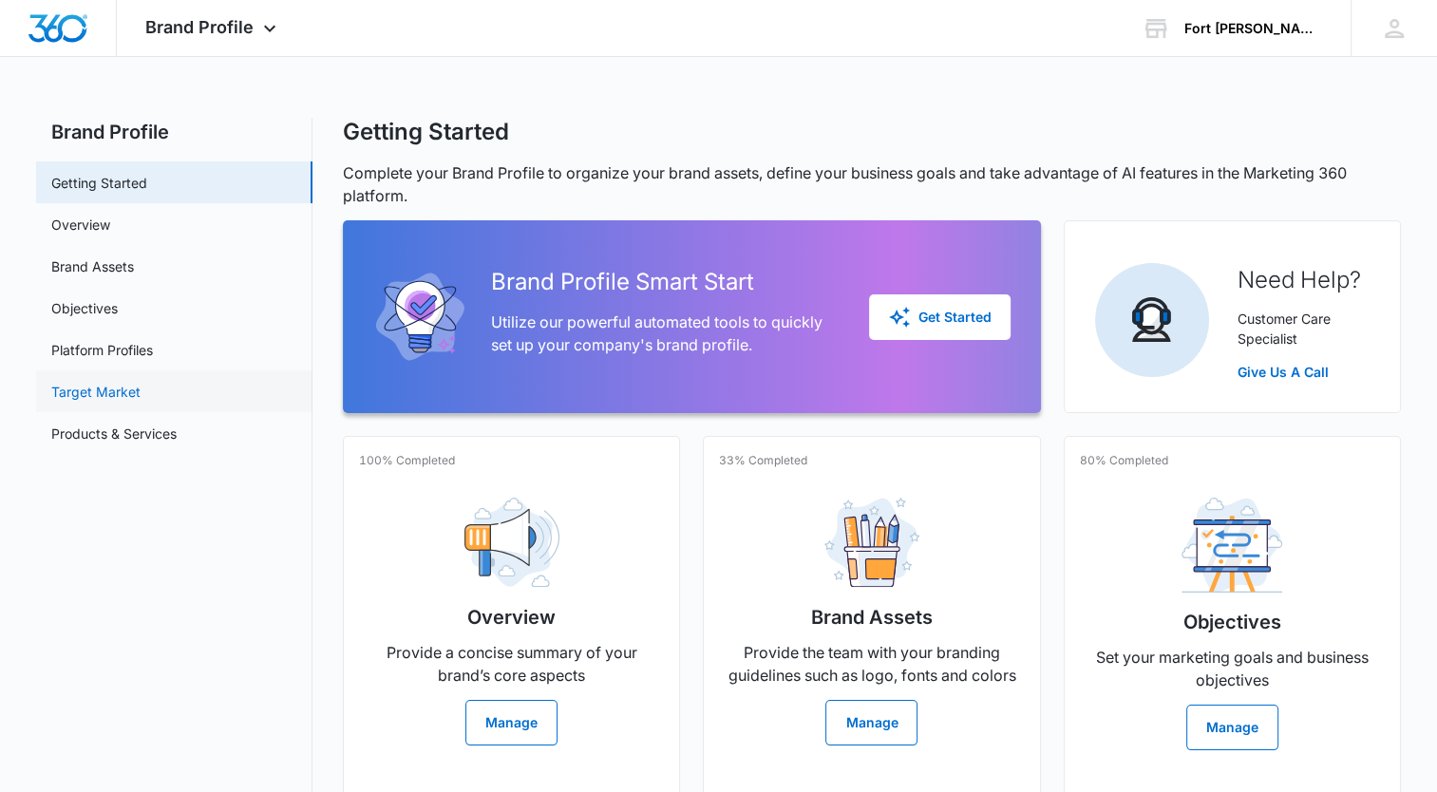
click at [89, 392] on link "Target Market" at bounding box center [95, 392] width 89 height 20
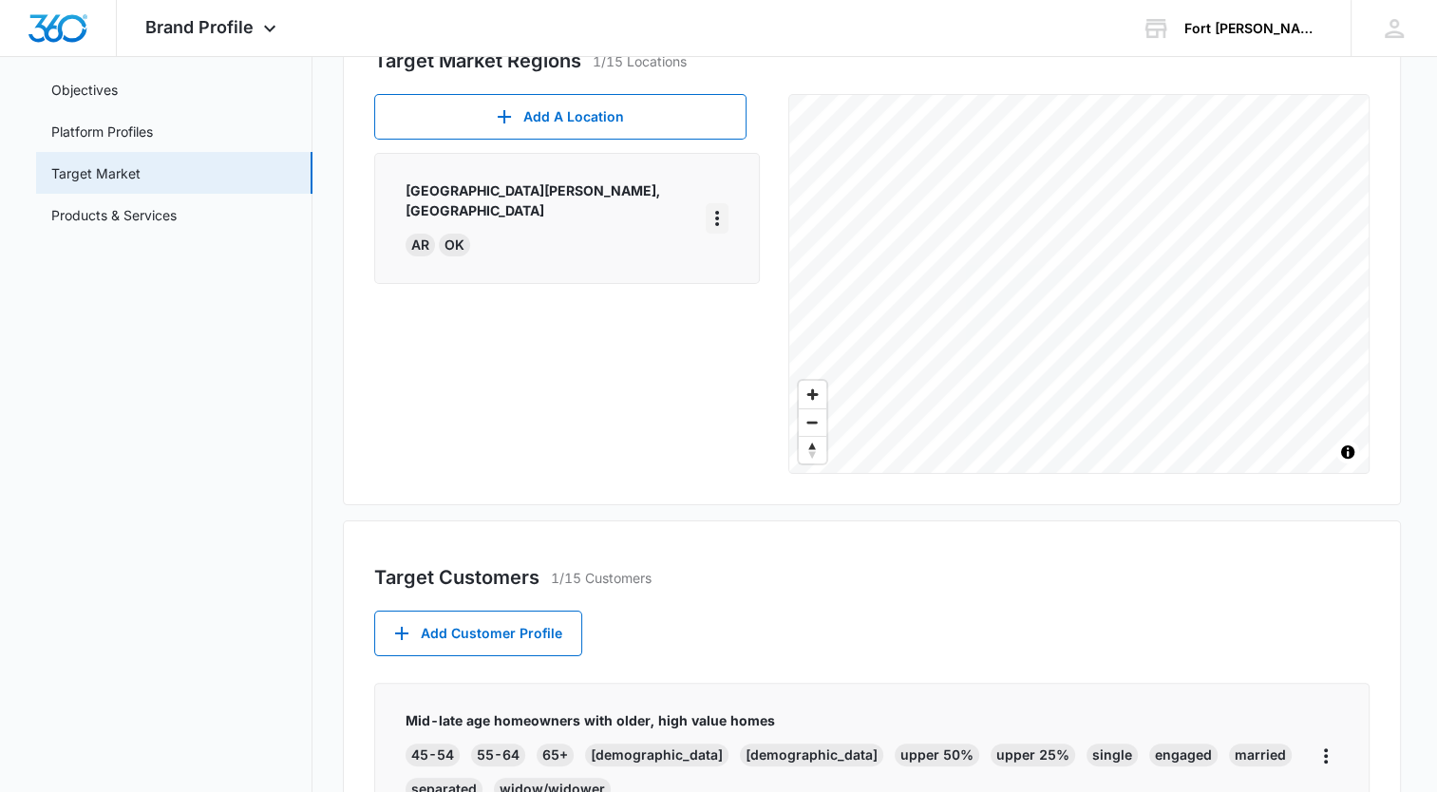
scroll to position [190, 0]
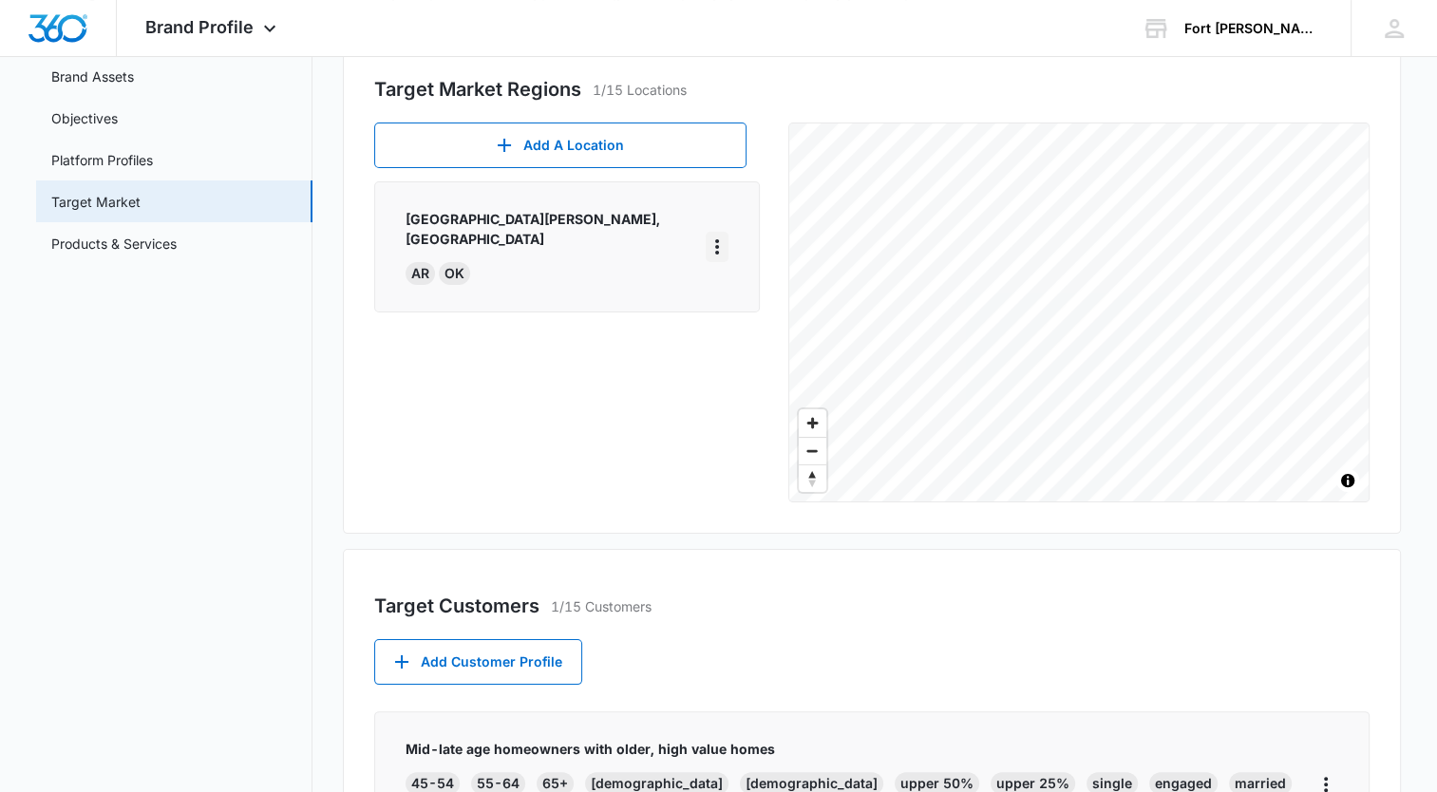
click at [707, 241] on icon "More" at bounding box center [717, 247] width 23 height 23
click at [714, 281] on button "Edit" at bounding box center [753, 290] width 108 height 29
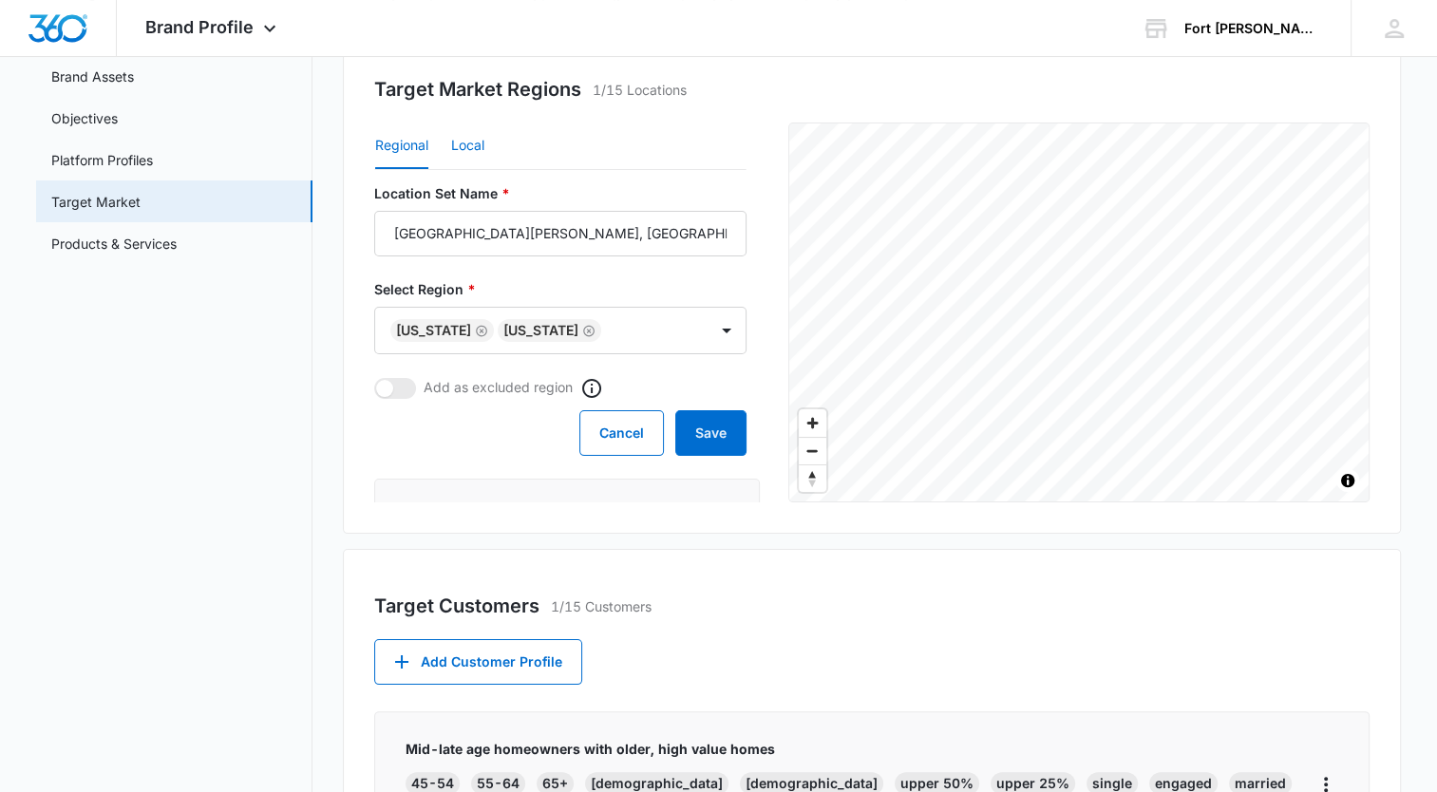
click at [465, 143] on button "Local" at bounding box center [467, 147] width 33 height 46
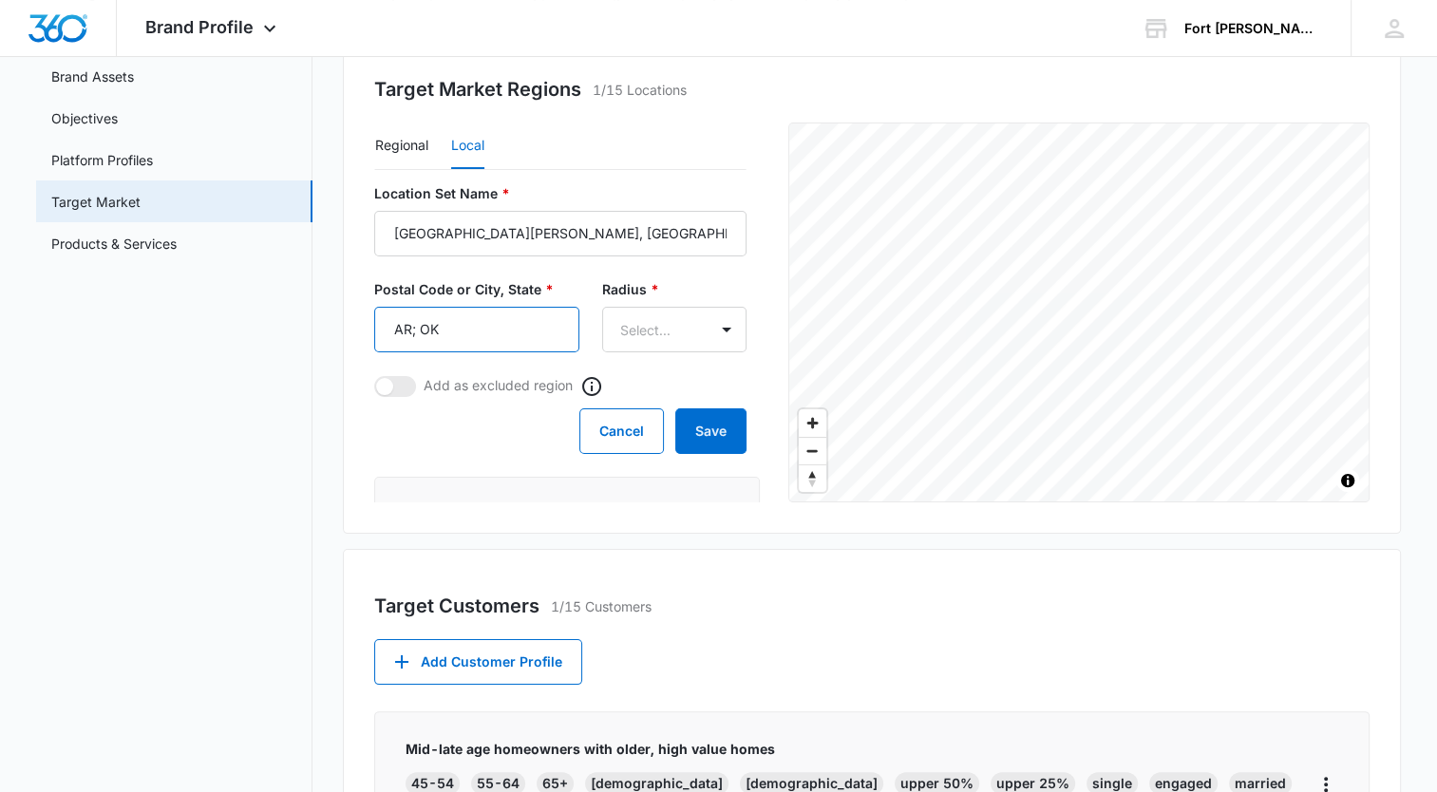
drag, startPoint x: 428, startPoint y: 334, endPoint x: 361, endPoint y: 335, distance: 66.5
click at [361, 335] on div "Target Market Regions 1/15 Locations Regional Local Location Set Name * [GEOGRA…" at bounding box center [872, 283] width 1058 height 502
type input "72903"
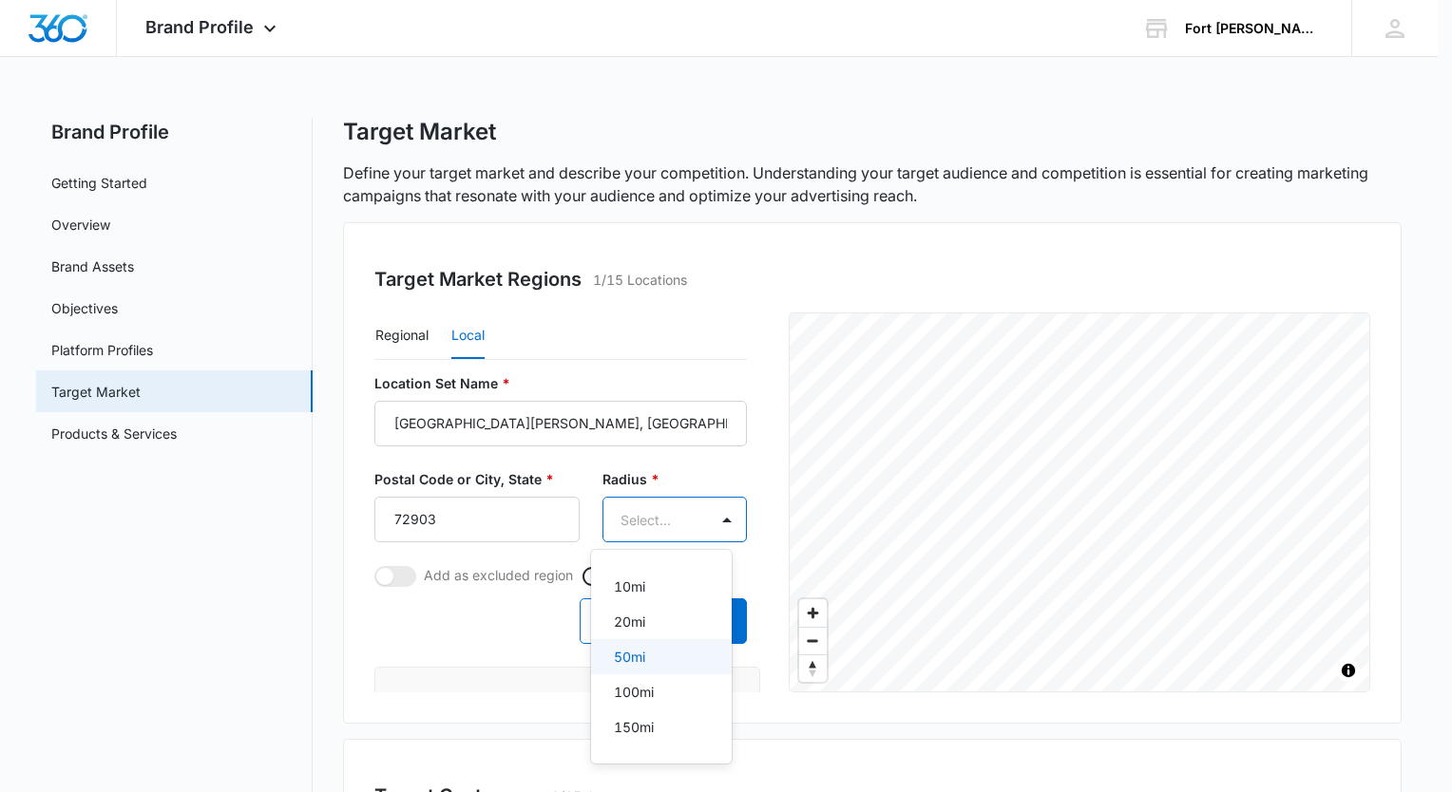
click at [666, 656] on div "50mi" at bounding box center [660, 657] width 92 height 20
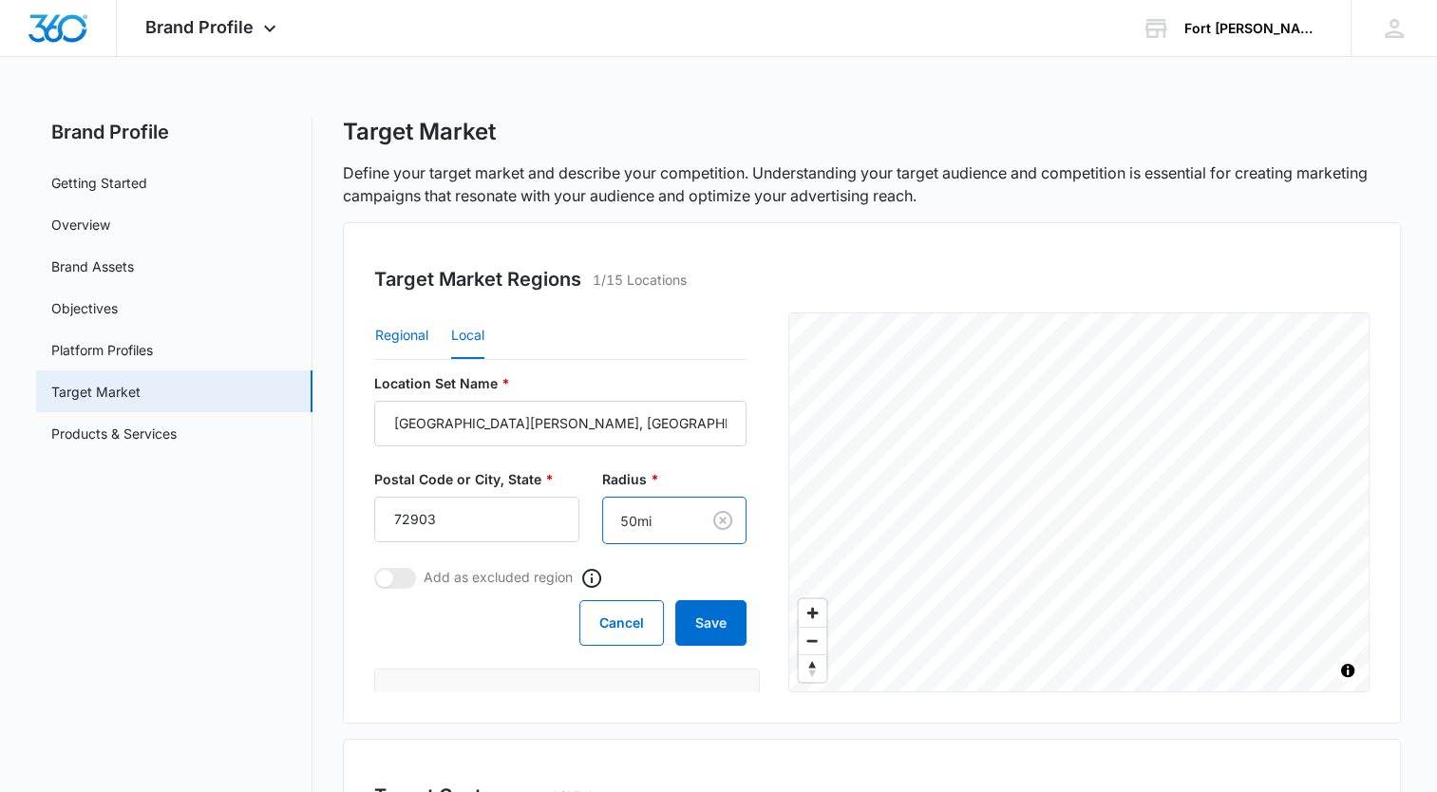
click at [414, 333] on button "Regional" at bounding box center [401, 337] width 53 height 46
click at [582, 517] on icon "Remove Oklahoma" at bounding box center [588, 521] width 13 height 14
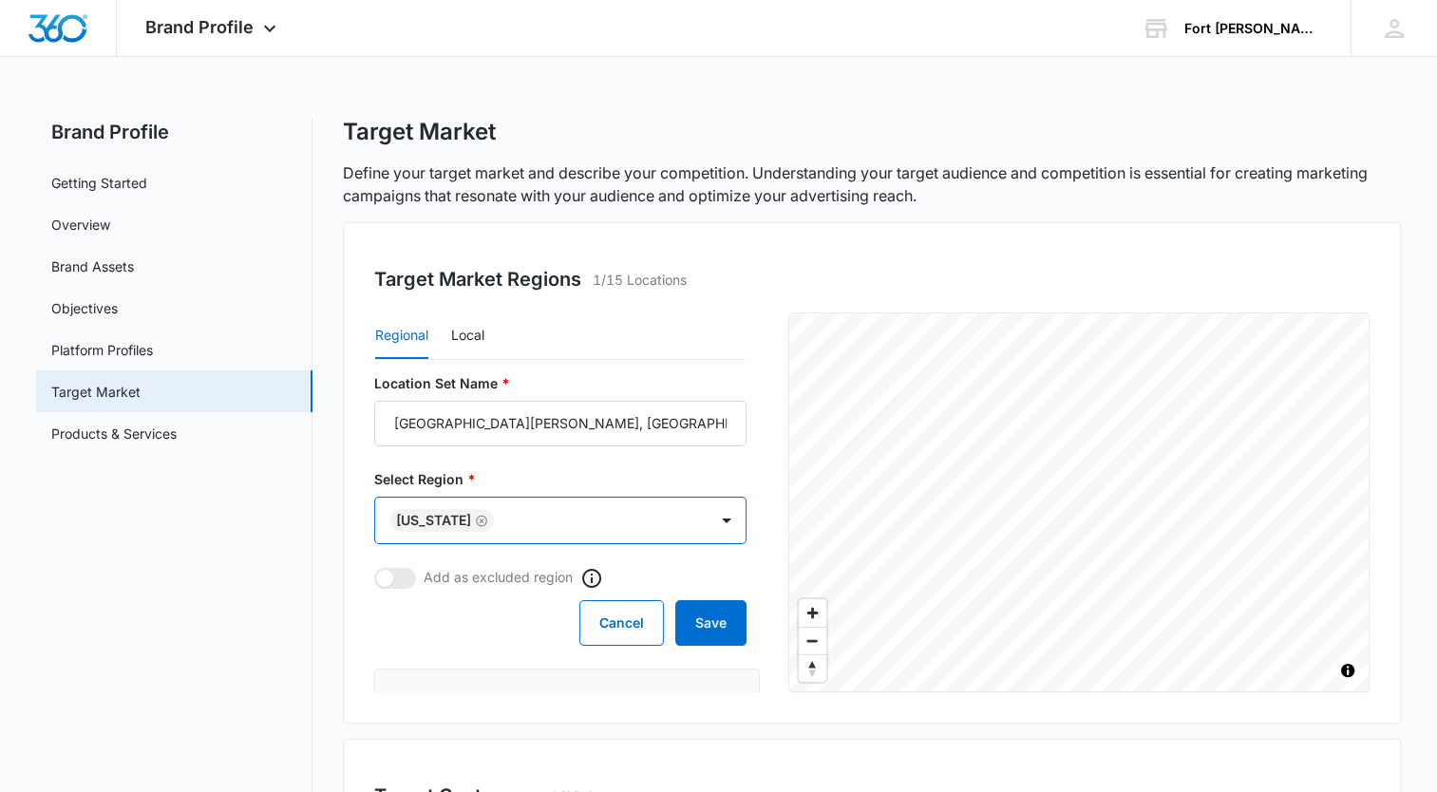
click at [476, 522] on icon "Remove Arkansas" at bounding box center [481, 520] width 11 height 11
click at [707, 611] on button "Save" at bounding box center [710, 622] width 71 height 46
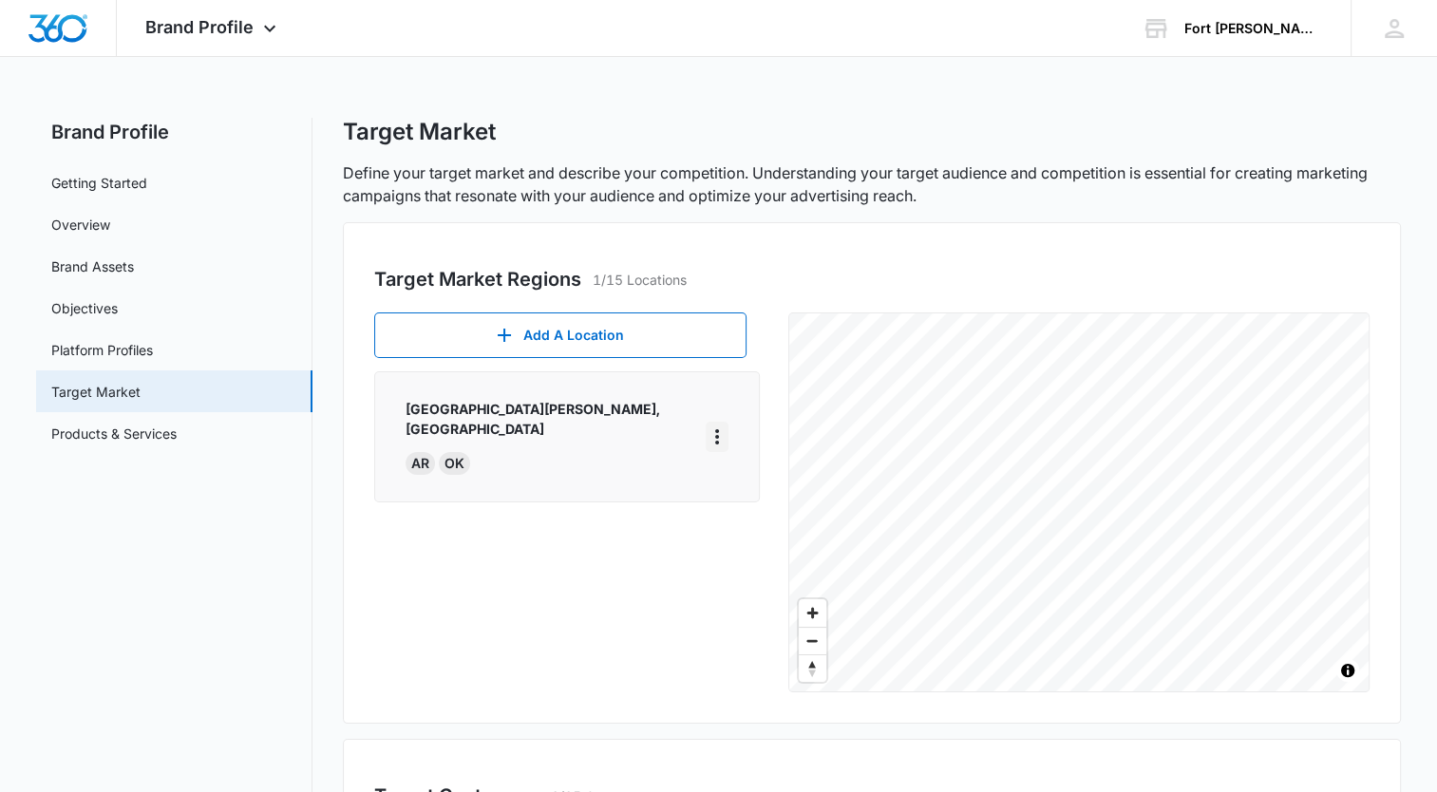
click at [714, 429] on icon "More" at bounding box center [717, 437] width 23 height 23
click at [731, 478] on div "Edit" at bounding box center [742, 479] width 40 height 13
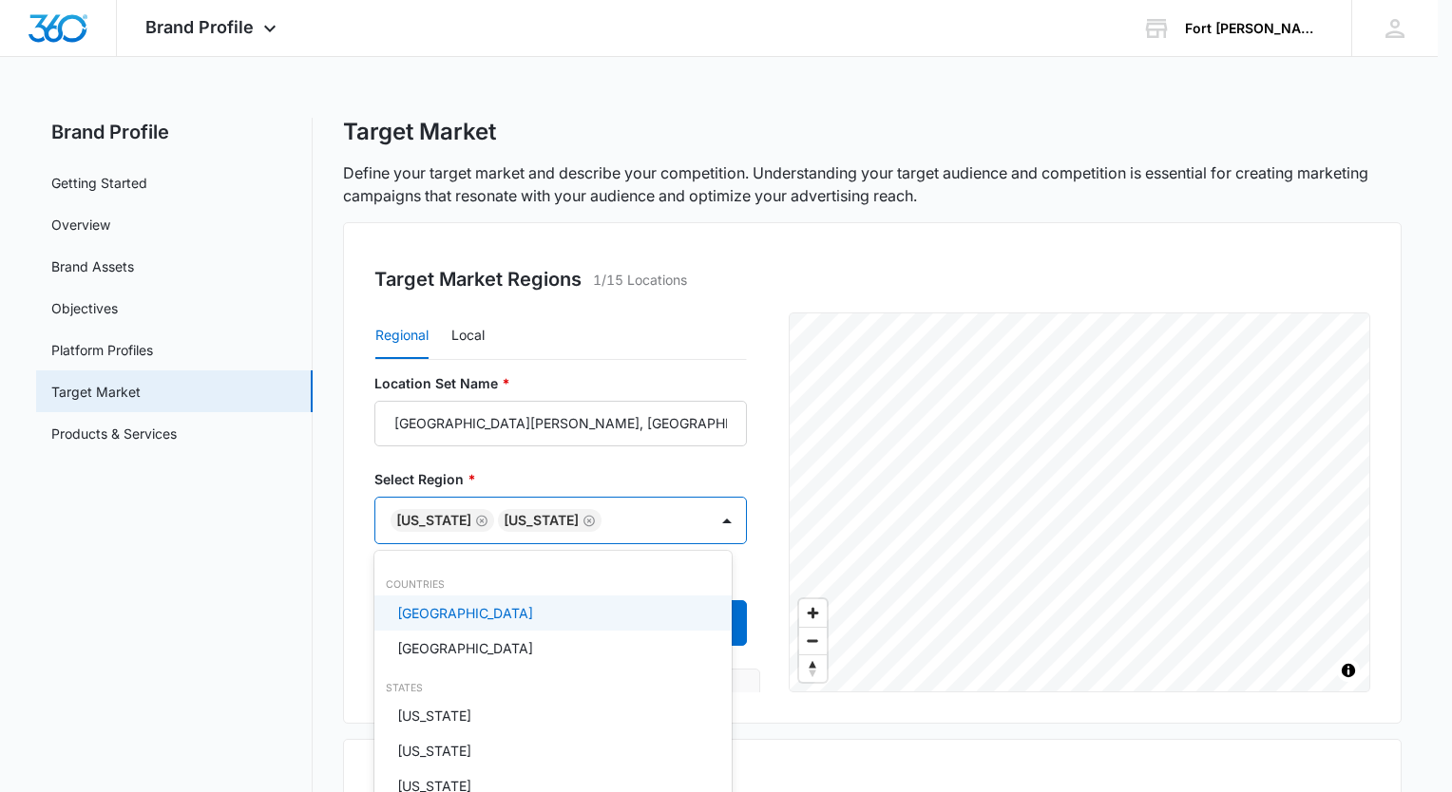
click at [716, 519] on div at bounding box center [726, 396] width 1452 height 792
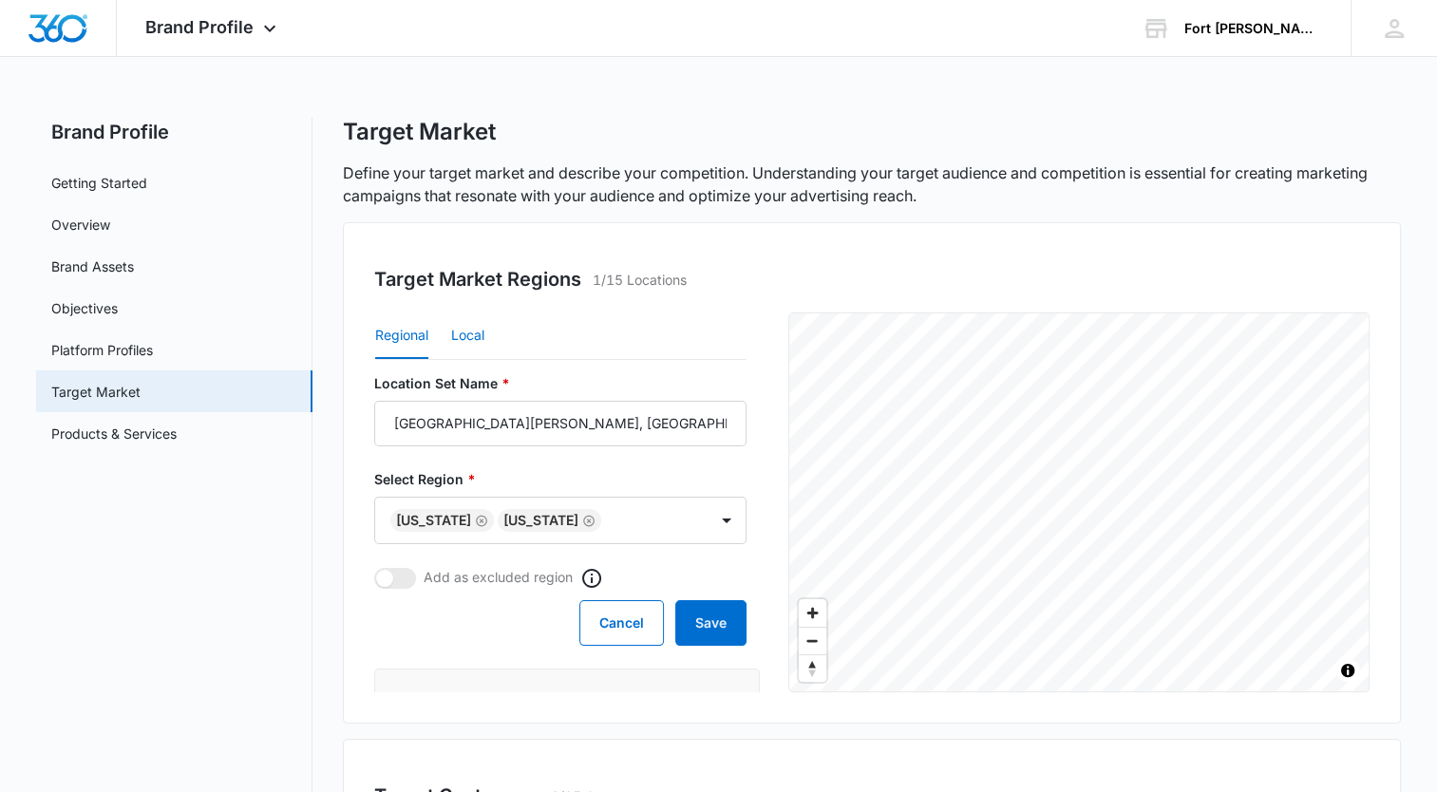
click at [477, 333] on button "Local" at bounding box center [467, 337] width 33 height 46
click at [415, 337] on button "Regional" at bounding box center [401, 337] width 53 height 46
click at [583, 619] on button "Cancel" at bounding box center [622, 623] width 85 height 46
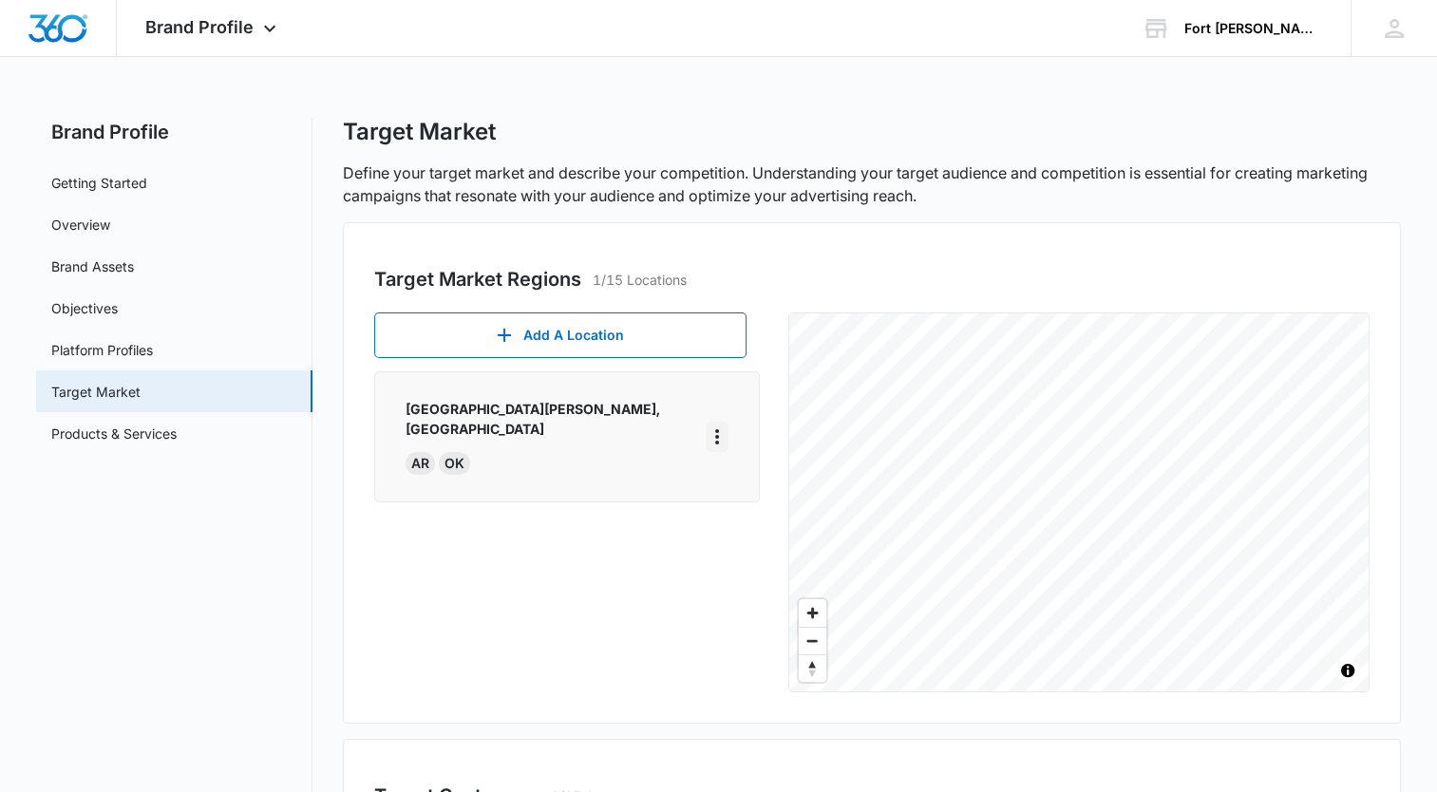
click at [715, 429] on icon "More" at bounding box center [717, 436] width 4 height 15
click at [732, 511] on div "Delete" at bounding box center [742, 508] width 40 height 13
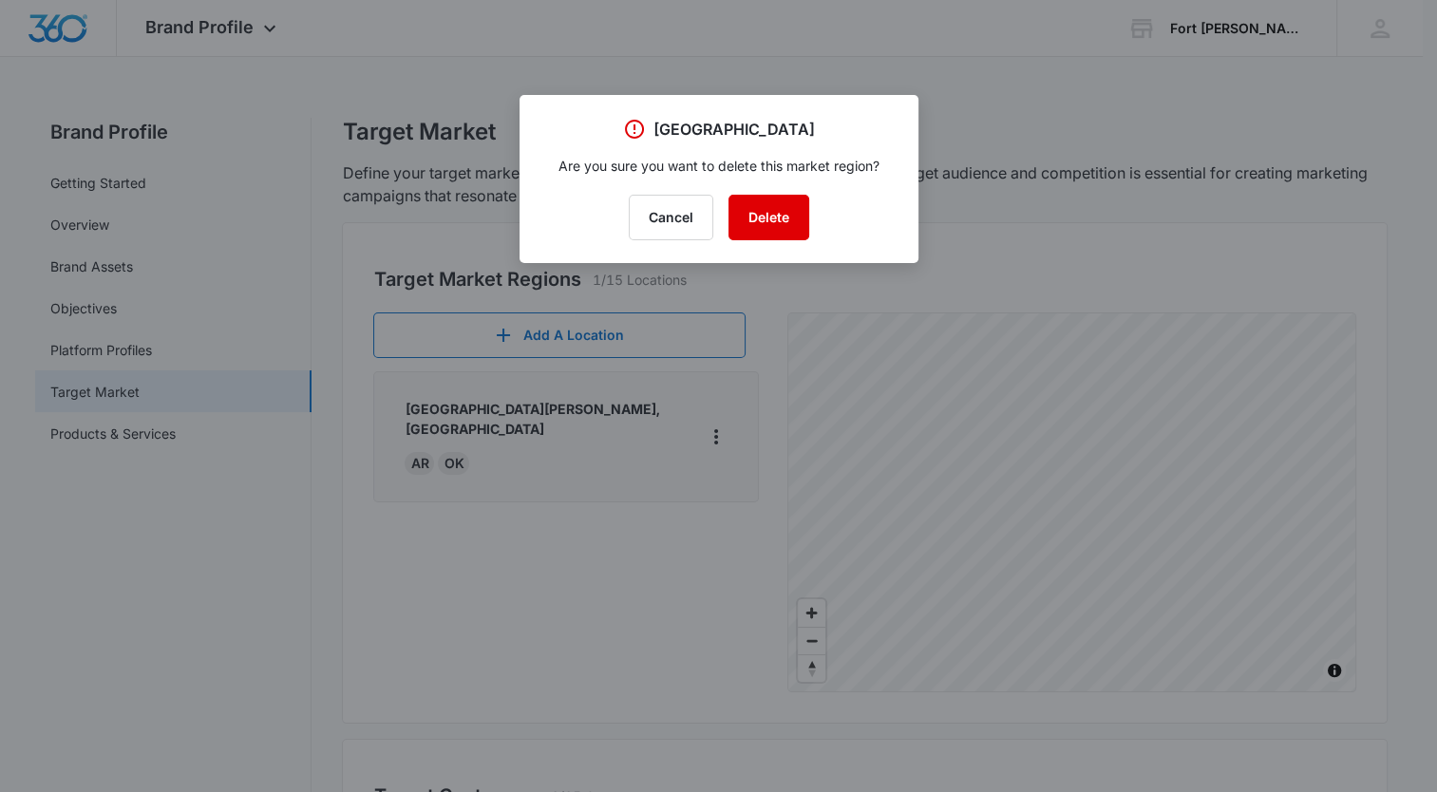
click at [774, 222] on button "Delete" at bounding box center [769, 218] width 81 height 46
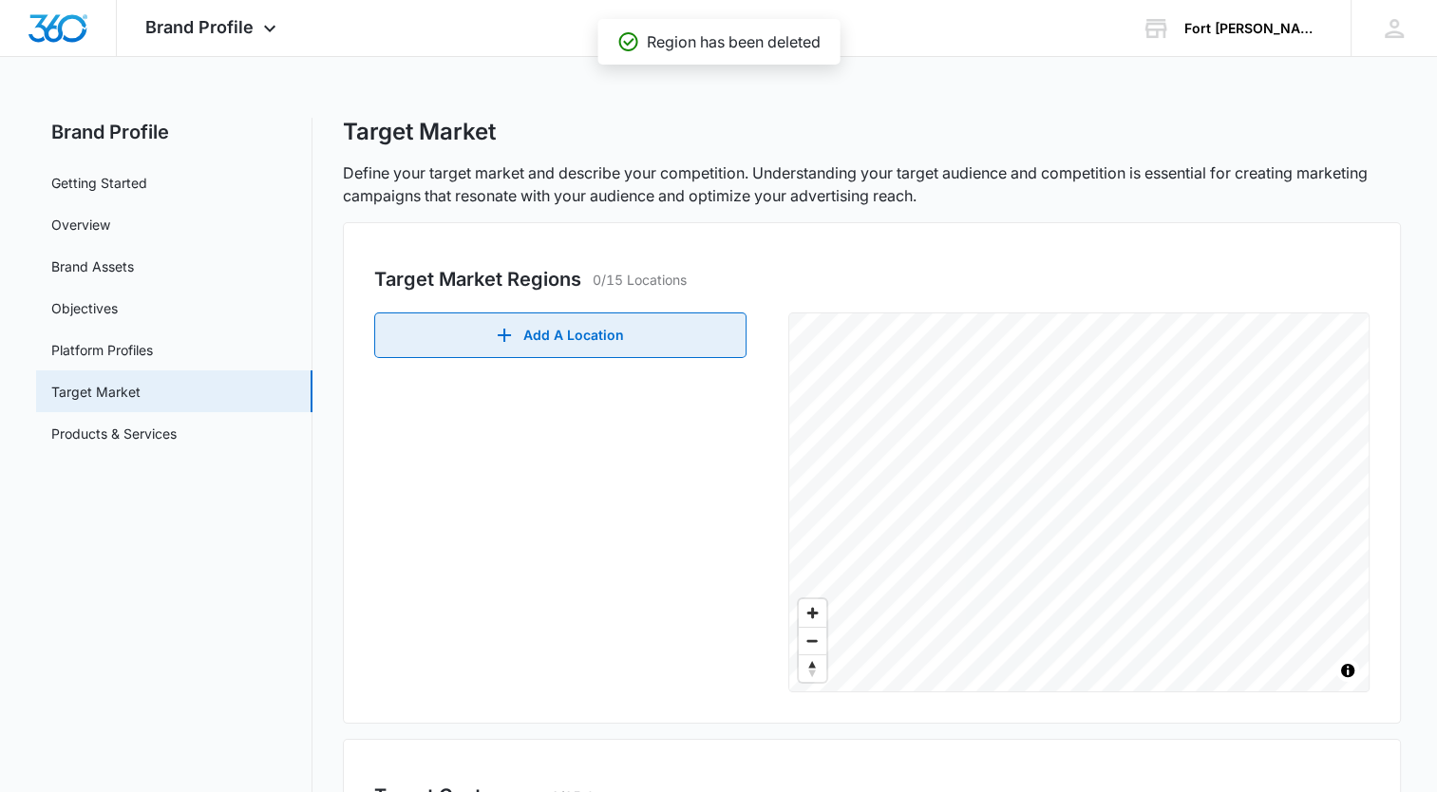
click at [635, 333] on button "Add A Location" at bounding box center [560, 336] width 372 height 46
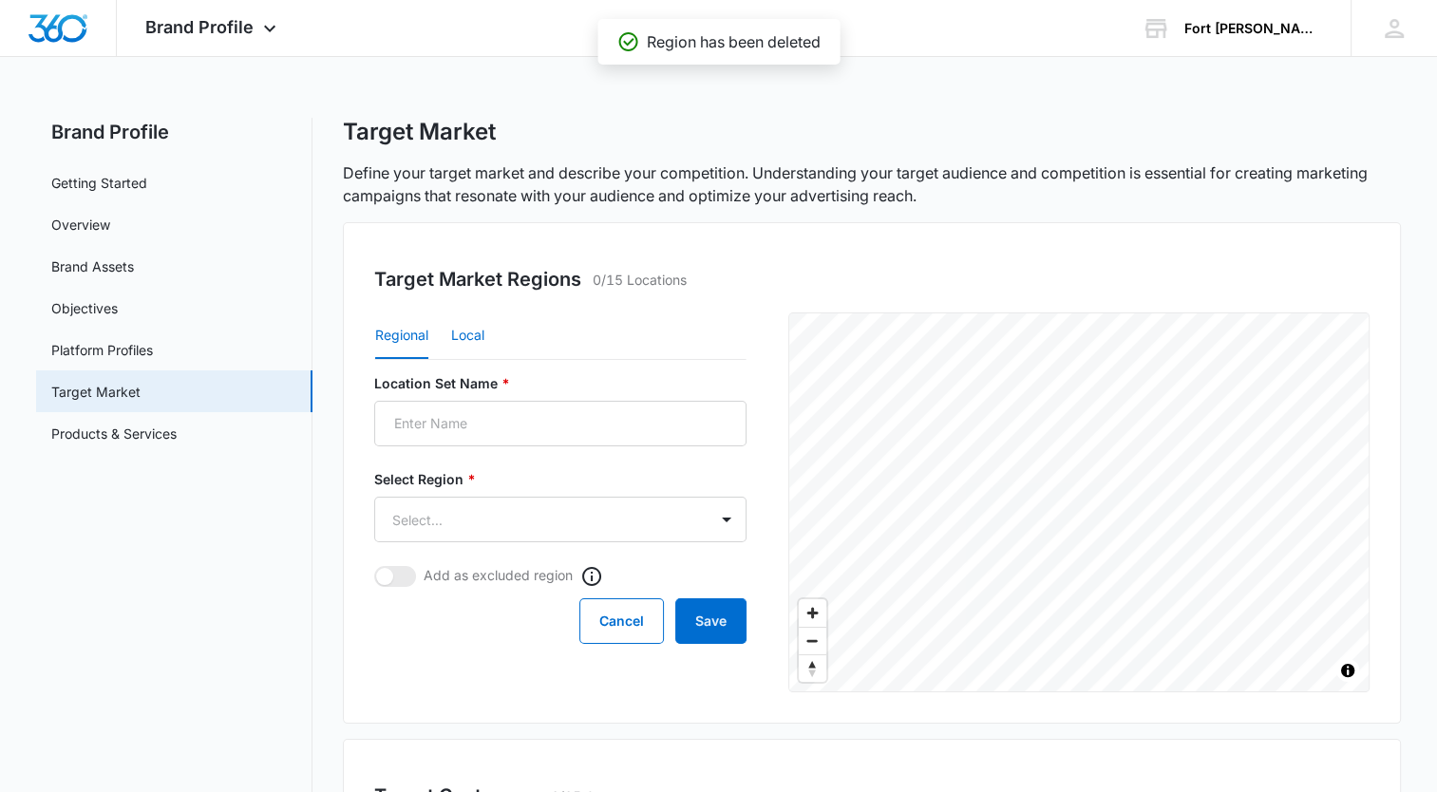
click at [472, 332] on button "Local" at bounding box center [467, 337] width 33 height 46
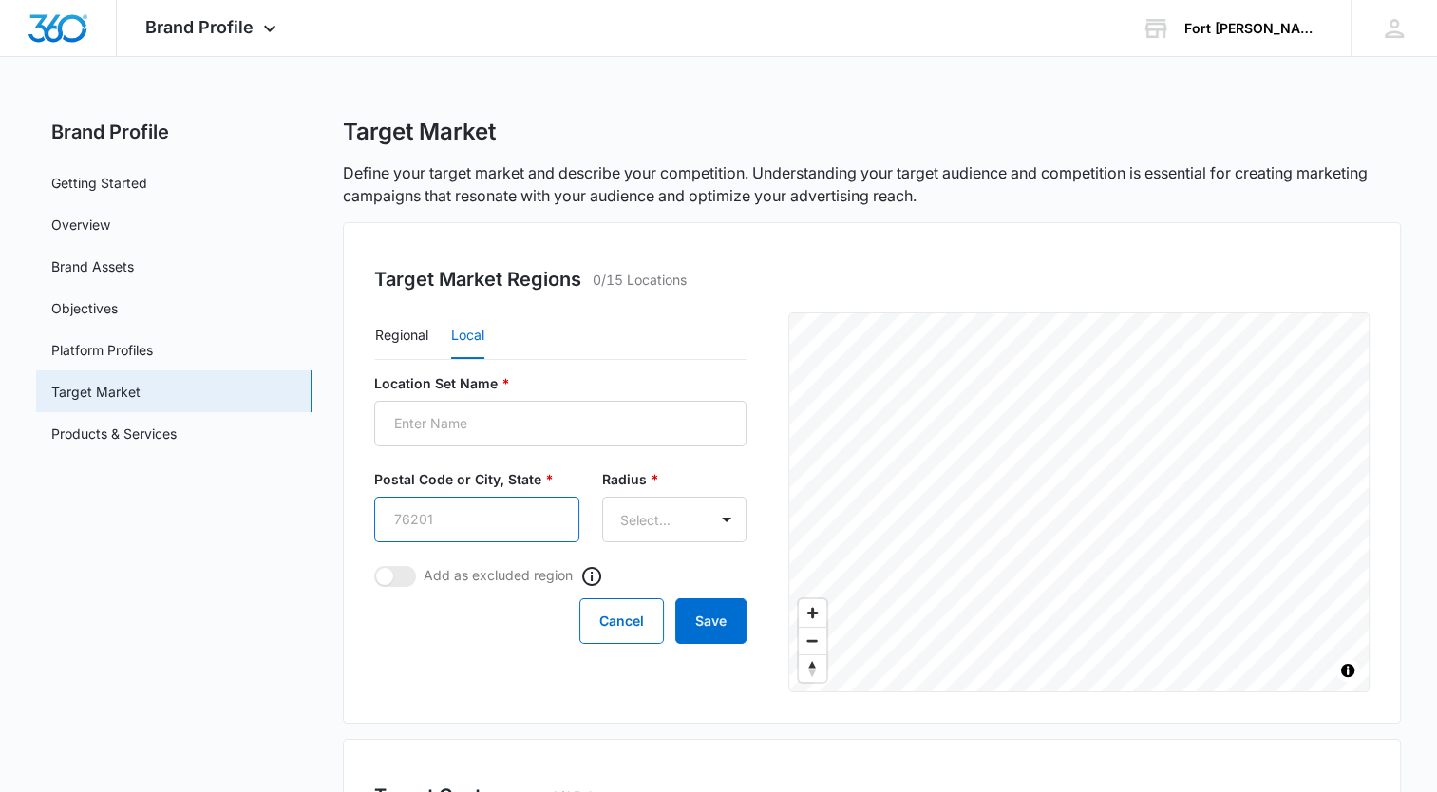
click at [540, 514] on input "Postal Code or City, State *" at bounding box center [476, 520] width 205 height 46
type input "72903"
click at [578, 409] on input "Location Set Name *" at bounding box center [560, 424] width 372 height 46
type input "[GEOGRAPHIC_DATA]"
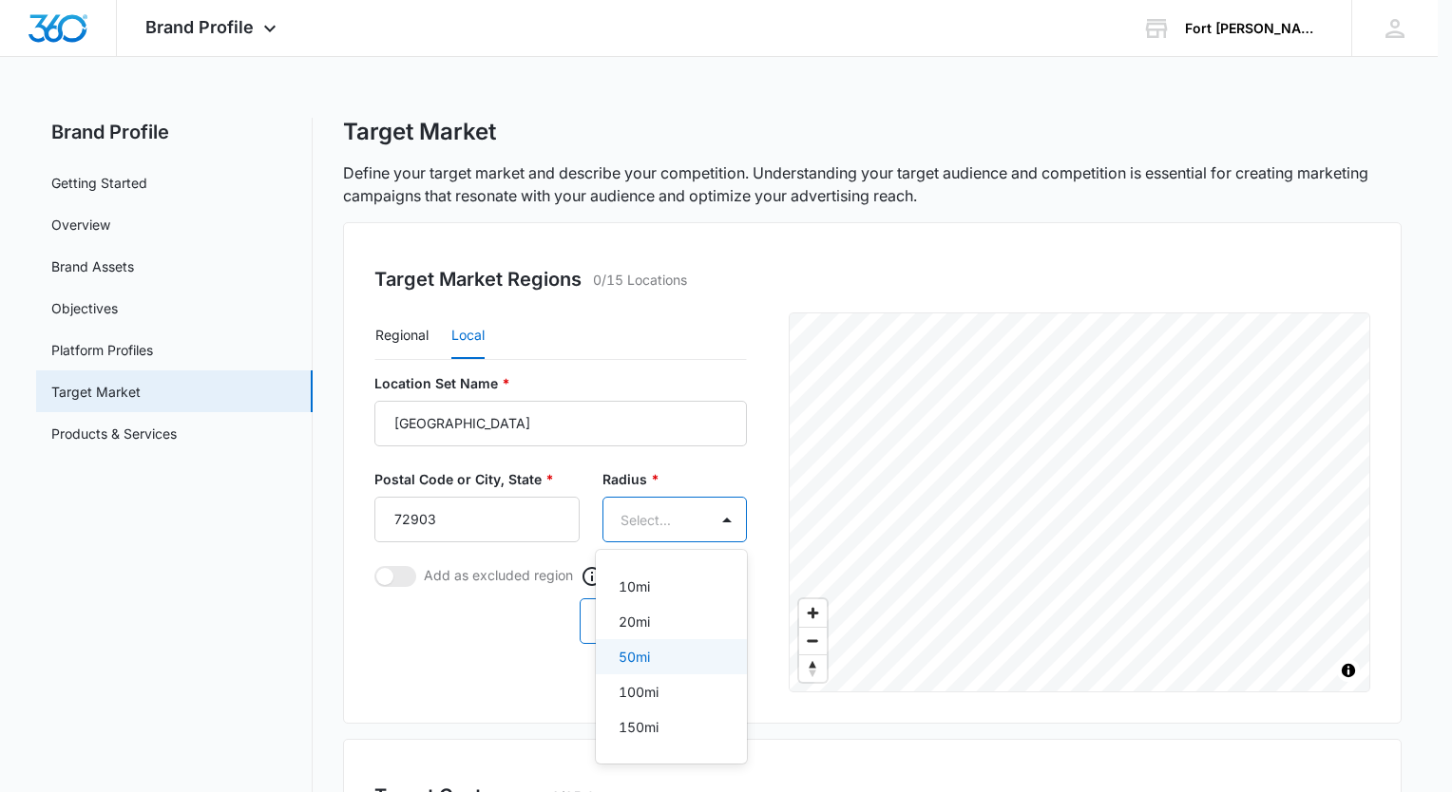
click at [700, 643] on div "50mi" at bounding box center [671, 656] width 151 height 35
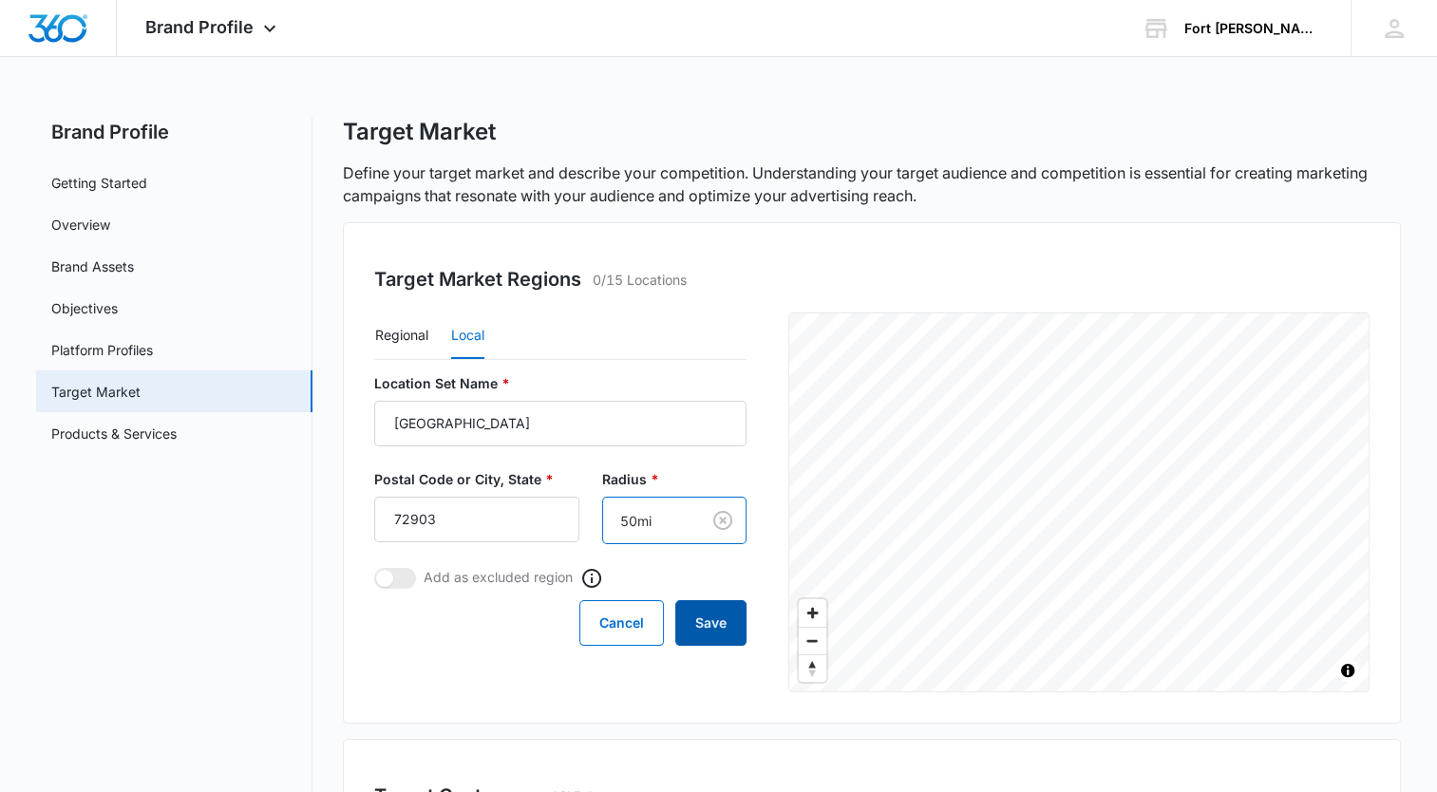
click at [713, 621] on button "Save" at bounding box center [710, 623] width 71 height 46
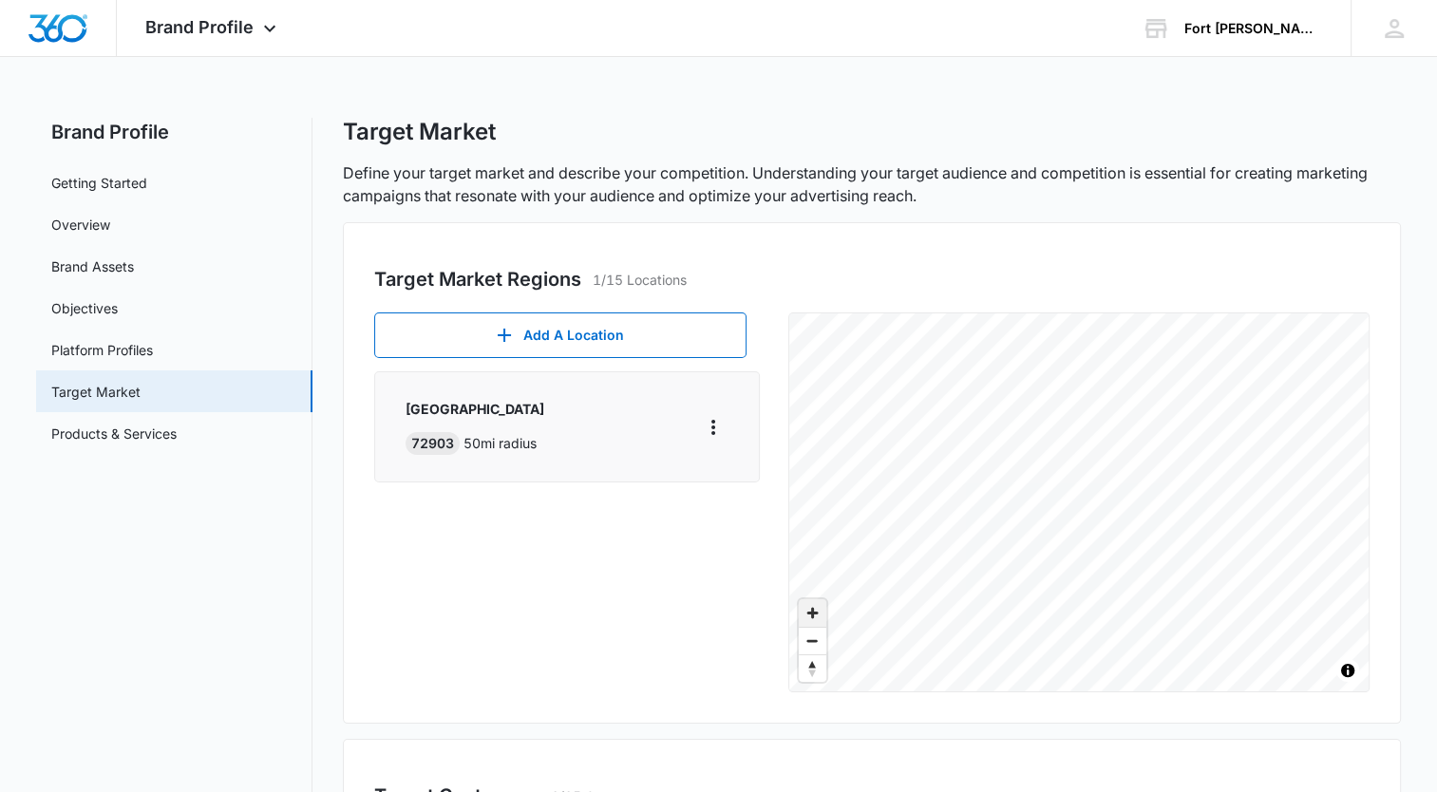
click at [809, 606] on span "Zoom in" at bounding box center [813, 613] width 28 height 28
click at [882, 249] on div "Target Market Regions 1/15 Locations Add A Location [GEOGRAPHIC_DATA] 50 mi rad…" at bounding box center [872, 473] width 1058 height 502
click at [813, 611] on span "Zoom in" at bounding box center [813, 613] width 28 height 28
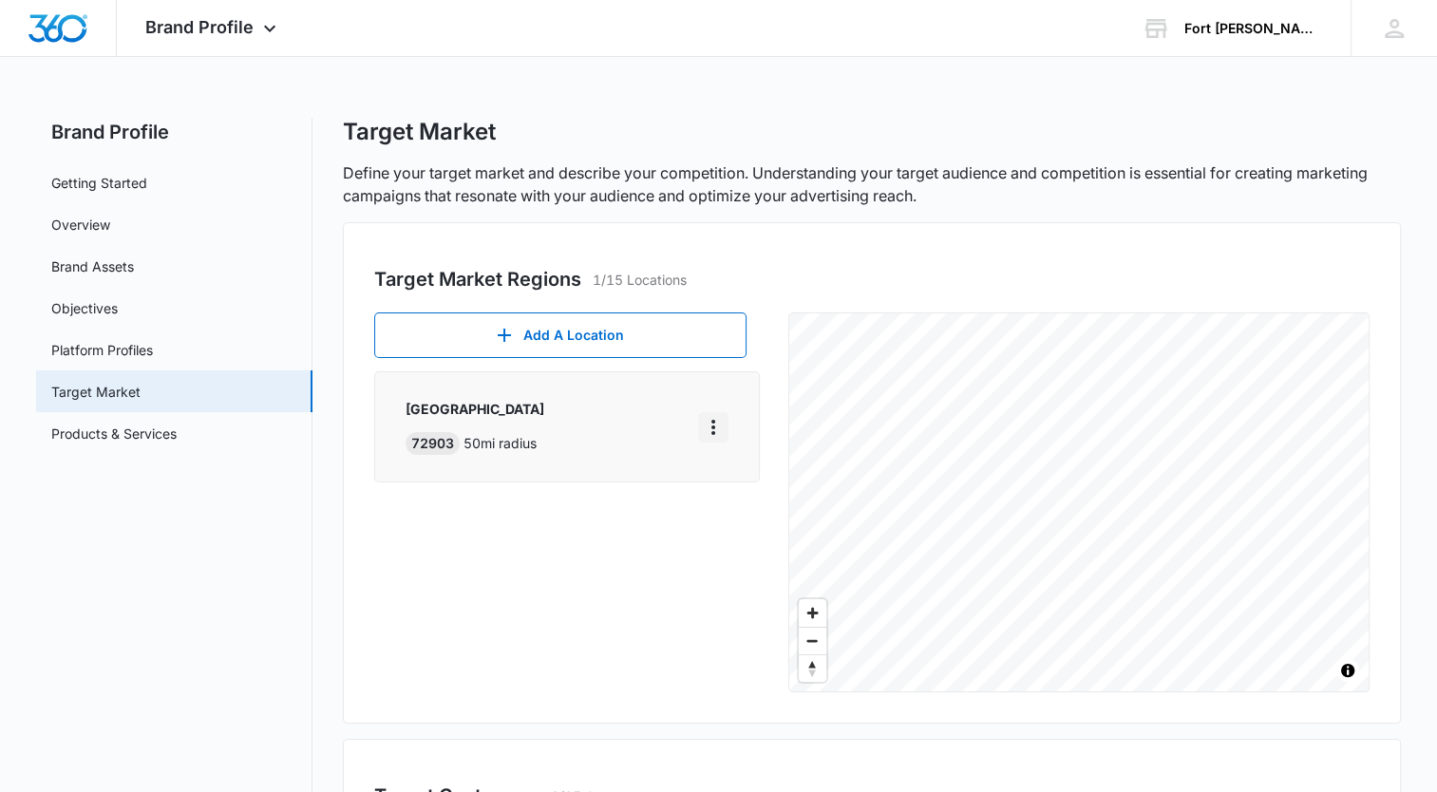
click at [722, 420] on icon "More" at bounding box center [713, 427] width 23 height 23
click at [743, 480] on div "Edit" at bounding box center [763, 479] width 82 height 13
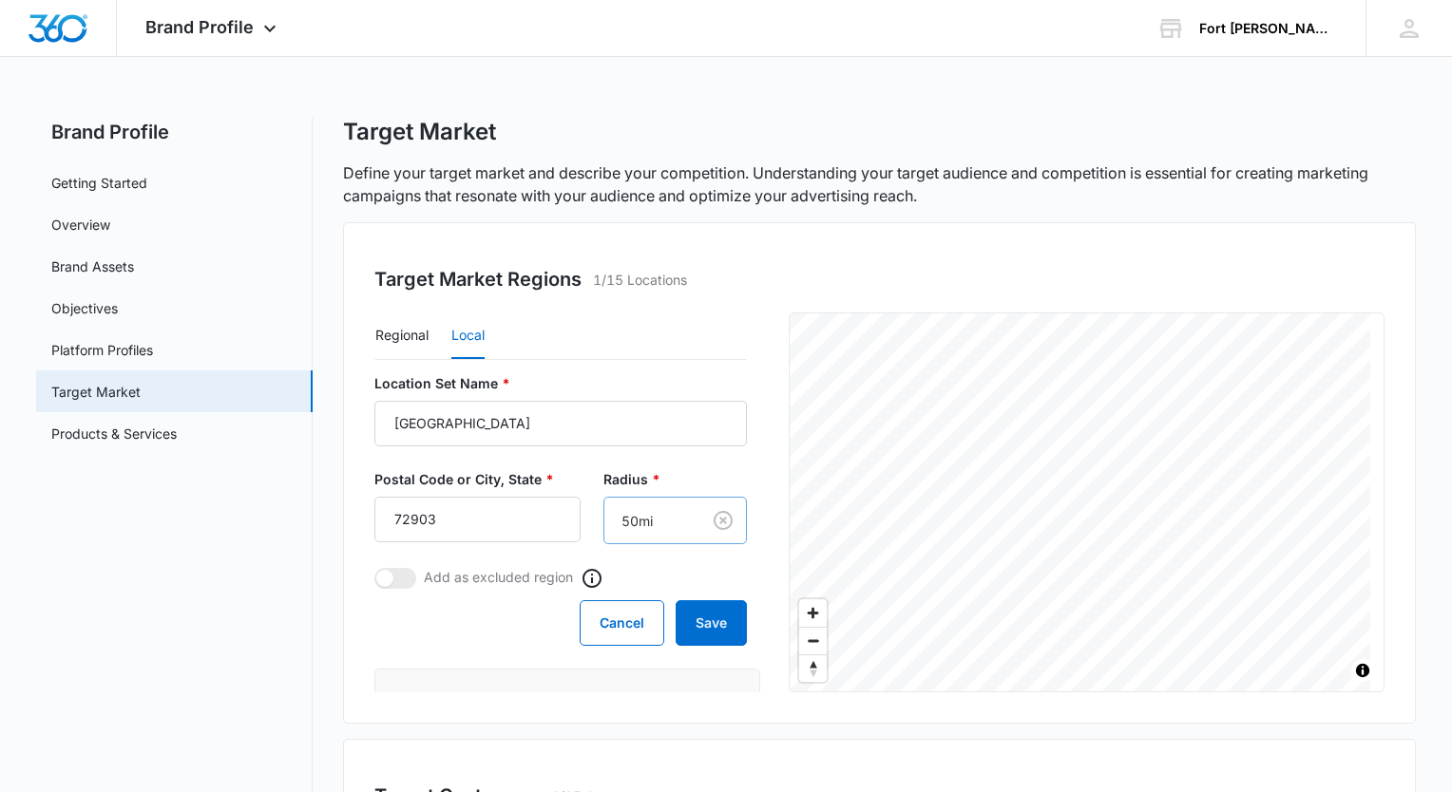
click at [638, 523] on div at bounding box center [726, 396] width 1452 height 792
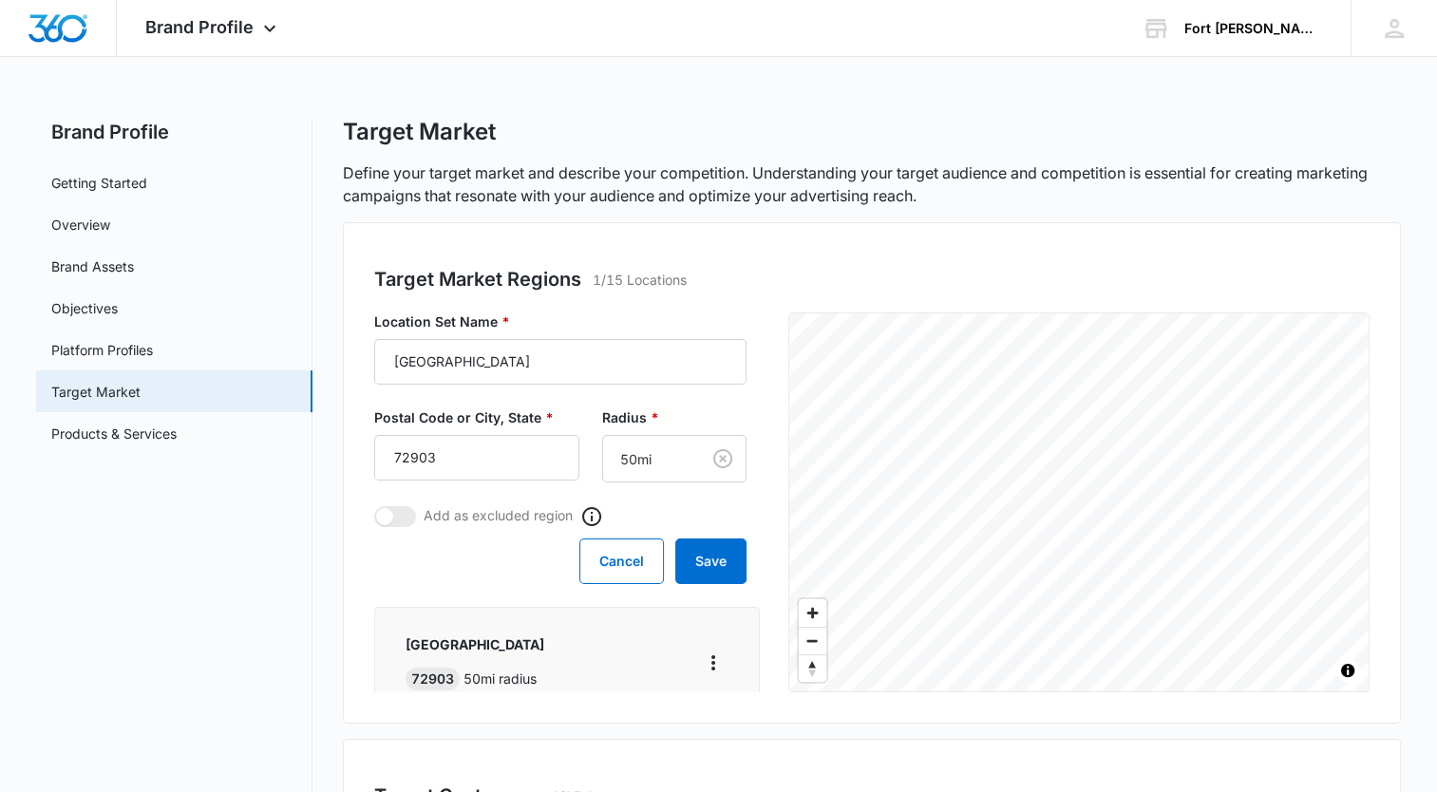
scroll to position [95, 0]
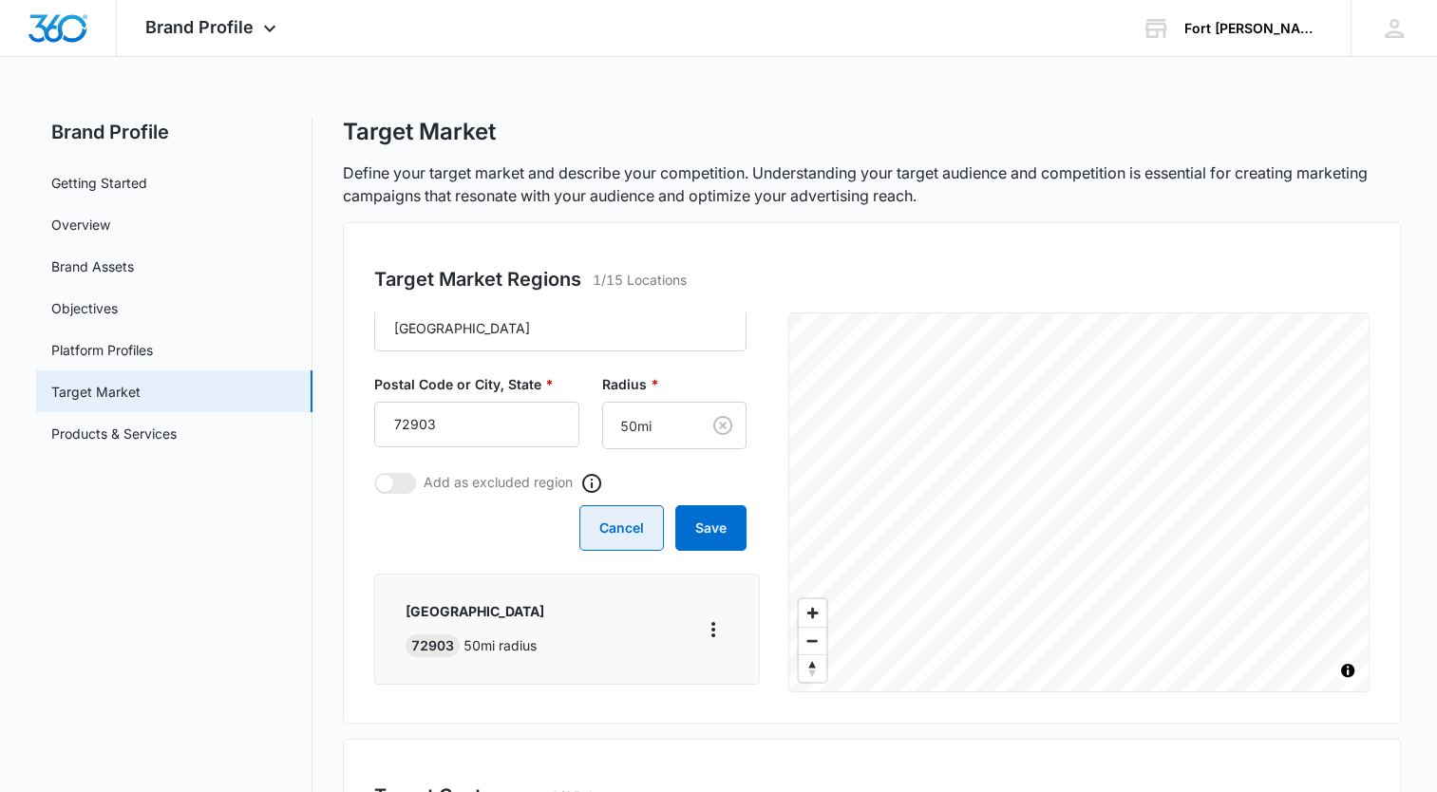
click at [637, 523] on button "Cancel" at bounding box center [622, 528] width 85 height 46
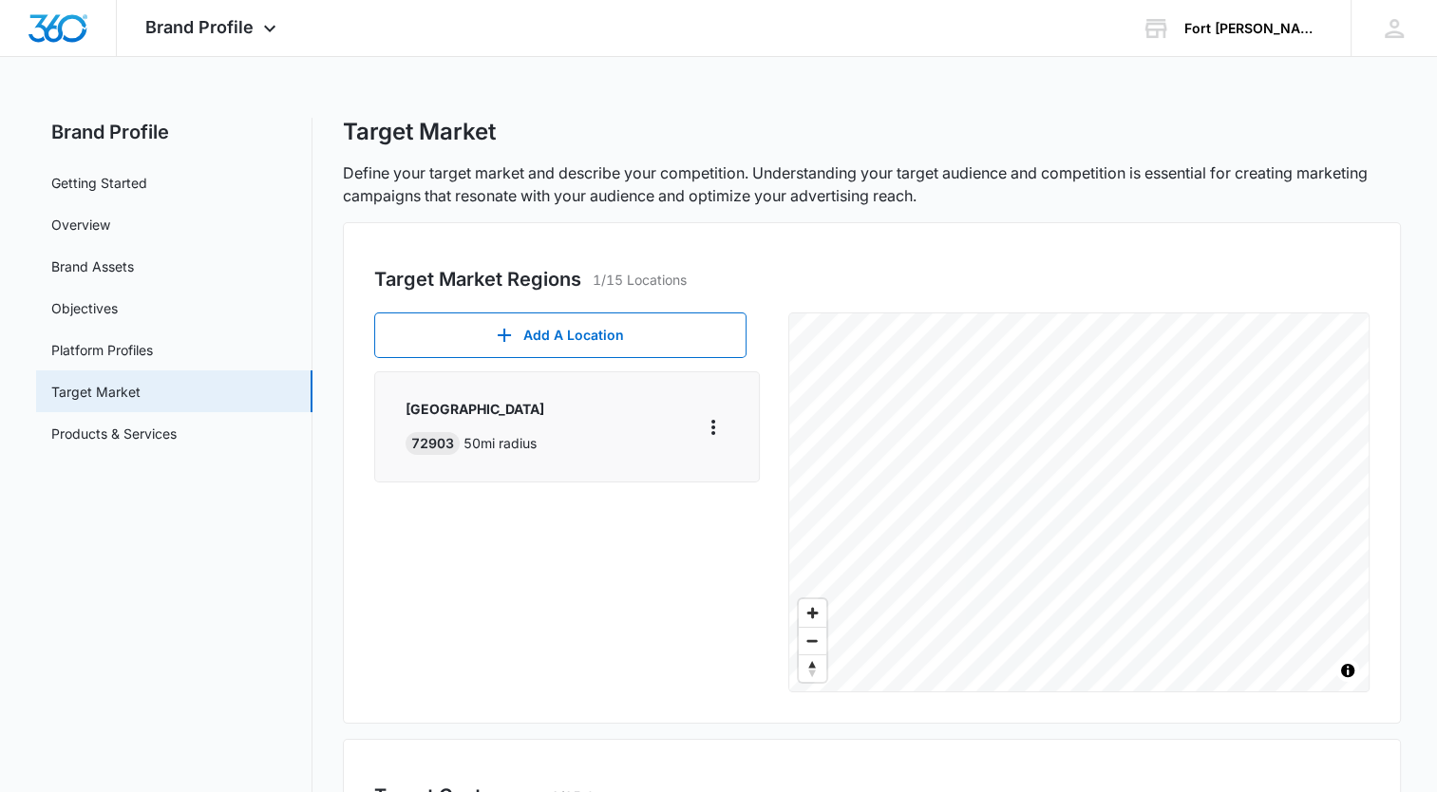
scroll to position [0, 0]
click at [686, 518] on div "Add A Location [GEOGRAPHIC_DATA] 50 mi radius" at bounding box center [573, 503] width 399 height 380
click at [87, 306] on link "Objectives" at bounding box center [84, 308] width 67 height 20
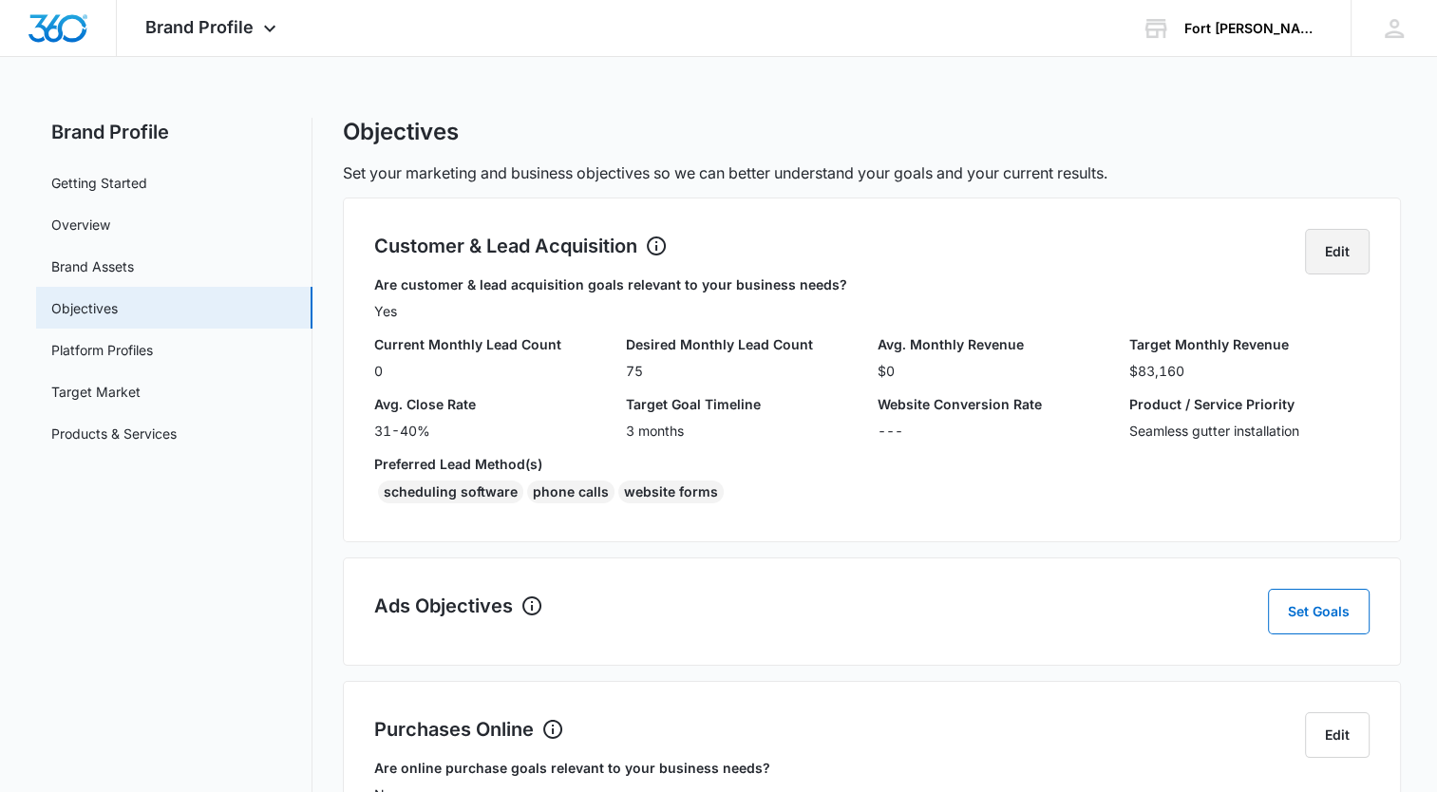
click at [1334, 252] on button "Edit" at bounding box center [1337, 252] width 65 height 46
select select "yes"
select select "31-40%"
select select "3 months"
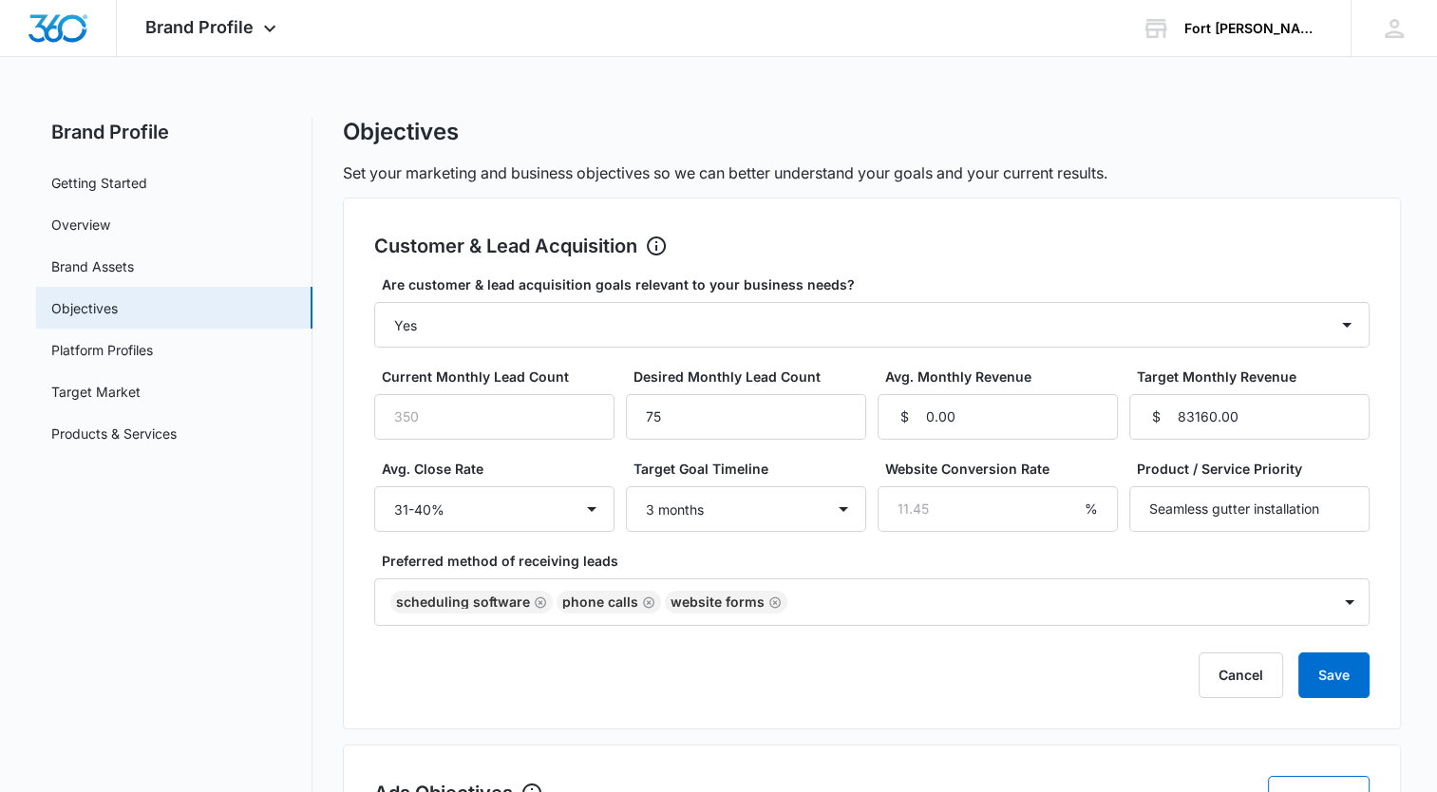
click at [1220, 247] on div "Customer & Lead Acquisition Edit" at bounding box center [872, 252] width 996 height 46
click at [1269, 670] on button "Cancel" at bounding box center [1241, 676] width 85 height 46
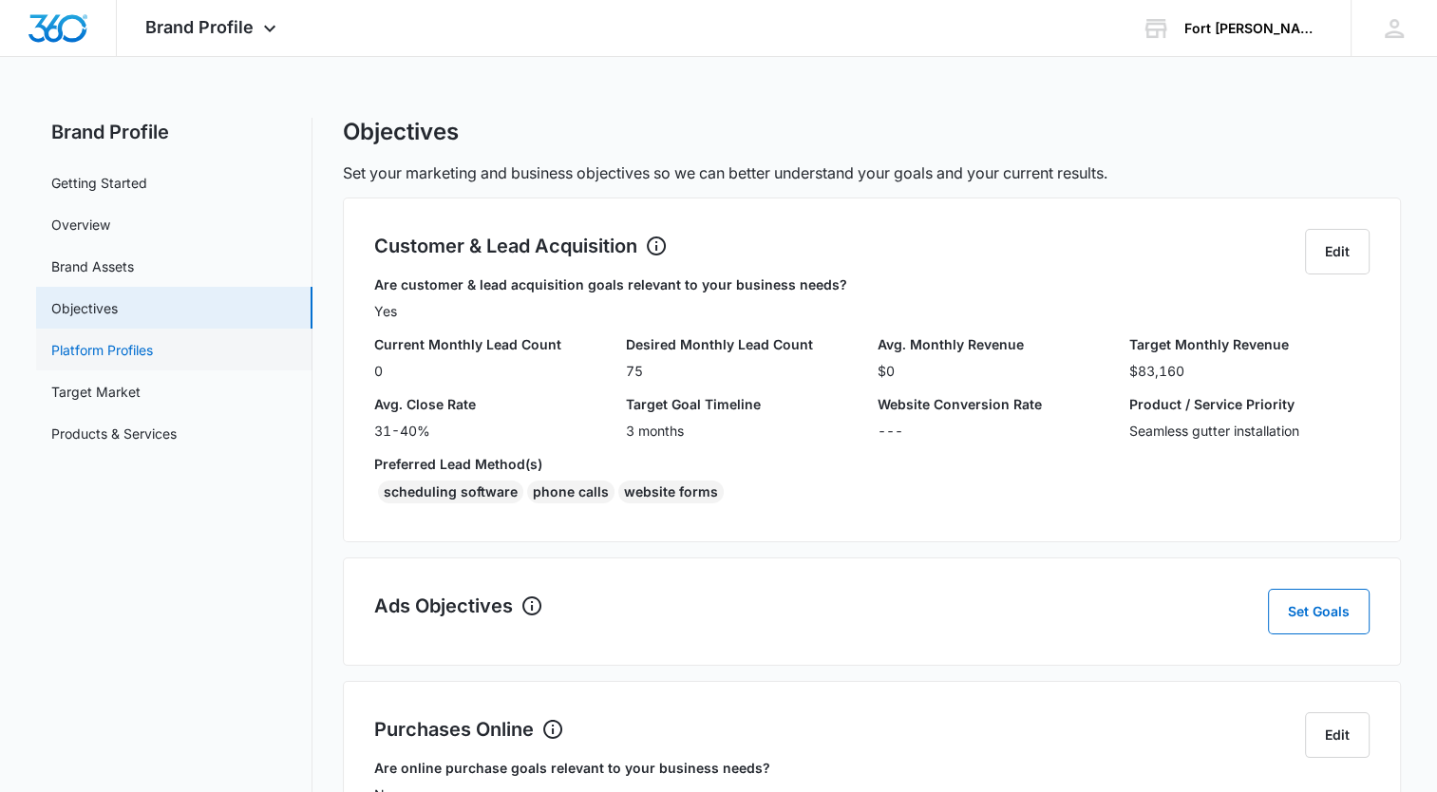
click at [123, 356] on link "Platform Profiles" at bounding box center [102, 350] width 102 height 20
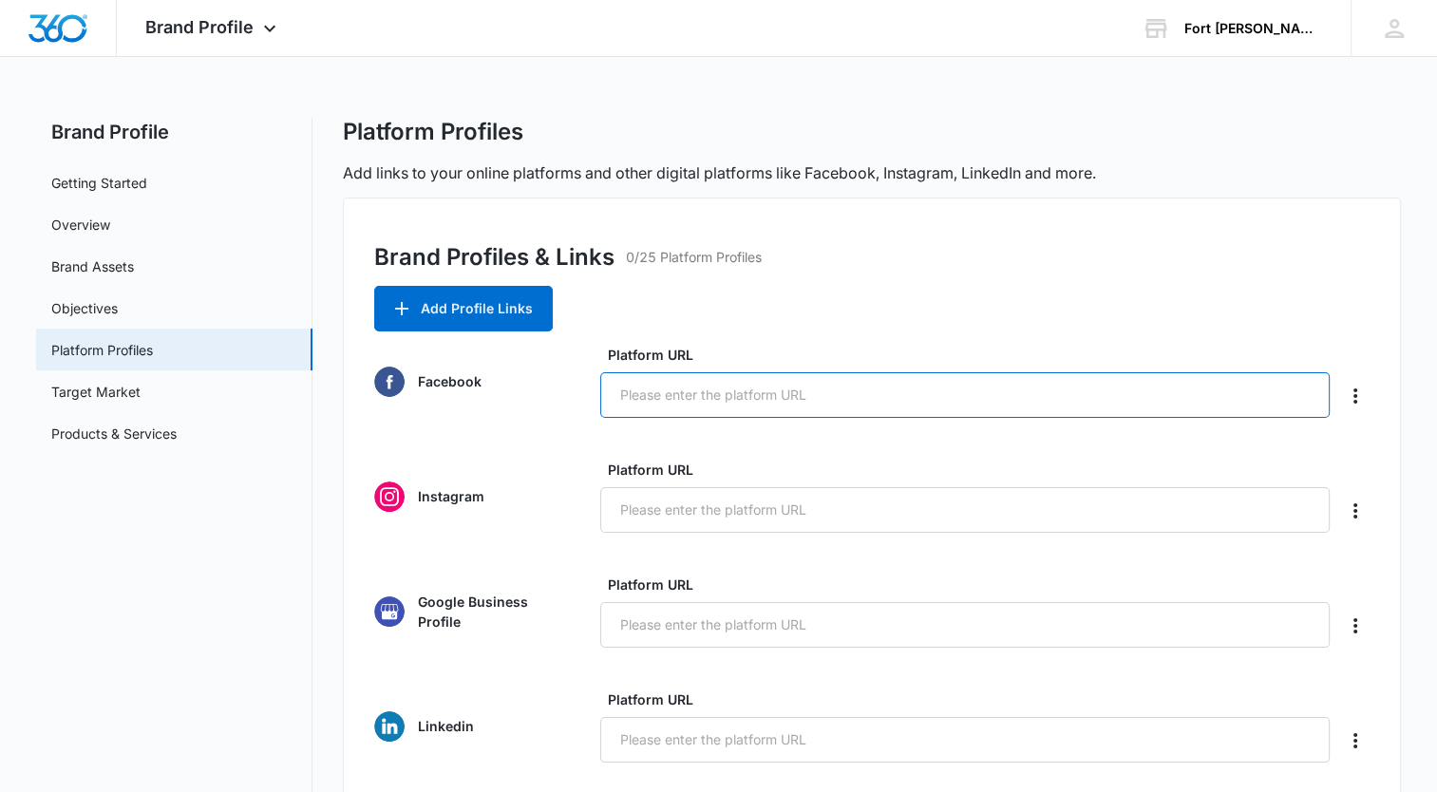
paste input "[URL][DOMAIN_NAME]"
type input "[URL][DOMAIN_NAME]"
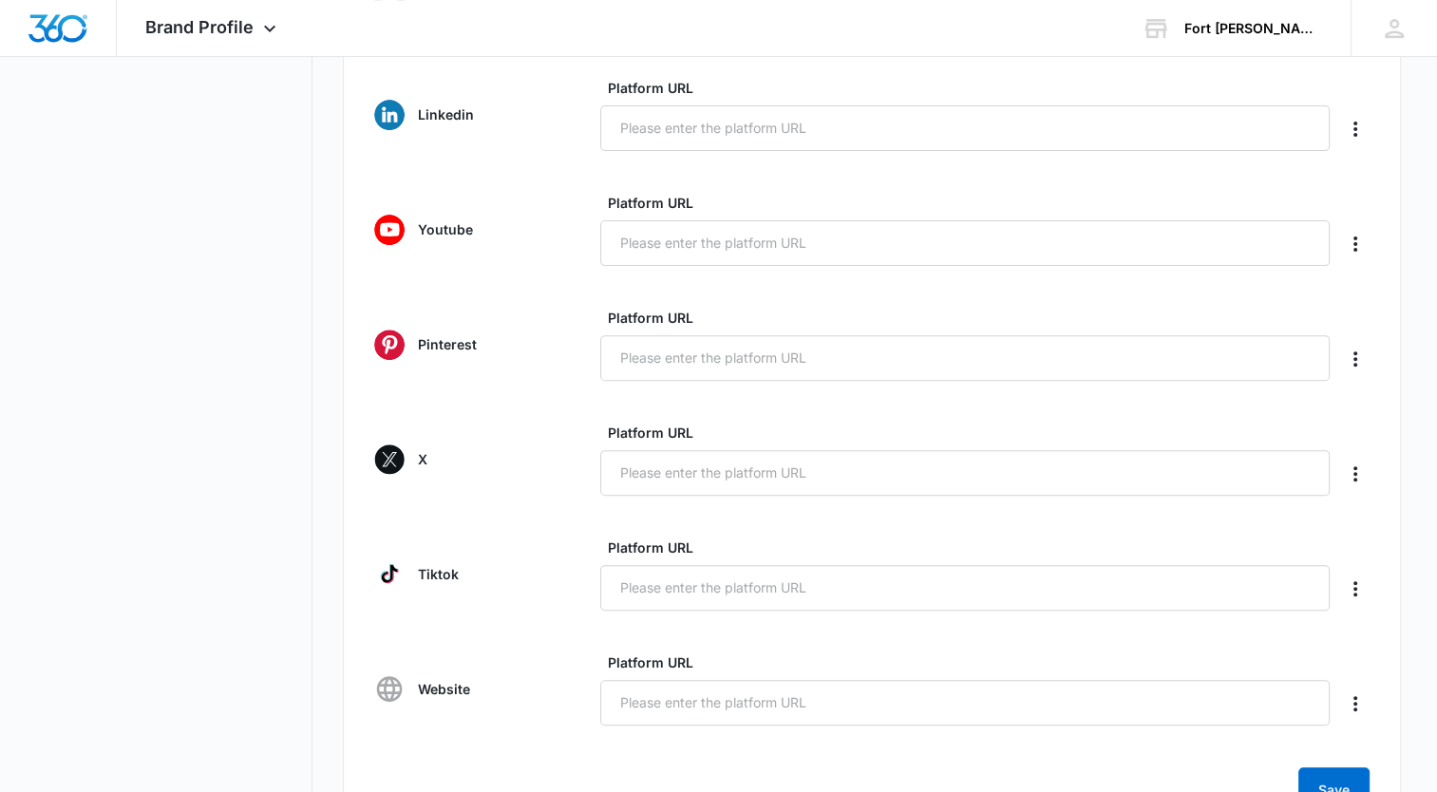
scroll to position [716, 0]
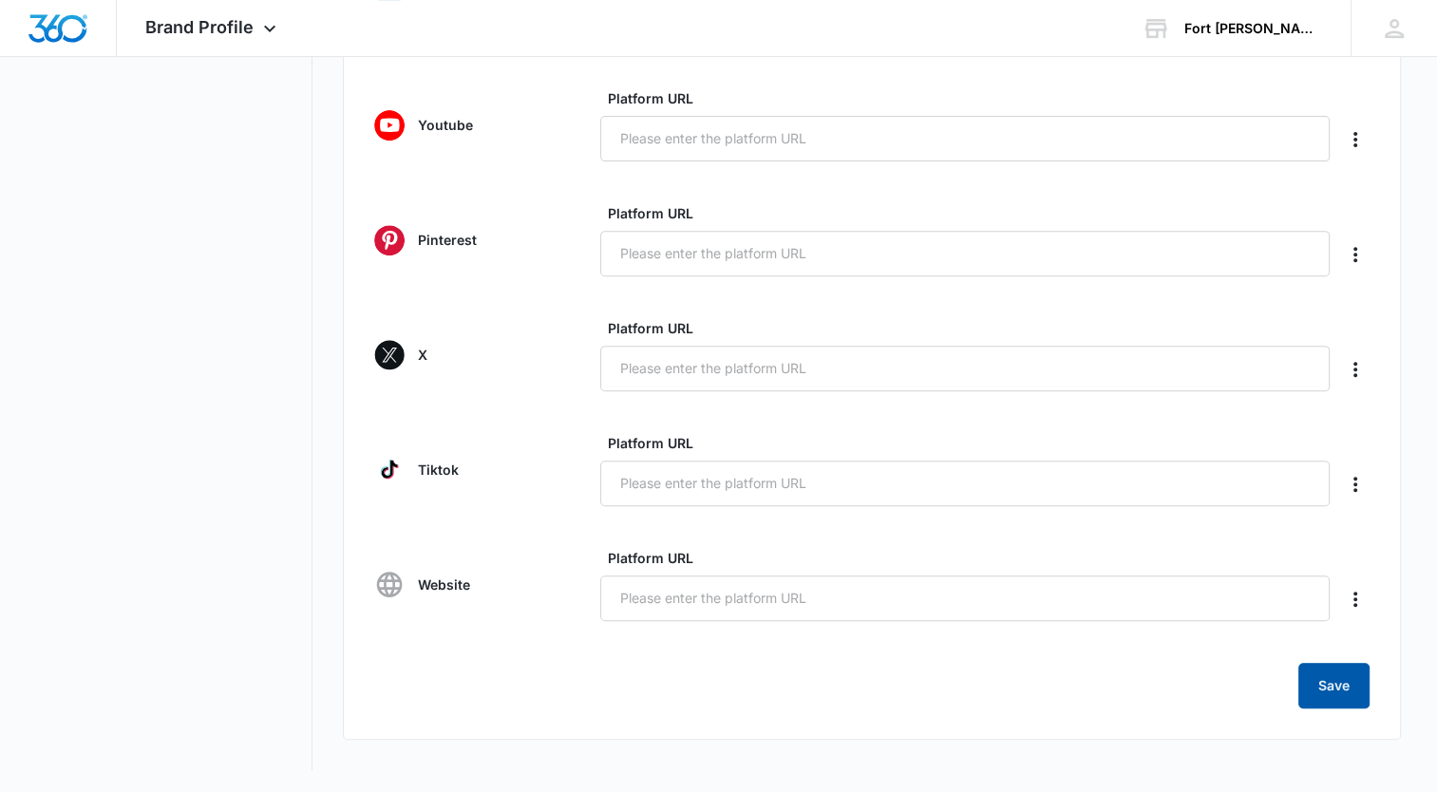
click at [1345, 671] on button "Save" at bounding box center [1334, 686] width 71 height 46
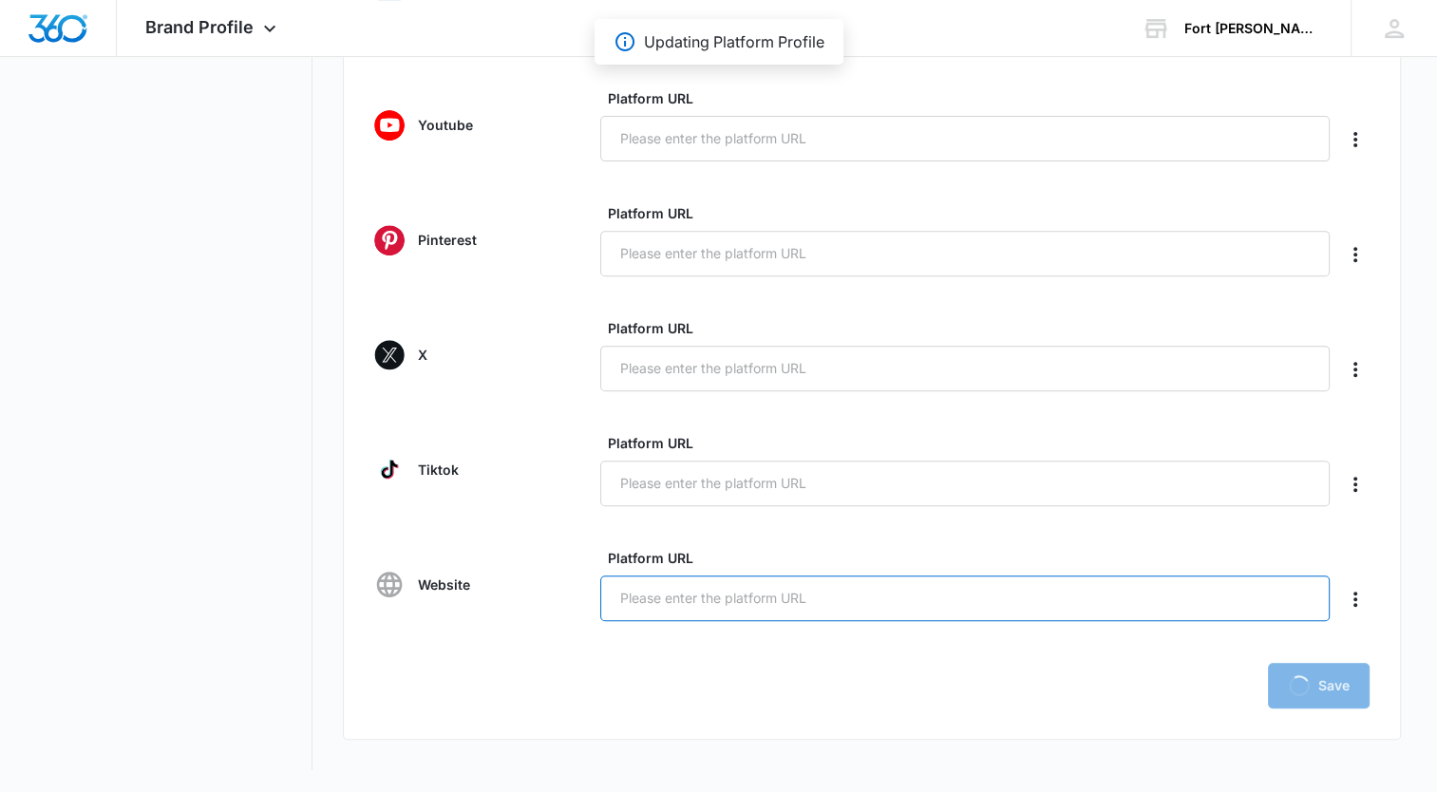
click at [779, 590] on input "Platform URL" at bounding box center [965, 599] width 730 height 46
type input "www.fortsmiht"
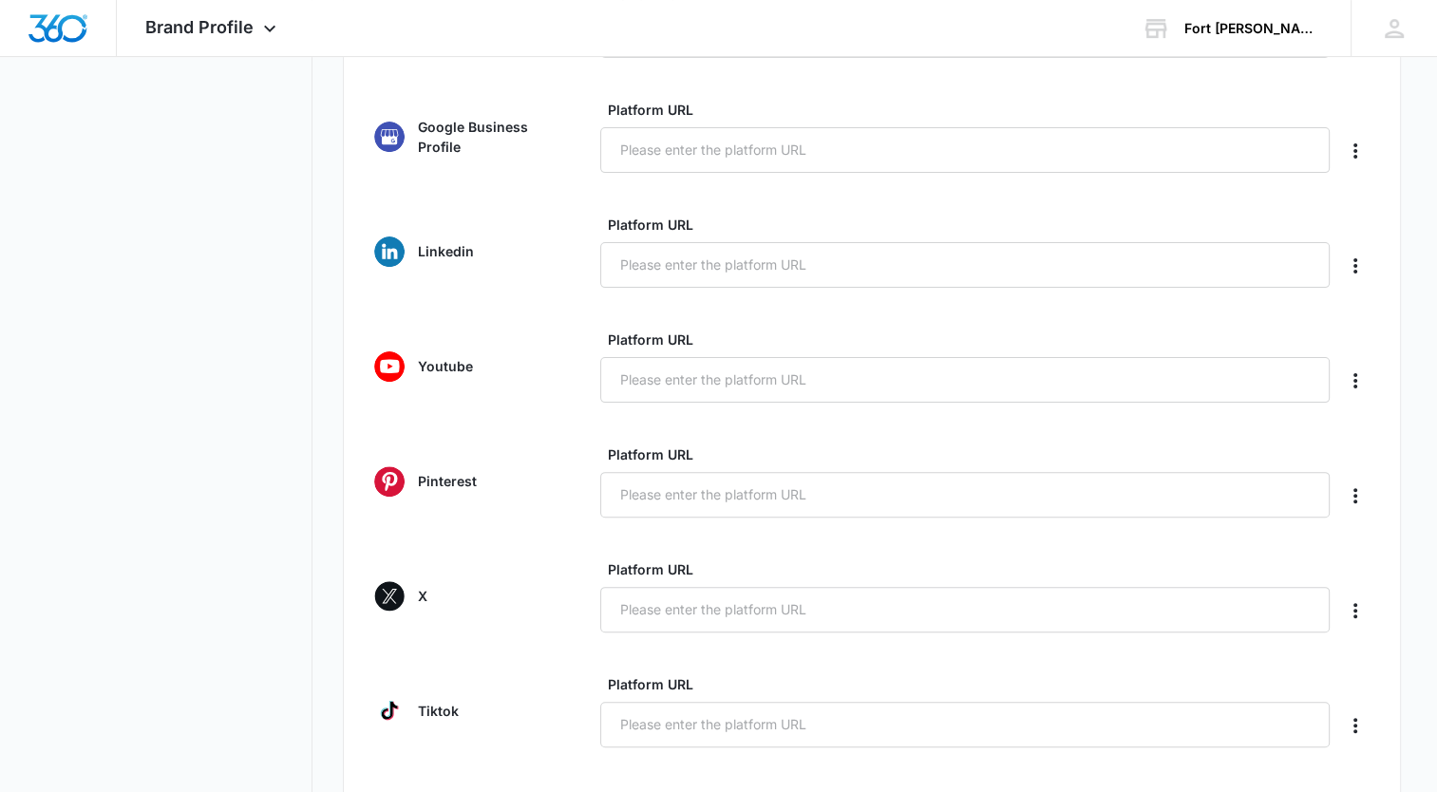
scroll to position [704, 0]
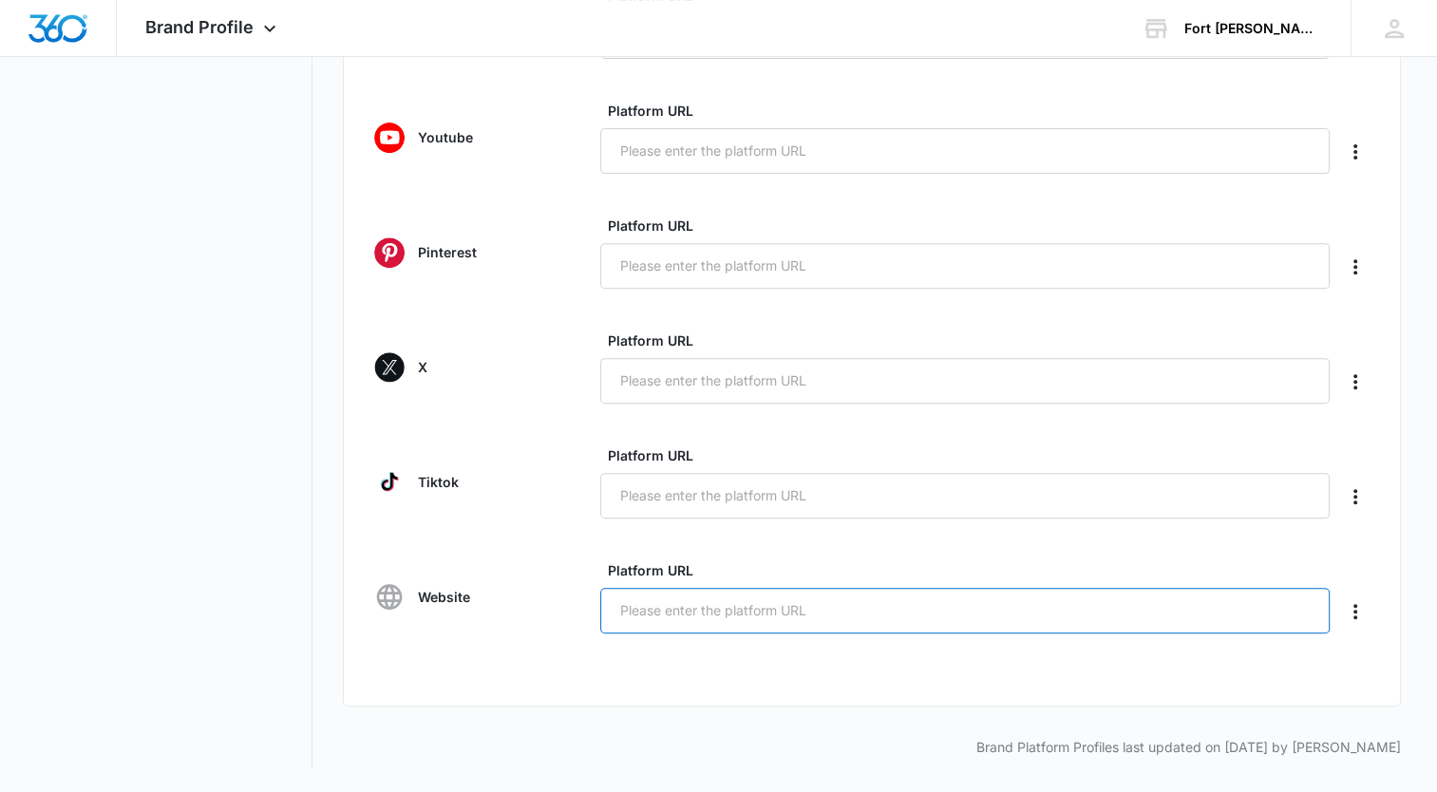
click at [684, 598] on input "Platform URL" at bounding box center [965, 611] width 730 height 46
click at [688, 595] on input "Platform URL" at bounding box center [965, 611] width 730 height 46
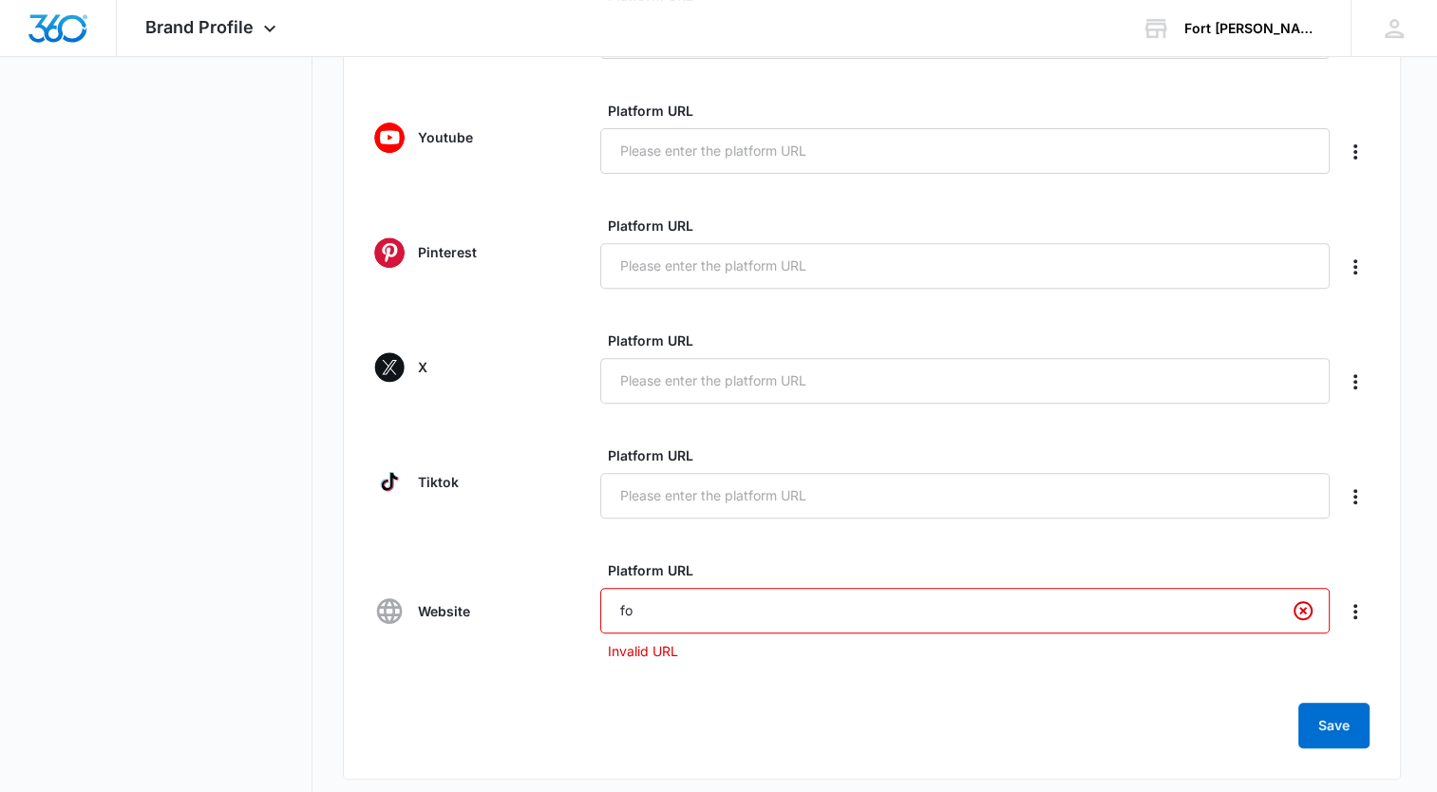
type input "f"
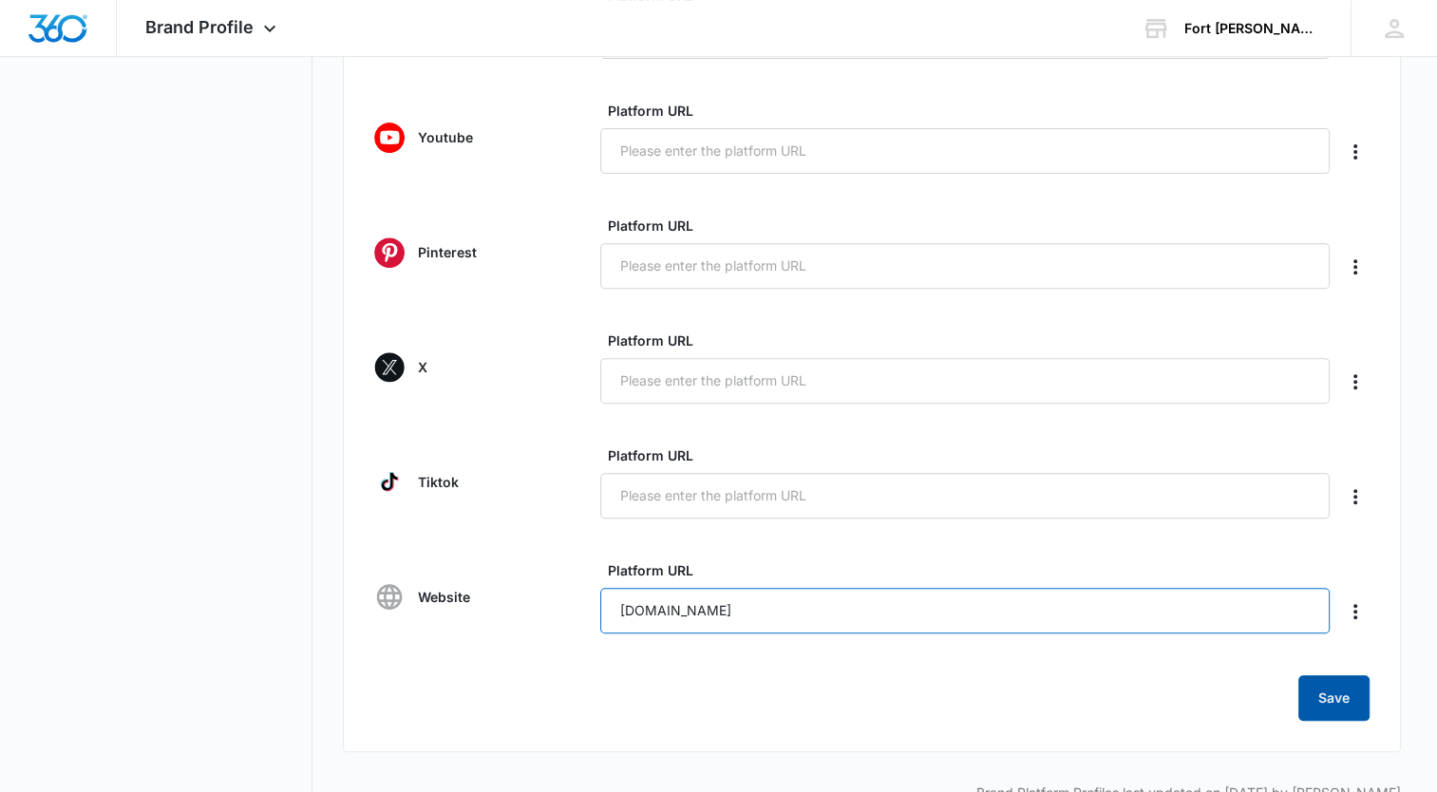
type input "[DOMAIN_NAME]"
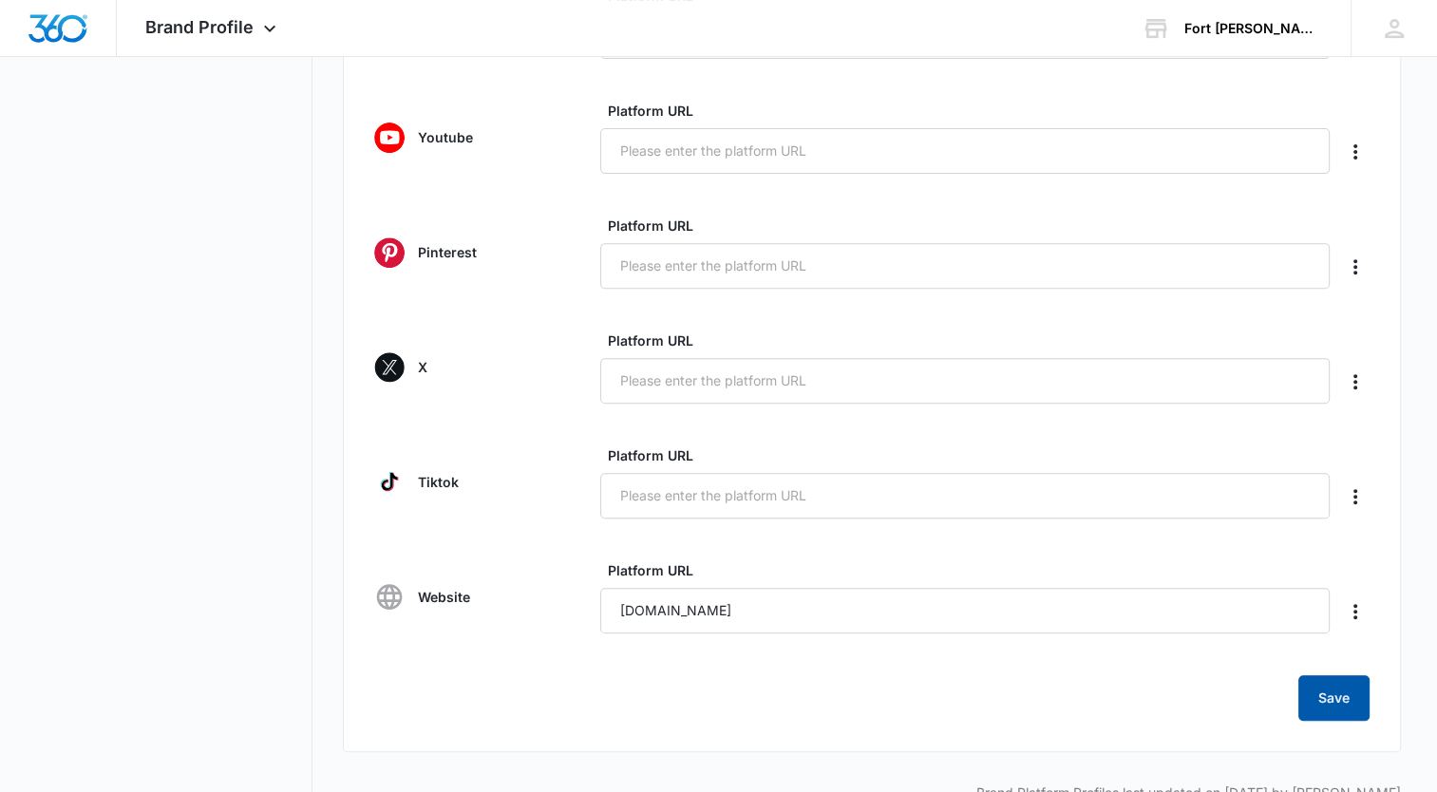
click at [1337, 699] on button "Save" at bounding box center [1334, 698] width 71 height 46
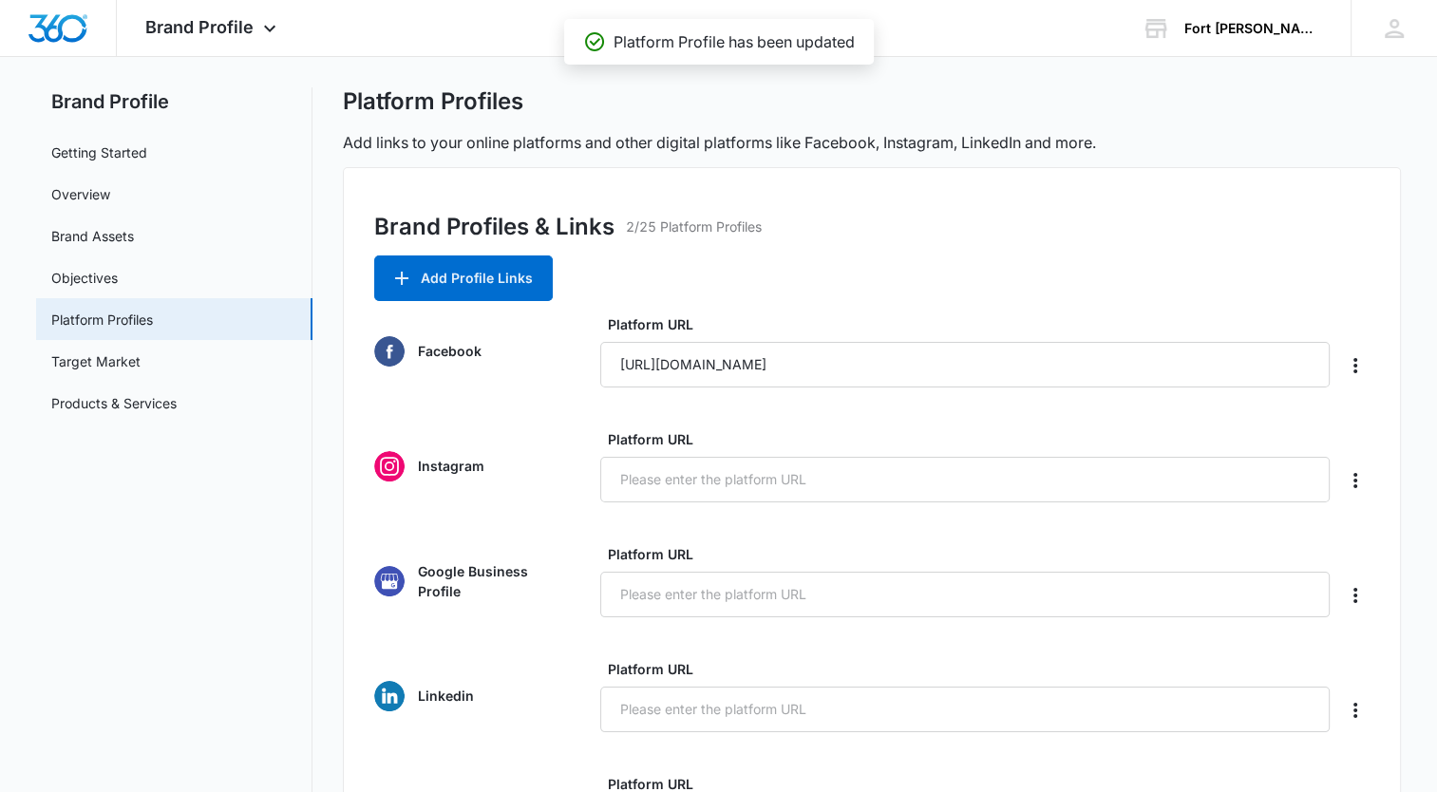
scroll to position [0, 0]
